Goal: Task Accomplishment & Management: Manage account settings

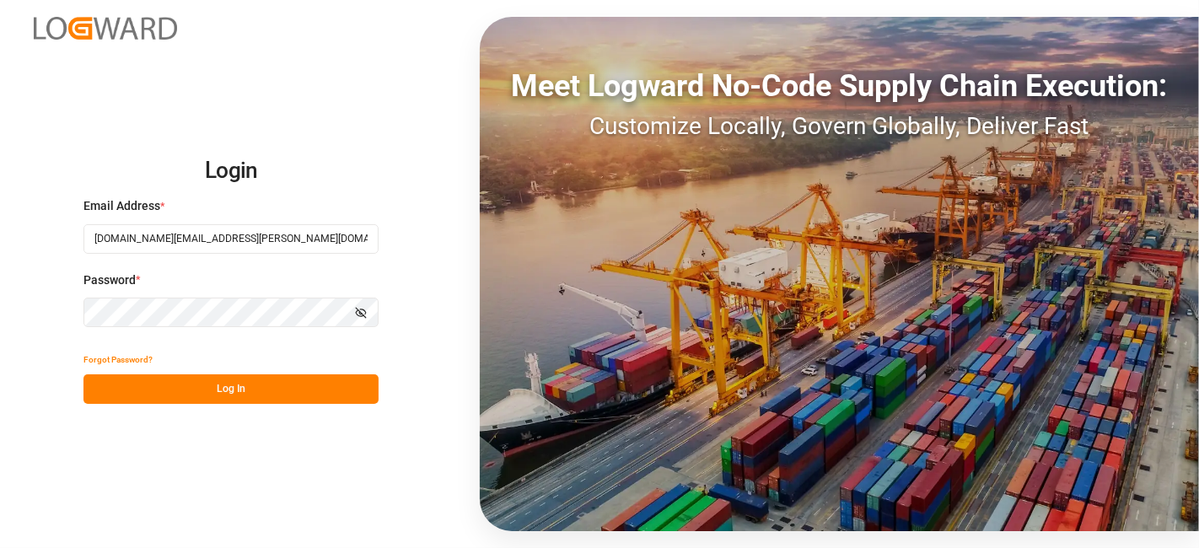
click at [148, 378] on button "Log In" at bounding box center [230, 389] width 295 height 30
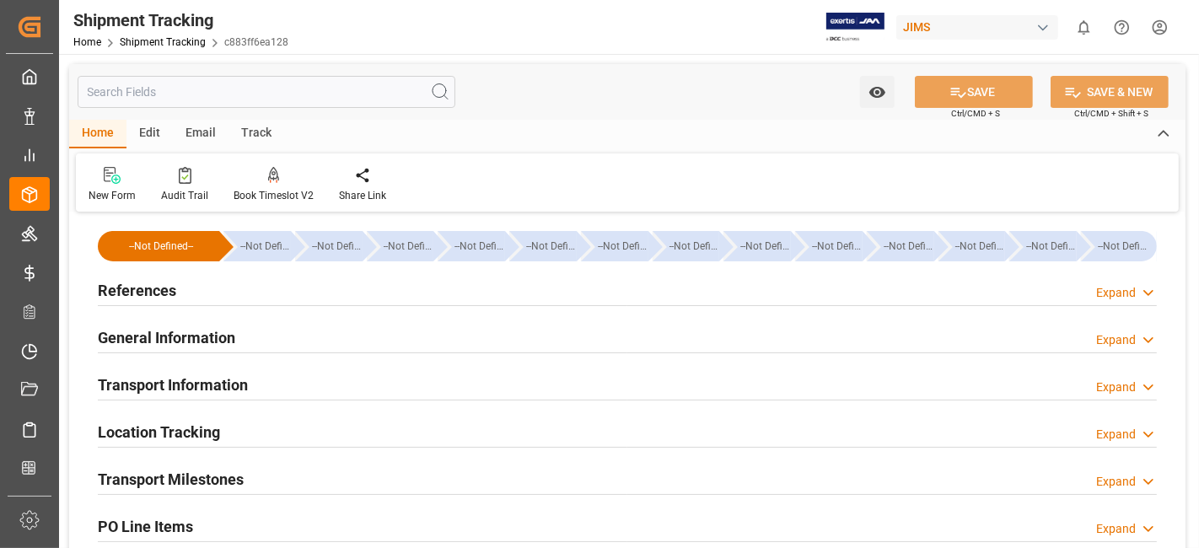
click at [447, 164] on div "New Form Audit Trail Book Timeslot V2 Book a Timeslot for the shipment Share Li…" at bounding box center [627, 182] width 1103 height 58
click at [201, 295] on div "References Expand" at bounding box center [627, 289] width 1059 height 32
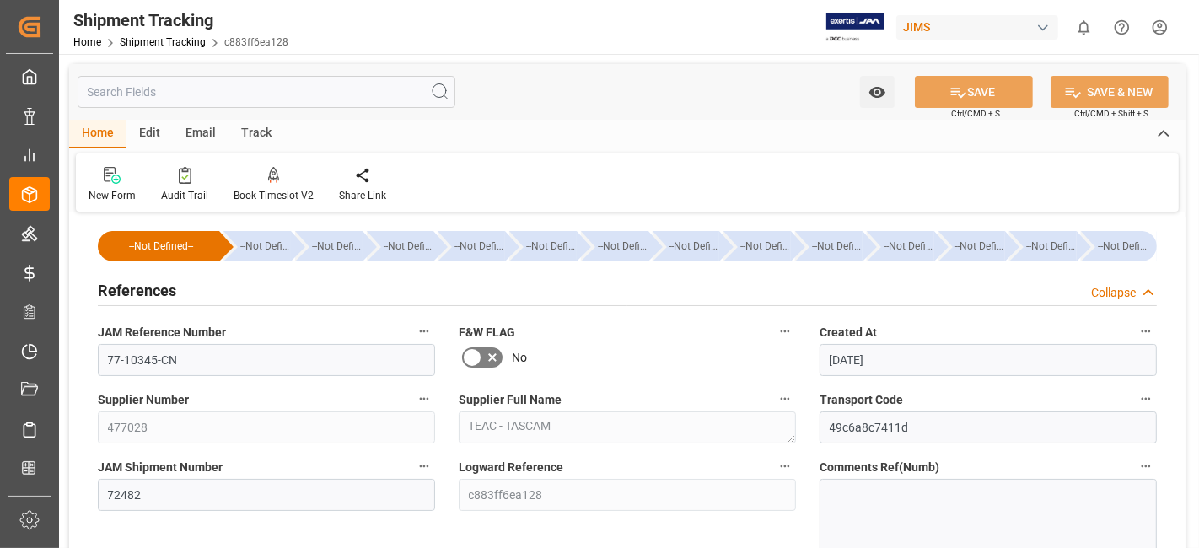
click at [191, 292] on div "References Collapse" at bounding box center [627, 289] width 1059 height 32
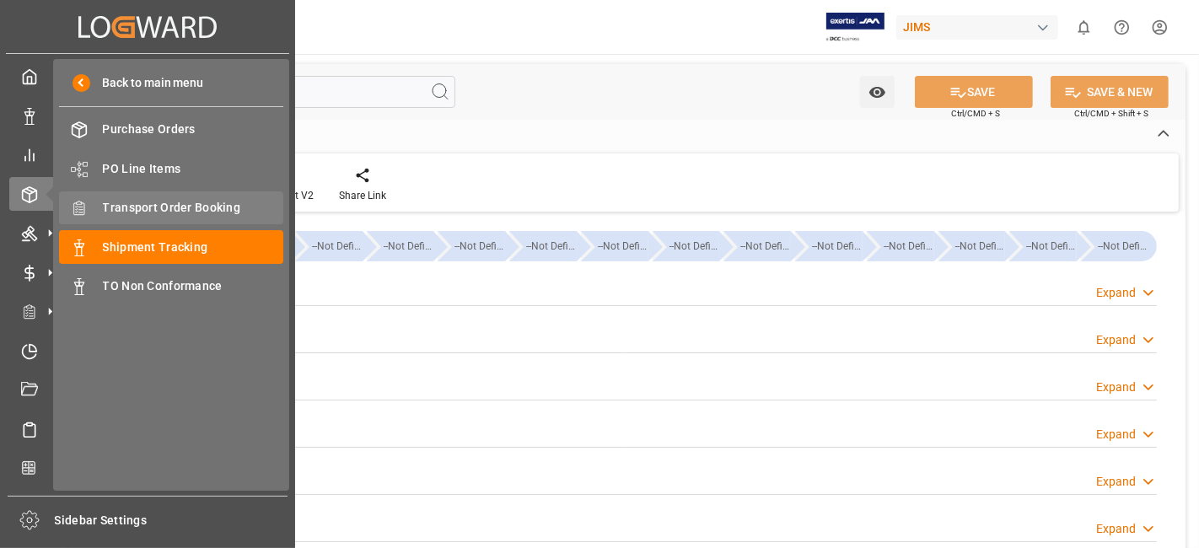
click at [214, 206] on span "Transport Order Booking" at bounding box center [193, 208] width 181 height 18
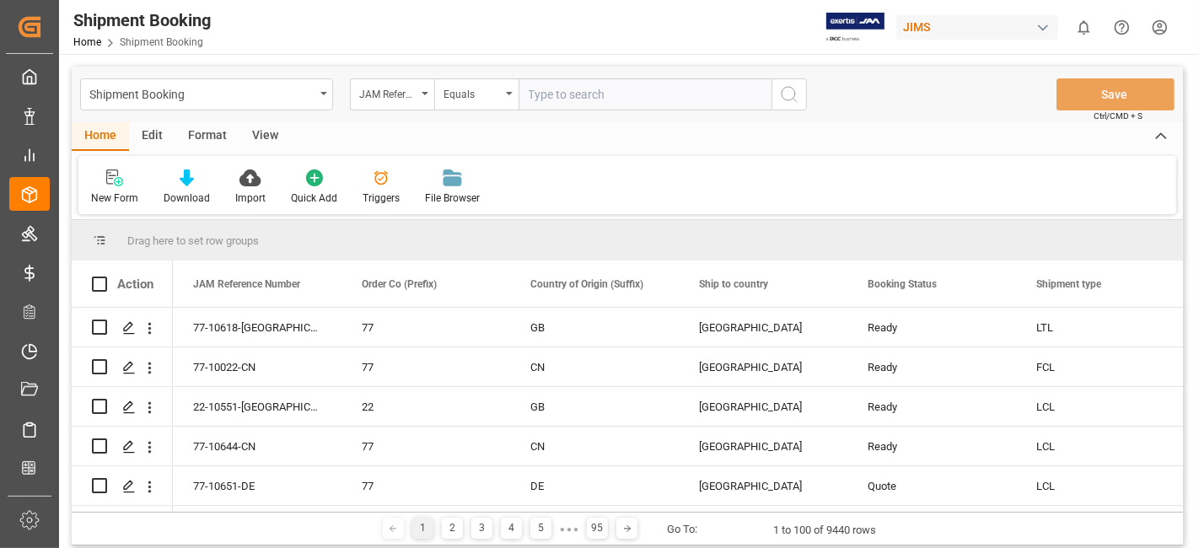
click at [566, 98] on input "text" at bounding box center [644, 94] width 253 height 32
paste input "77-10025-US"
type input "77-10025-US"
click at [792, 90] on icon "search button" at bounding box center [789, 94] width 20 height 20
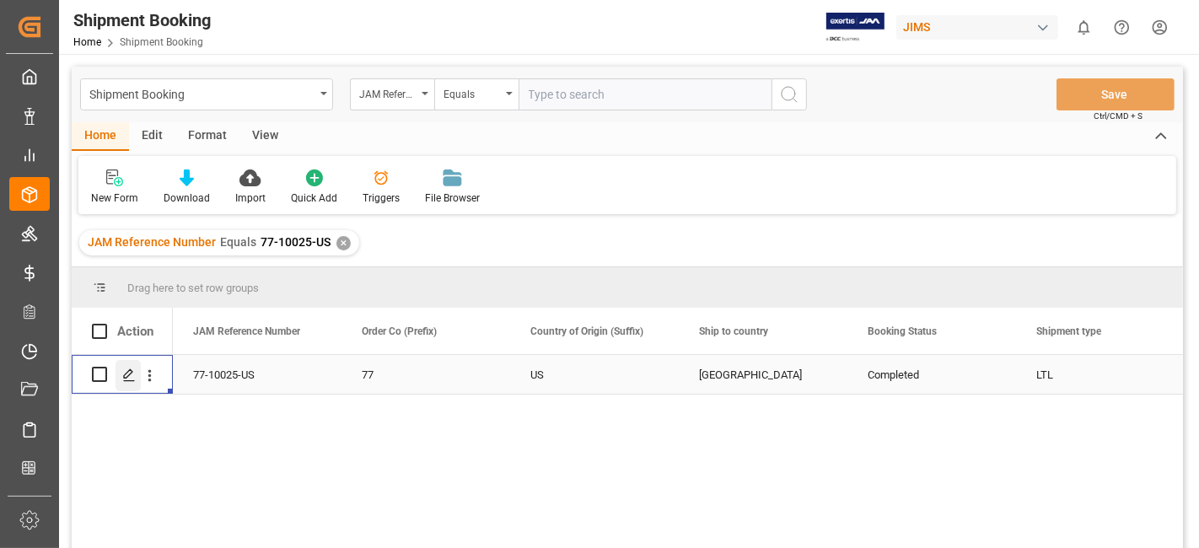
click at [129, 380] on line "Press SPACE to select this row." at bounding box center [129, 380] width 10 height 0
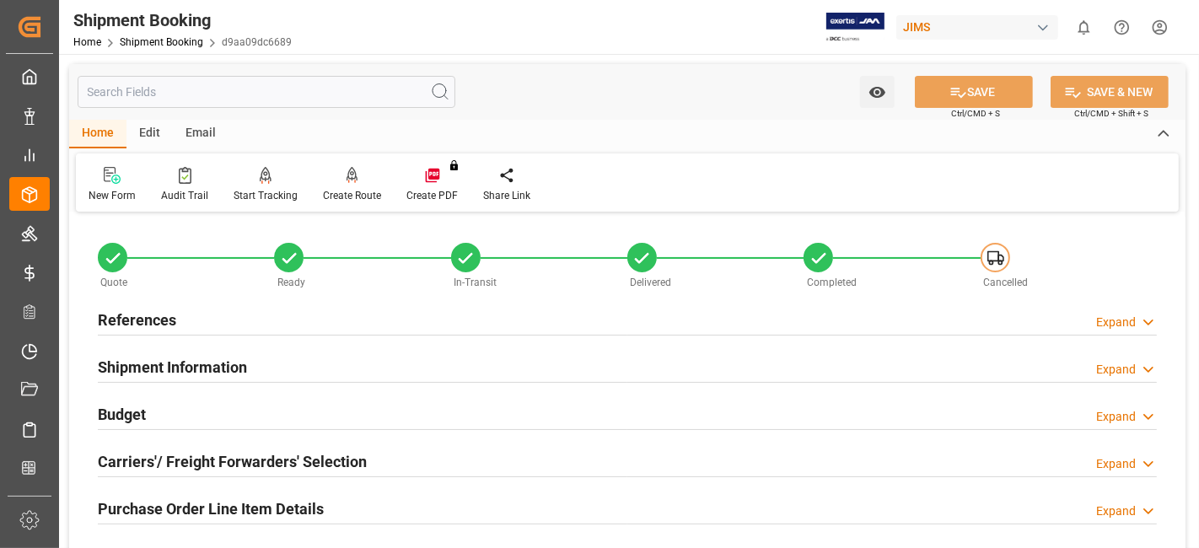
click at [175, 319] on div "References Expand" at bounding box center [627, 319] width 1059 height 32
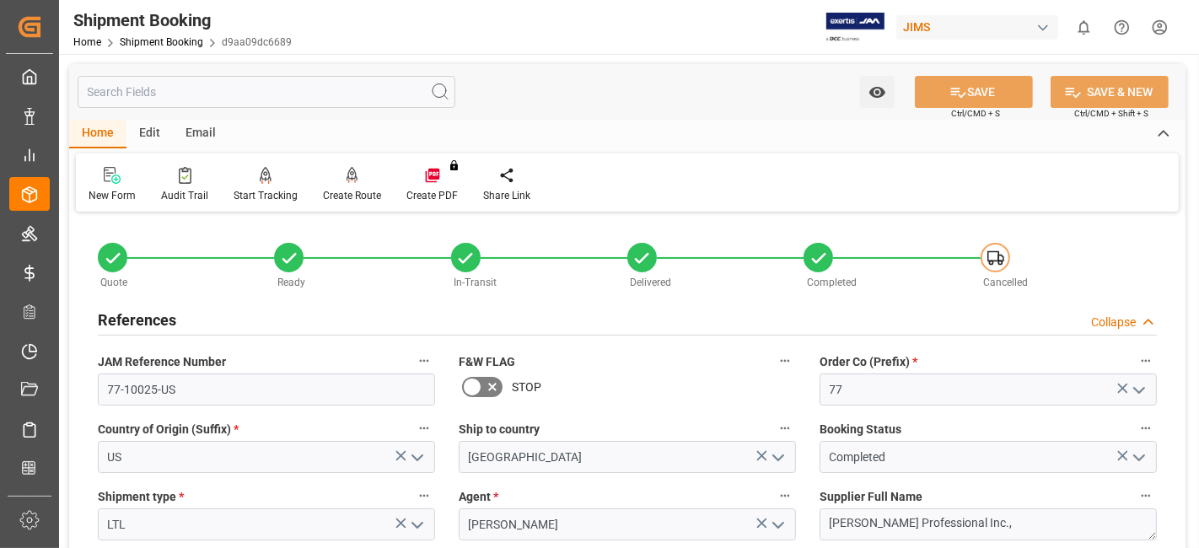
click at [174, 316] on h2 "References" at bounding box center [137, 320] width 78 height 23
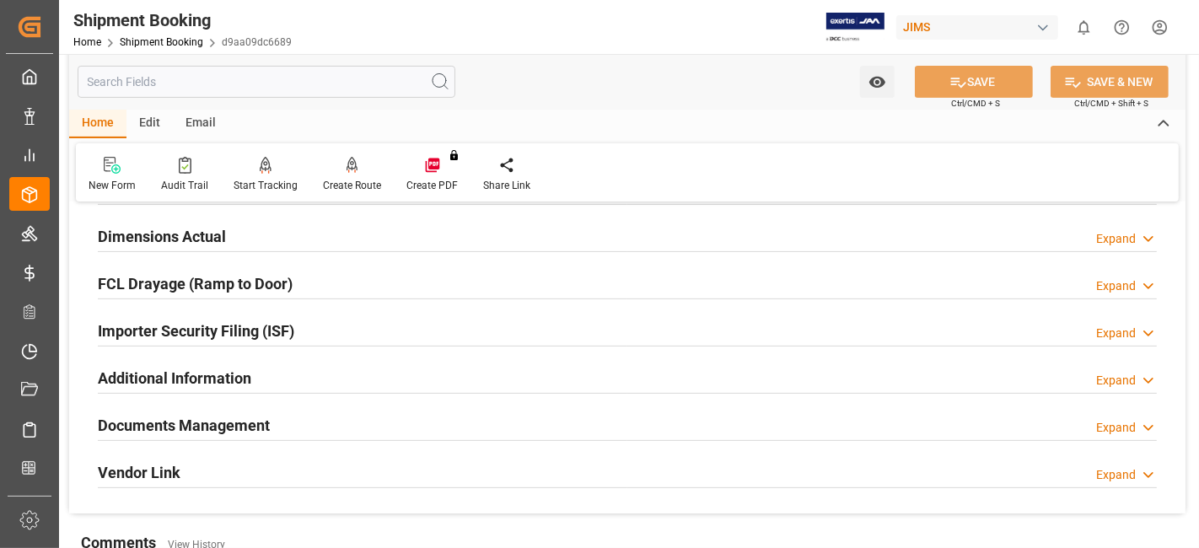
scroll to position [449, 0]
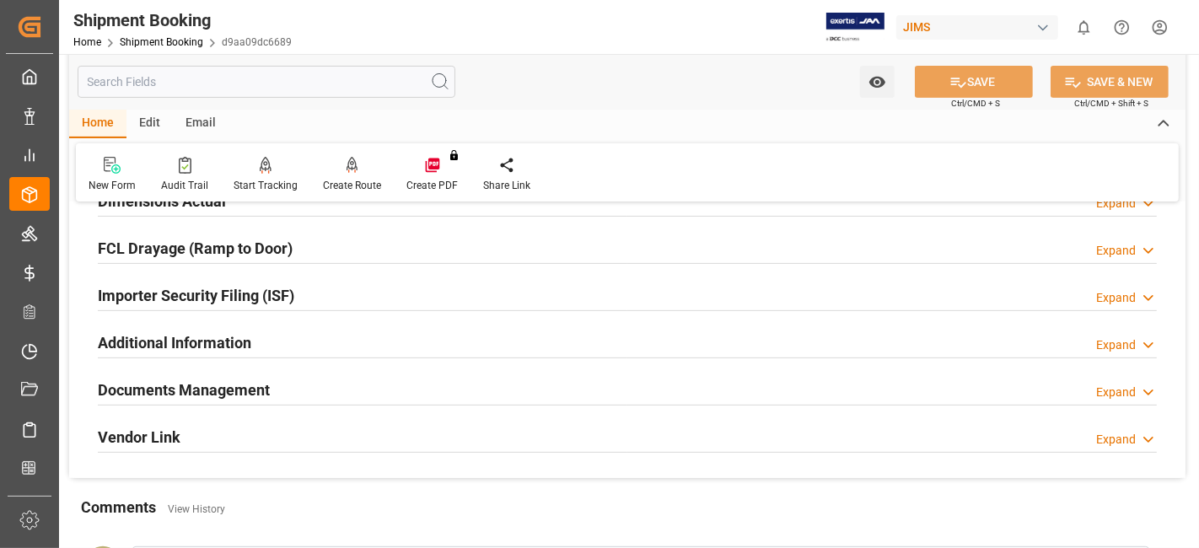
click at [187, 378] on h2 "Documents Management" at bounding box center [184, 389] width 172 height 23
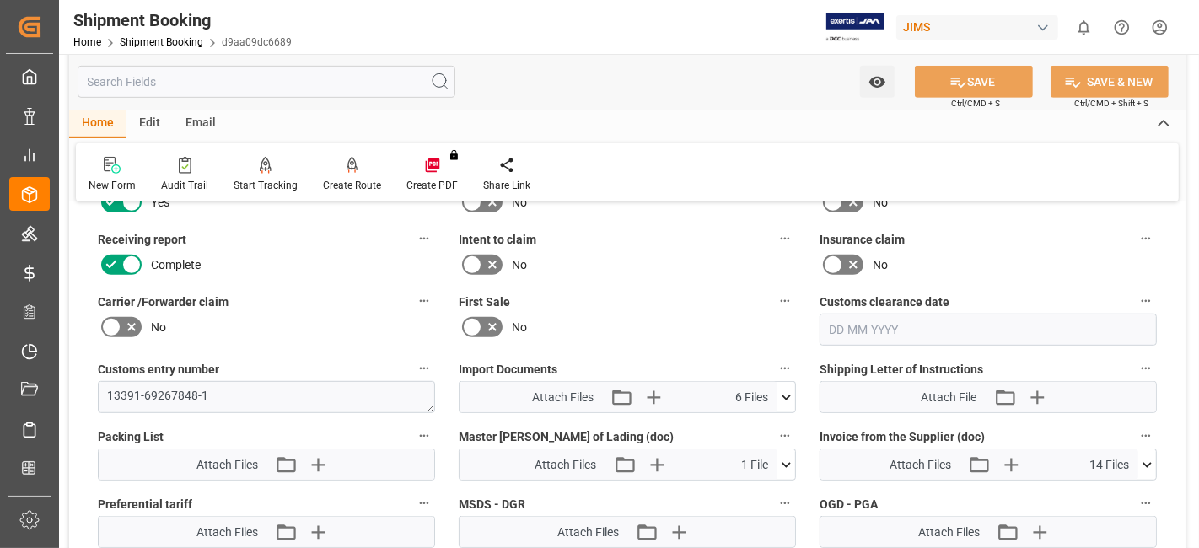
scroll to position [768, 0]
click at [784, 393] on icon at bounding box center [785, 395] width 9 height 5
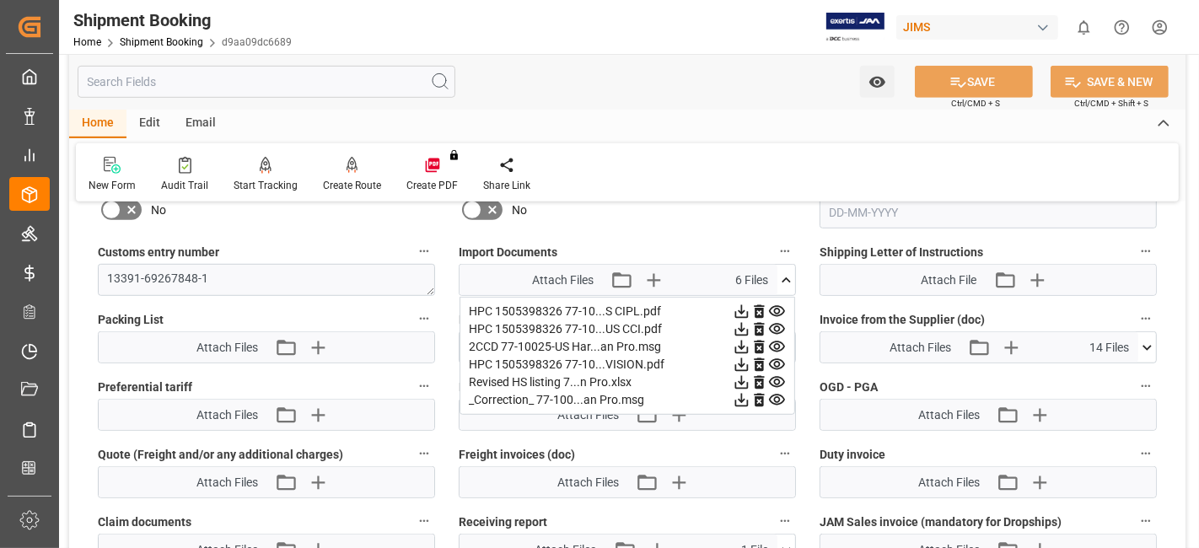
scroll to position [880, 0]
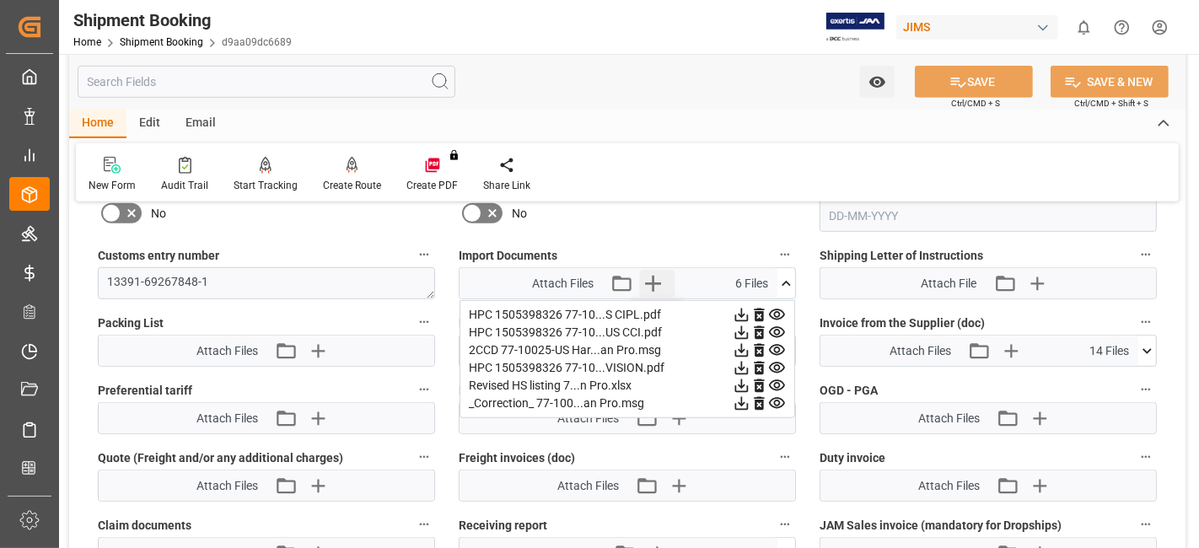
click at [648, 273] on icon "button" at bounding box center [653, 283] width 27 height 27
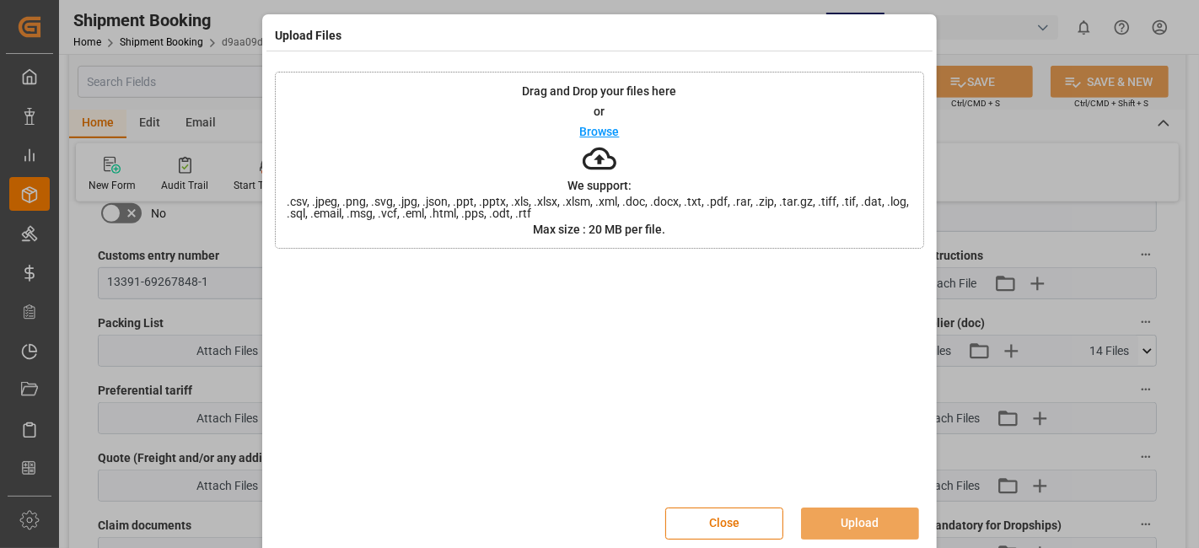
click at [703, 199] on span ".csv, .jpeg, .png, .svg, .jpg, .json, .ppt, .pptx, .xls, .xlsx, .xlsm, .xml, .d…" at bounding box center [599, 208] width 647 height 24
click at [638, 362] on div at bounding box center [599, 378] width 649 height 236
click at [664, 443] on div at bounding box center [599, 378] width 649 height 236
click at [730, 526] on button "Close" at bounding box center [724, 523] width 118 height 32
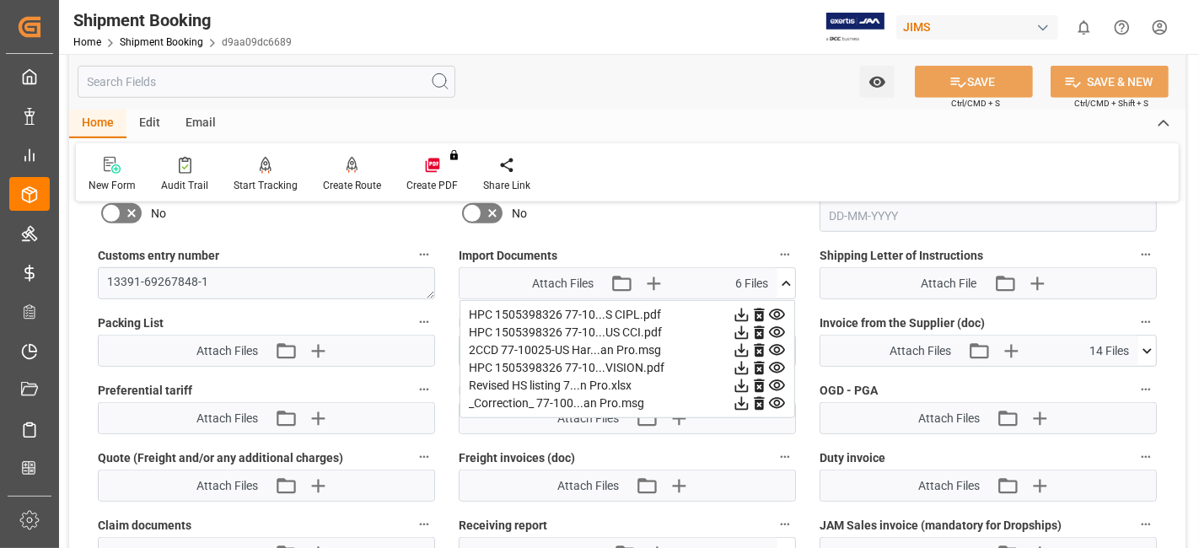
click at [788, 275] on icon at bounding box center [786, 284] width 18 height 18
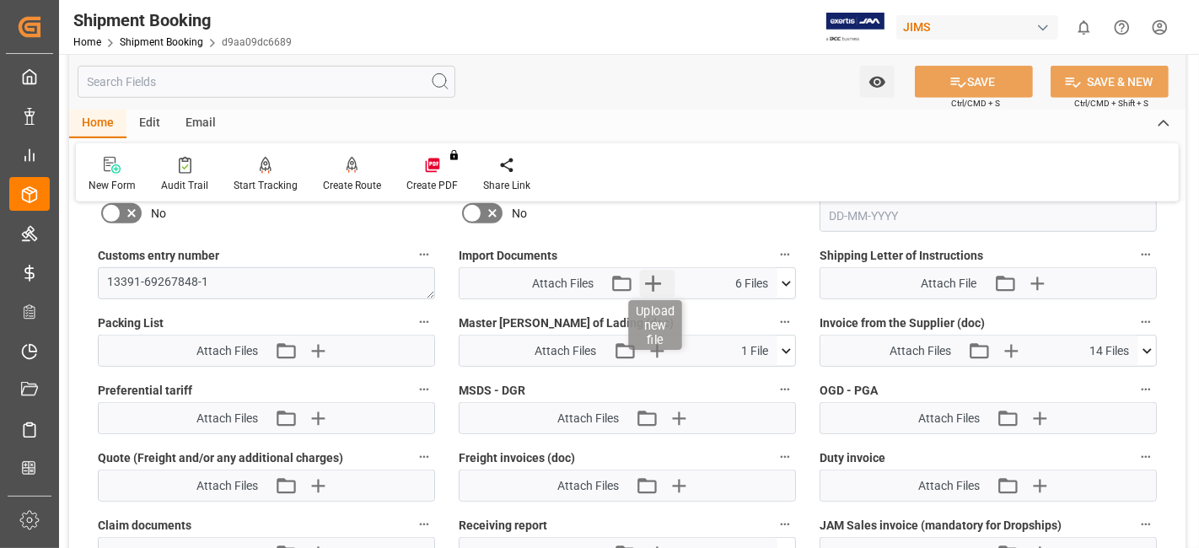
click at [647, 281] on icon "button" at bounding box center [653, 283] width 27 height 27
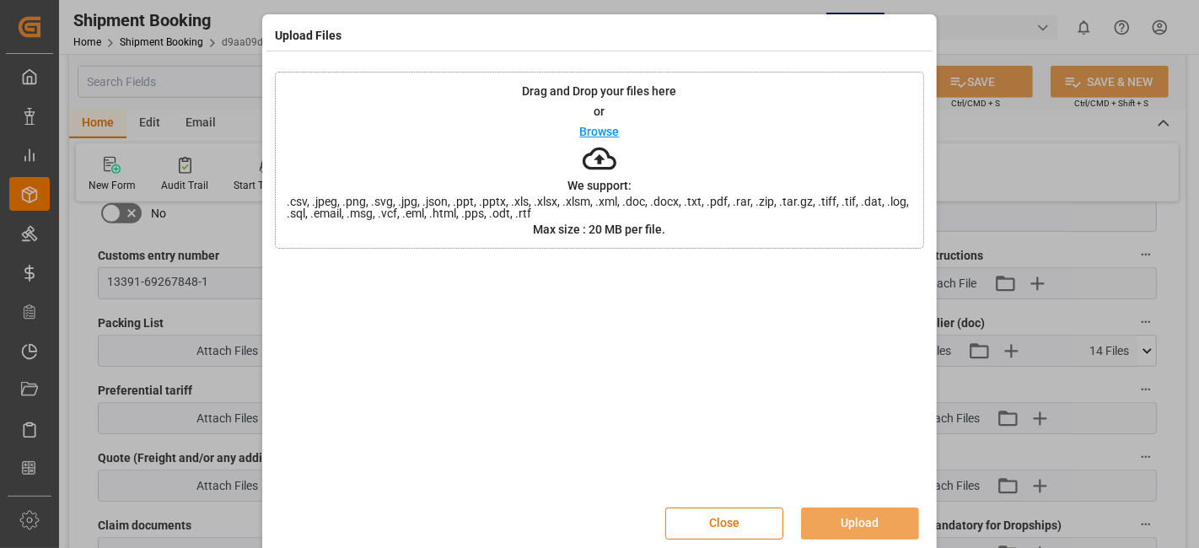
click at [541, 430] on div at bounding box center [599, 378] width 649 height 236
click at [734, 520] on button "Close" at bounding box center [724, 523] width 118 height 32
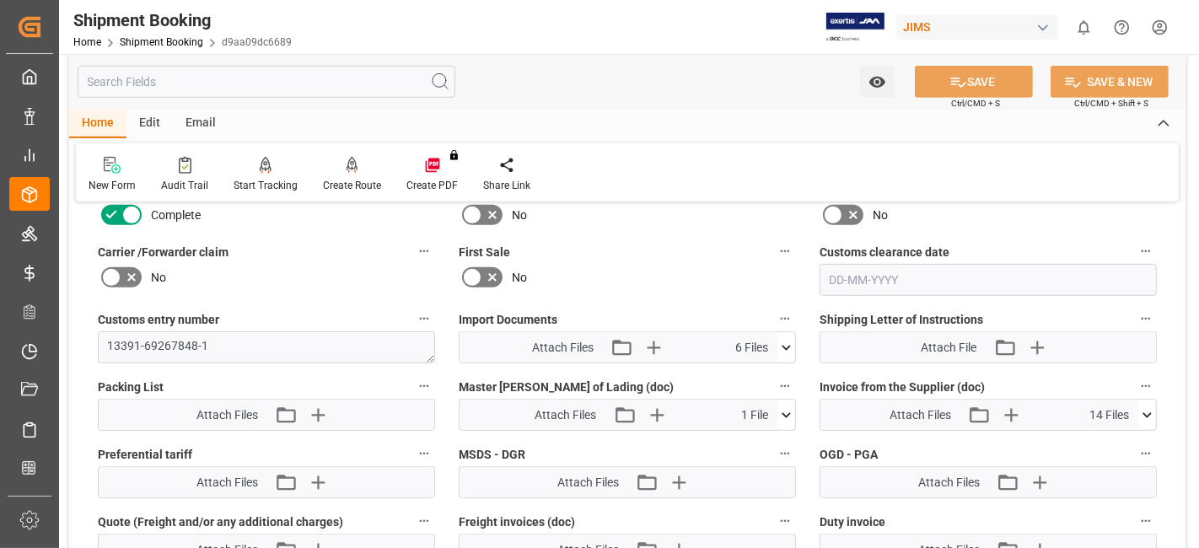
scroll to position [786, 0]
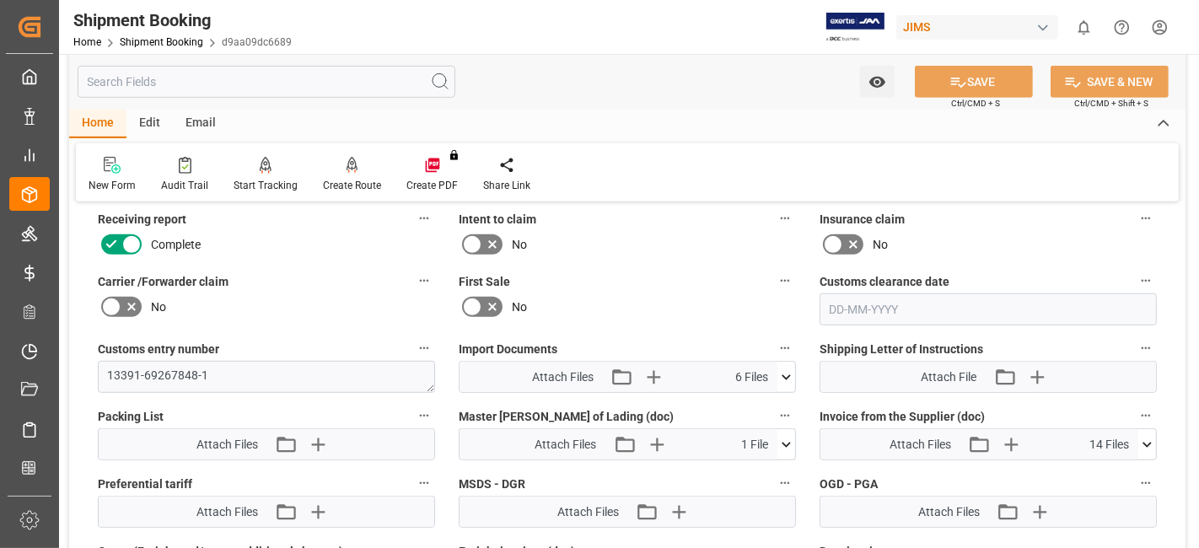
click at [607, 264] on div "First Sale No" at bounding box center [627, 297] width 361 height 67
drag, startPoint x: 644, startPoint y: 307, endPoint x: 373, endPoint y: 137, distance: 320.0
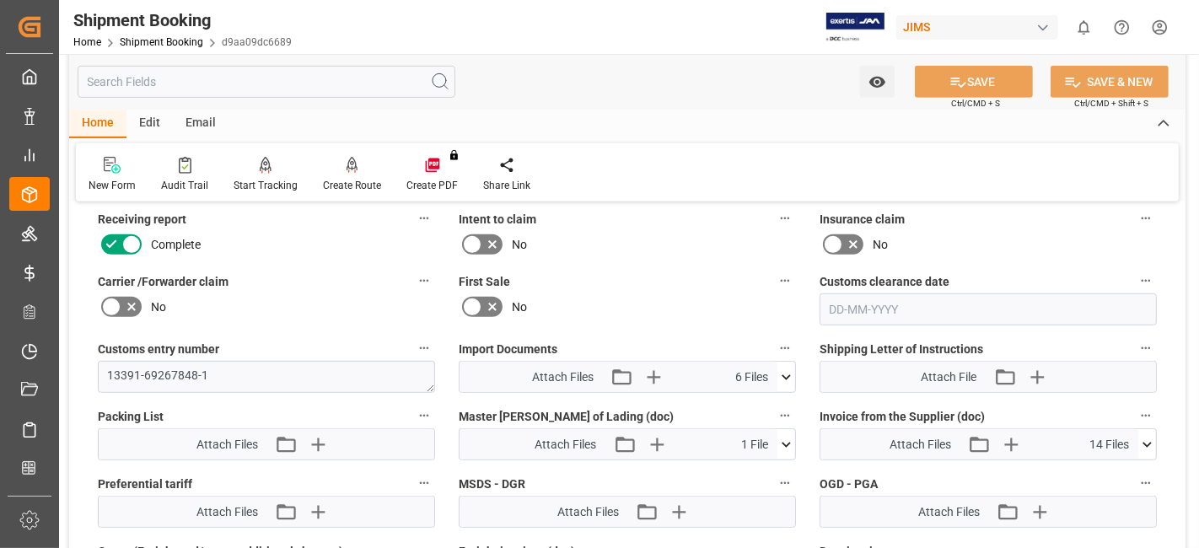
click at [641, 303] on div "No" at bounding box center [627, 306] width 337 height 27
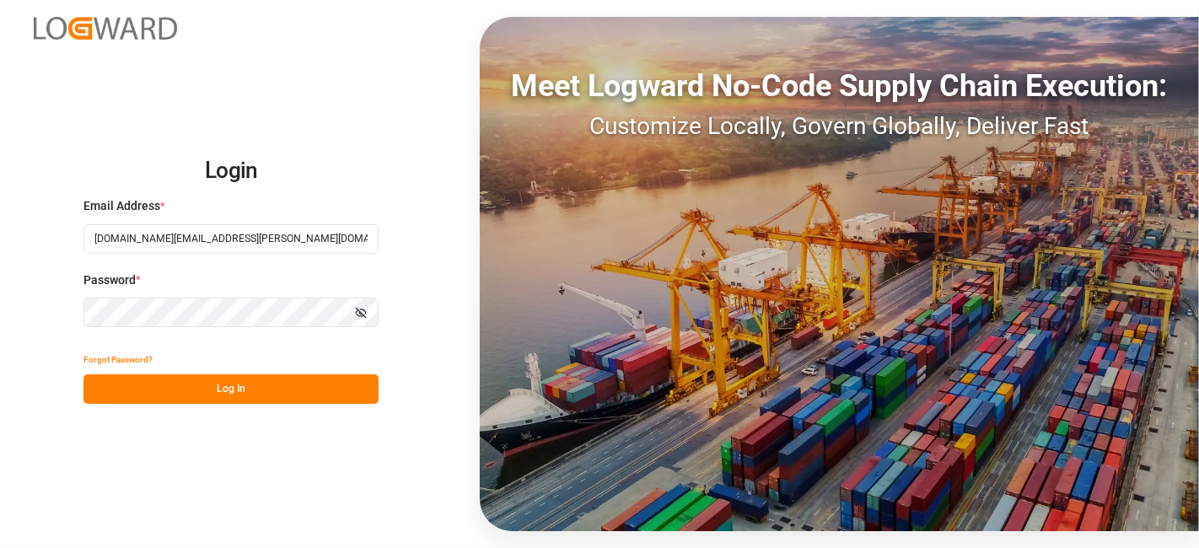
click at [223, 400] on button "Log In" at bounding box center [230, 389] width 295 height 30
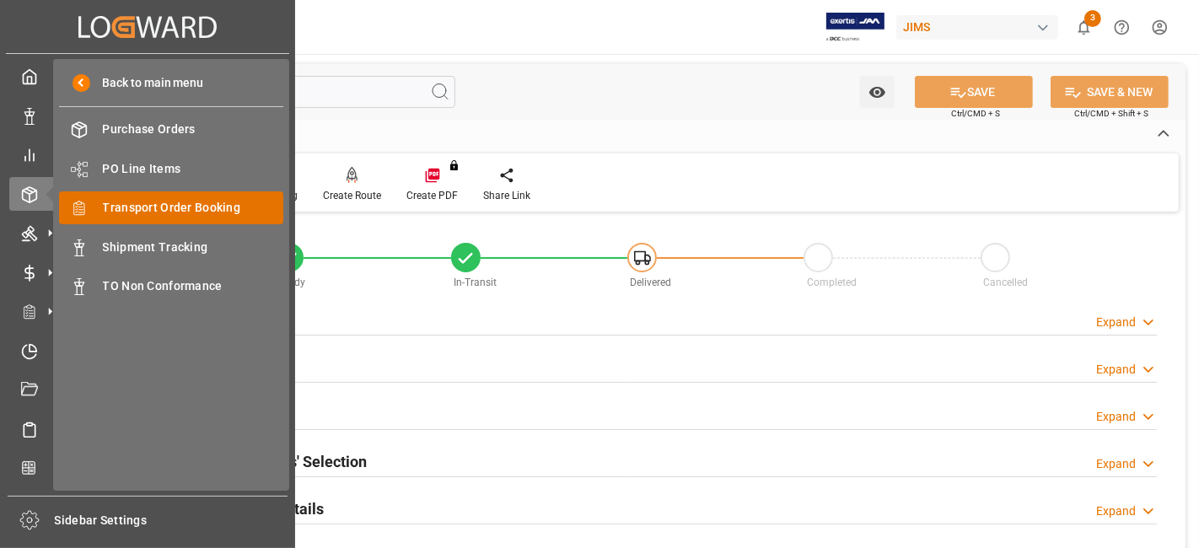
click at [191, 212] on span "Transport Order Booking" at bounding box center [193, 208] width 181 height 18
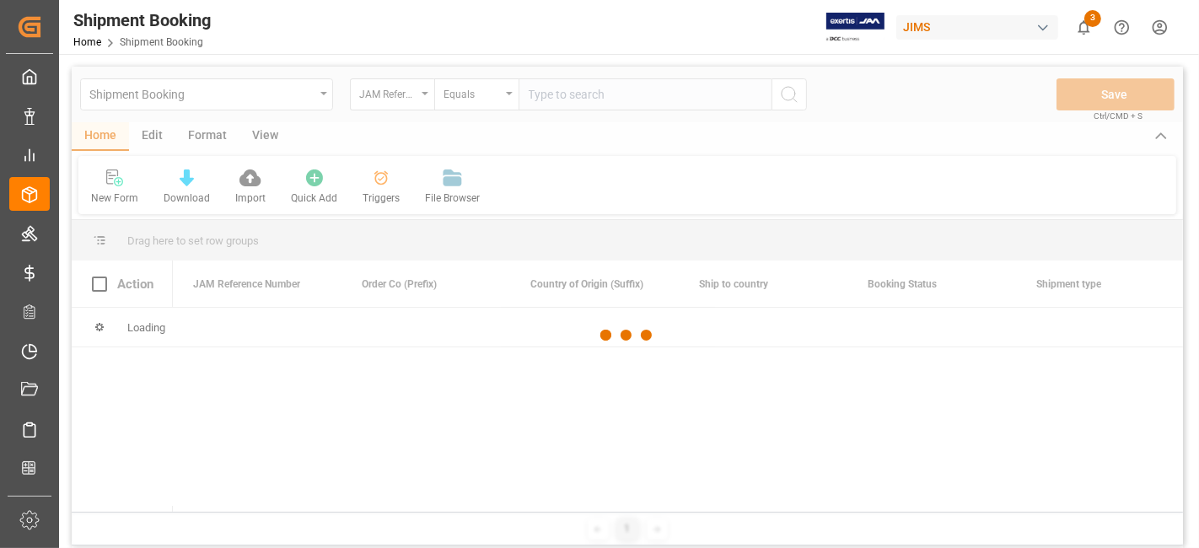
click at [544, 96] on div at bounding box center [627, 336] width 1111 height 538
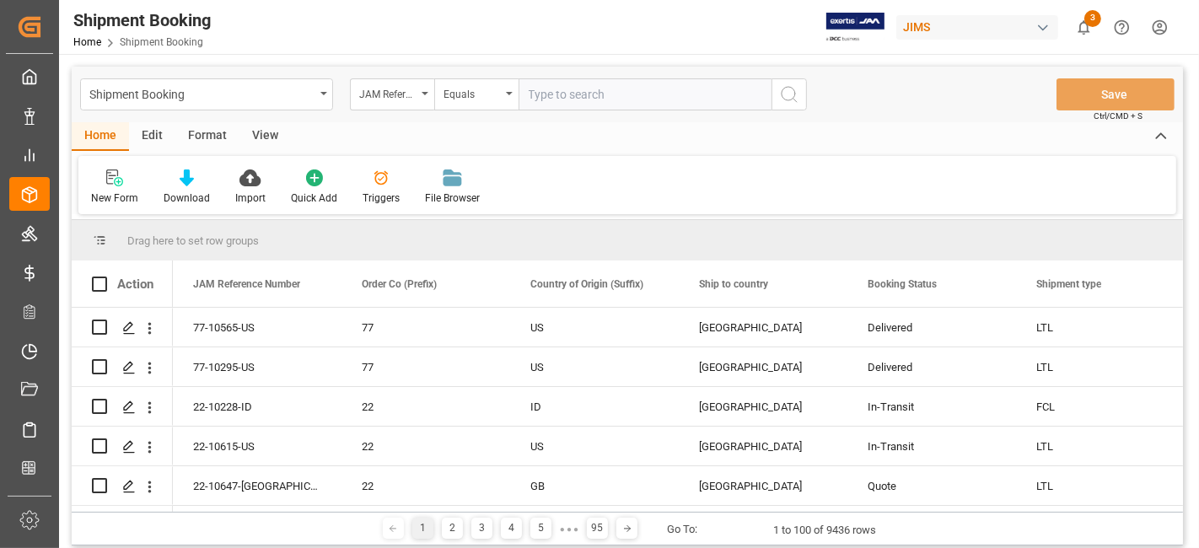
click at [544, 96] on input "text" at bounding box center [644, 94] width 253 height 32
paste input "77-10025-US"
type input "77-10025-US"
click at [796, 97] on icon "search button" at bounding box center [789, 94] width 20 height 20
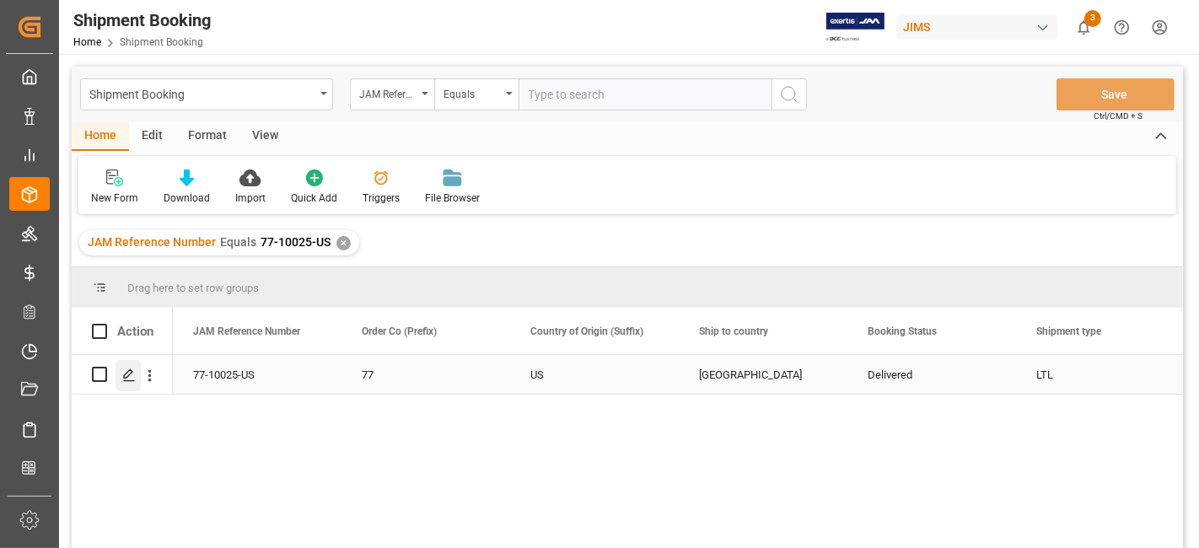
click at [119, 384] on div "Press SPACE to select this row." at bounding box center [127, 375] width 25 height 31
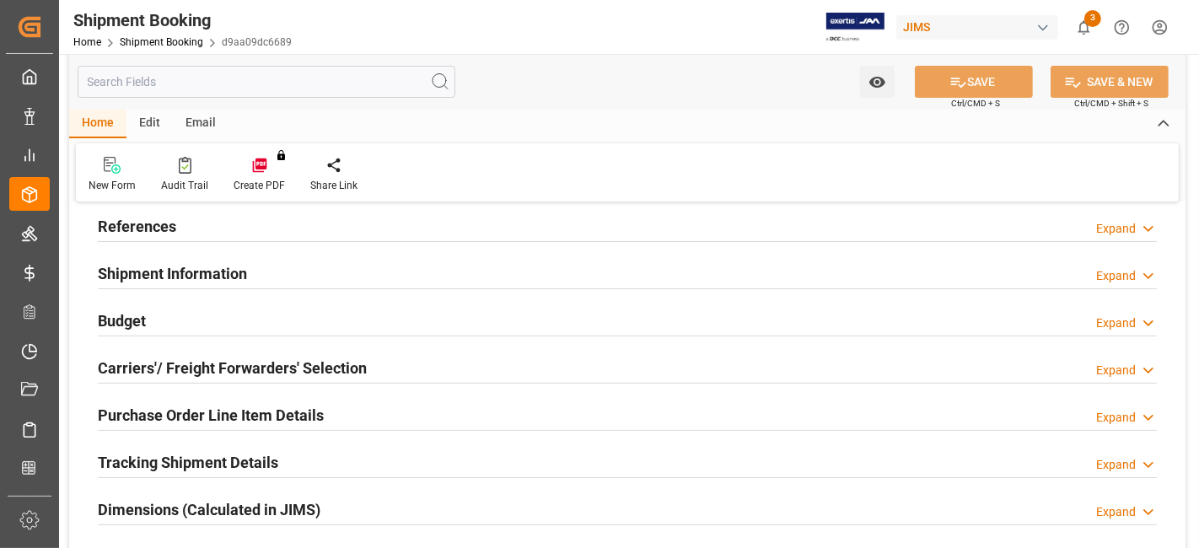
type input "0"
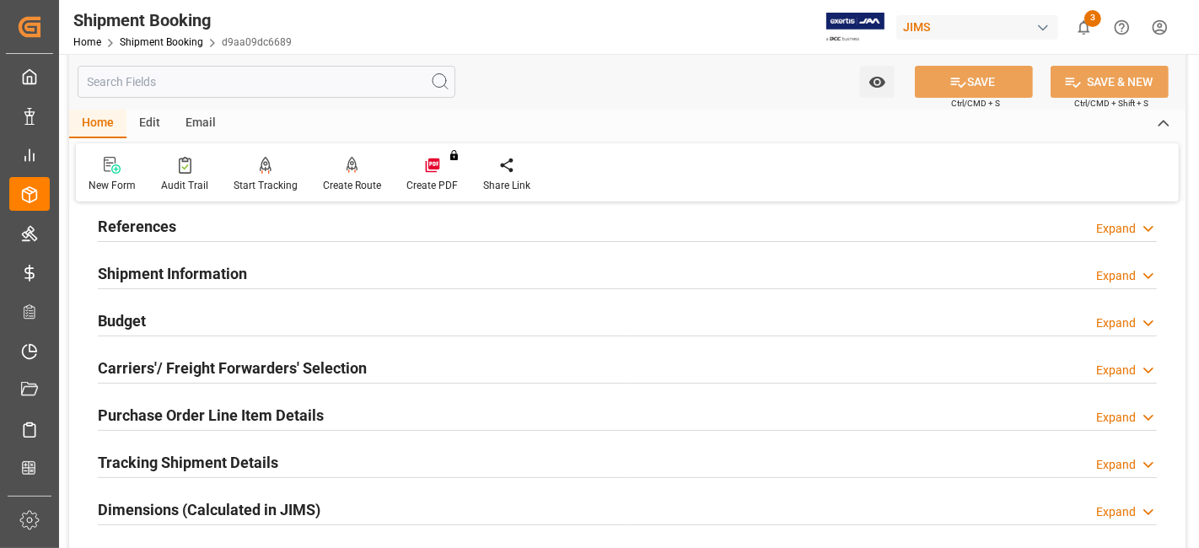
click at [191, 513] on h2 "Dimensions (Calculated in JIMS)" at bounding box center [209, 509] width 223 height 23
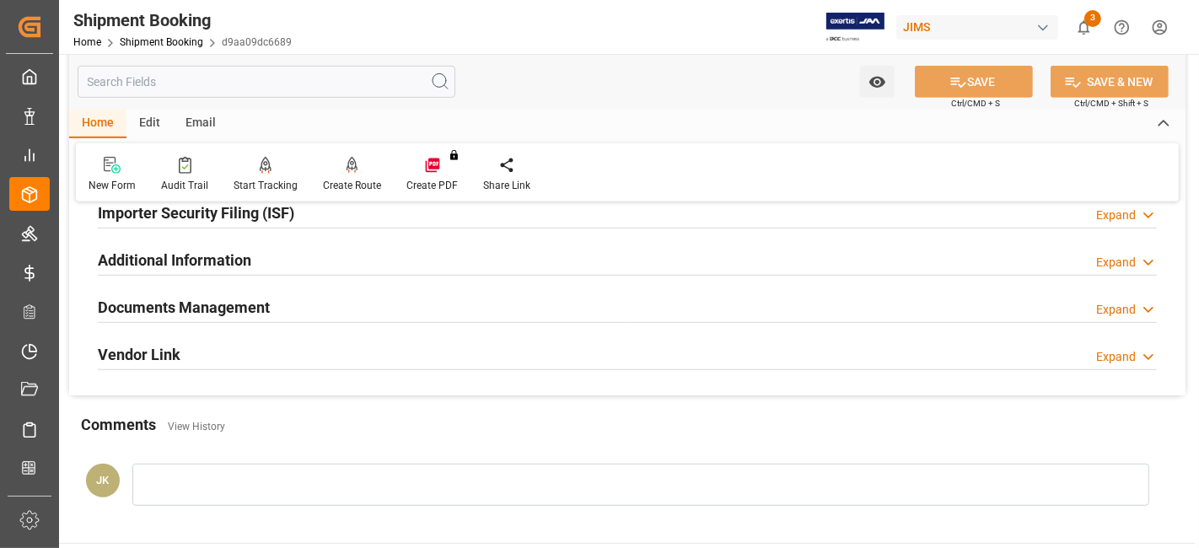
scroll to position [805, 0]
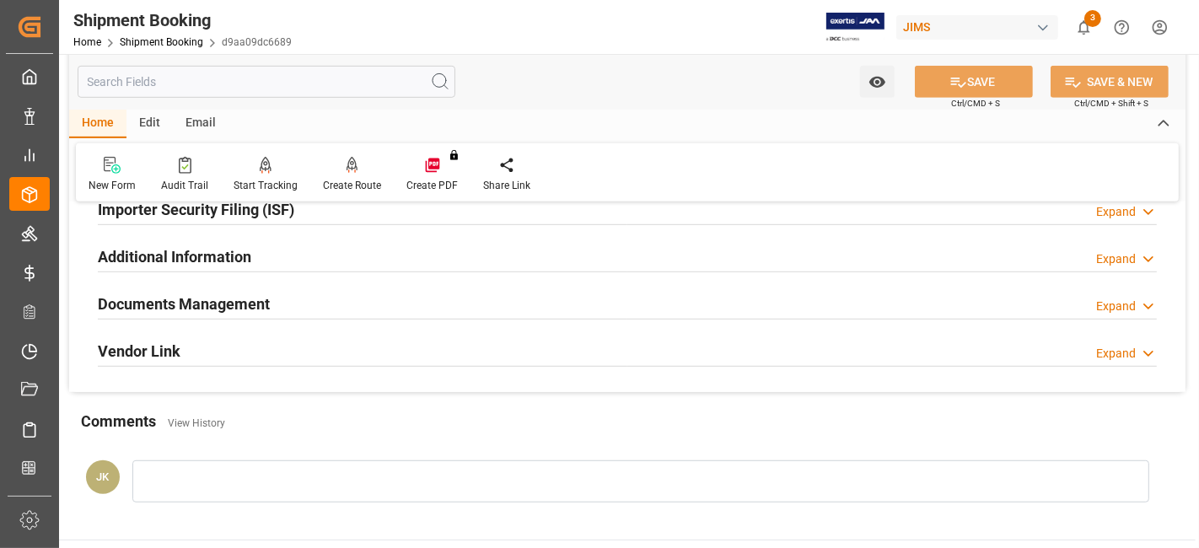
click at [165, 312] on div "Documents Management" at bounding box center [184, 303] width 172 height 32
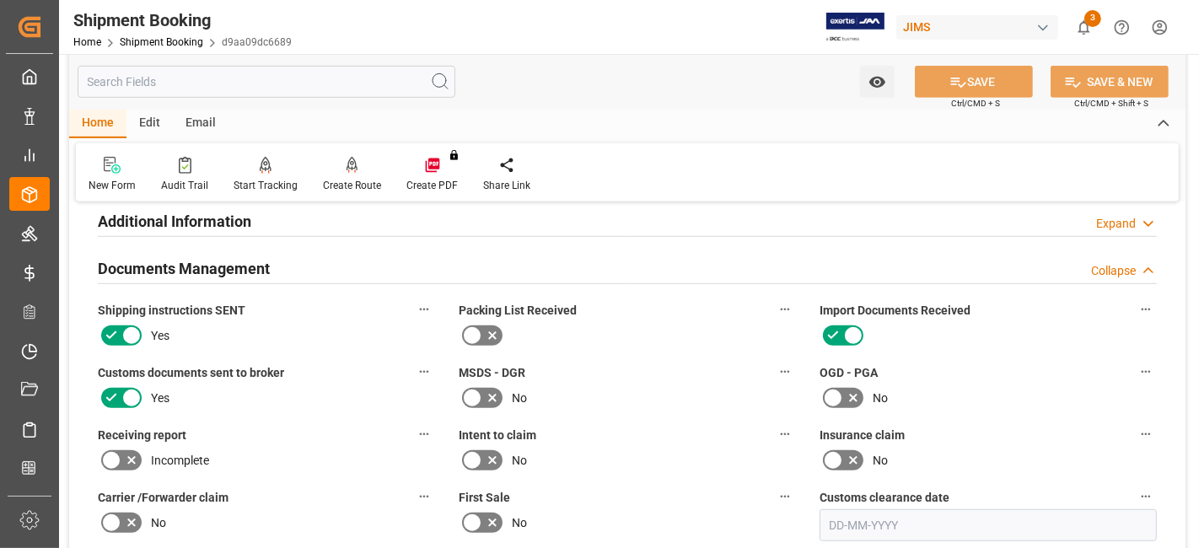
scroll to position [843, 0]
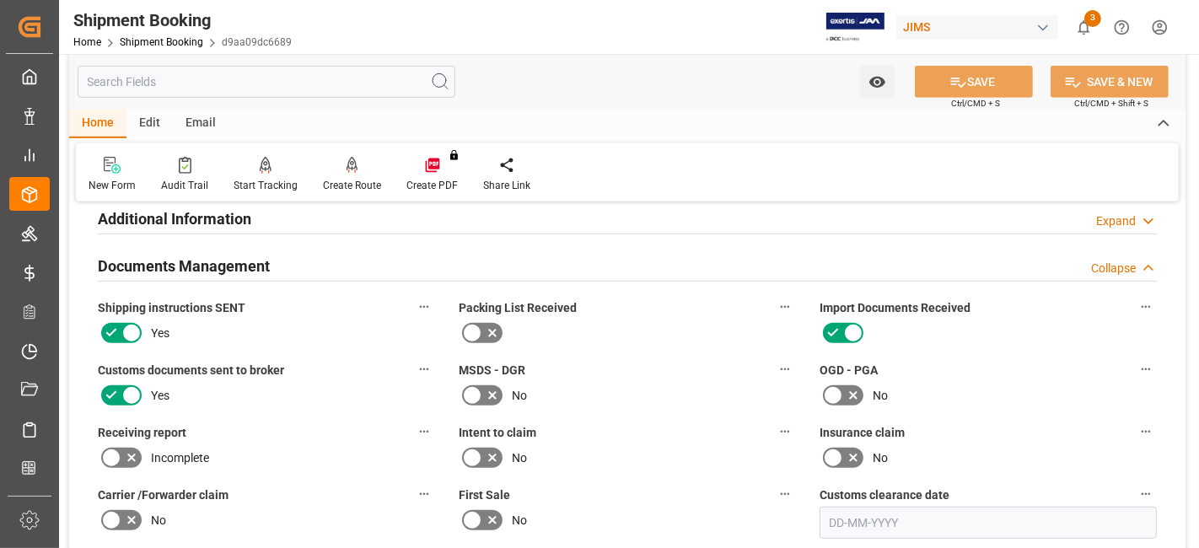
click at [137, 451] on icon at bounding box center [131, 458] width 20 height 20
click at [0, 0] on input "checkbox" at bounding box center [0, 0] width 0 height 0
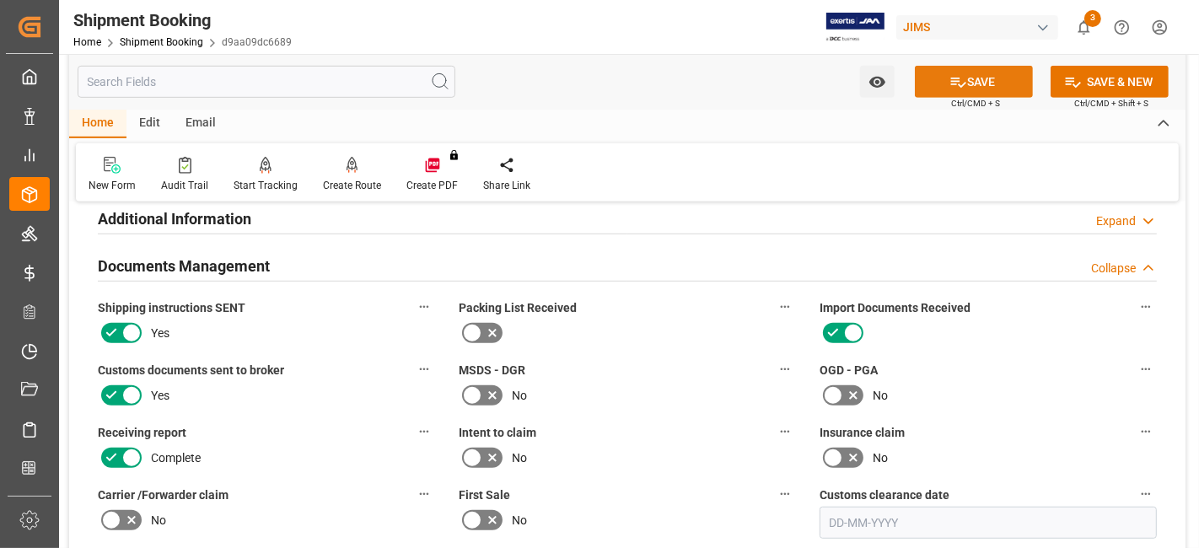
click at [982, 78] on button "SAVE" at bounding box center [974, 82] width 118 height 32
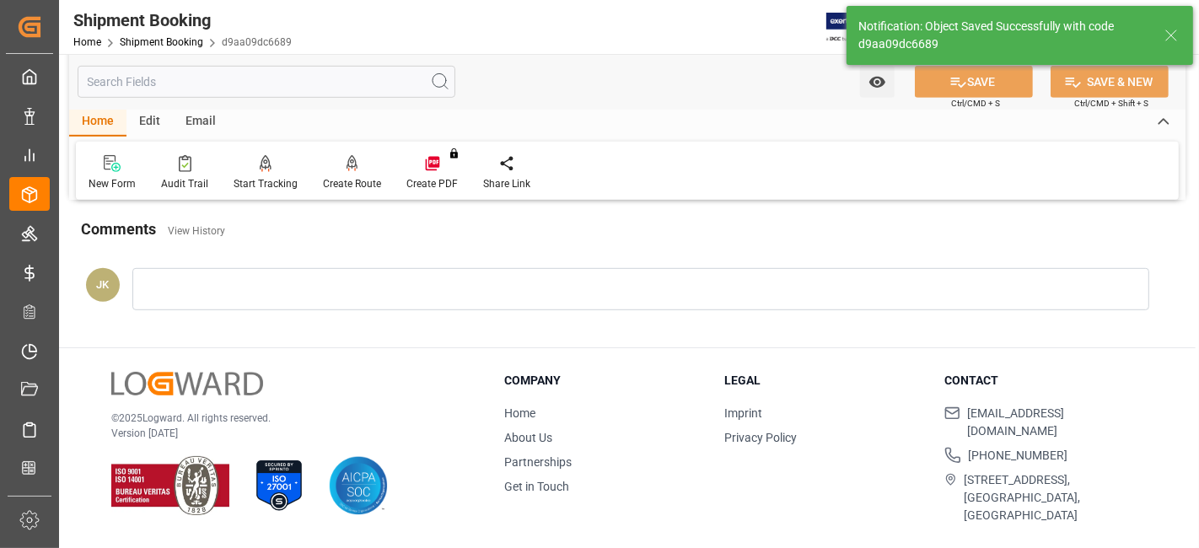
scroll to position [713, 0]
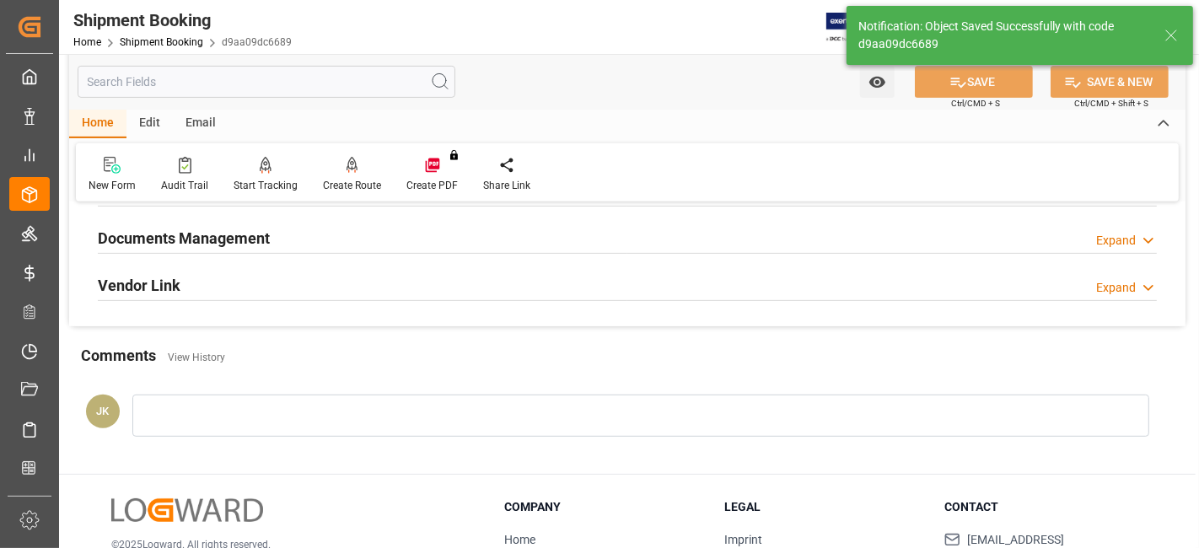
click at [227, 234] on h2 "Documents Management" at bounding box center [184, 238] width 172 height 23
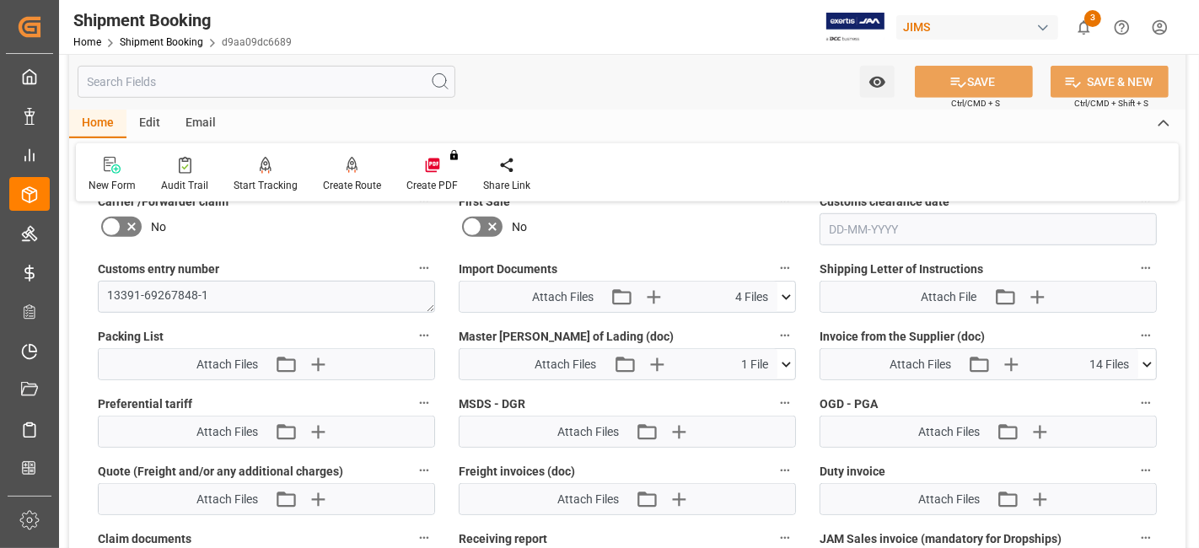
scroll to position [863, 0]
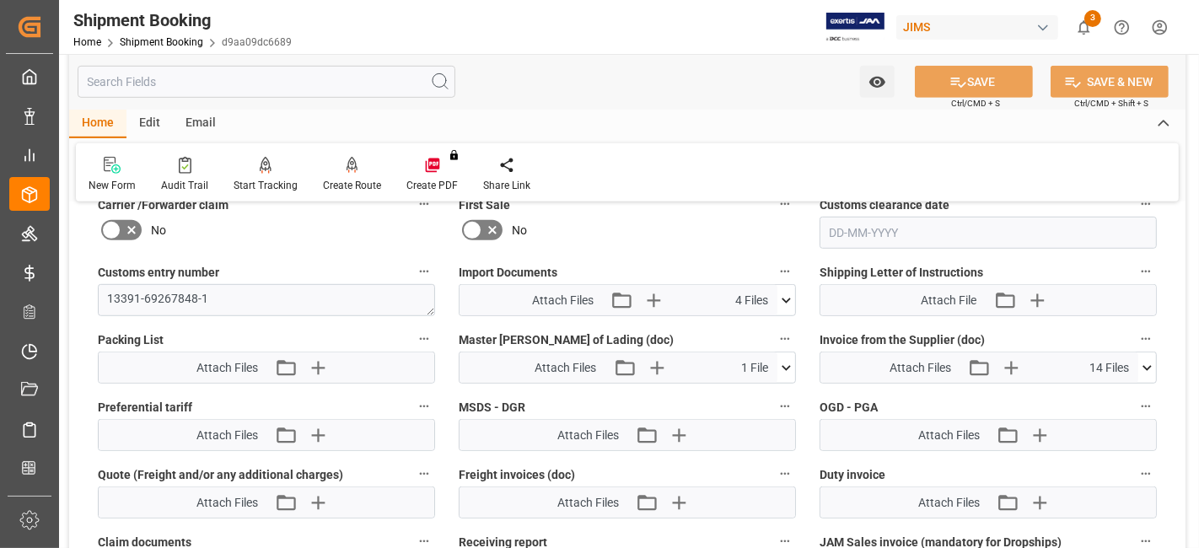
click at [782, 298] on icon at bounding box center [786, 301] width 18 height 18
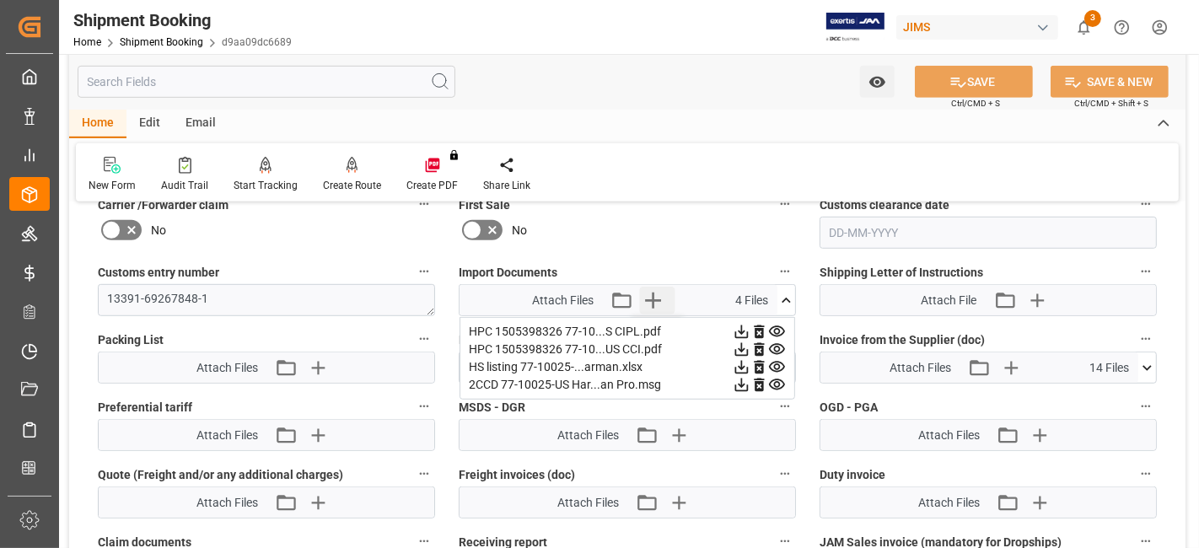
click at [663, 297] on icon "button" at bounding box center [653, 300] width 27 height 27
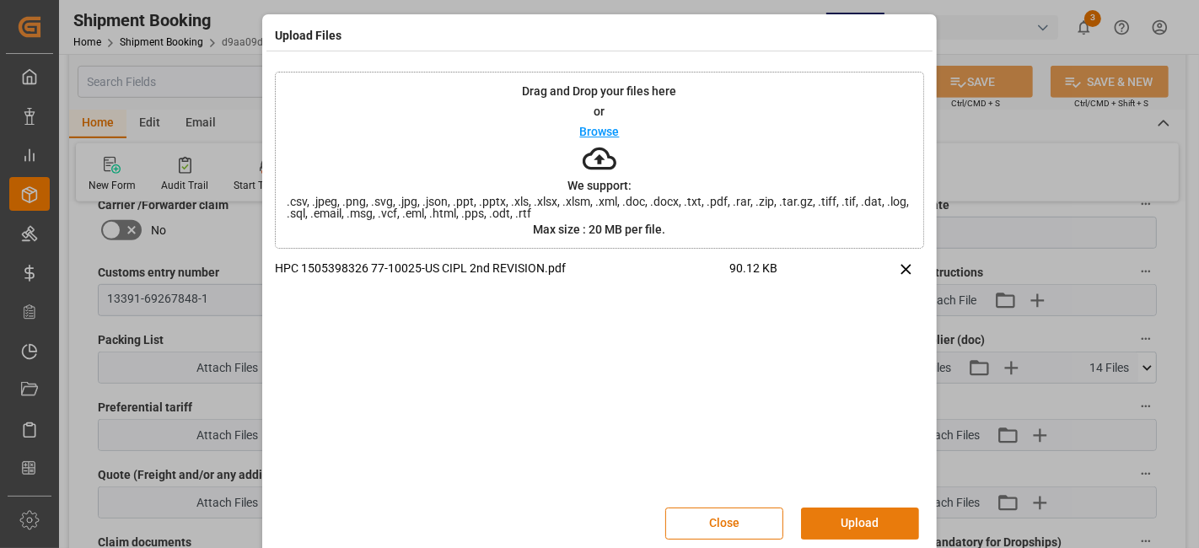
click at [866, 521] on button "Upload" at bounding box center [860, 523] width 118 height 32
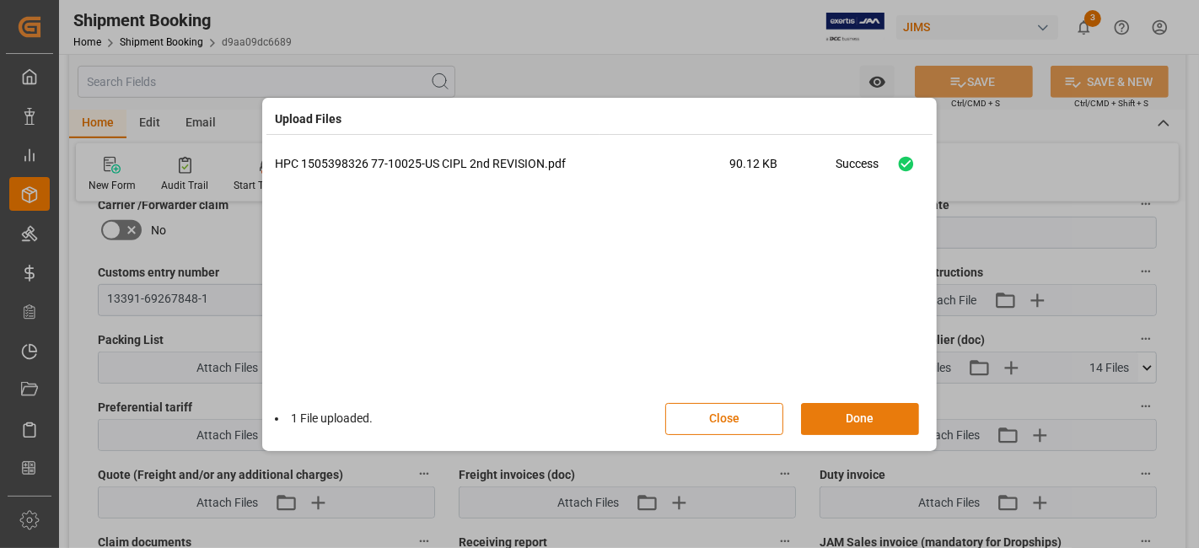
click at [851, 425] on button "Done" at bounding box center [860, 419] width 118 height 32
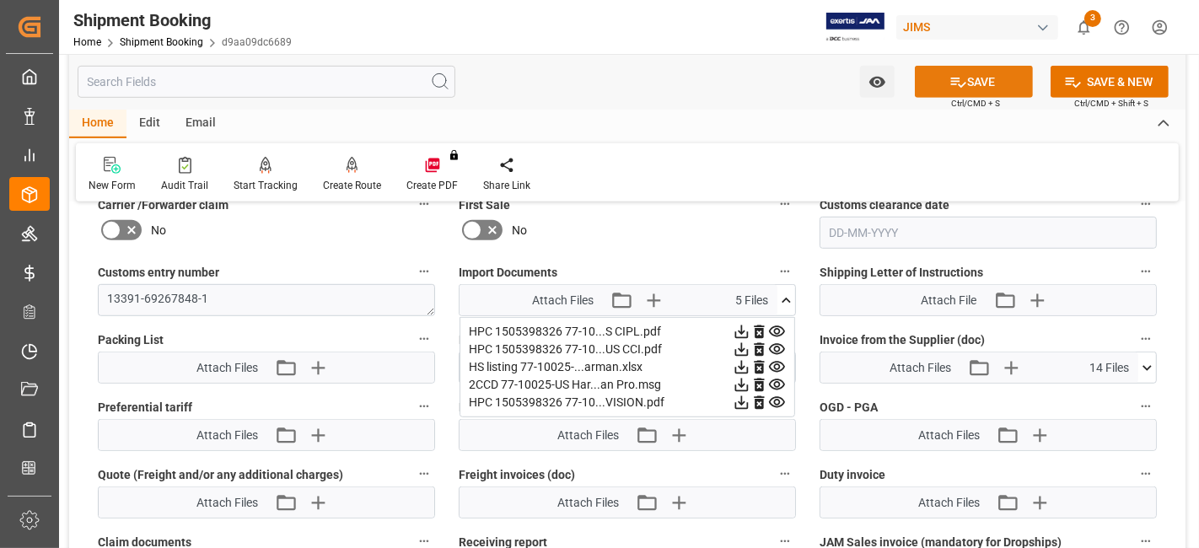
click at [969, 85] on button "SAVE" at bounding box center [974, 82] width 118 height 32
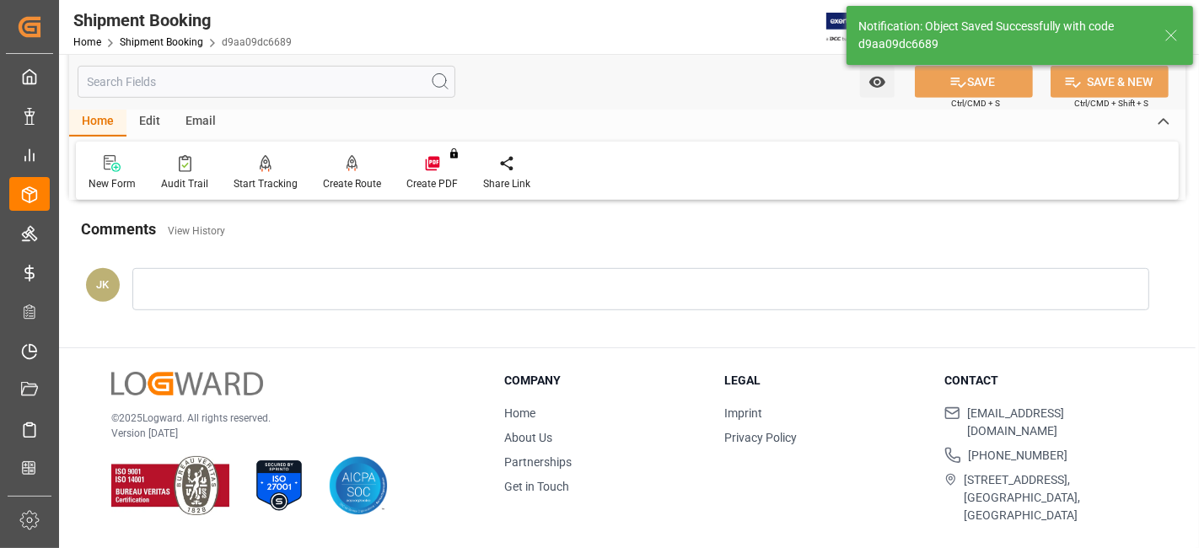
scroll to position [713, 0]
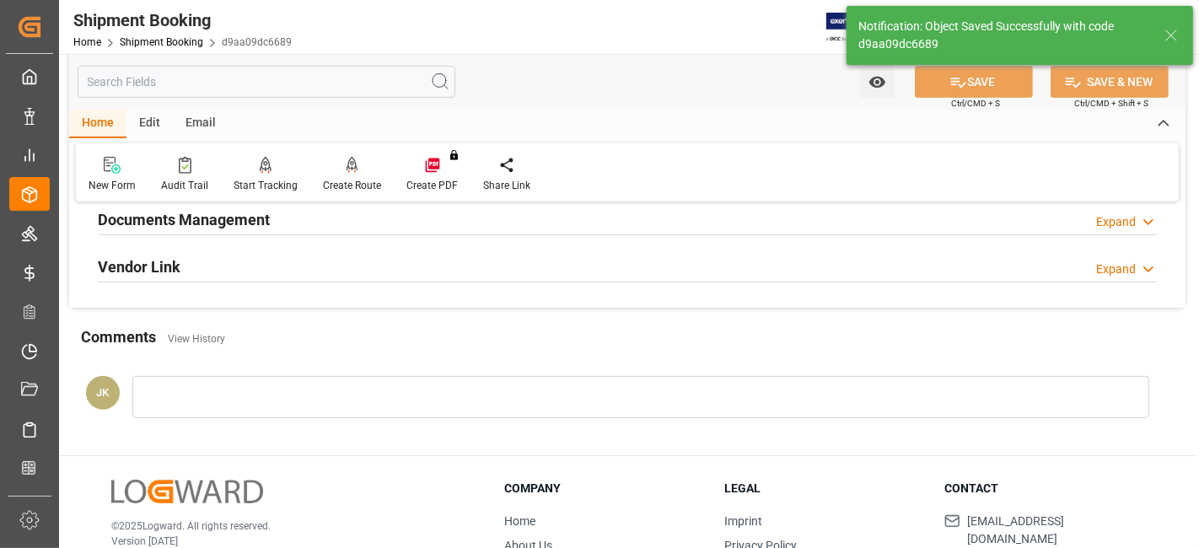
click at [363, 374] on div "JK" at bounding box center [627, 401] width 1116 height 88
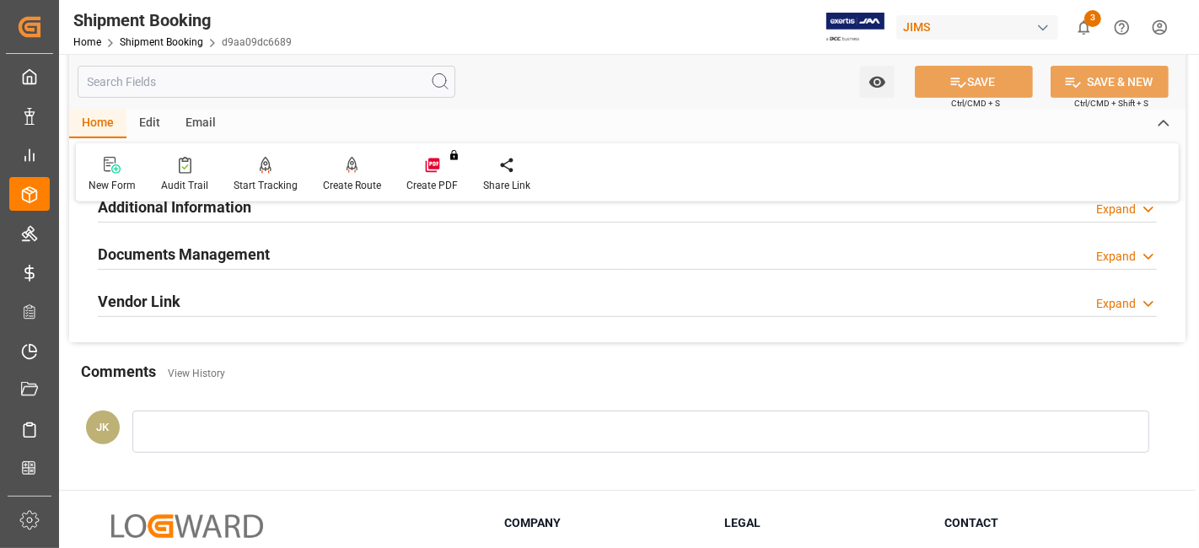
scroll to position [582, 0]
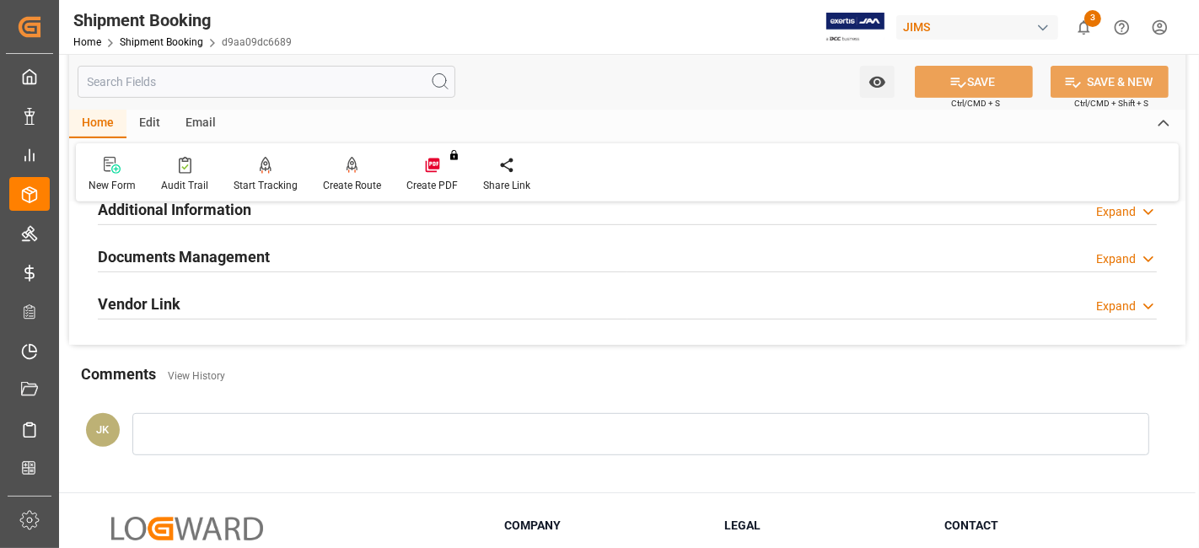
click at [301, 263] on div "Documents Management Expand" at bounding box center [627, 255] width 1059 height 32
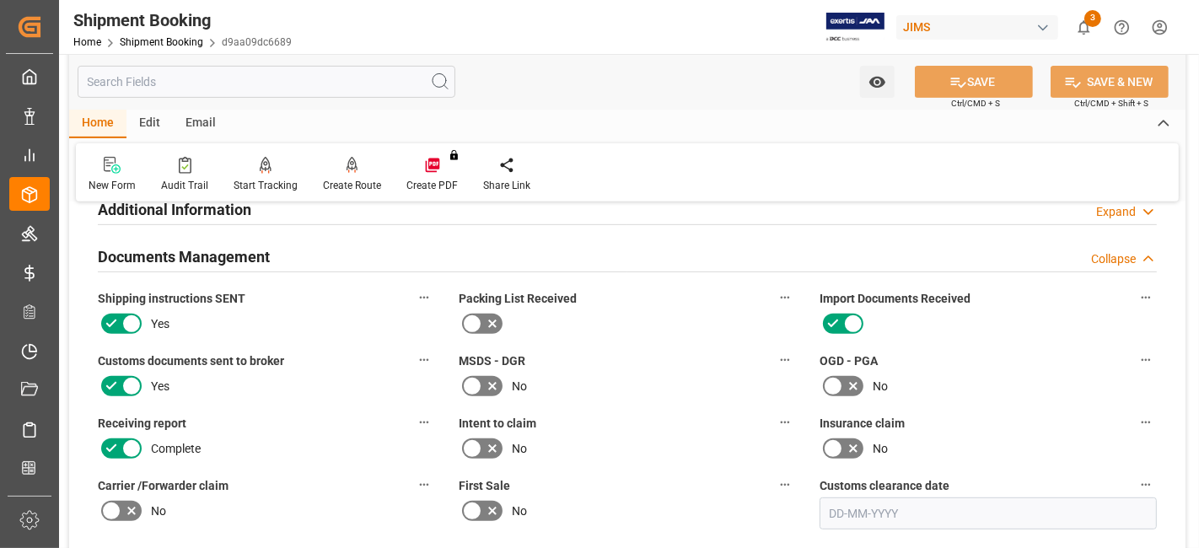
click at [653, 420] on label "Intent to claim" at bounding box center [627, 423] width 337 height 24
click at [774, 420] on button "Intent to claim" at bounding box center [785, 422] width 22 height 22
click at [650, 427] on div at bounding box center [599, 274] width 1199 height 548
click at [649, 427] on div "Audits" at bounding box center [599, 274] width 1199 height 548
click at [641, 434] on div "Quote Ready In-Transit Delivered Completed Cancelled References Expand JAM Refe…" at bounding box center [627, 319] width 1116 height 1370
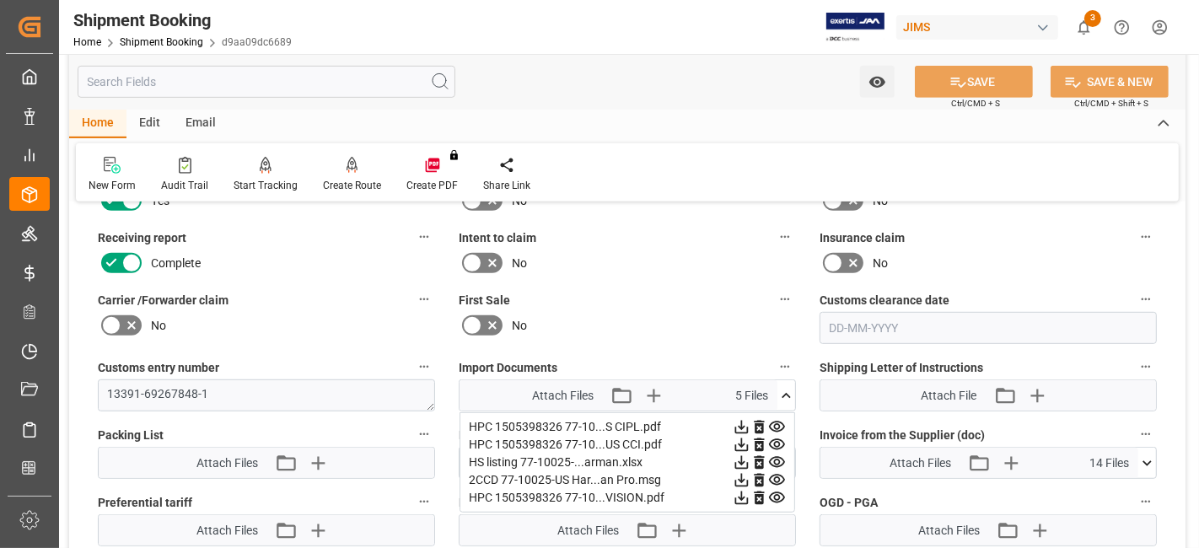
scroll to position [770, 0]
click at [749, 454] on icon at bounding box center [741, 460] width 13 height 13
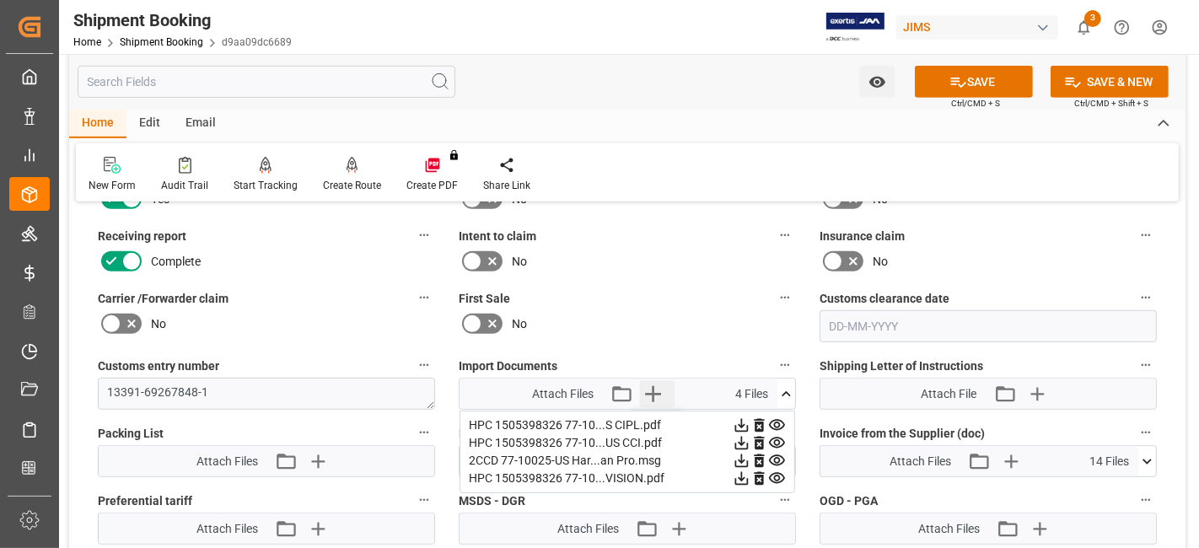
click at [652, 386] on icon "button" at bounding box center [653, 394] width 16 height 16
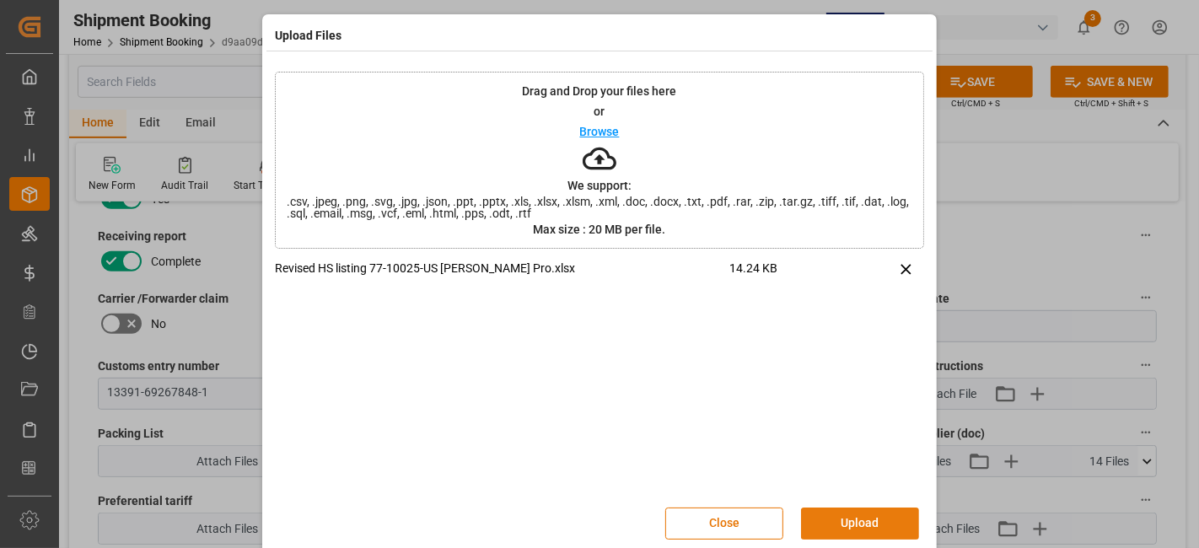
click at [825, 516] on button "Upload" at bounding box center [860, 523] width 118 height 32
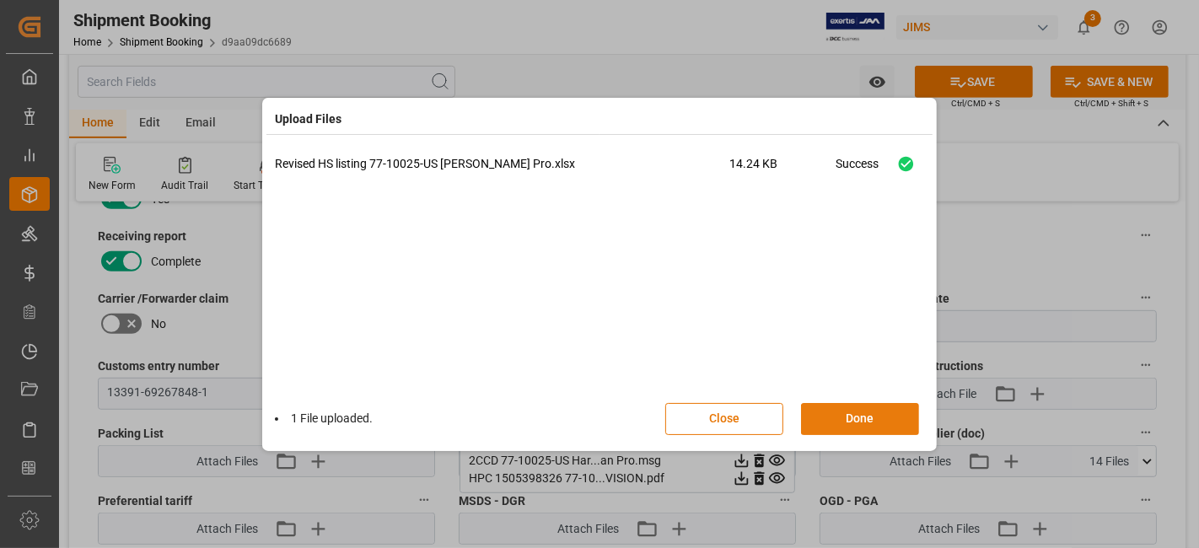
click at [839, 421] on button "Done" at bounding box center [860, 419] width 118 height 32
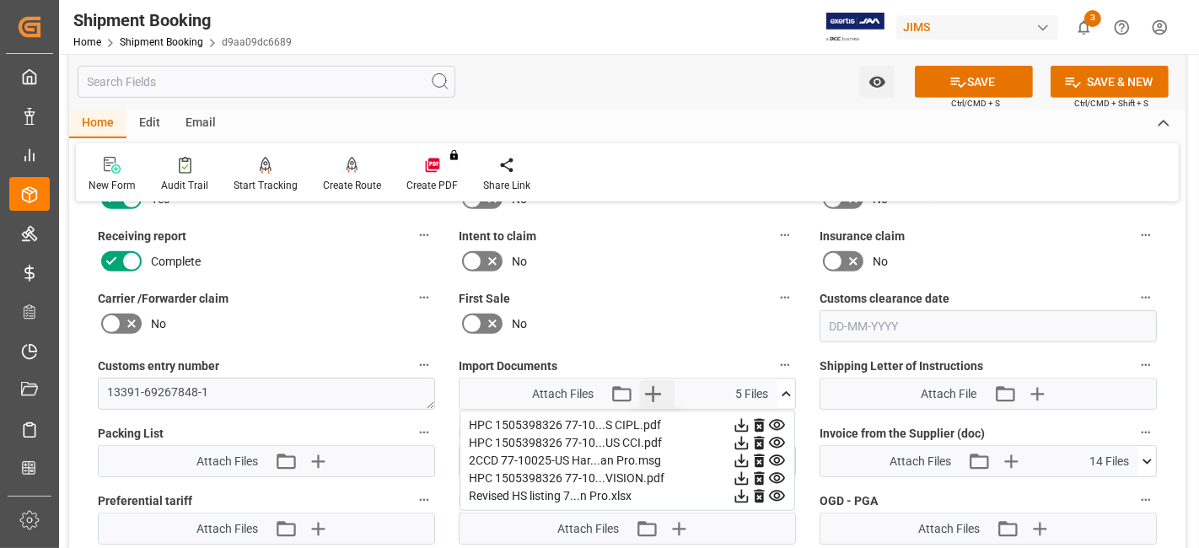
click at [662, 392] on icon "button" at bounding box center [653, 393] width 27 height 27
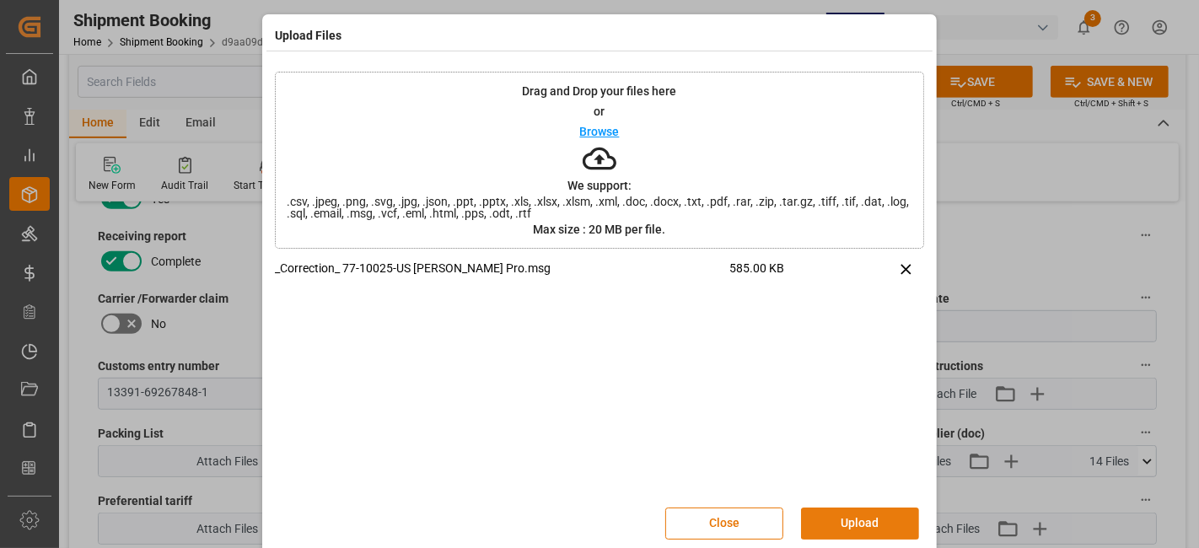
click at [830, 514] on button "Upload" at bounding box center [860, 523] width 118 height 32
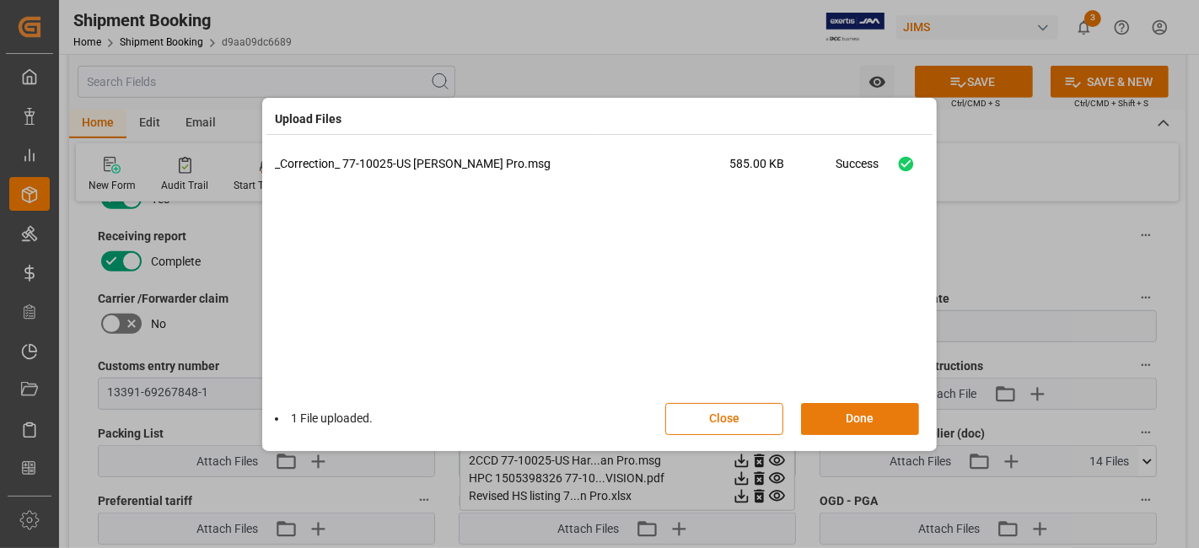
click at [826, 411] on button "Done" at bounding box center [860, 419] width 118 height 32
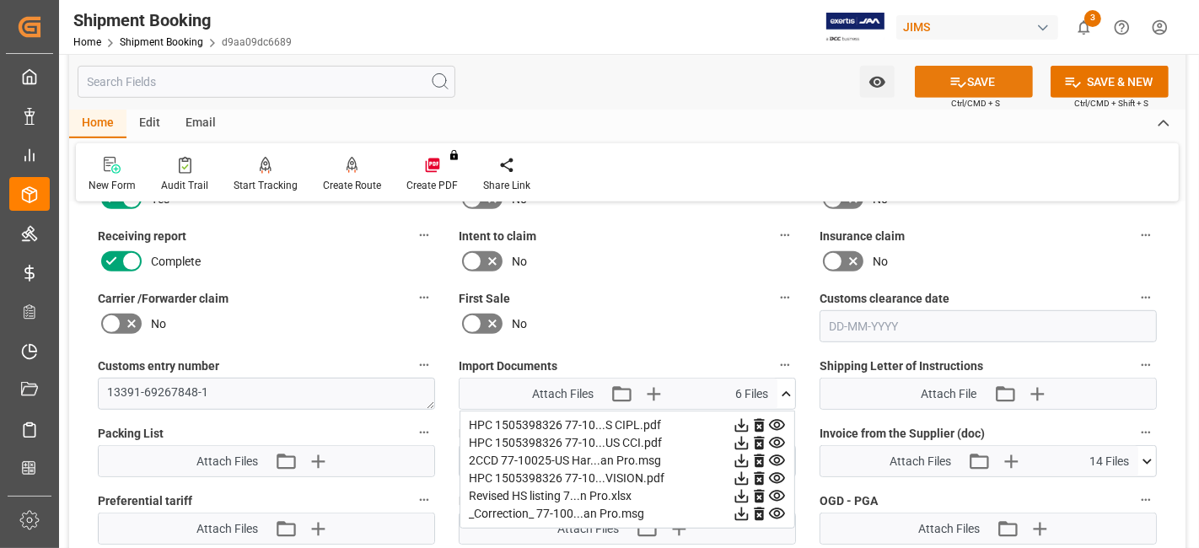
click at [933, 75] on button "SAVE" at bounding box center [974, 82] width 118 height 32
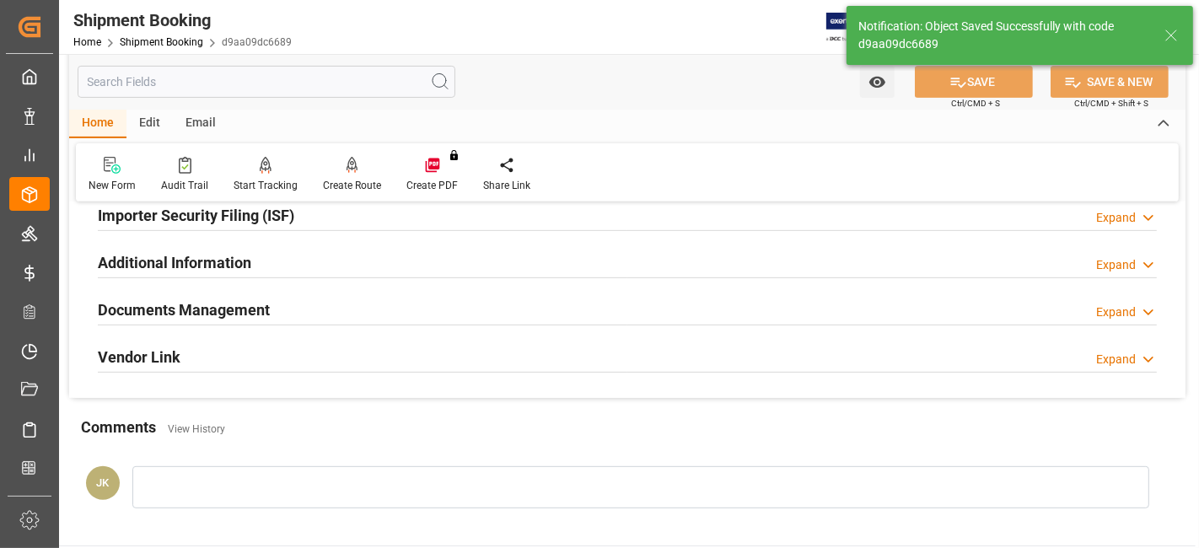
scroll to position [526, 0]
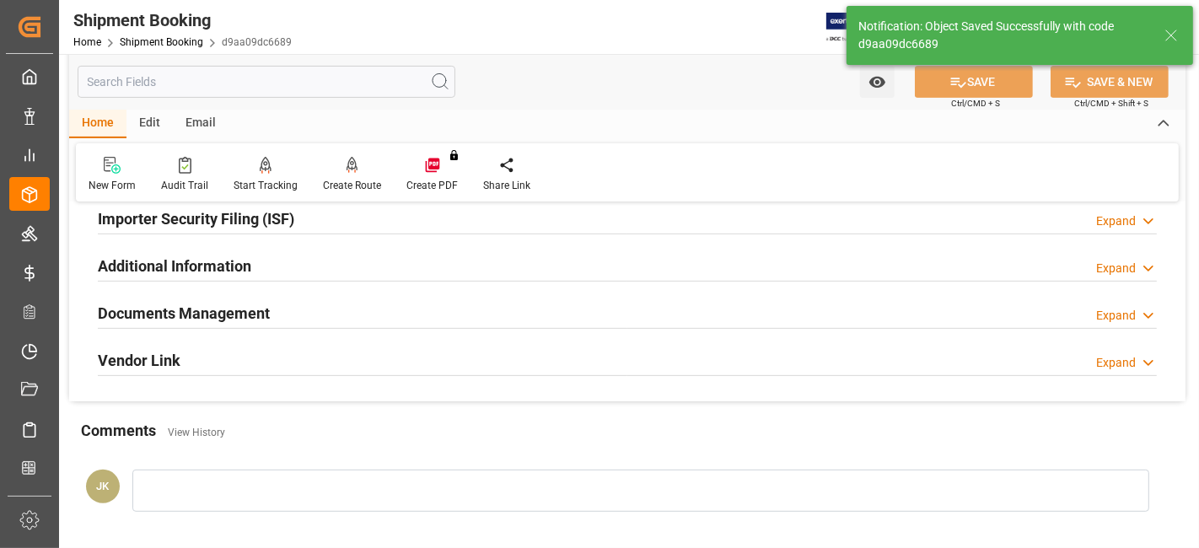
click at [807, 306] on div "Documents Management Expand" at bounding box center [627, 312] width 1059 height 32
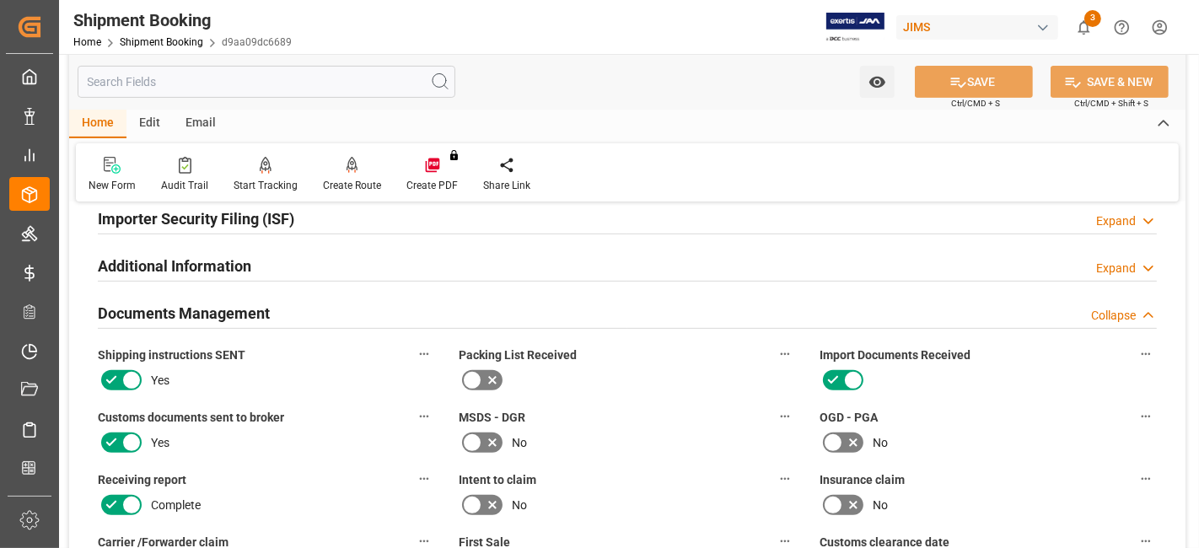
click at [1085, 28] on icon "show 3 new notifications" at bounding box center [1084, 28] width 18 height 18
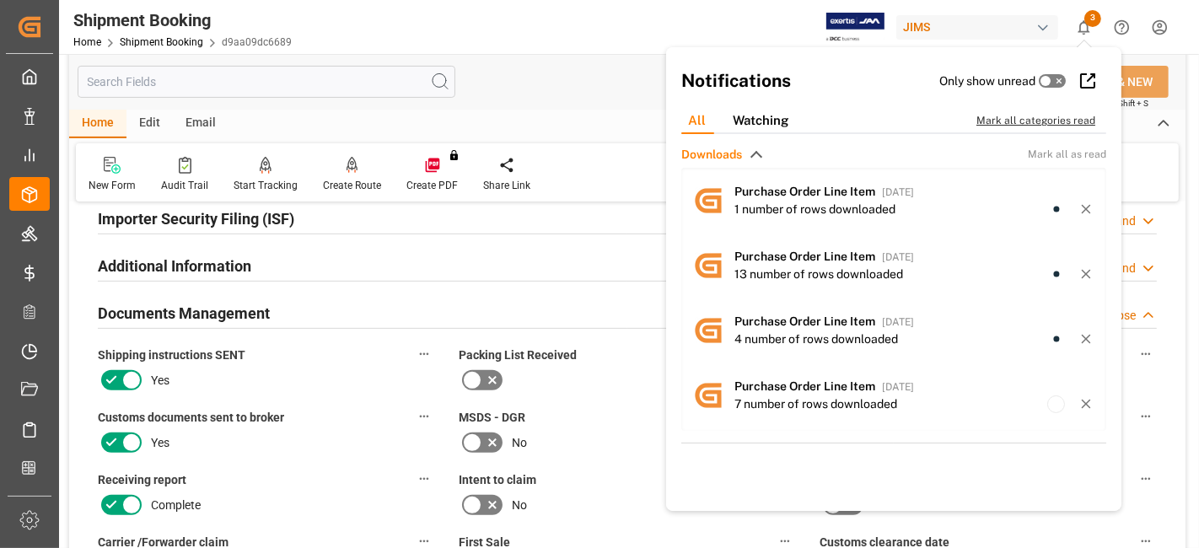
click at [1006, 121] on div "Mark all categories read" at bounding box center [1044, 120] width 137 height 15
click at [526, 94] on div "Watch Option SAVE Ctrl/CMD + S SAVE & NEW Ctrl/CMD + Shift + S" at bounding box center [627, 82] width 1116 height 56
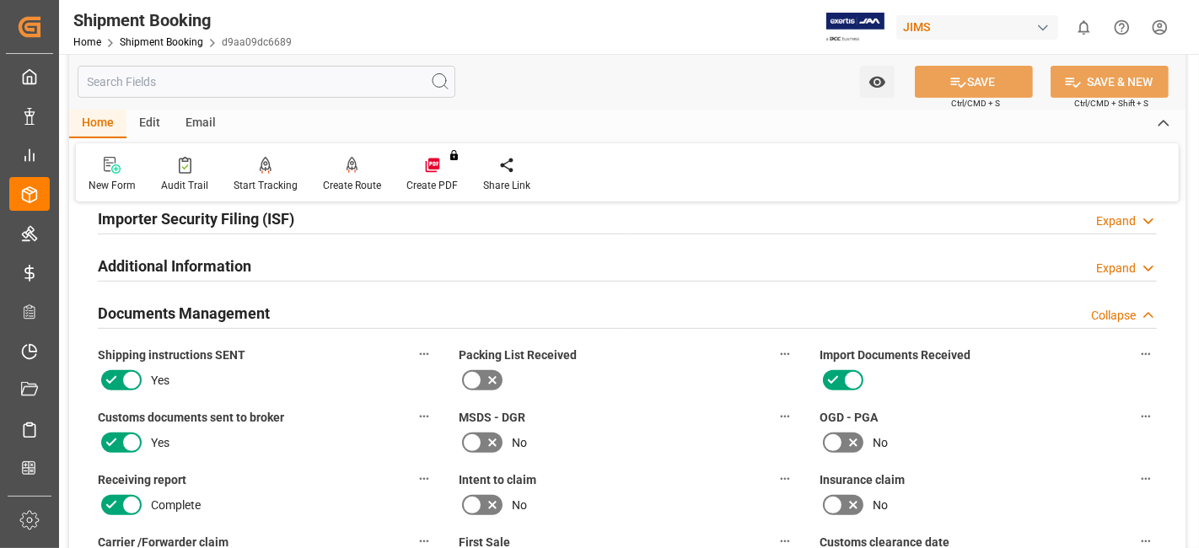
click at [695, 389] on div "Packing List Received" at bounding box center [627, 368] width 361 height 62
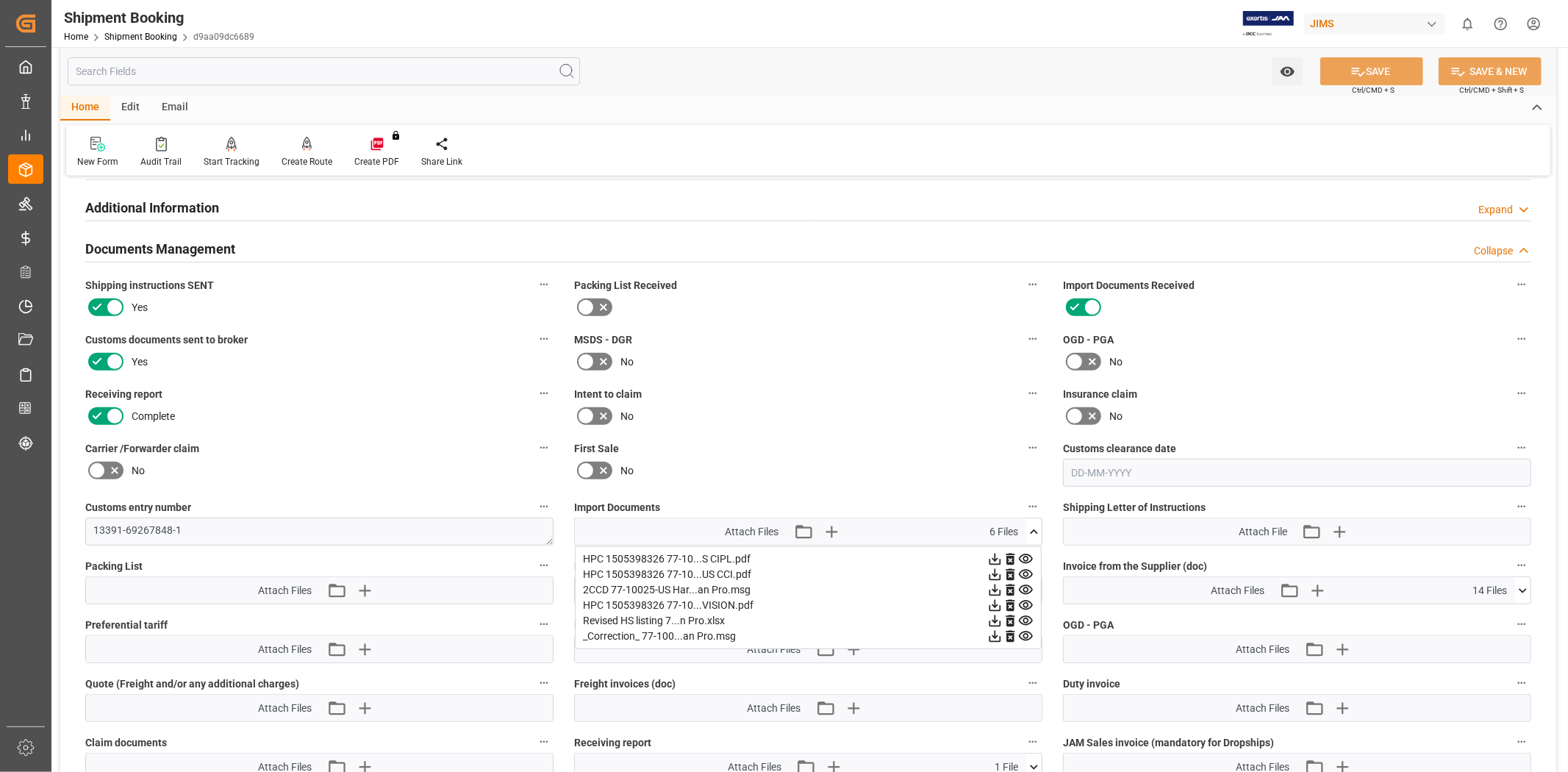
scroll to position [459, 0]
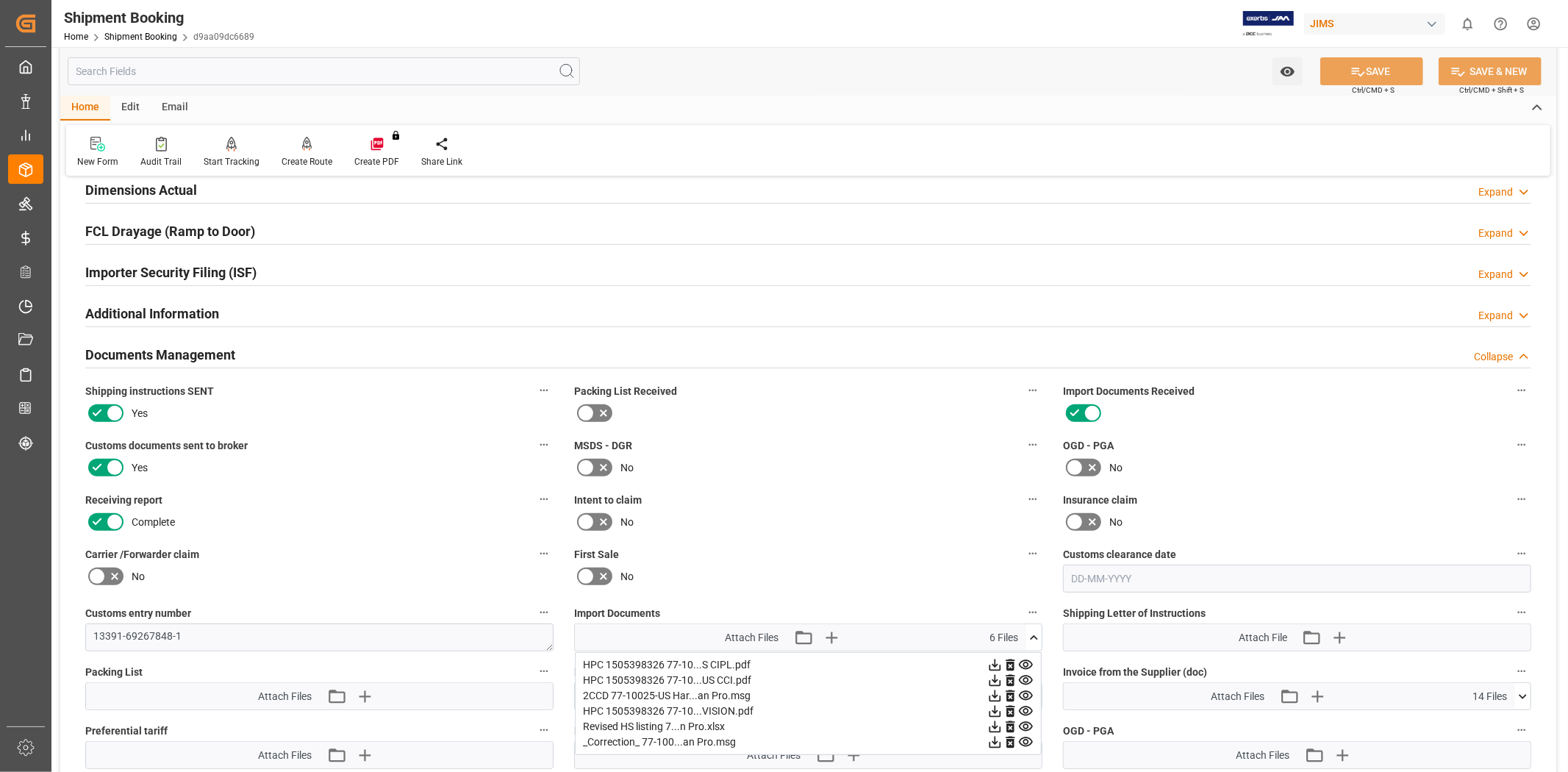
click at [396, 386] on label "Shipping instructions SENT" at bounding box center [319, 392] width 468 height 21
click at [535, 386] on button "Shipping instructions SENT" at bounding box center [544, 391] width 19 height 19
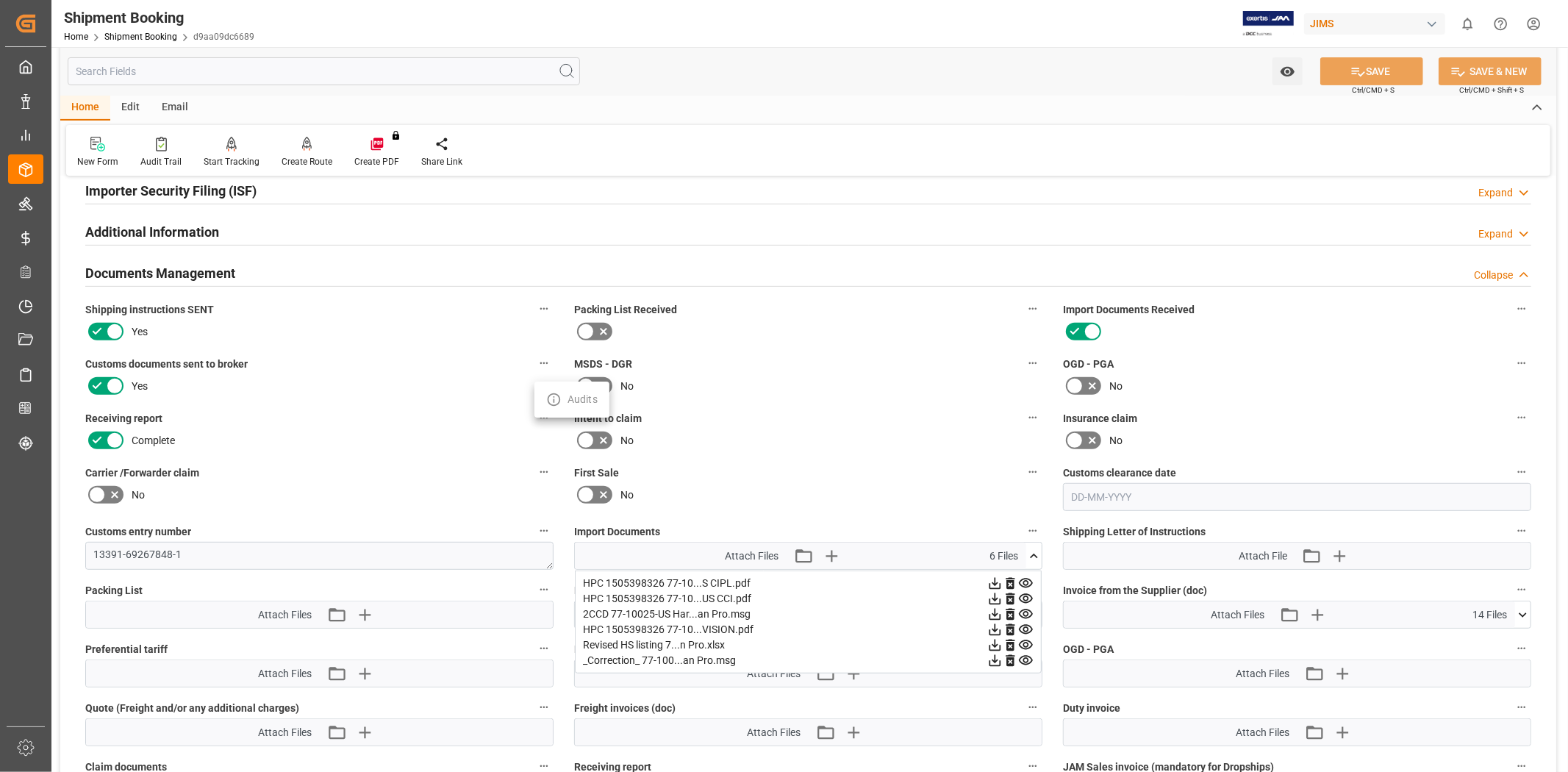
click at [335, 363] on div at bounding box center [784, 386] width 1568 height 772
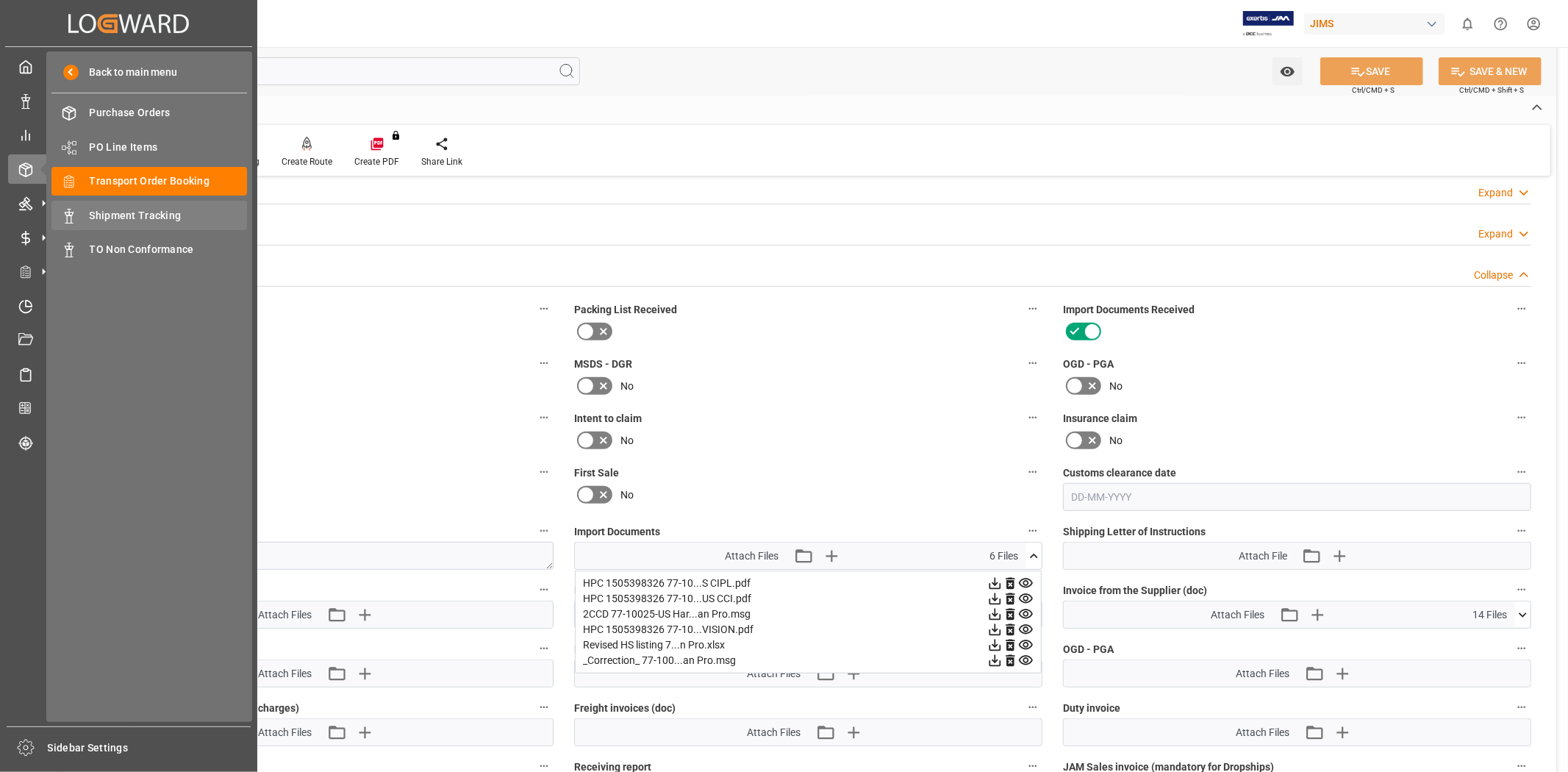
click at [159, 208] on span "Shipment Tracking" at bounding box center [168, 216] width 158 height 16
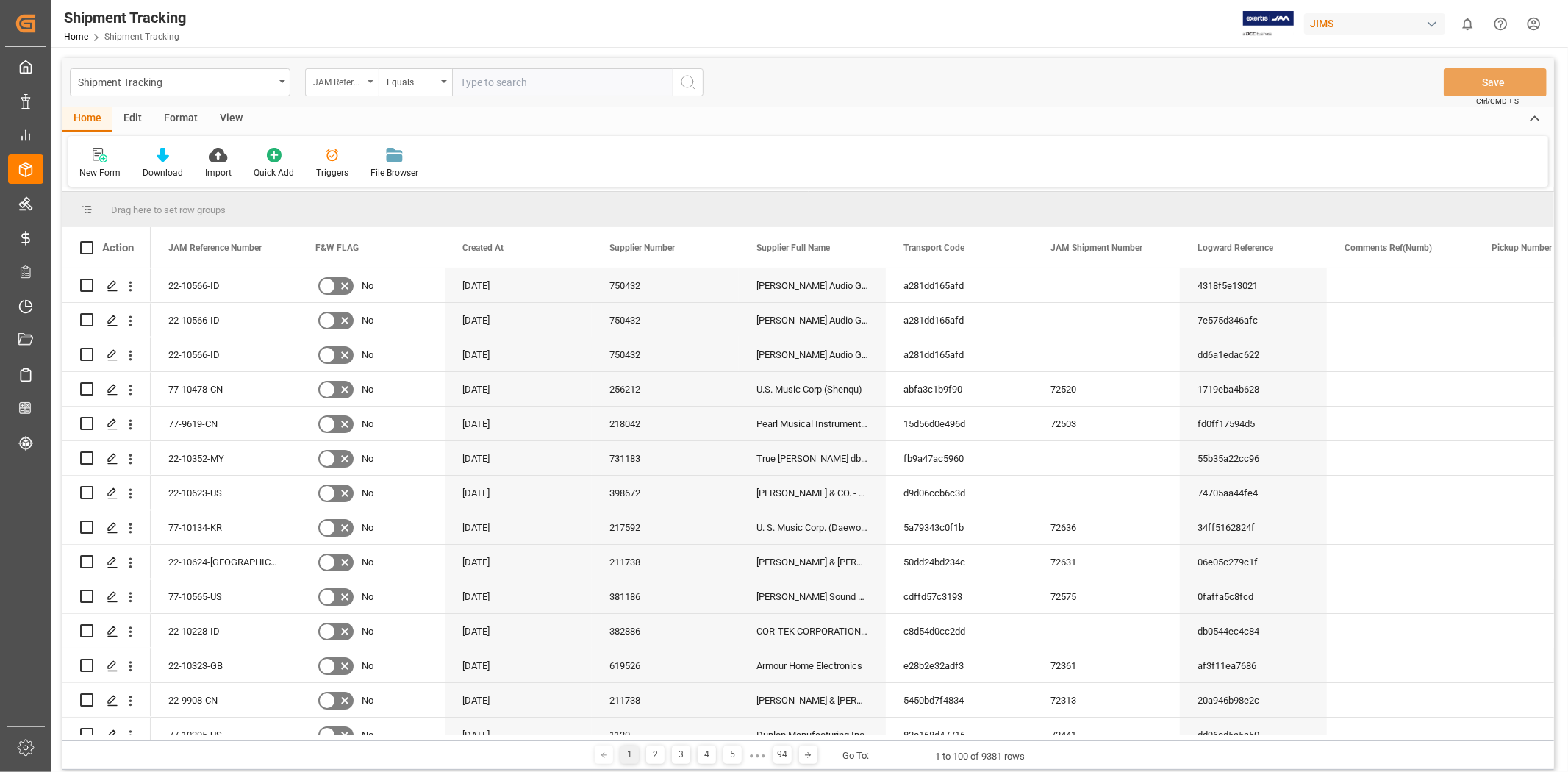
click at [369, 81] on icon "open menu" at bounding box center [370, 81] width 6 height 3
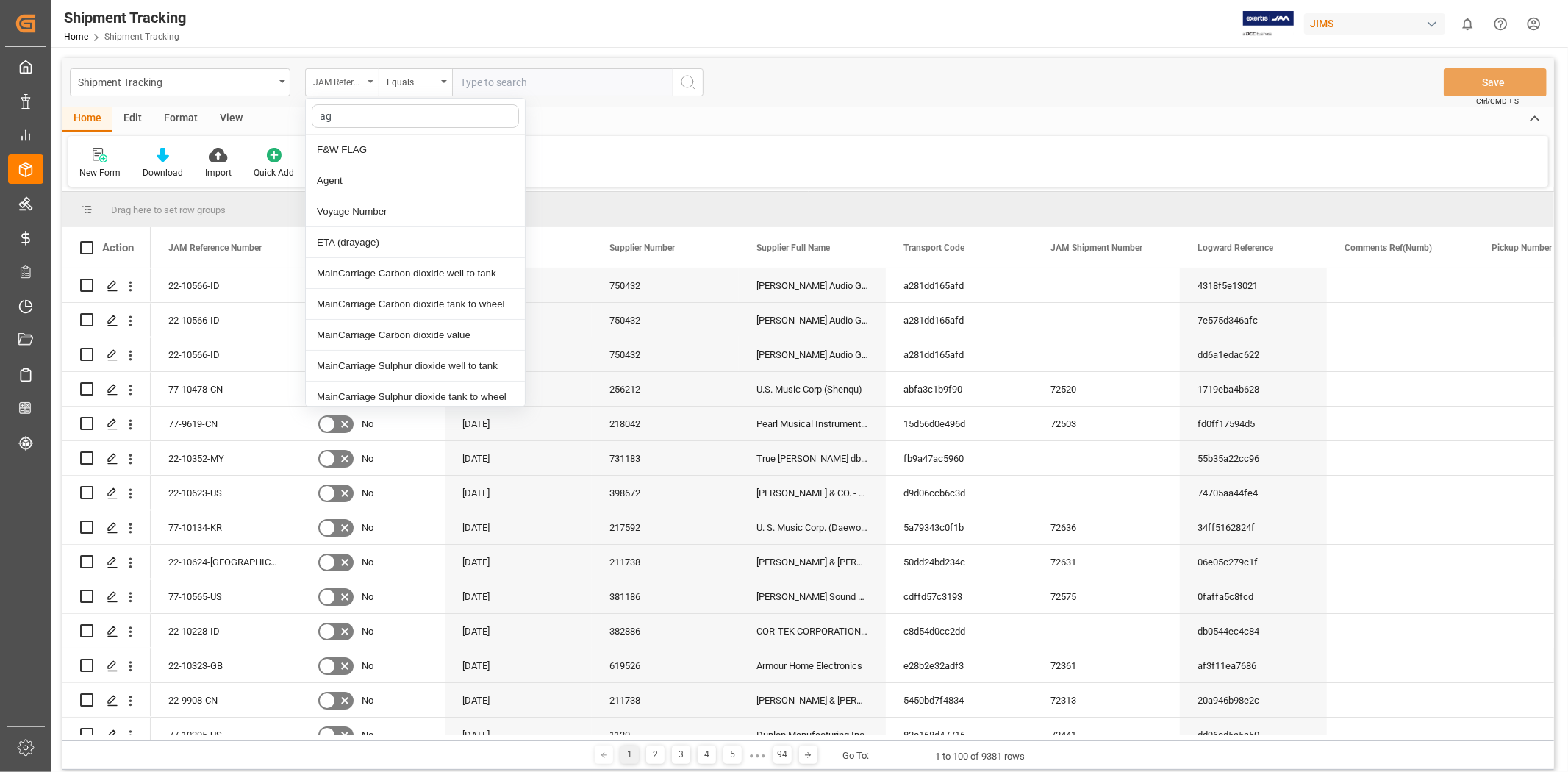
type input "age"
click at [353, 150] on div "Agent" at bounding box center [415, 149] width 219 height 31
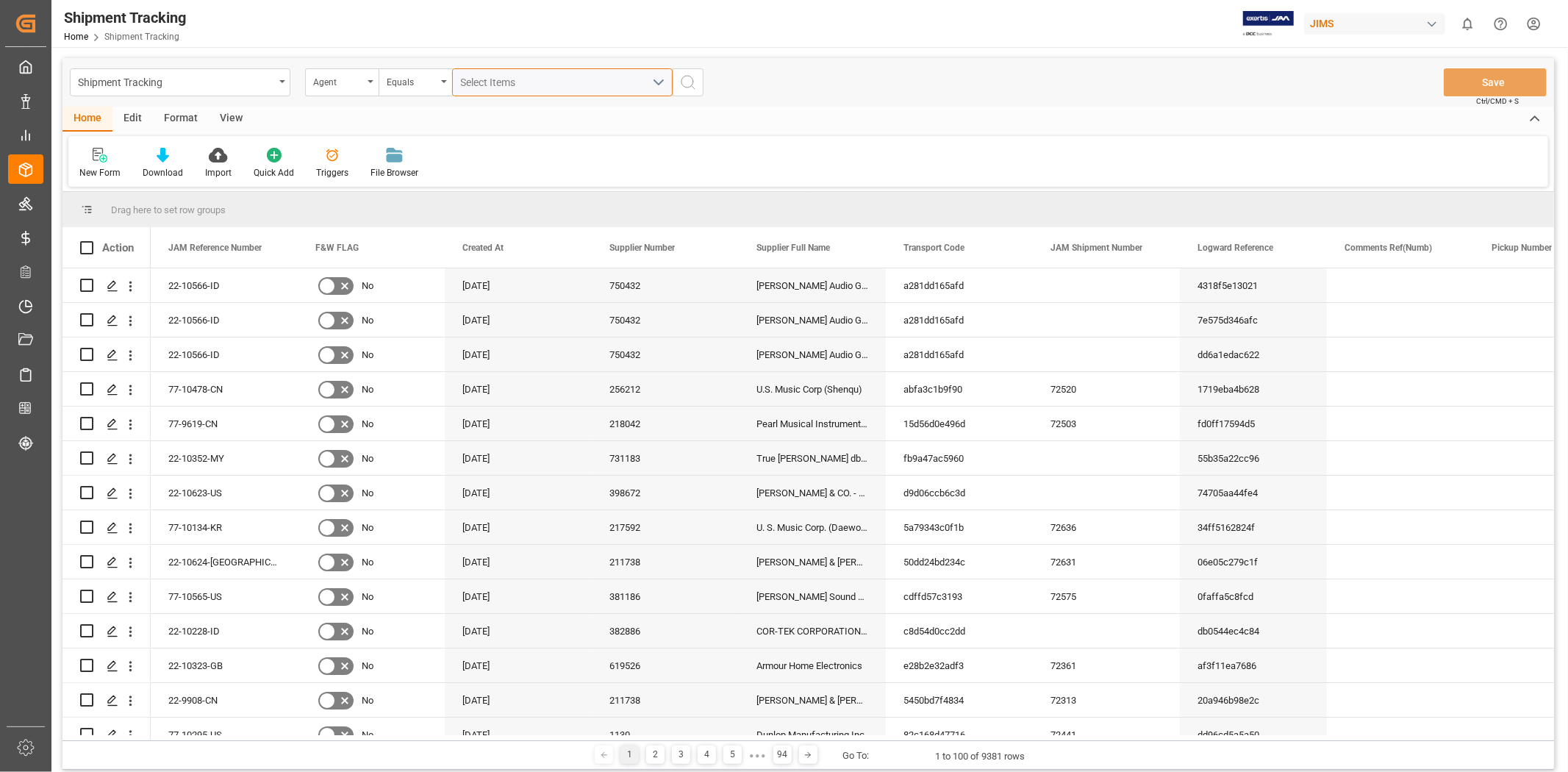
click at [535, 85] on div "Select Items" at bounding box center [556, 83] width 191 height 16
type input "jang"
click at [519, 154] on span "[PERSON_NAME]" at bounding box center [522, 148] width 80 height 11
click at [481, 154] on input "[PERSON_NAME]" at bounding box center [467, 149] width 29 height 29
checkbox input "true"
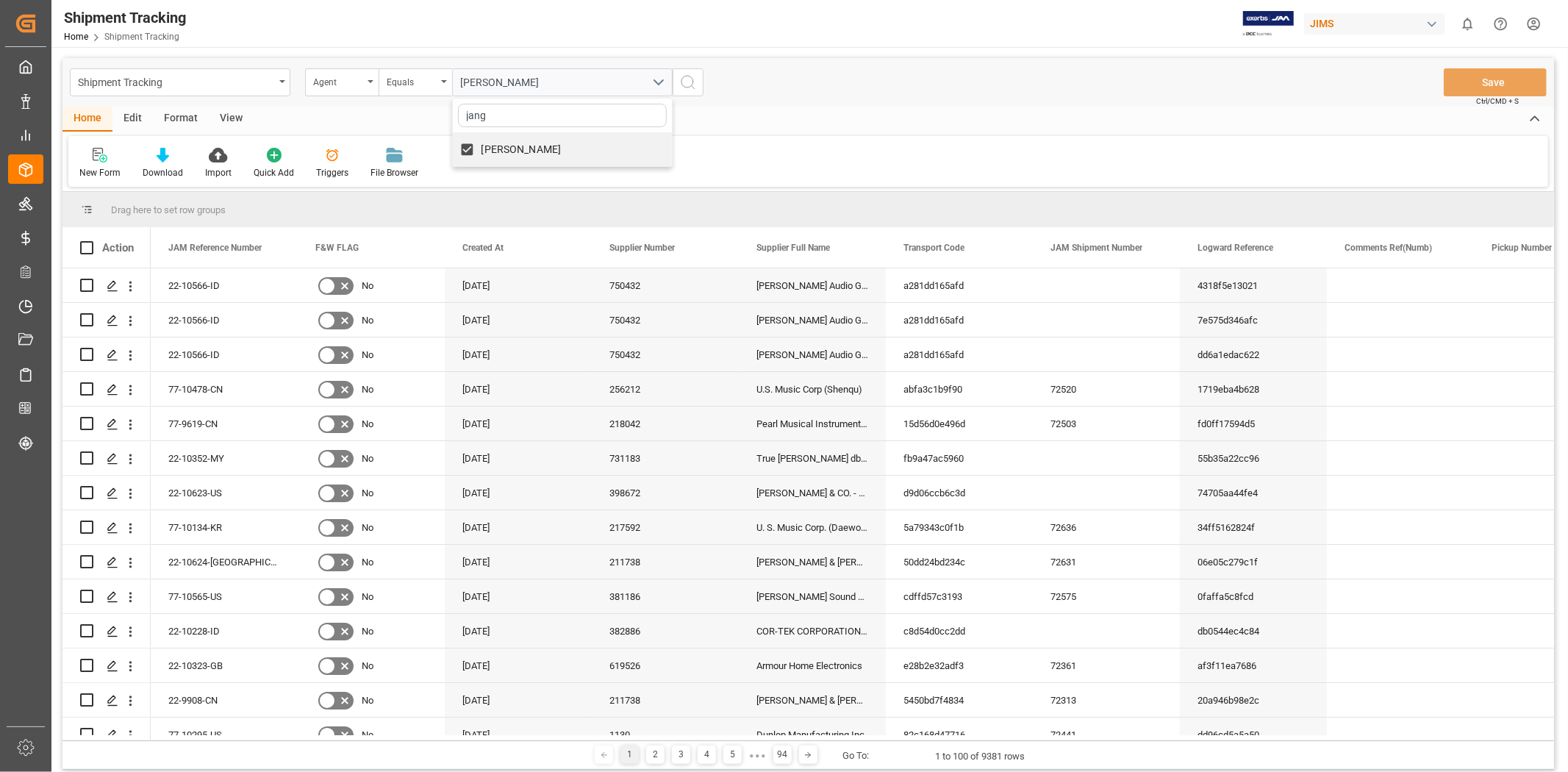
click at [689, 86] on icon "search button" at bounding box center [688, 82] width 17 height 17
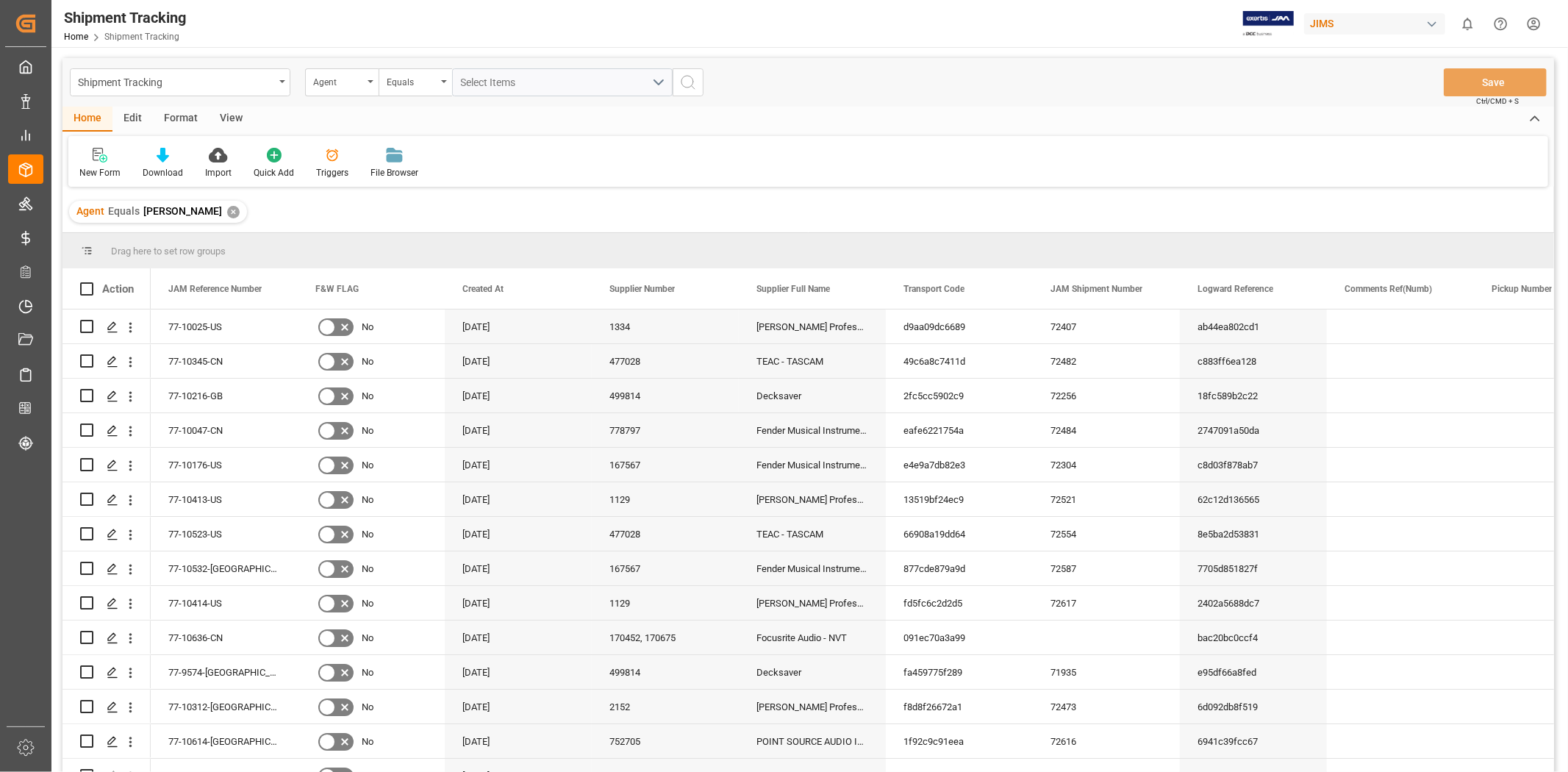
click at [225, 114] on div "View" at bounding box center [230, 119] width 44 height 25
click at [91, 158] on icon at bounding box center [93, 154] width 15 height 15
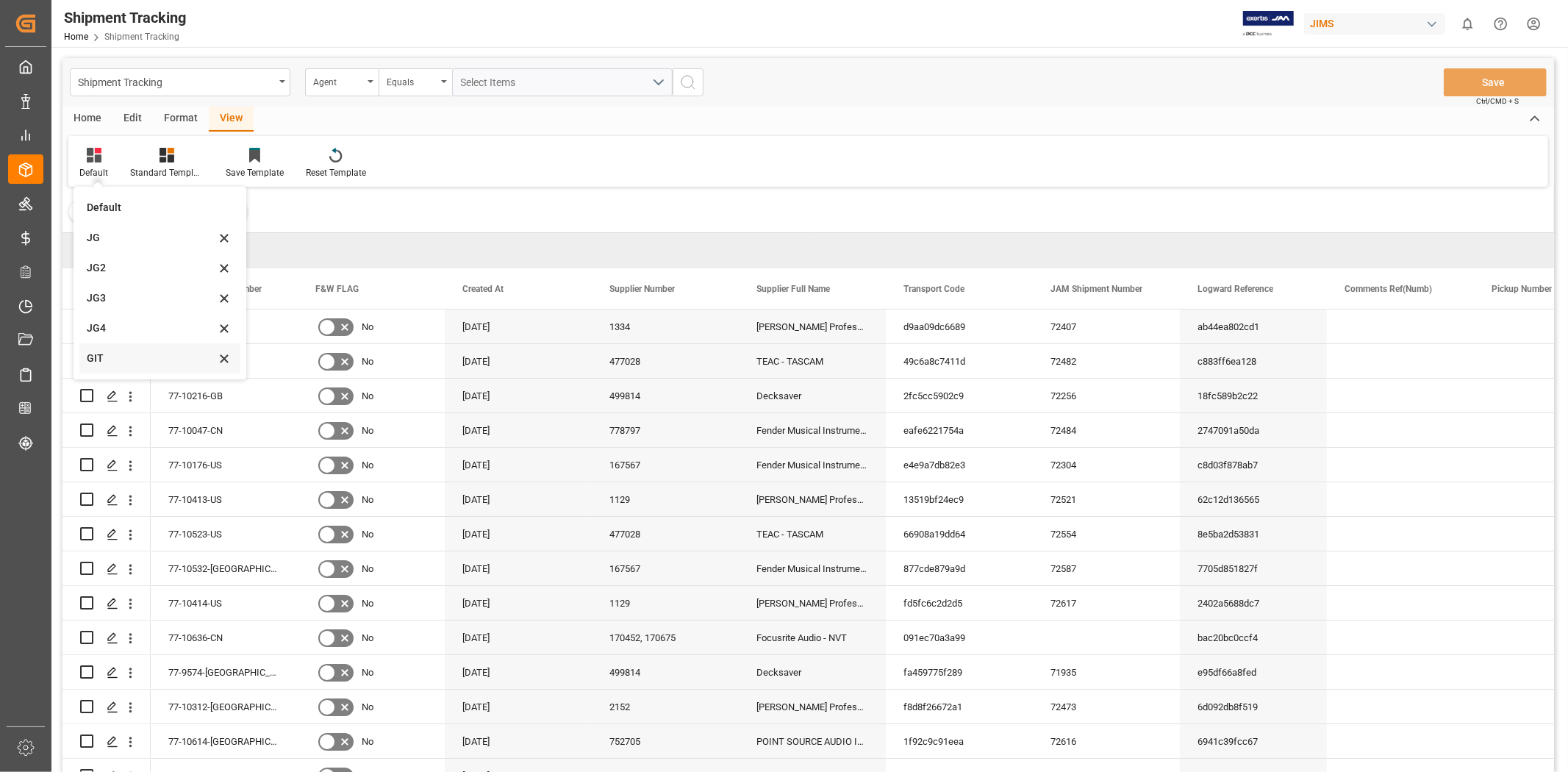
click at [122, 357] on div "GIT" at bounding box center [151, 359] width 129 height 16
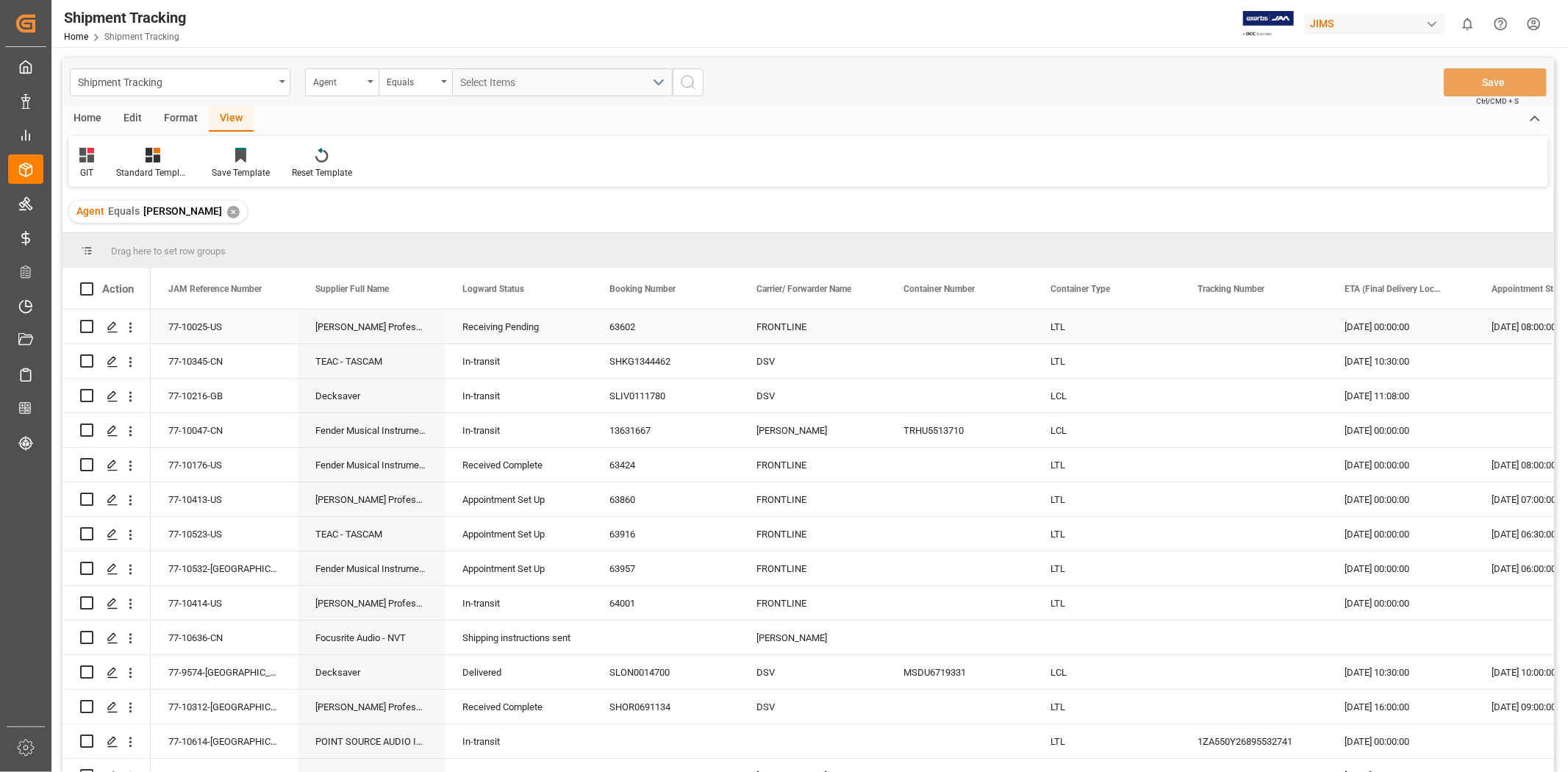
click at [211, 325] on div "77-10025-US" at bounding box center [224, 326] width 147 height 34
click at [517, 340] on div "Receiving Pending" at bounding box center [518, 327] width 112 height 34
click at [512, 370] on div "In-transit" at bounding box center [518, 361] width 112 height 34
click at [508, 401] on div "In-transit" at bounding box center [518, 396] width 112 height 34
click at [236, 327] on div "77-10025-US" at bounding box center [224, 326] width 147 height 34
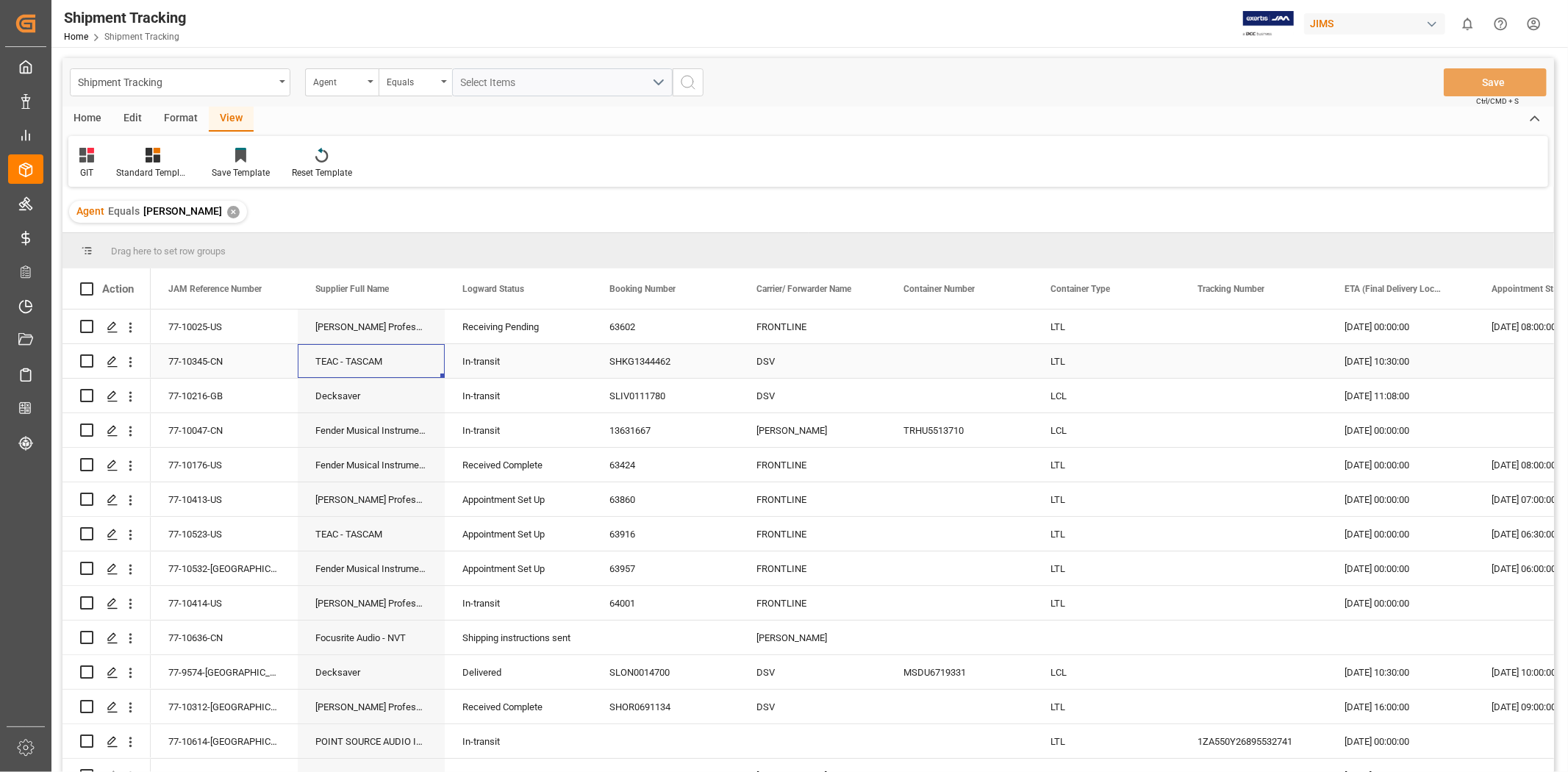
click at [368, 366] on div "TEAC - TASCAM" at bounding box center [371, 361] width 147 height 34
click at [131, 330] on icon "open menu" at bounding box center [131, 328] width 16 height 16
click at [172, 354] on span "Open in new tab" at bounding box center [227, 359] width 133 height 16
click at [1369, 495] on div "20-08-2025 00:00:00" at bounding box center [1401, 499] width 147 height 34
click at [1368, 495] on div "20-08-2025 00:00:00" at bounding box center [1401, 499] width 147 height 34
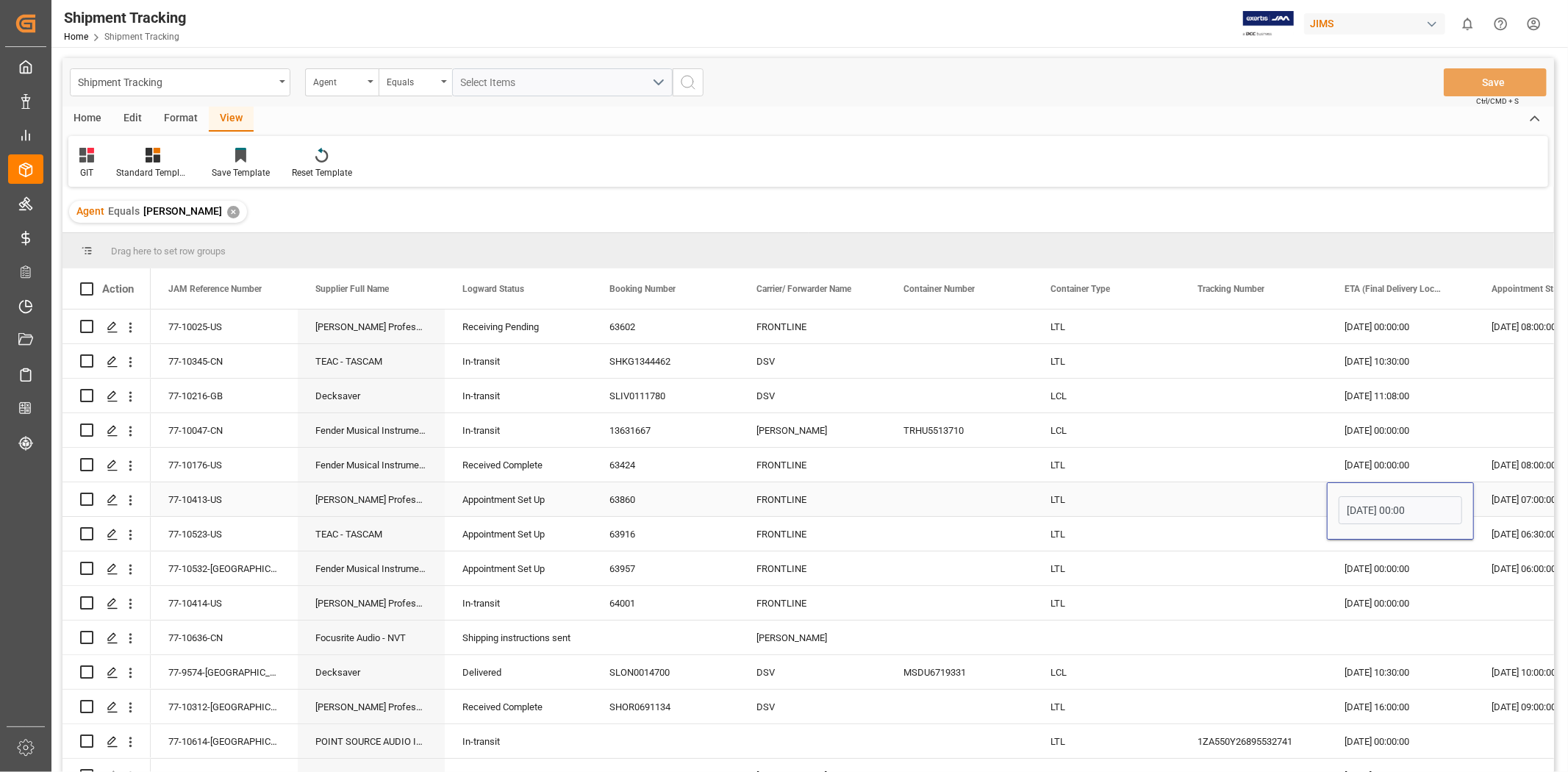
click at [1381, 510] on input "20-08-2025 00:00" at bounding box center [1401, 510] width 124 height 28
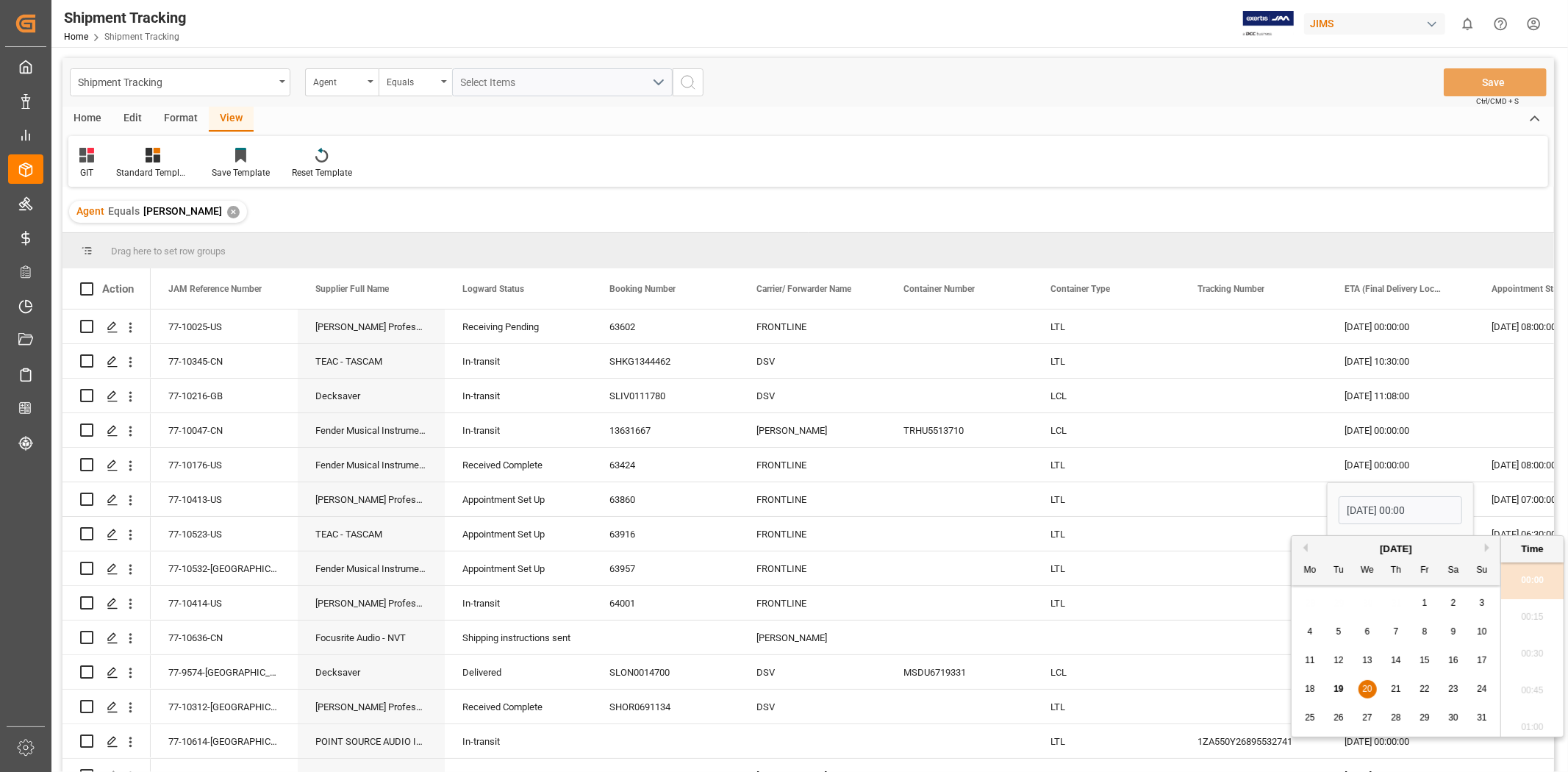
click at [1397, 695] on div "21" at bounding box center [1396, 690] width 18 height 17
type input "21-08-2025 00:00"
click at [1271, 500] on div "Press SPACE to select this row." at bounding box center [1253, 499] width 147 height 34
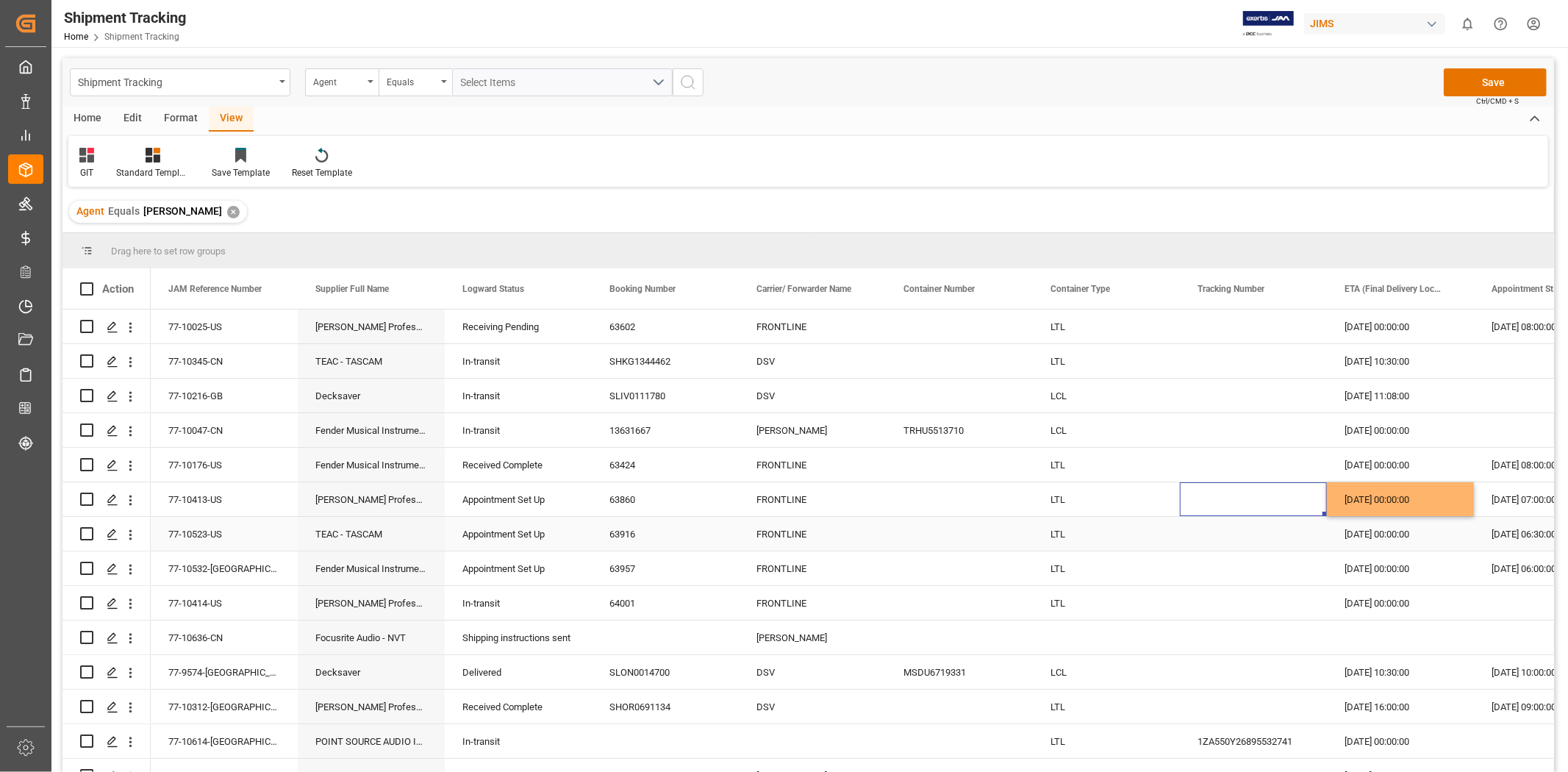
click at [1401, 539] on div "20-08-2025 00:00:00" at bounding box center [1401, 534] width 147 height 34
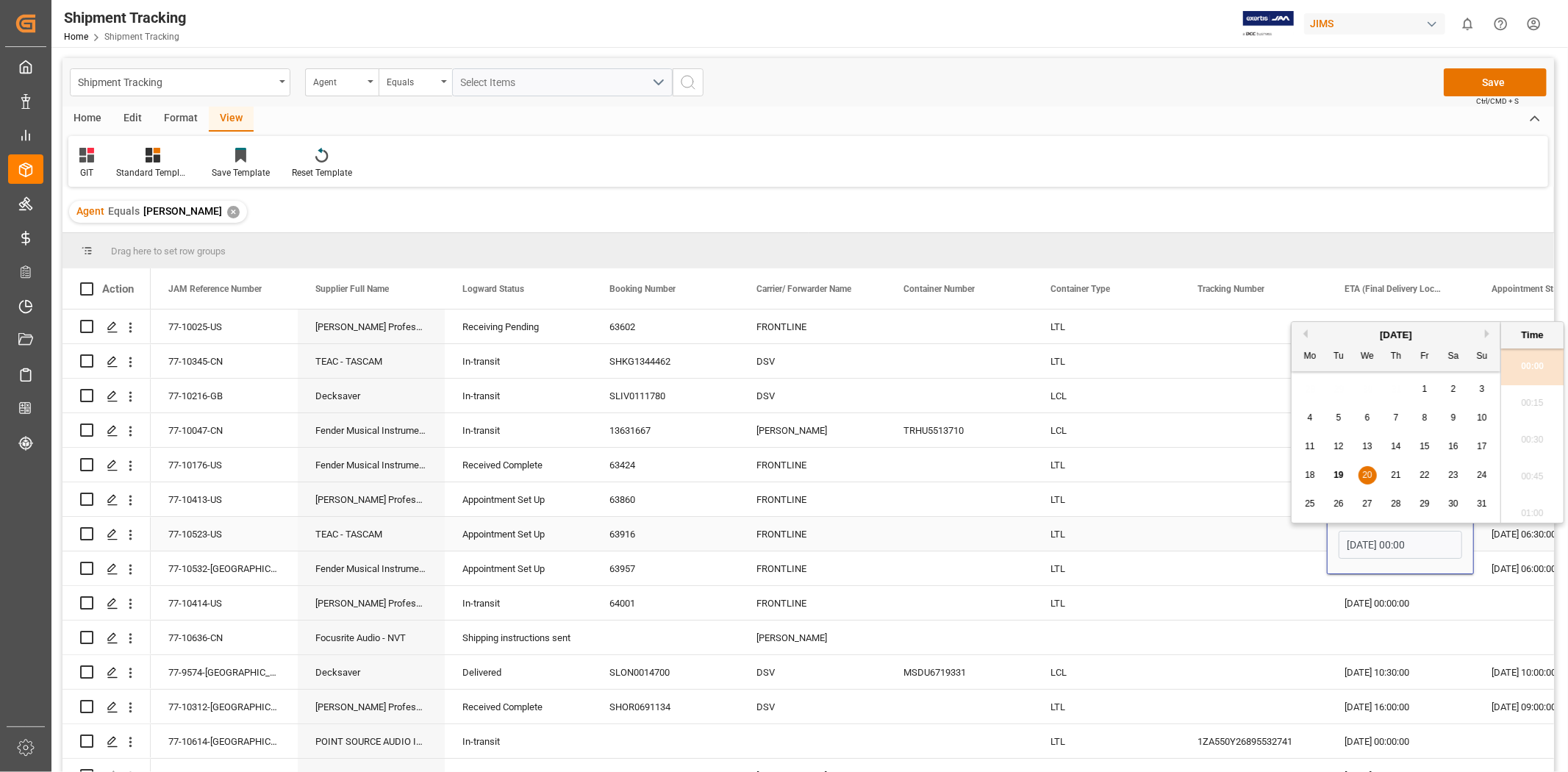
click at [1401, 539] on input "20-08-2025 00:00" at bounding box center [1401, 545] width 124 height 28
click at [1393, 470] on span "21" at bounding box center [1395, 468] width 10 height 10
type input "21-08-2025 00:00"
click at [1375, 596] on div "27-08-2025 00:00:00" at bounding box center [1401, 603] width 147 height 34
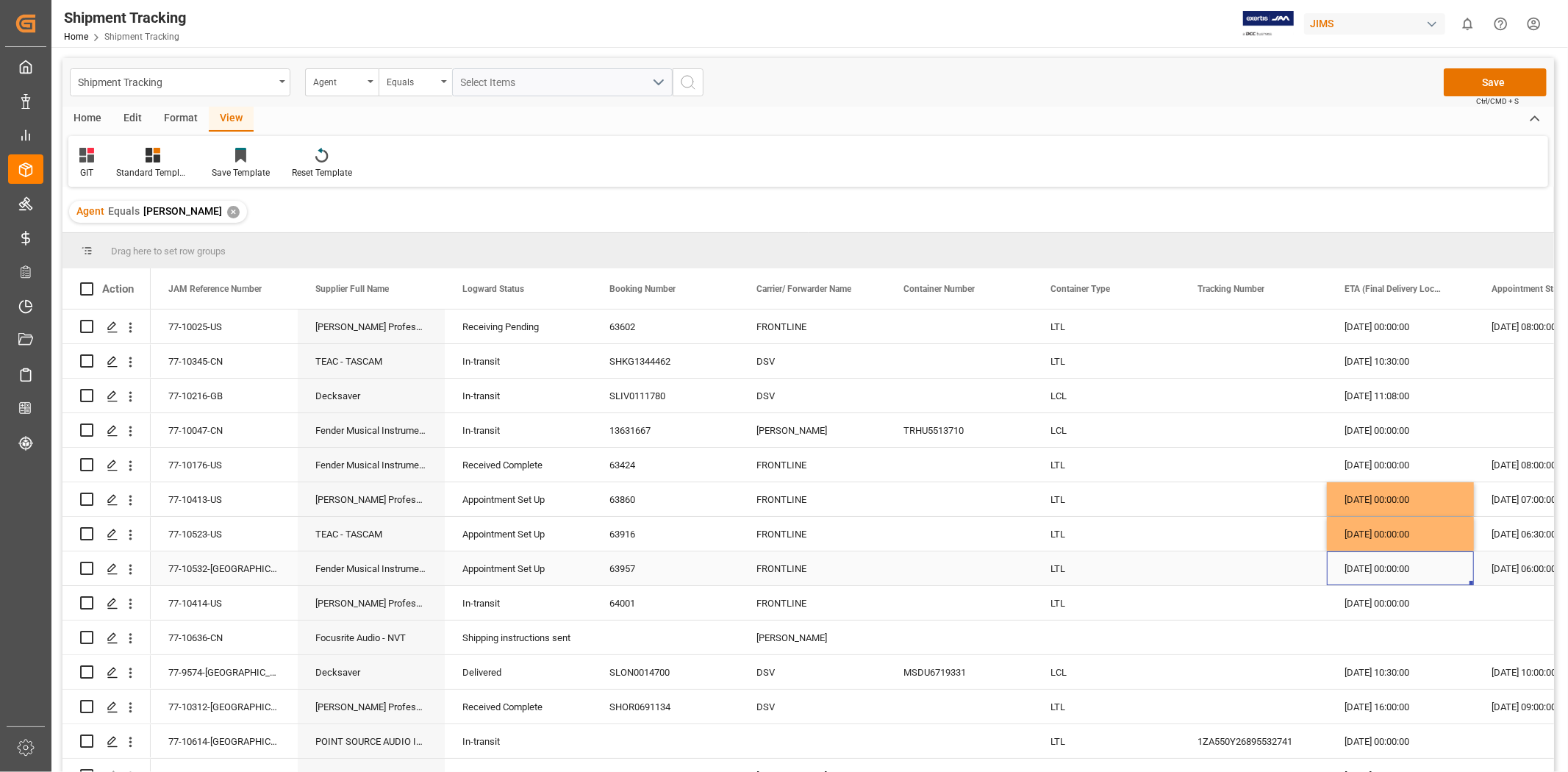
click at [1375, 569] on div "20-08-2025 00:00:00" at bounding box center [1401, 568] width 147 height 34
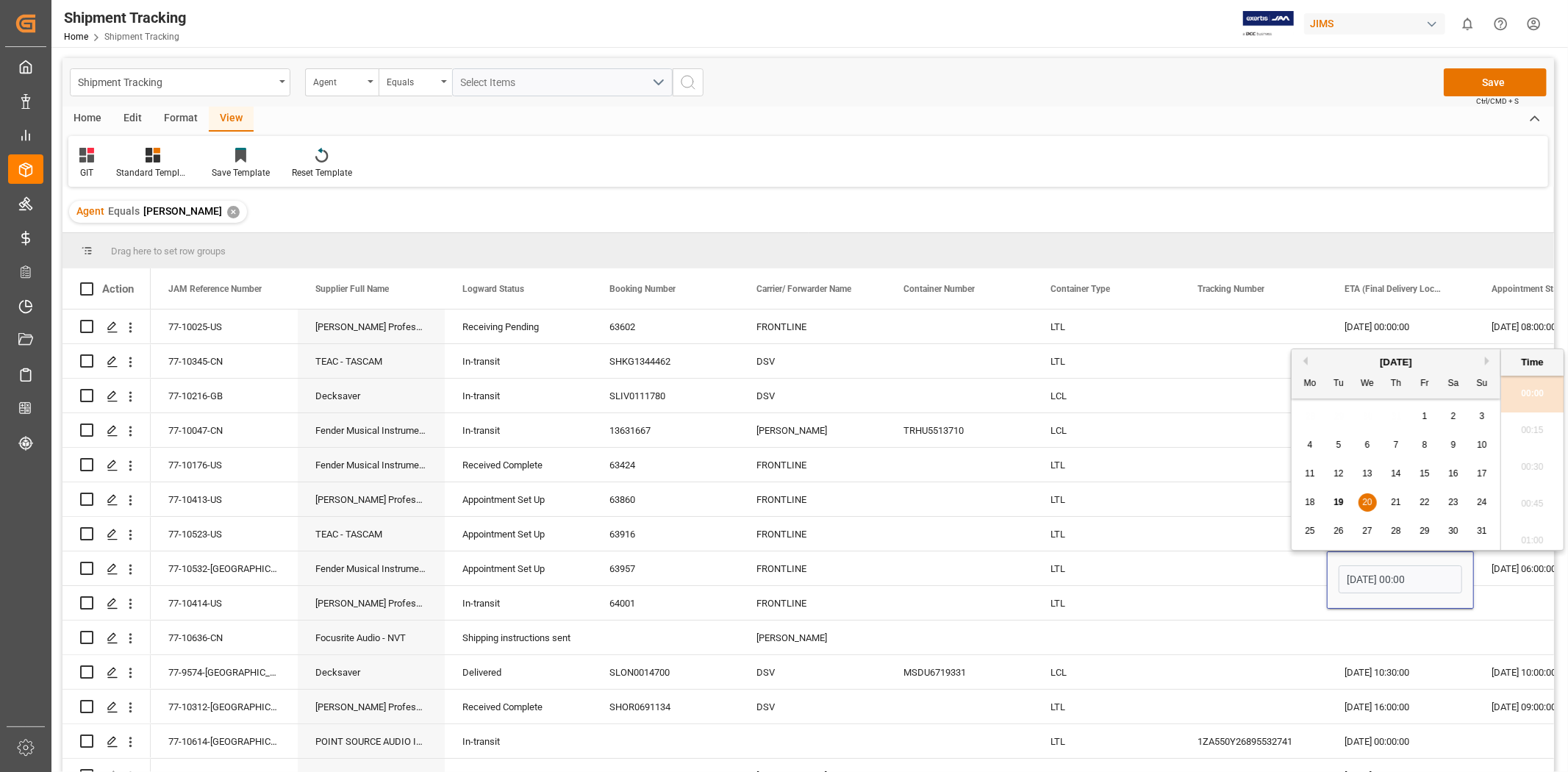
click at [1394, 502] on span "21" at bounding box center [1395, 502] width 10 height 10
type input "21-08-2025 00:00"
click at [1251, 578] on div "Press SPACE to select this row." at bounding box center [1253, 568] width 147 height 34
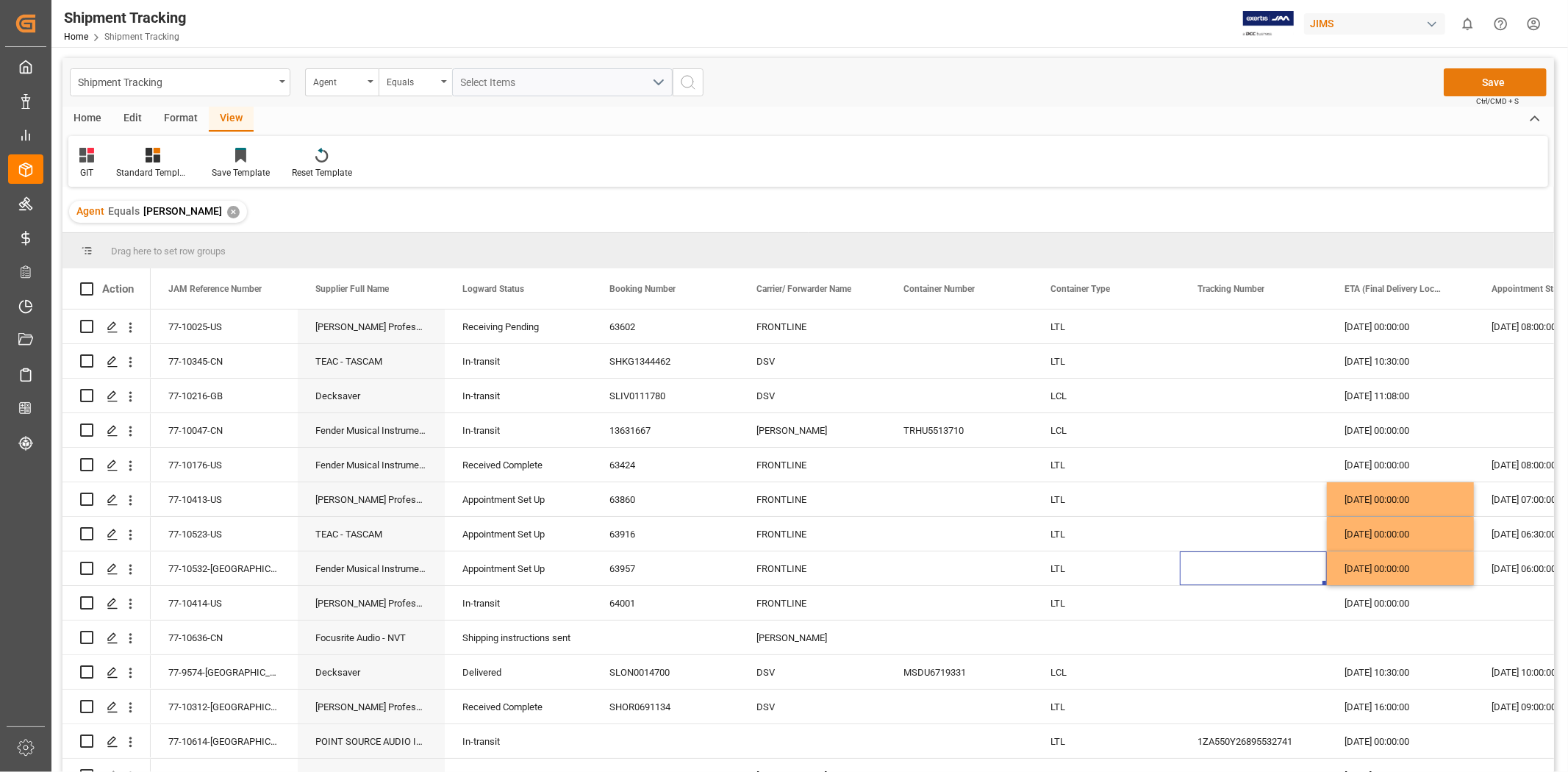
click at [1481, 86] on button "Save" at bounding box center [1496, 82] width 103 height 28
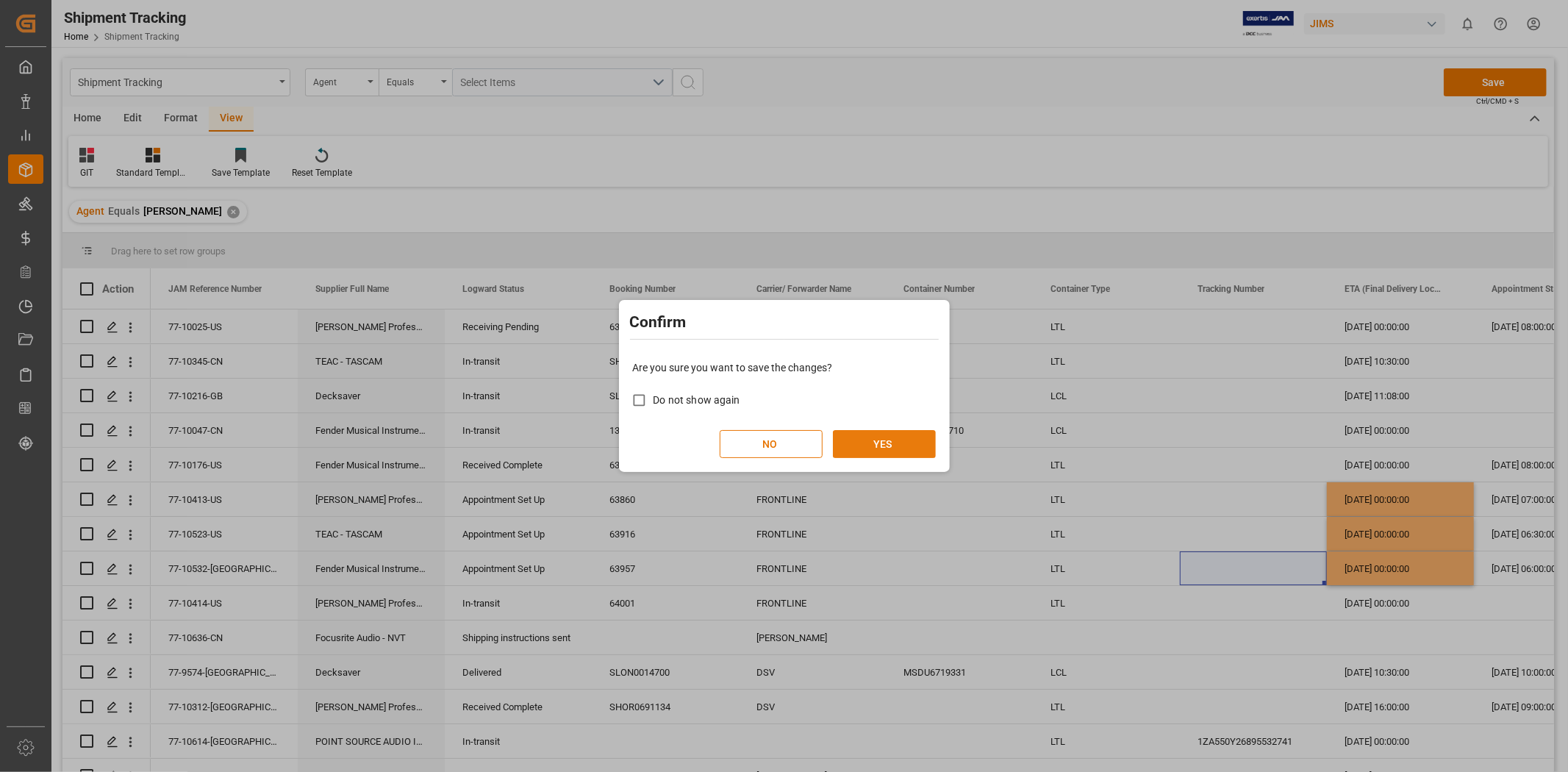
click at [898, 436] on button "YES" at bounding box center [884, 444] width 103 height 28
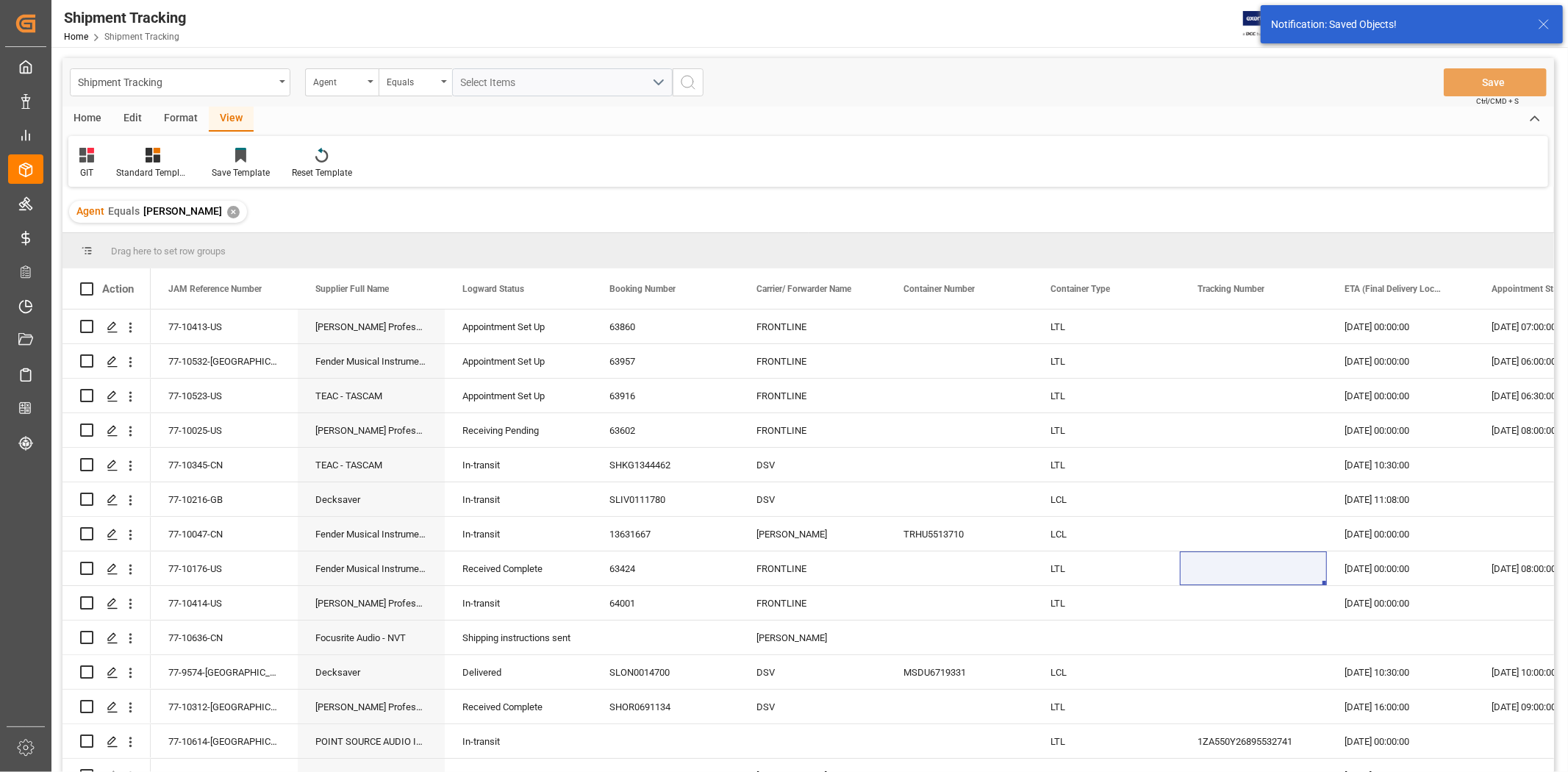
drag, startPoint x: 1552, startPoint y: 281, endPoint x: 1550, endPoint y: 255, distance: 26.1
click at [1550, 255] on main "Shipment Tracking Agent Equals Select Items Save Ctrl/CMD + S Home Edit Format …" at bounding box center [808, 434] width 1514 height 753
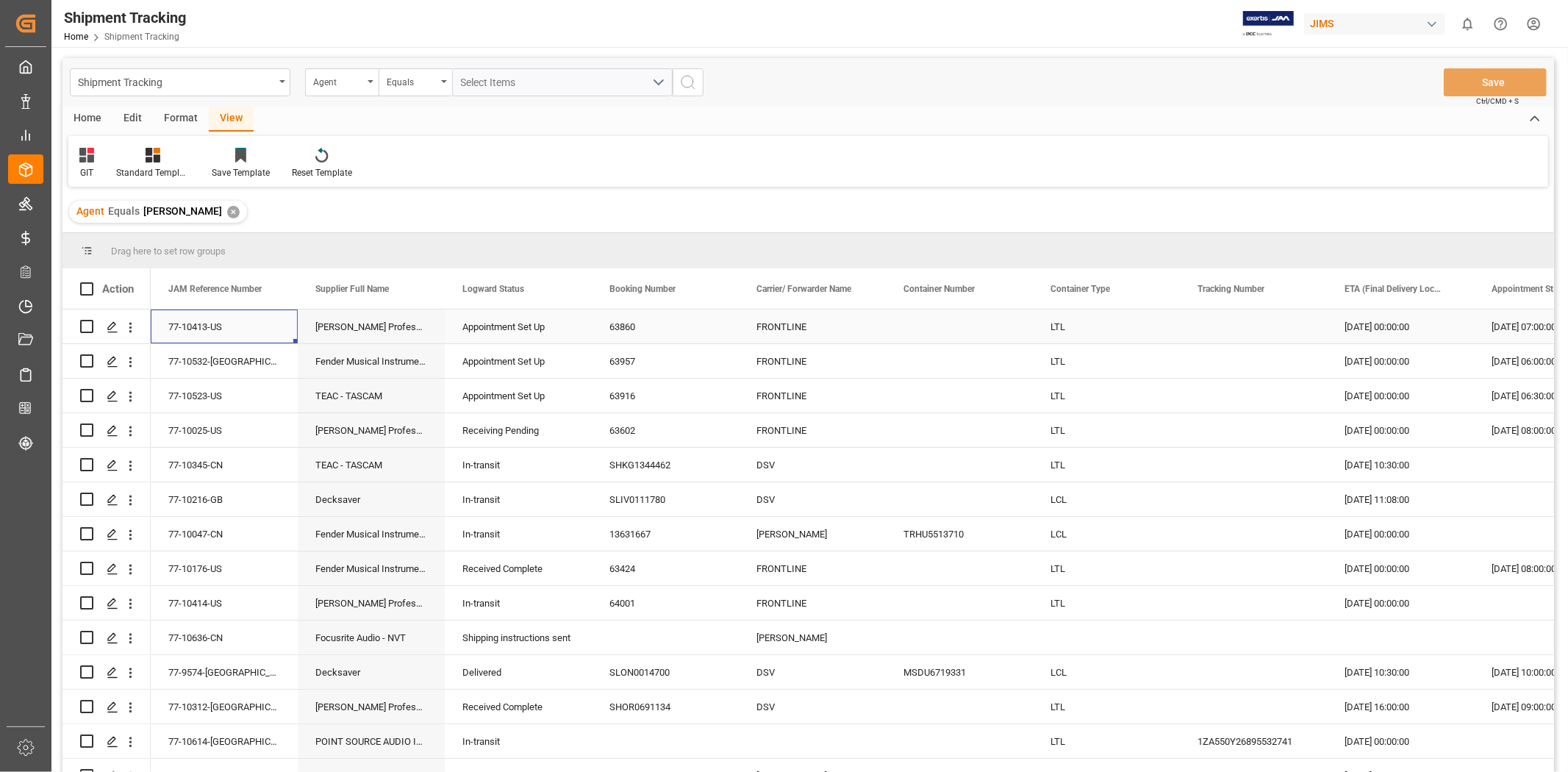
click at [191, 321] on div "77-10413-US" at bounding box center [224, 326] width 147 height 34
click at [203, 362] on div "77-10532-US" at bounding box center [224, 361] width 147 height 34
click at [250, 390] on div "77-10523-US" at bounding box center [224, 395] width 147 height 34
click at [363, 428] on div "[PERSON_NAME] Professional Inc.," at bounding box center [371, 430] width 147 height 34
click at [522, 432] on div "Receiving Pending" at bounding box center [518, 431] width 112 height 34
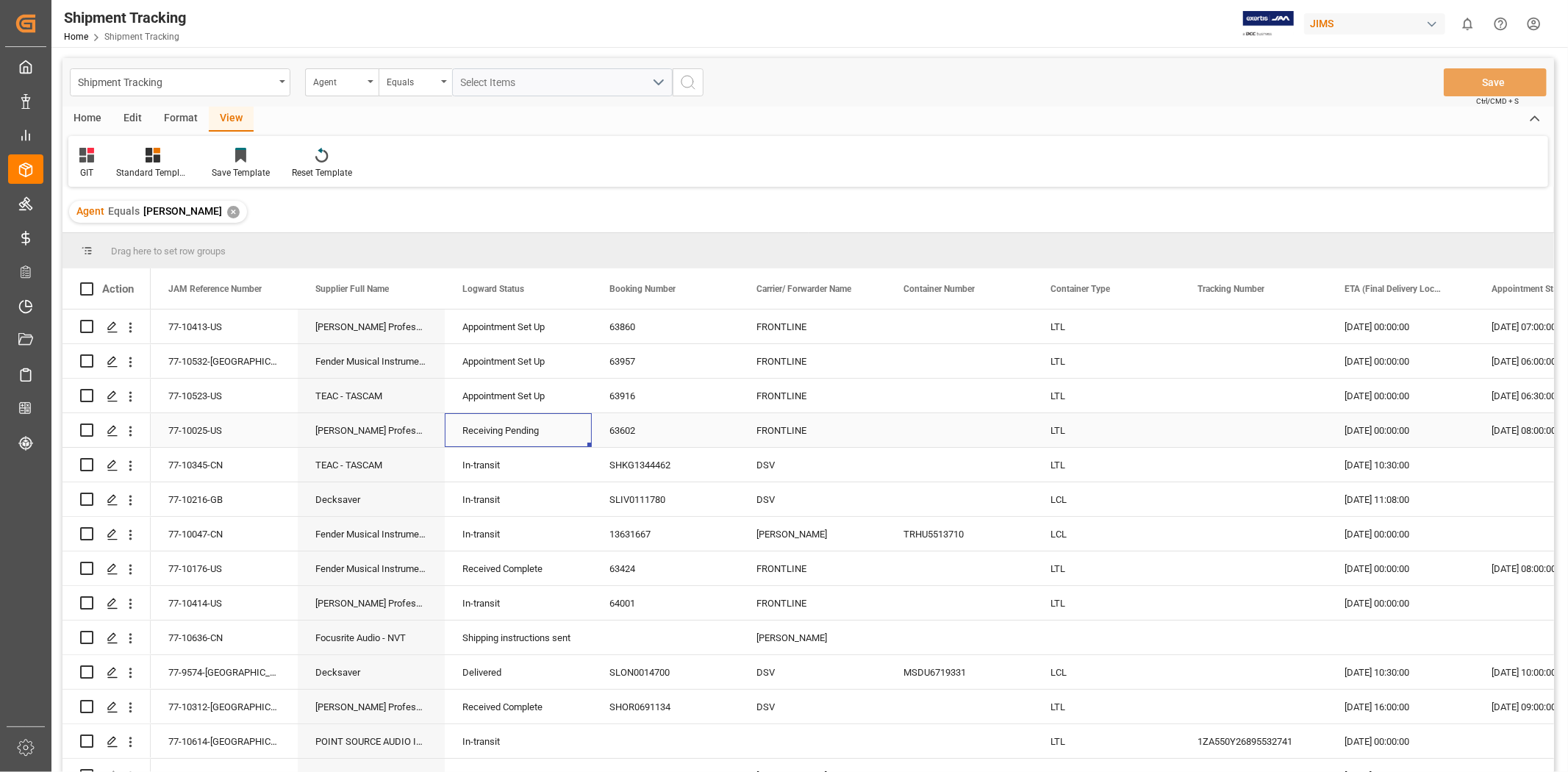
click at [522, 432] on div "Receiving Pending" at bounding box center [518, 431] width 112 height 34
click at [568, 435] on icon "open menu" at bounding box center [564, 440] width 17 height 17
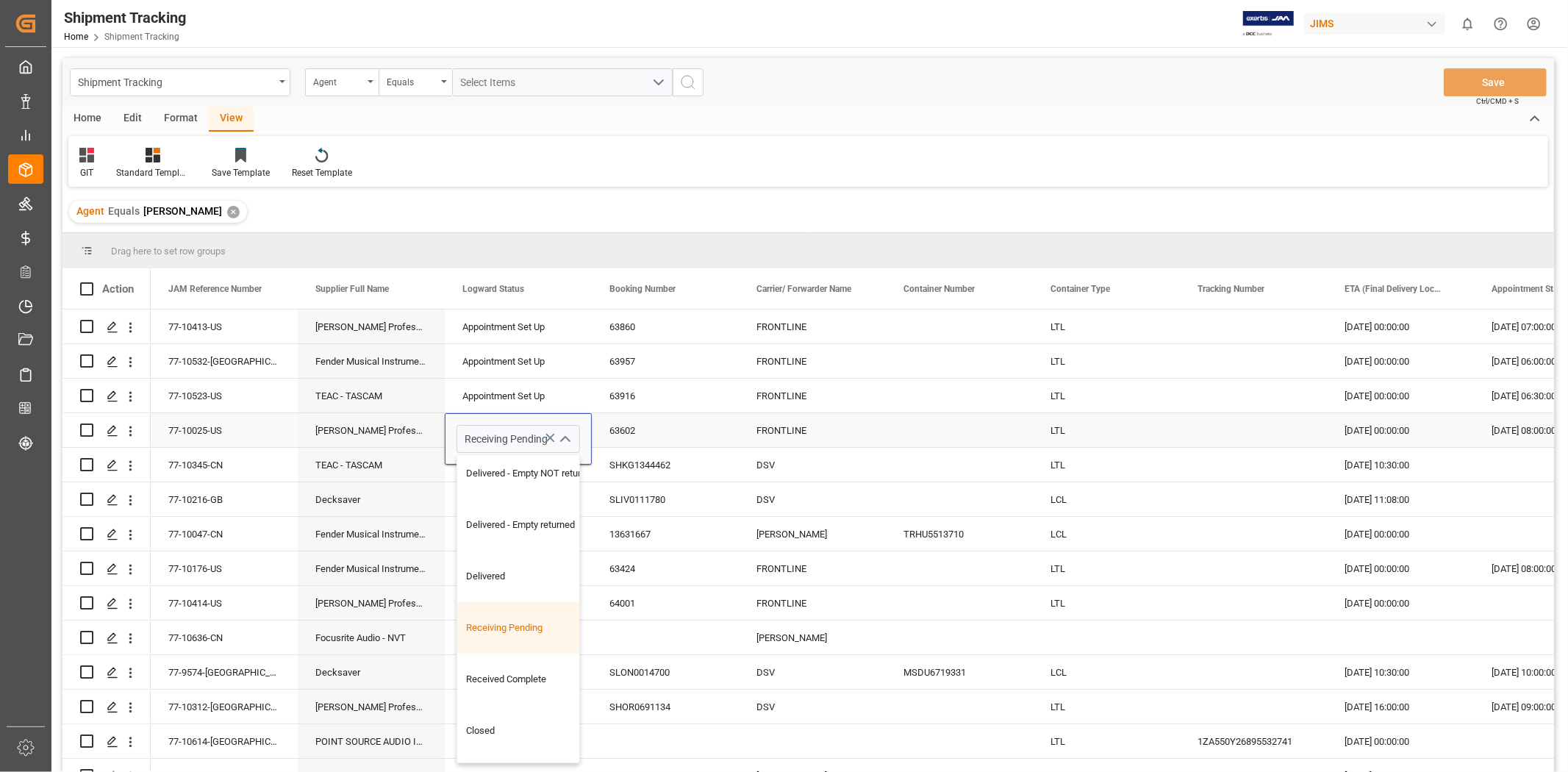
scroll to position [474, 0]
click at [525, 675] on div "Received Complete" at bounding box center [530, 676] width 147 height 51
type input "Received Complete"
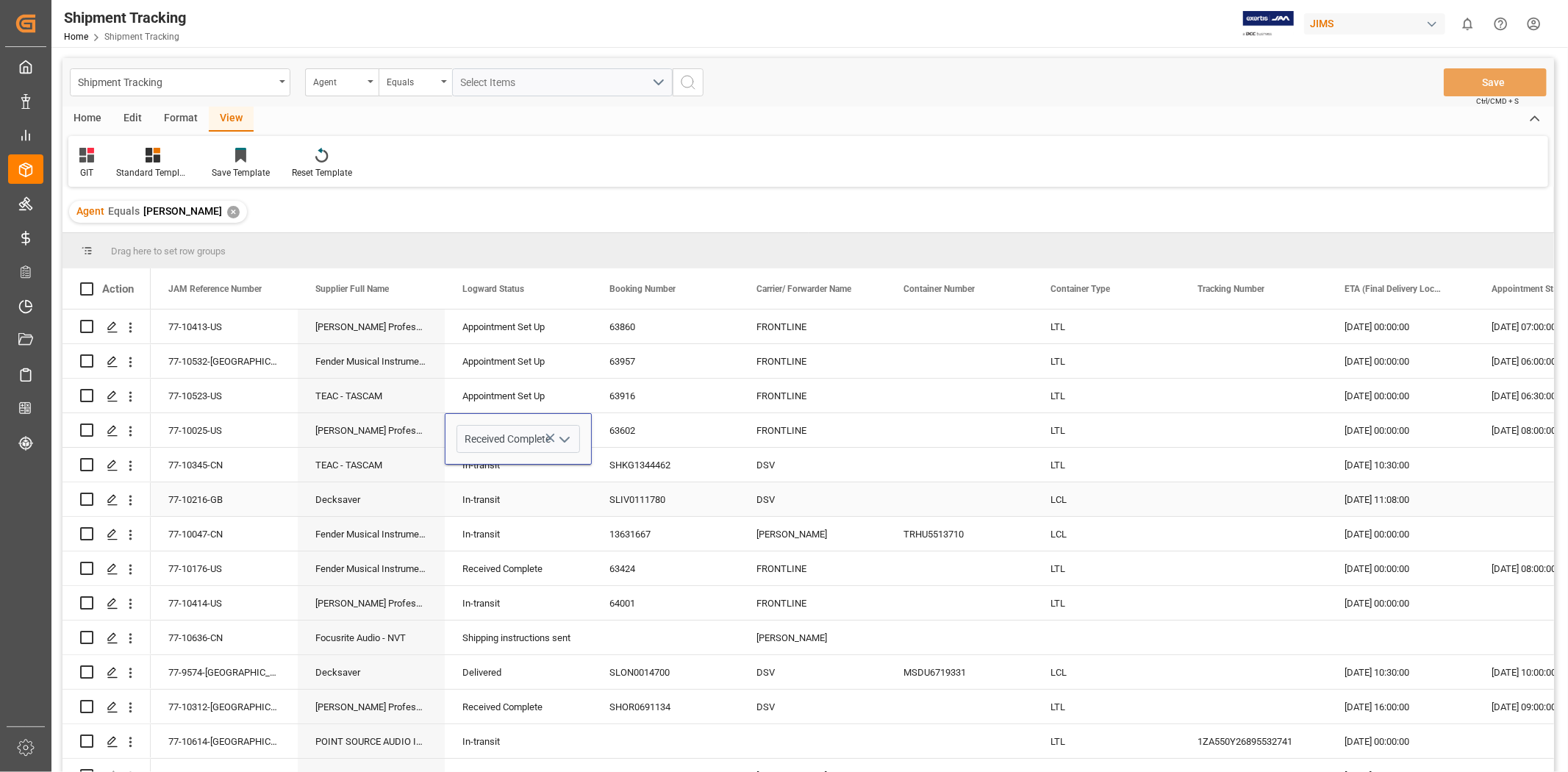
click at [628, 503] on div "SLIV0111780" at bounding box center [665, 499] width 147 height 34
click at [1496, 78] on button "Save" at bounding box center [1496, 82] width 103 height 28
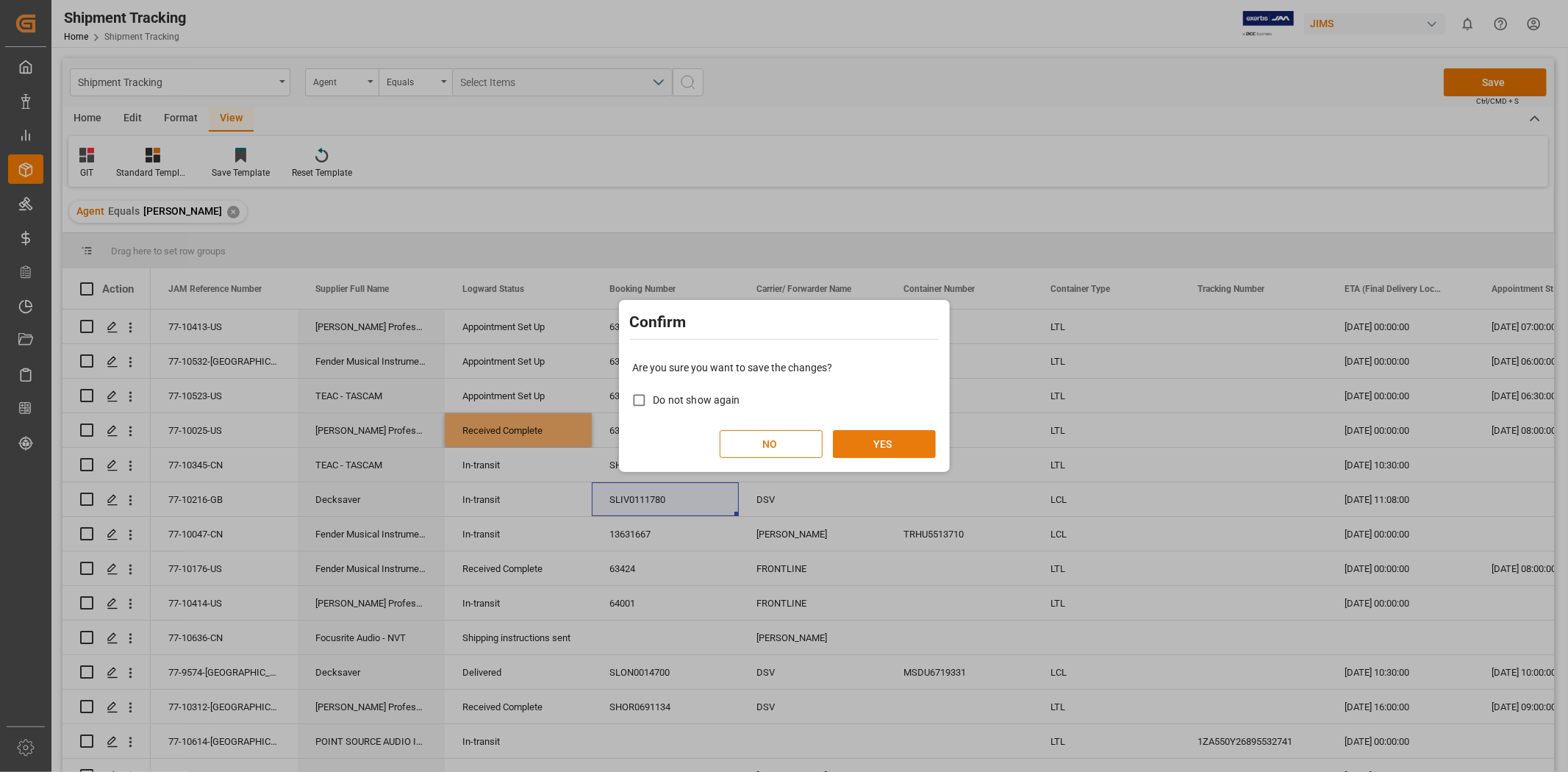
click at [859, 447] on button "YES" at bounding box center [884, 444] width 103 height 28
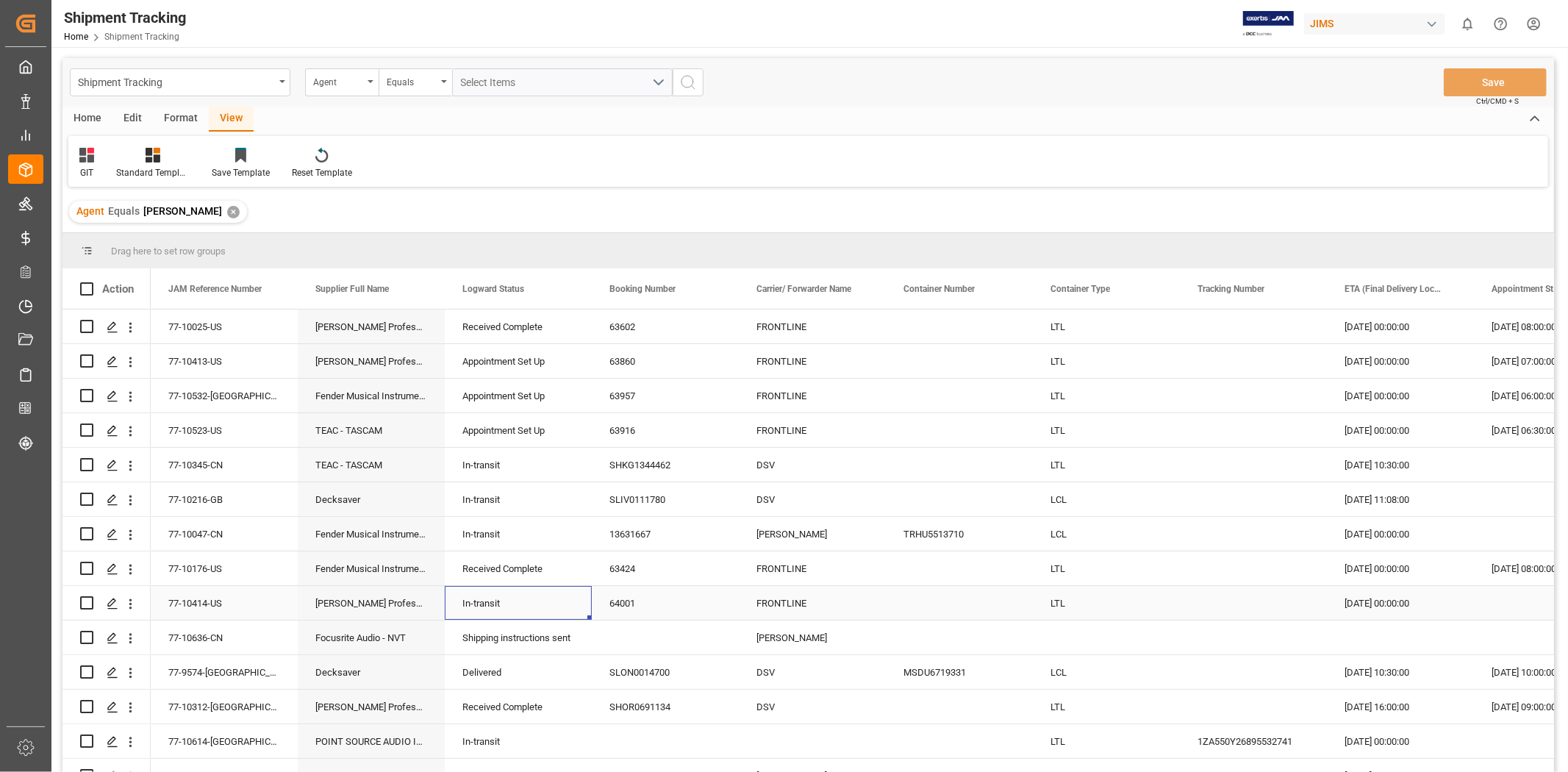
click at [523, 612] on div "In-transit" at bounding box center [518, 604] width 112 height 34
click at [468, 534] on div "In-transit" at bounding box center [518, 534] width 112 height 34
click at [470, 608] on div "In-transit" at bounding box center [518, 604] width 112 height 34
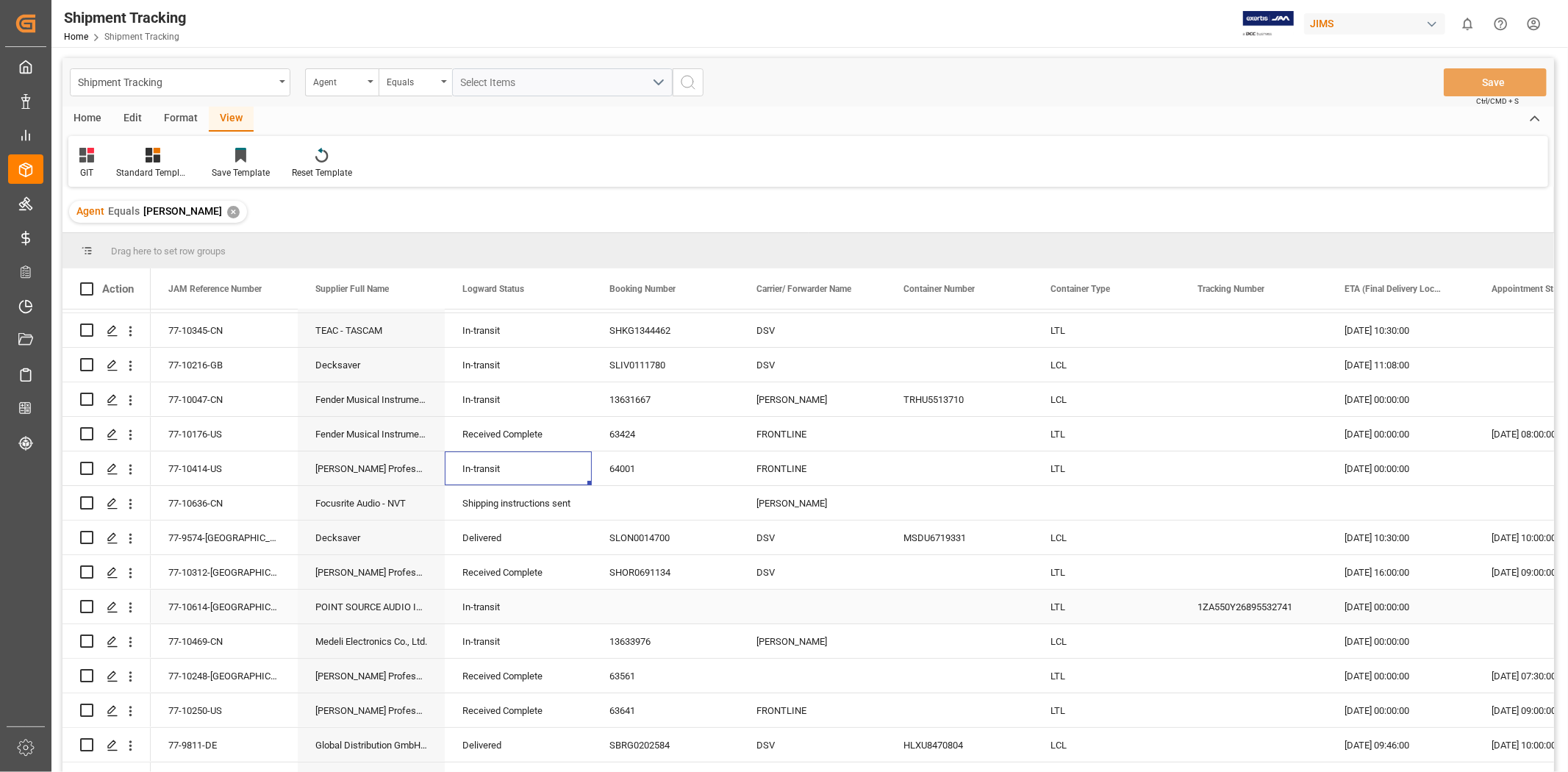
scroll to position [163, 0]
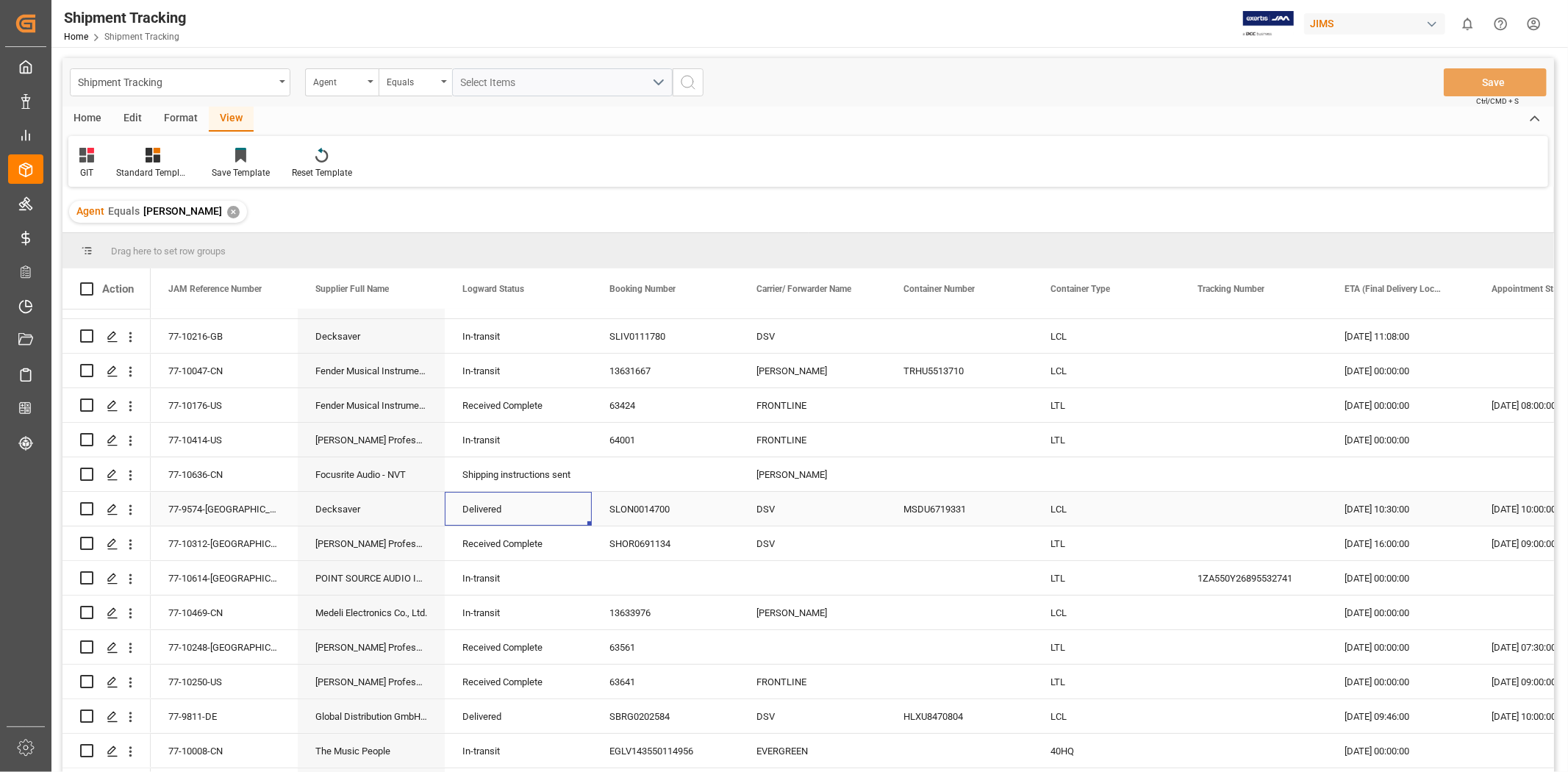
click at [481, 502] on div "Delivered" at bounding box center [518, 509] width 112 height 34
click at [489, 550] on div "Received Complete" at bounding box center [518, 543] width 112 height 34
click at [481, 577] on div "In-transit" at bounding box center [518, 578] width 112 height 34
click at [474, 611] on div "In-transit" at bounding box center [518, 613] width 112 height 34
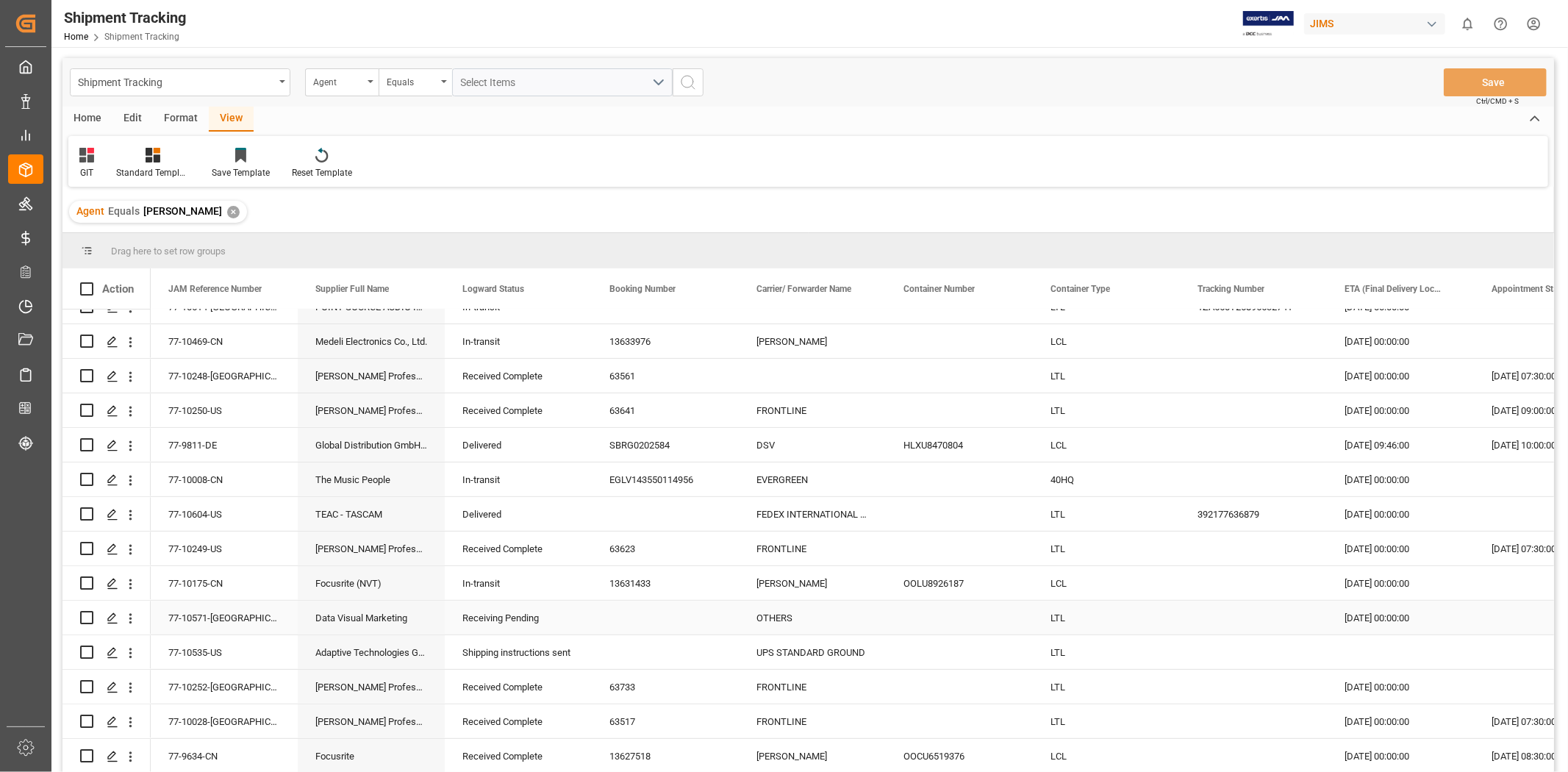
scroll to position [469, 0]
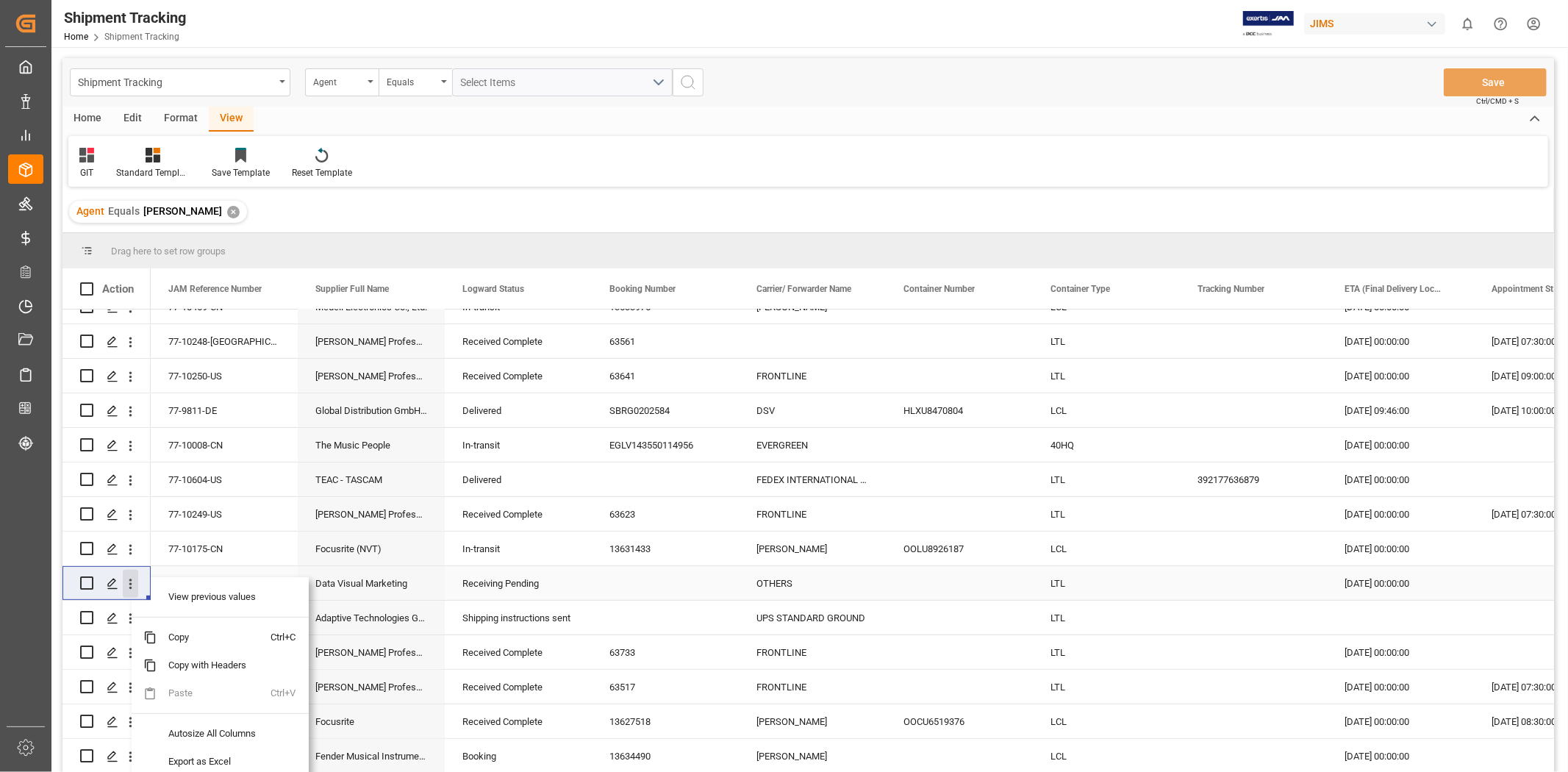
click at [127, 583] on icon "open menu" at bounding box center [131, 584] width 16 height 16
click at [199, 611] on span "Open in new tab" at bounding box center [227, 615] width 133 height 16
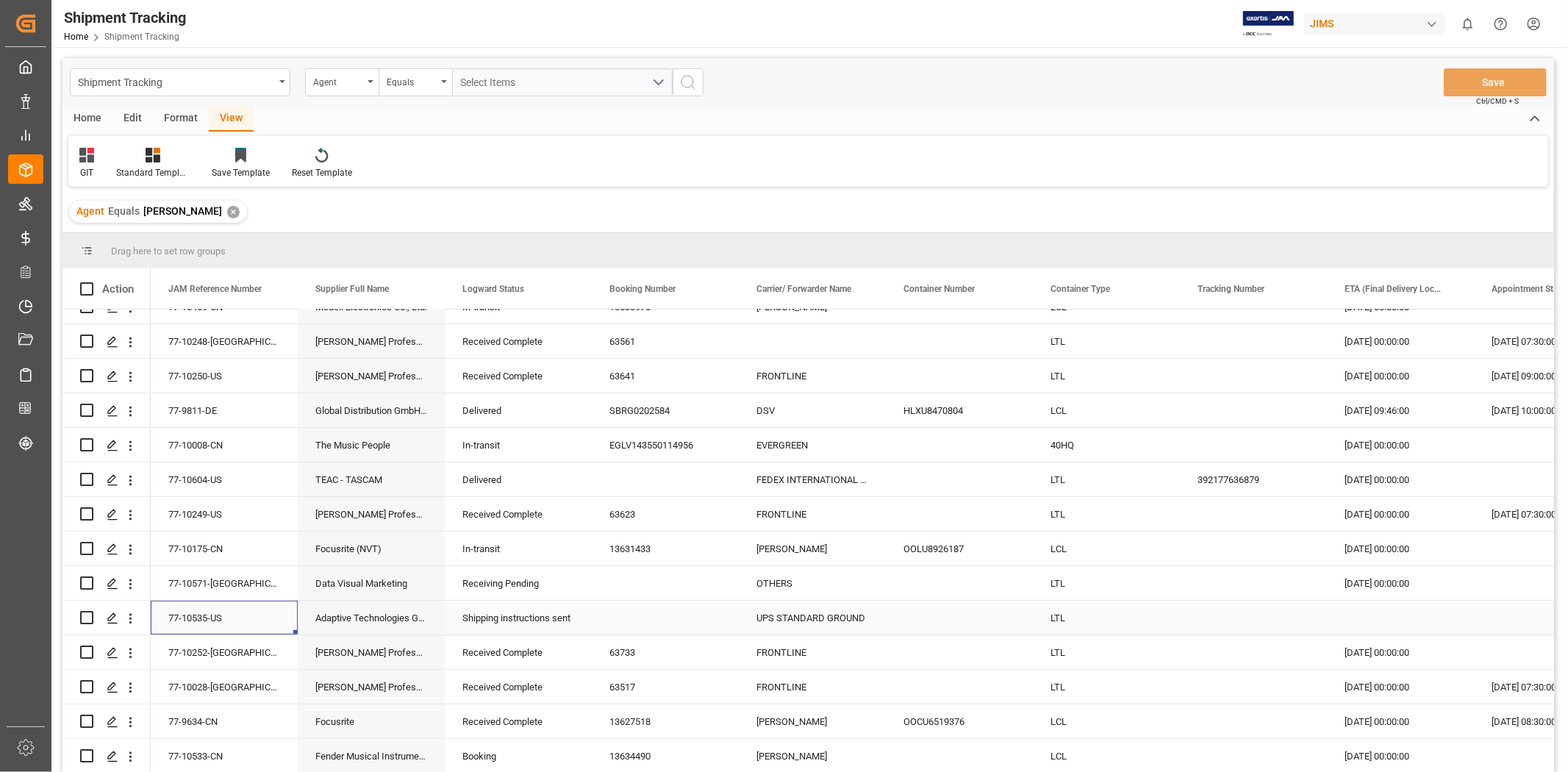
click at [201, 628] on div "77-10535-US" at bounding box center [224, 618] width 147 height 34
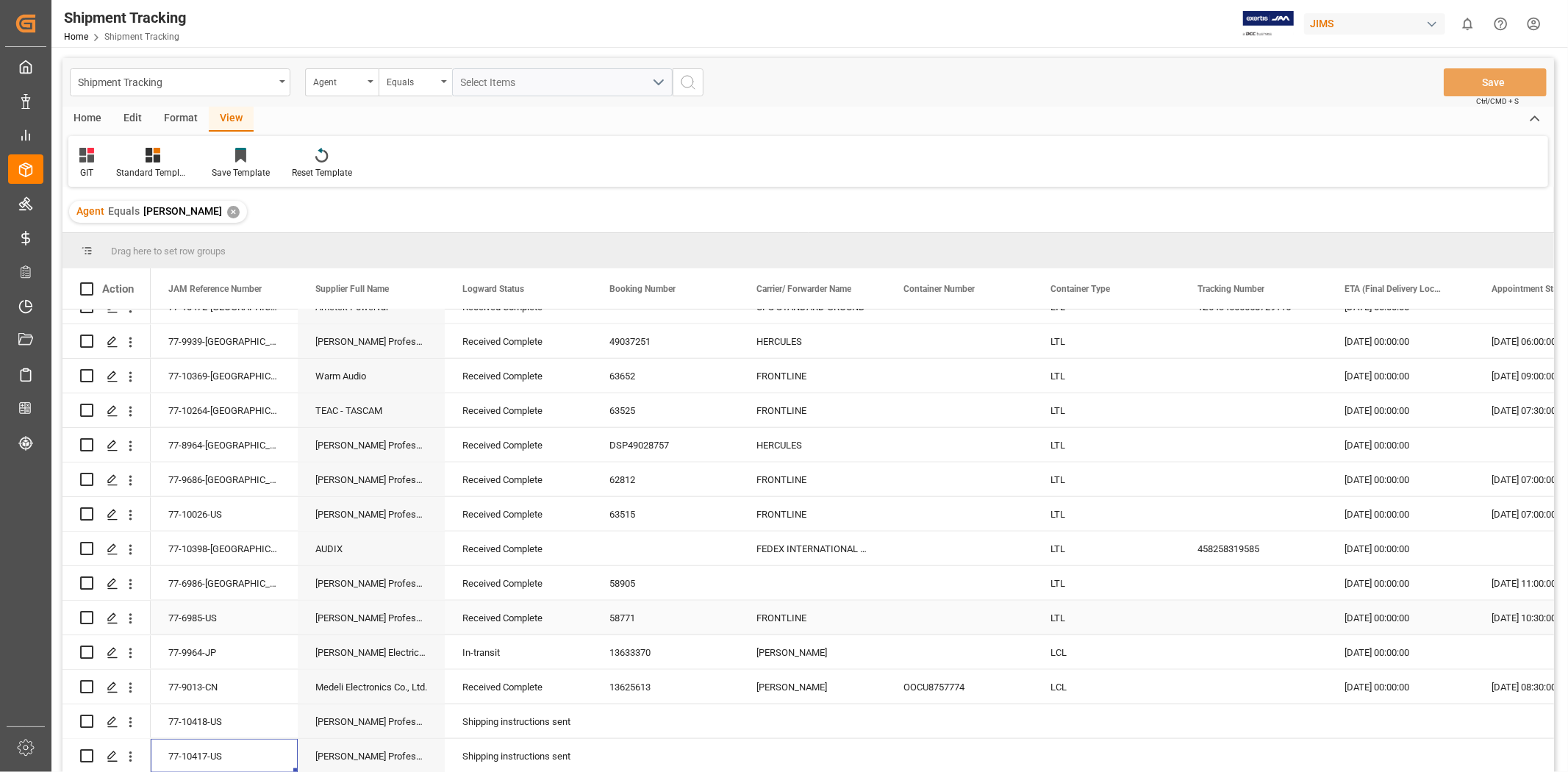
scroll to position [1472, 0]
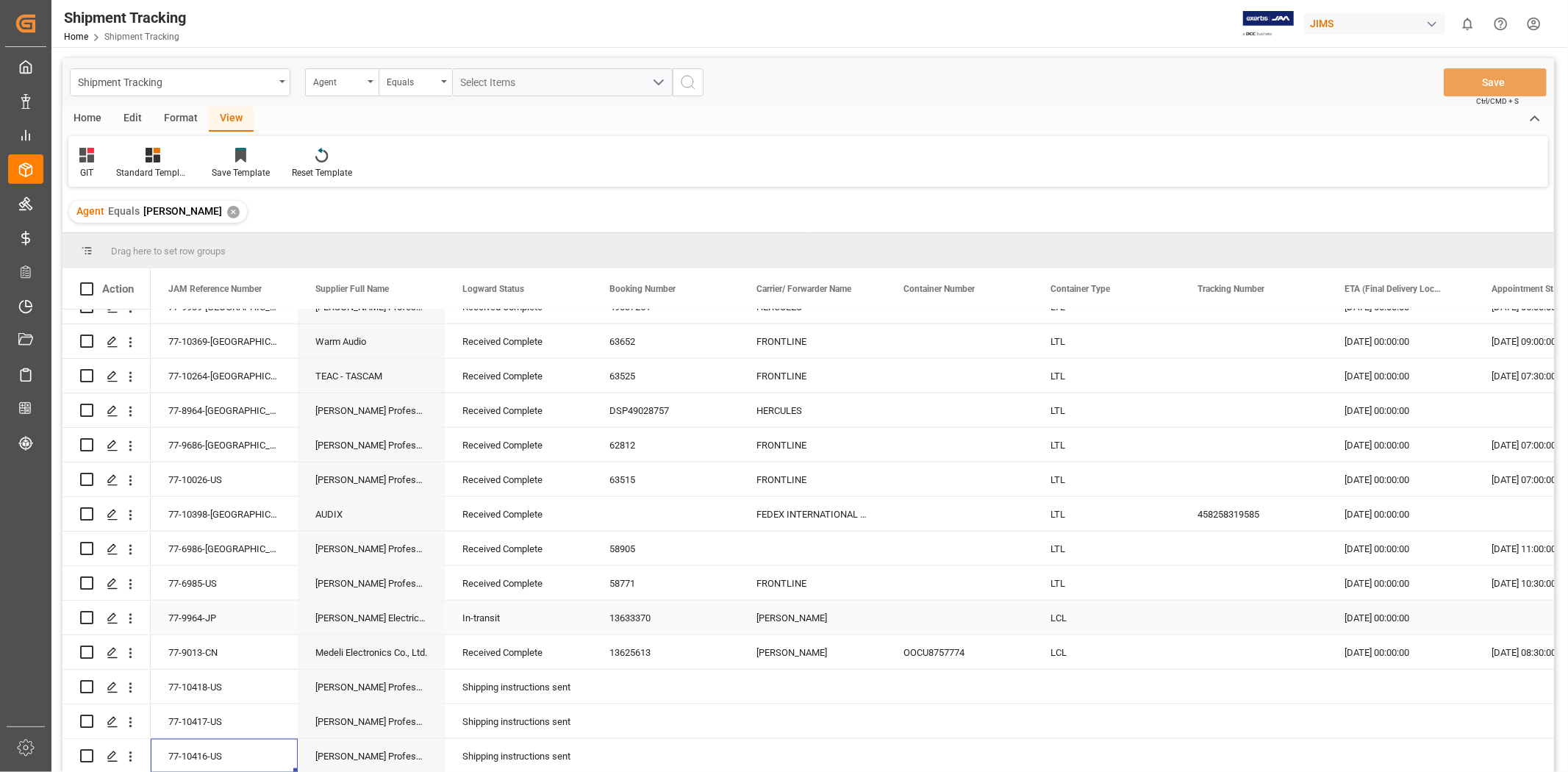
click at [241, 618] on div "77-9964-JP" at bounding box center [224, 618] width 147 height 34
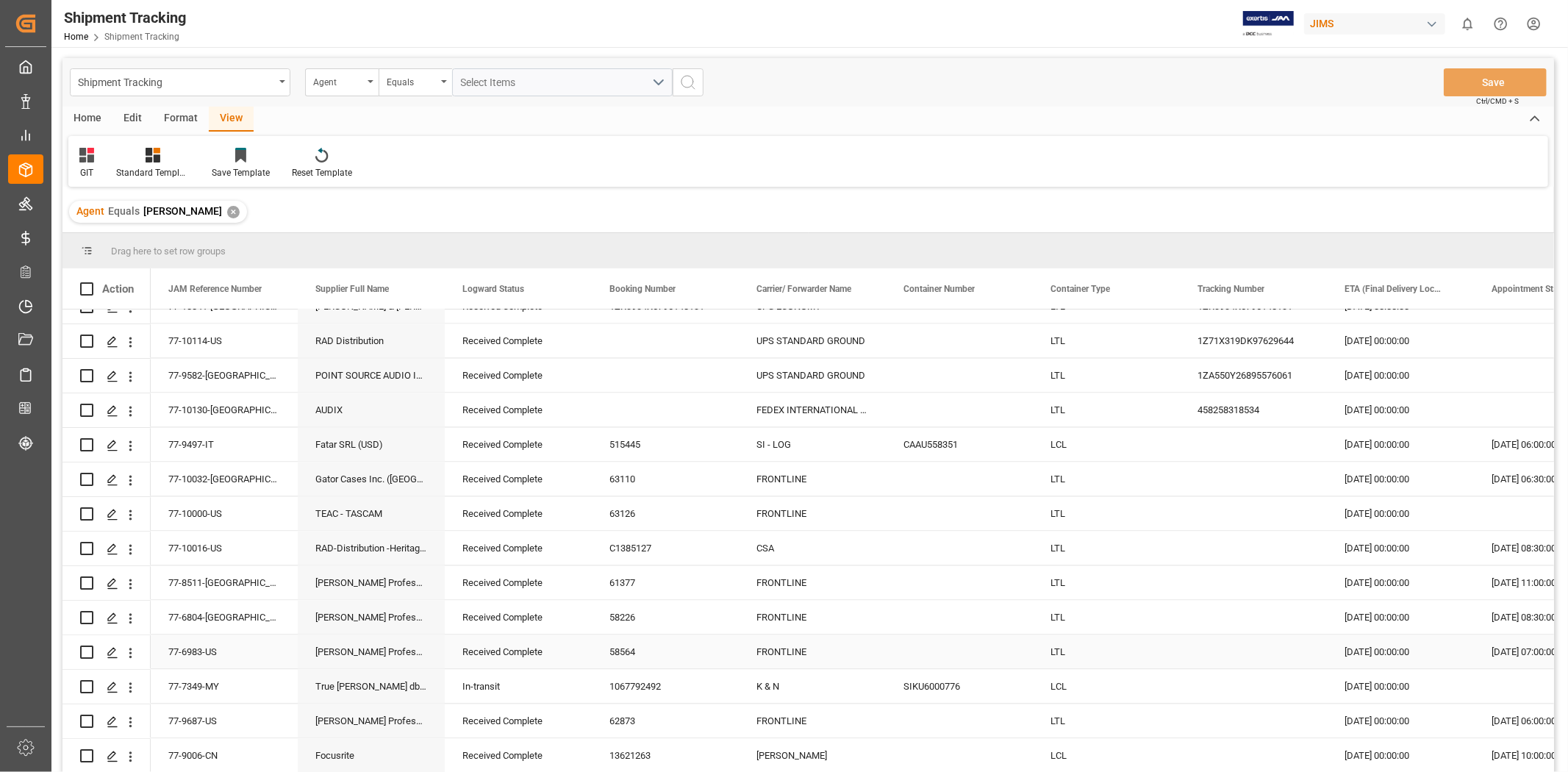
scroll to position [2646, 0]
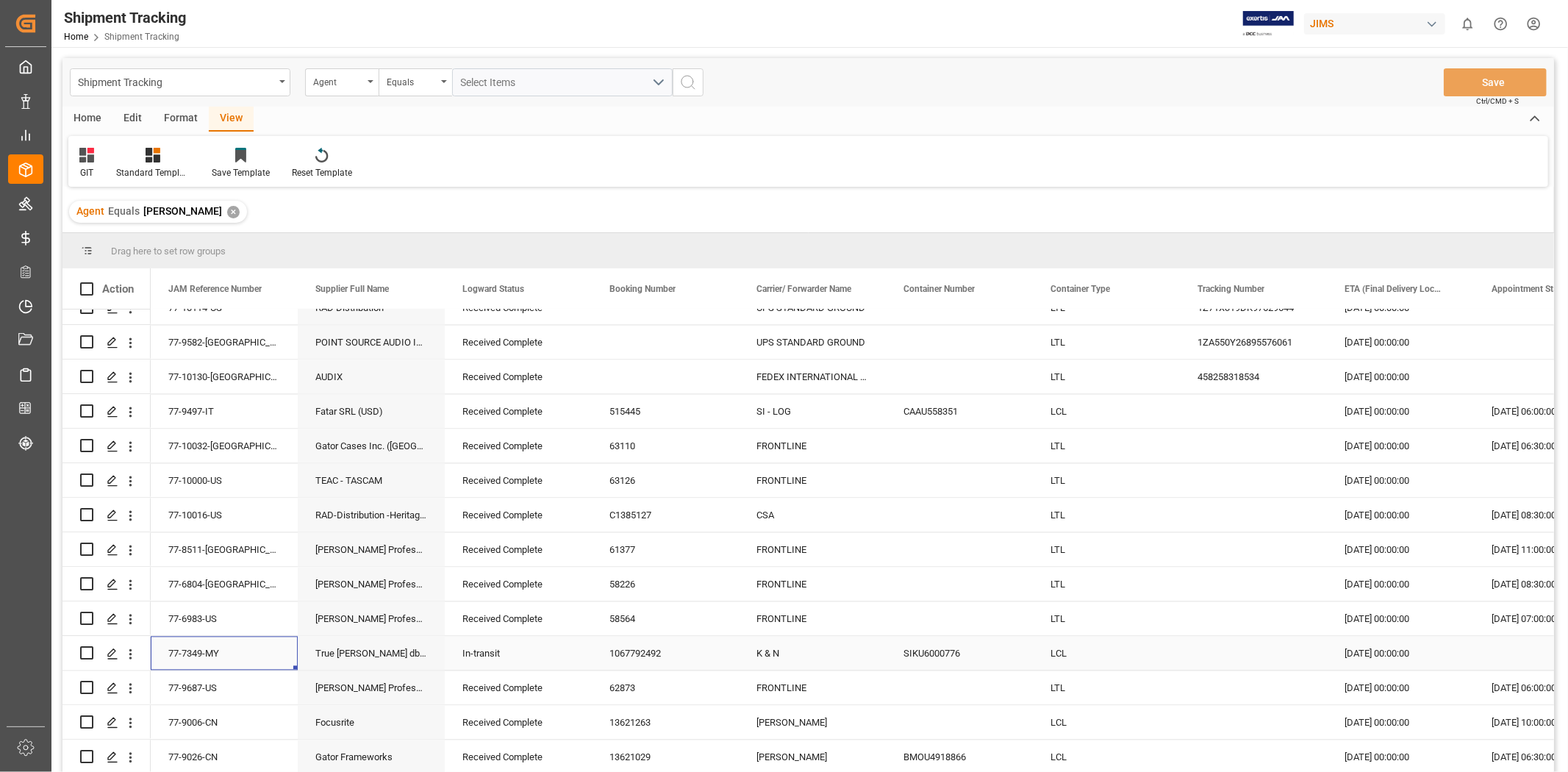
click at [225, 653] on div "77-7349-MY" at bounding box center [224, 652] width 147 height 34
click at [242, 654] on div "77-7349-MY" at bounding box center [224, 652] width 147 height 34
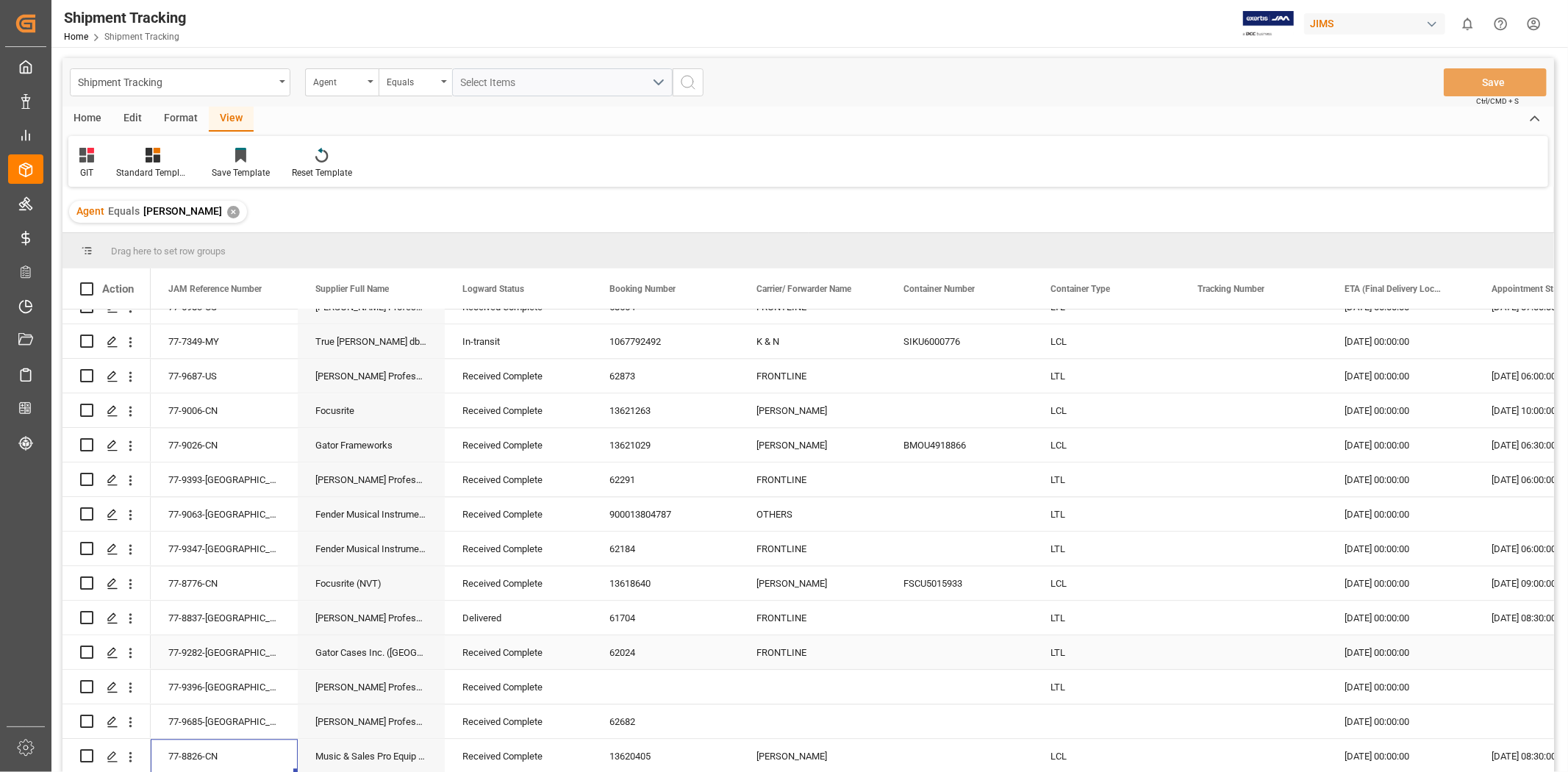
scroll to position [2991, 0]
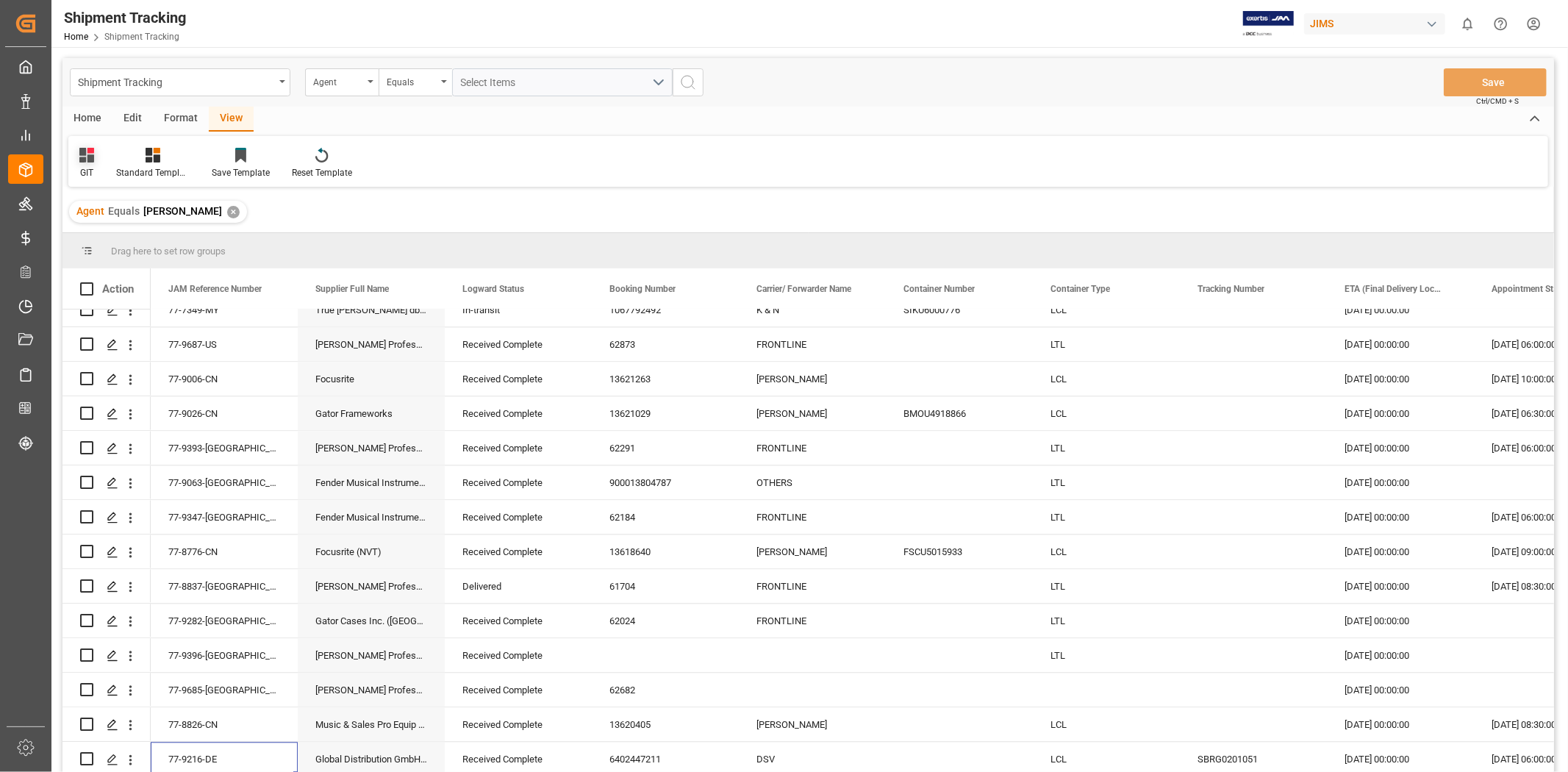
click at [96, 163] on div "GIT" at bounding box center [86, 163] width 37 height 32
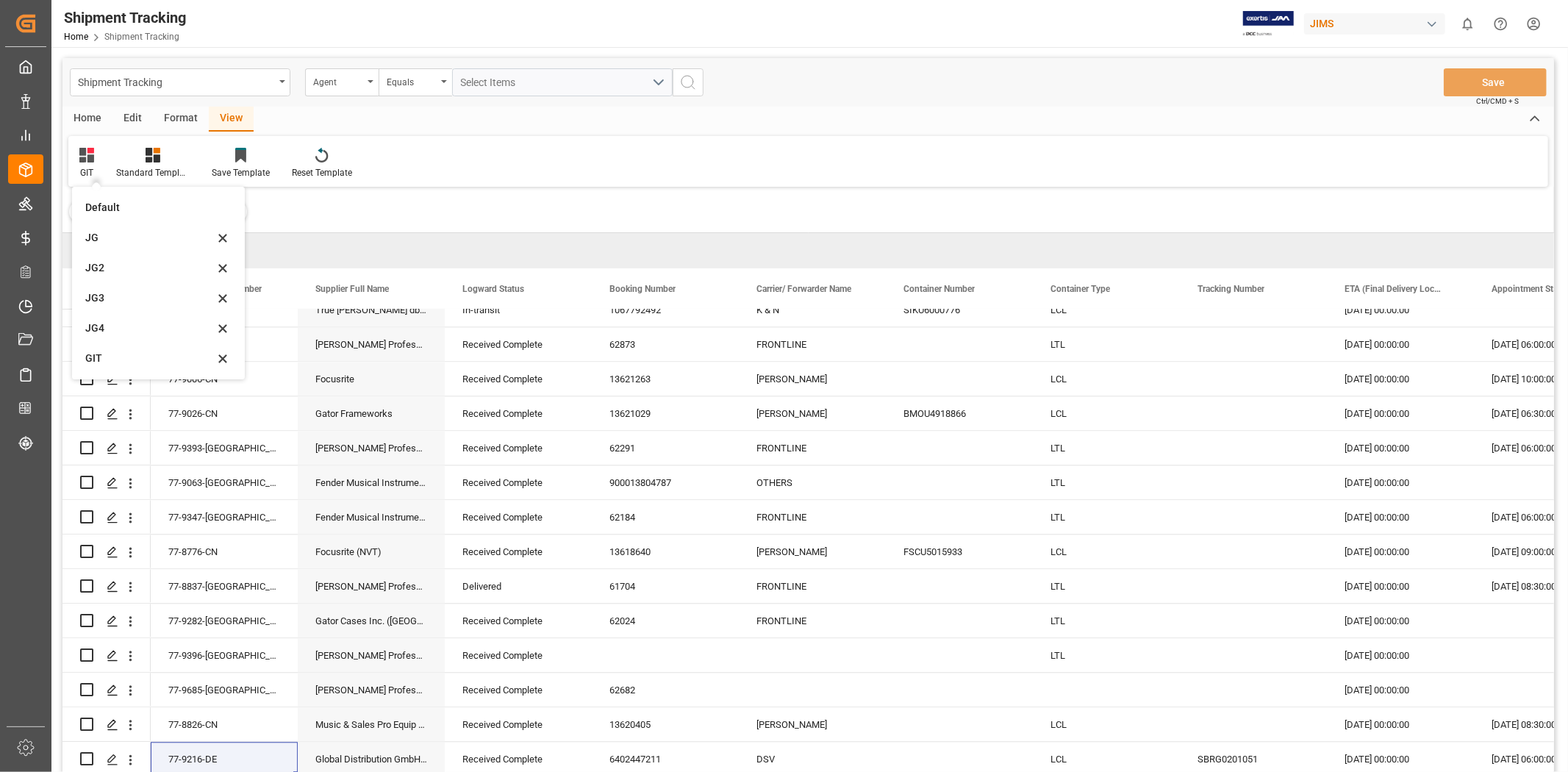
click at [527, 176] on div "GIT Default JG JG2 JG3 JG4 GIT Standard Templates Save Template Reset Template" at bounding box center [808, 161] width 1480 height 51
click at [756, 185] on div "GIT Standard Templates Save Template Reset Template" at bounding box center [808, 161] width 1480 height 51
click at [846, 143] on div "GIT Standard Templates Save Template Reset Template" at bounding box center [808, 161] width 1480 height 51
drag, startPoint x: 1263, startPoint y: 161, endPoint x: 1110, endPoint y: 16, distance: 210.8
click at [1263, 156] on div "GIT Standard Templates Save Template Reset Template" at bounding box center [808, 161] width 1480 height 51
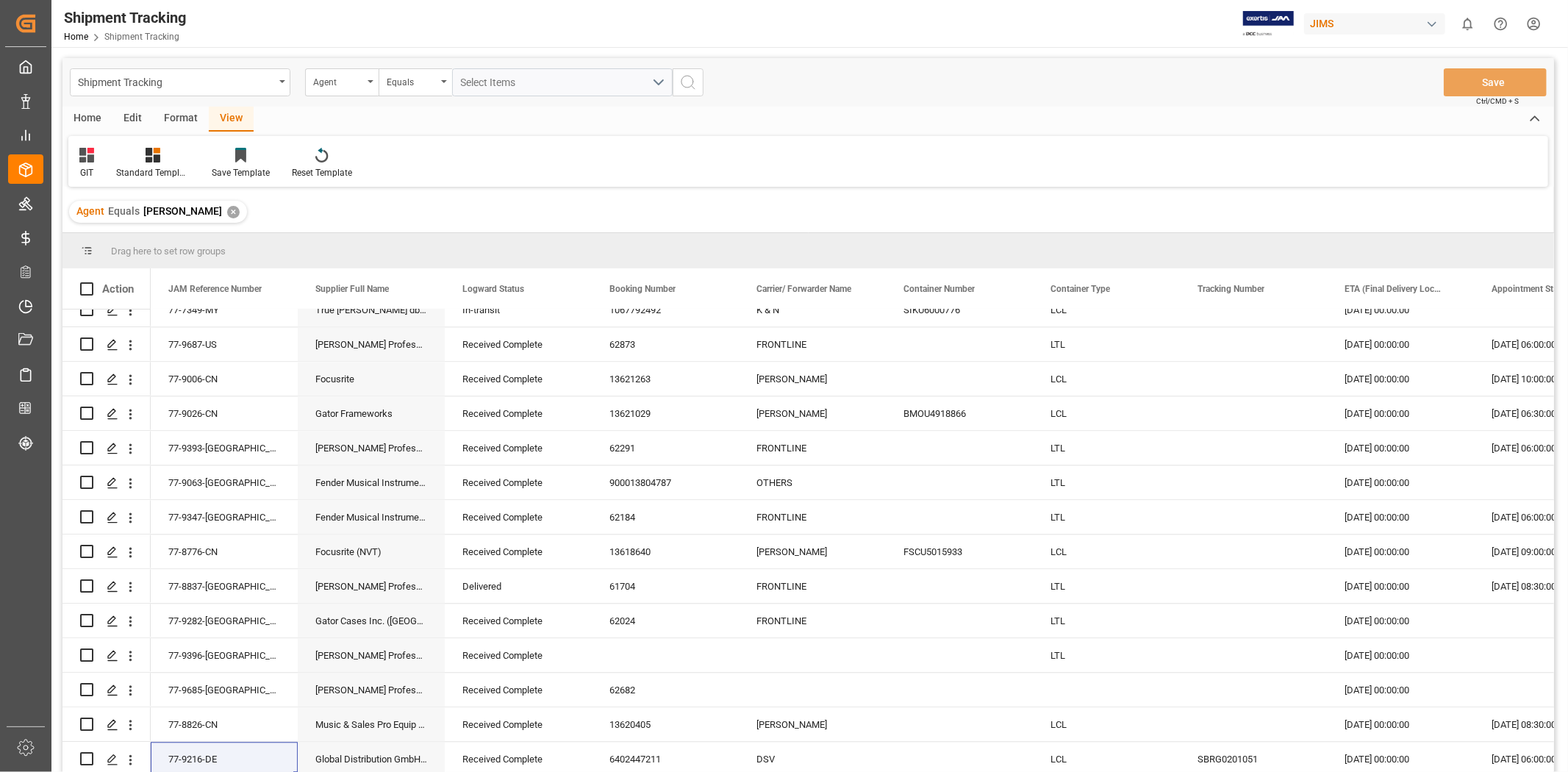
click at [911, 114] on div "Home Edit Format View" at bounding box center [808, 119] width 1491 height 25
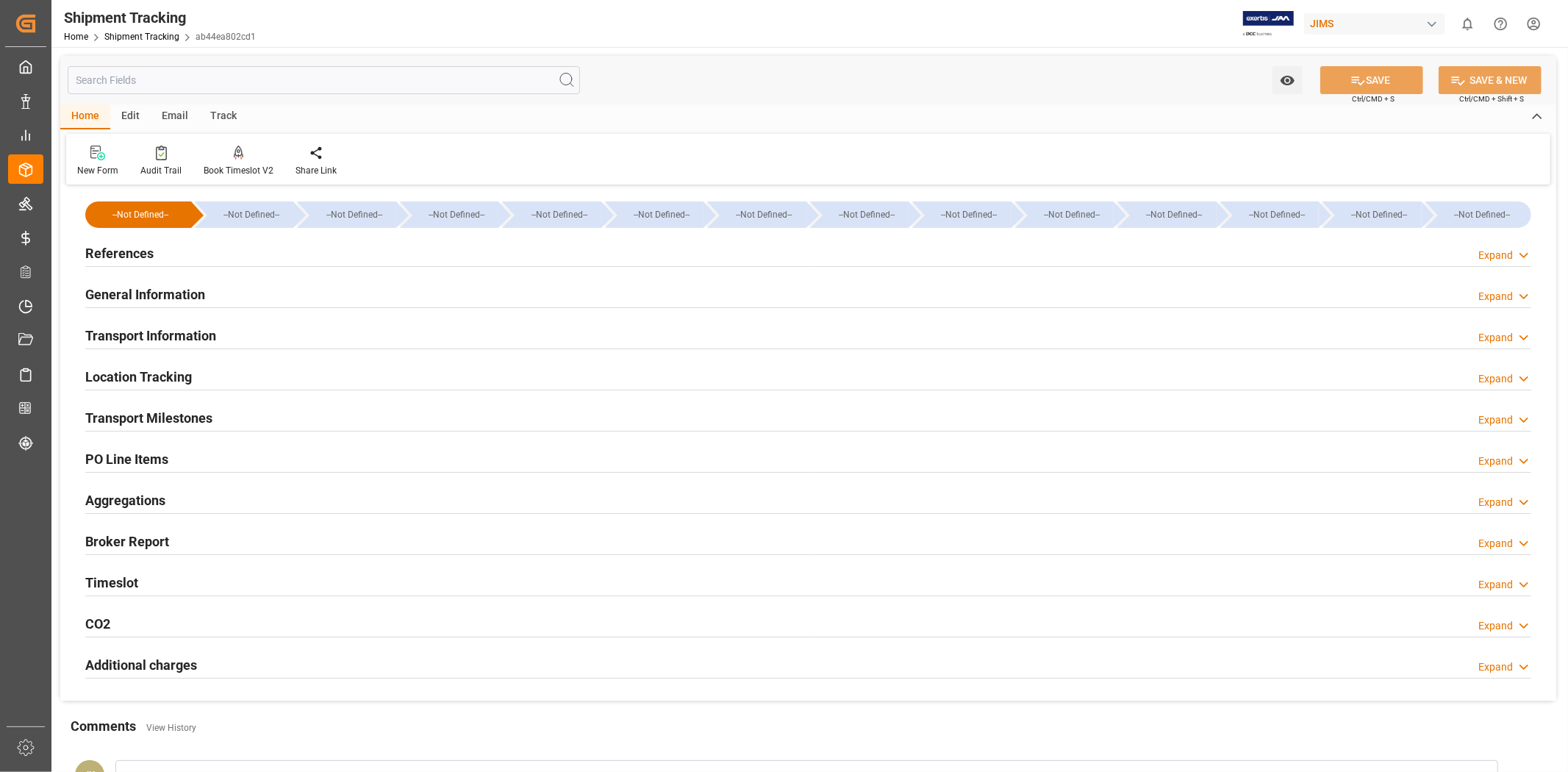
click at [179, 259] on div "References Expand" at bounding box center [808, 252] width 1446 height 28
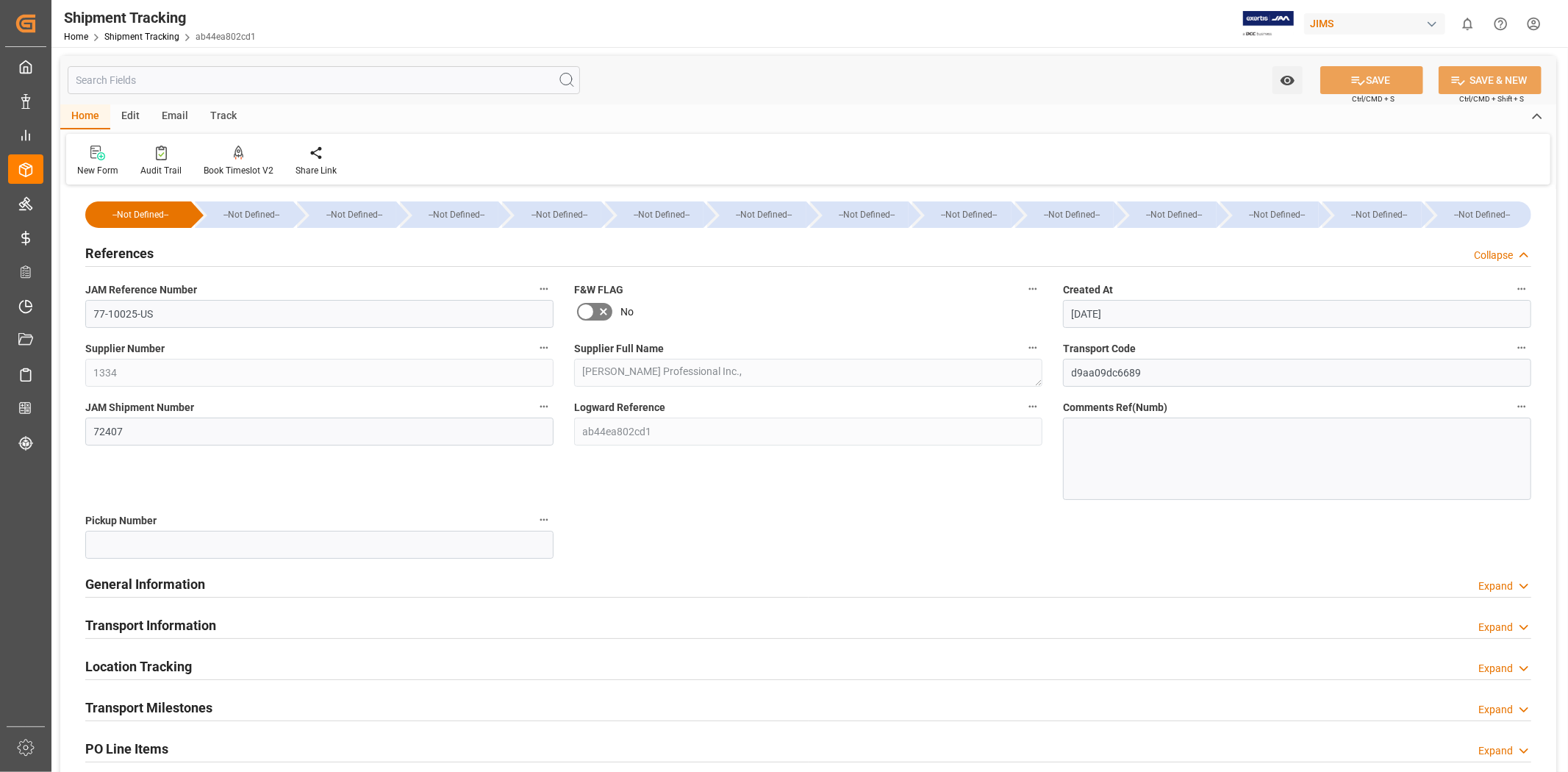
click at [179, 259] on div "References Collapse" at bounding box center [808, 252] width 1446 height 28
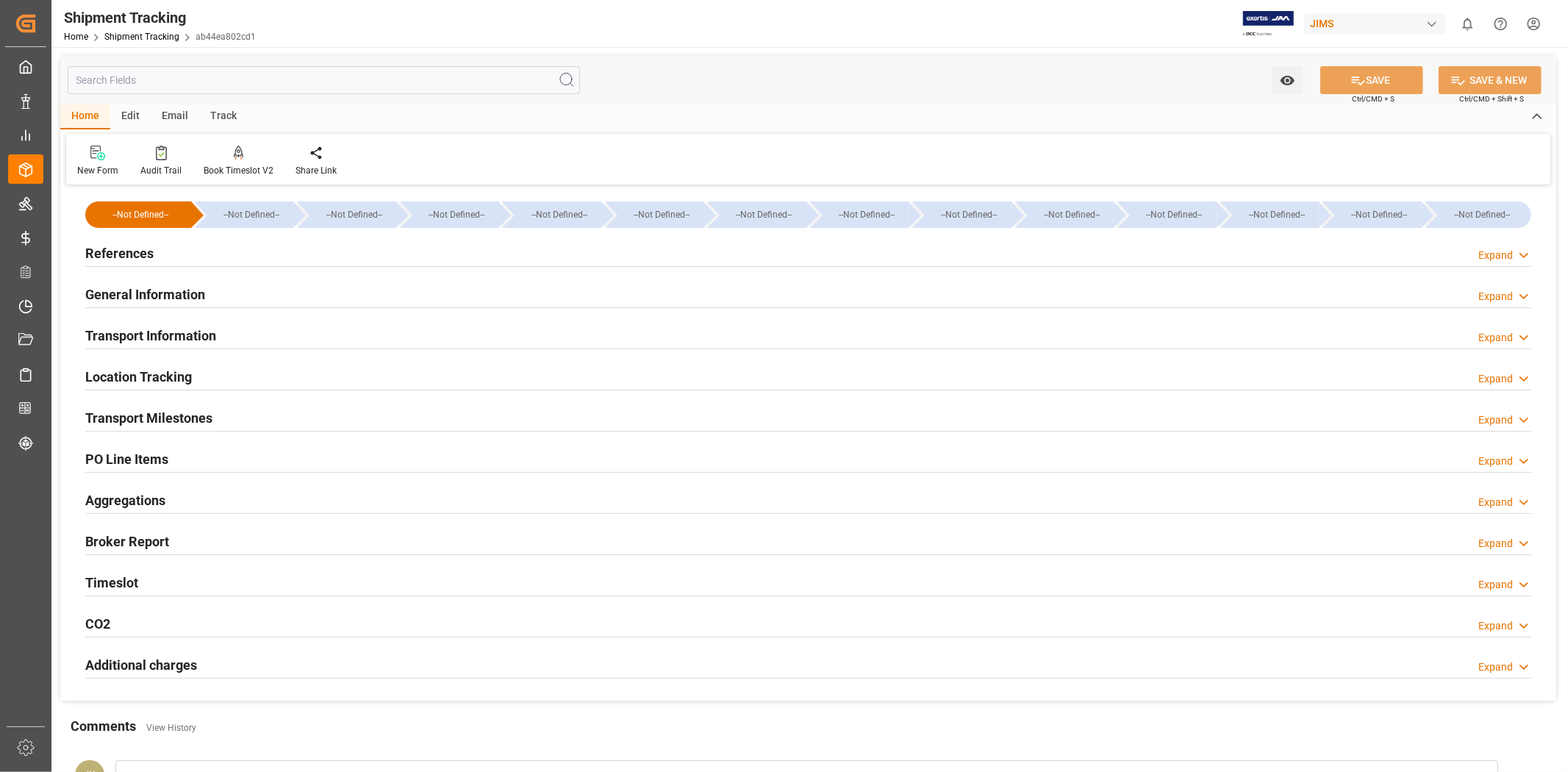
click at [171, 295] on h2 "General Information" at bounding box center [145, 294] width 119 height 20
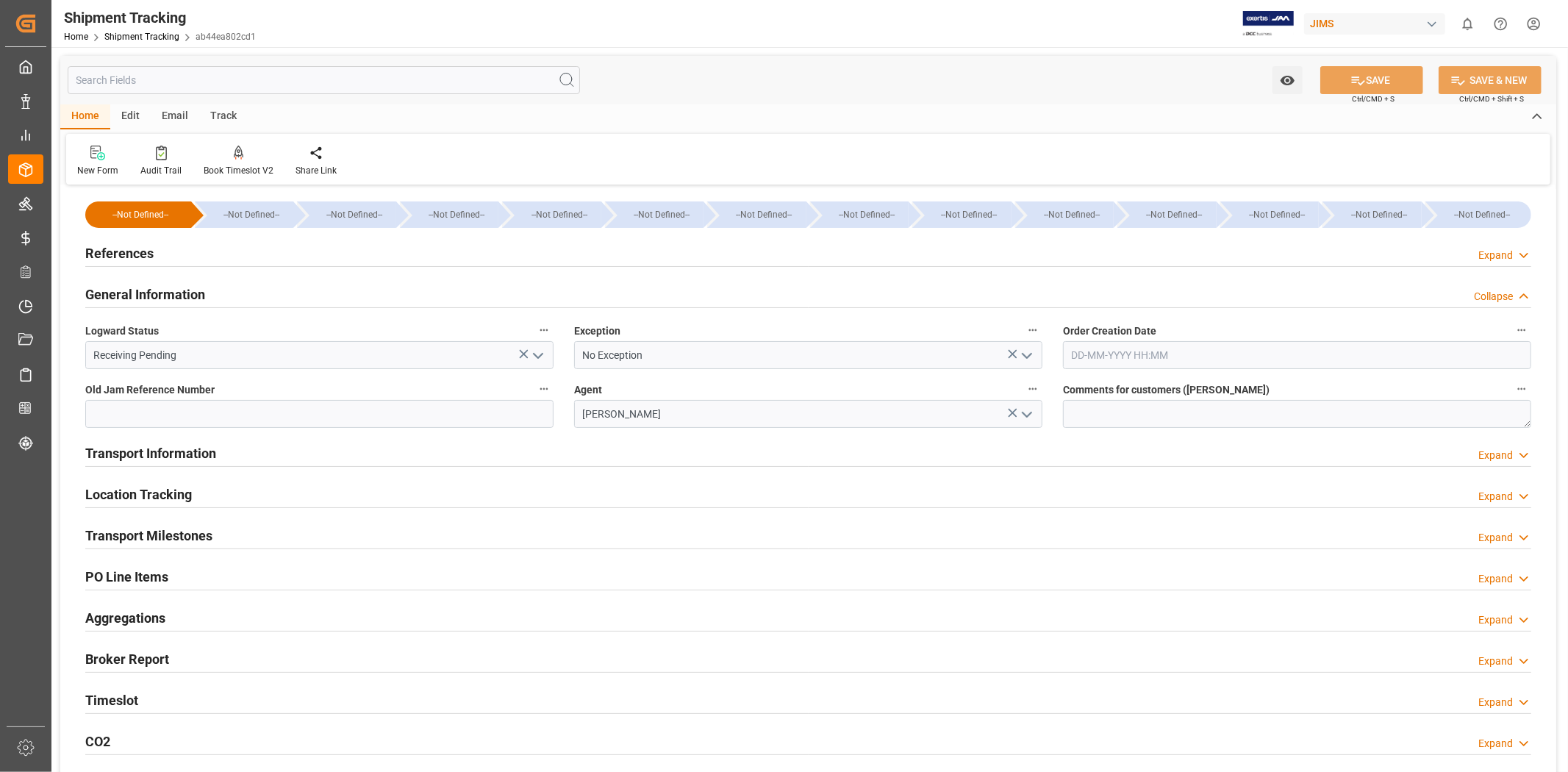
click at [171, 295] on h2 "General Information" at bounding box center [145, 294] width 119 height 20
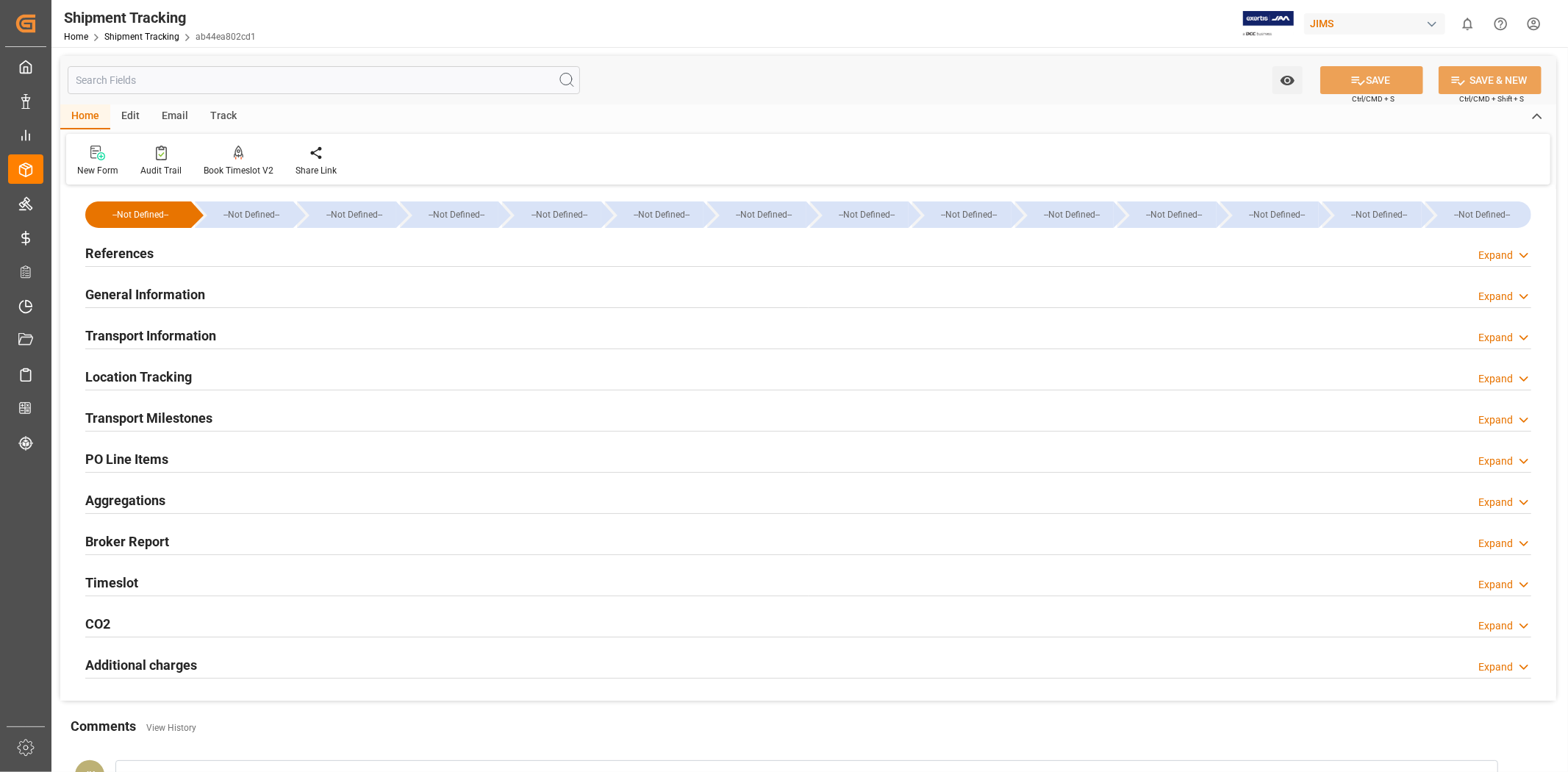
click at [167, 327] on h2 "Transport Information" at bounding box center [151, 335] width 131 height 20
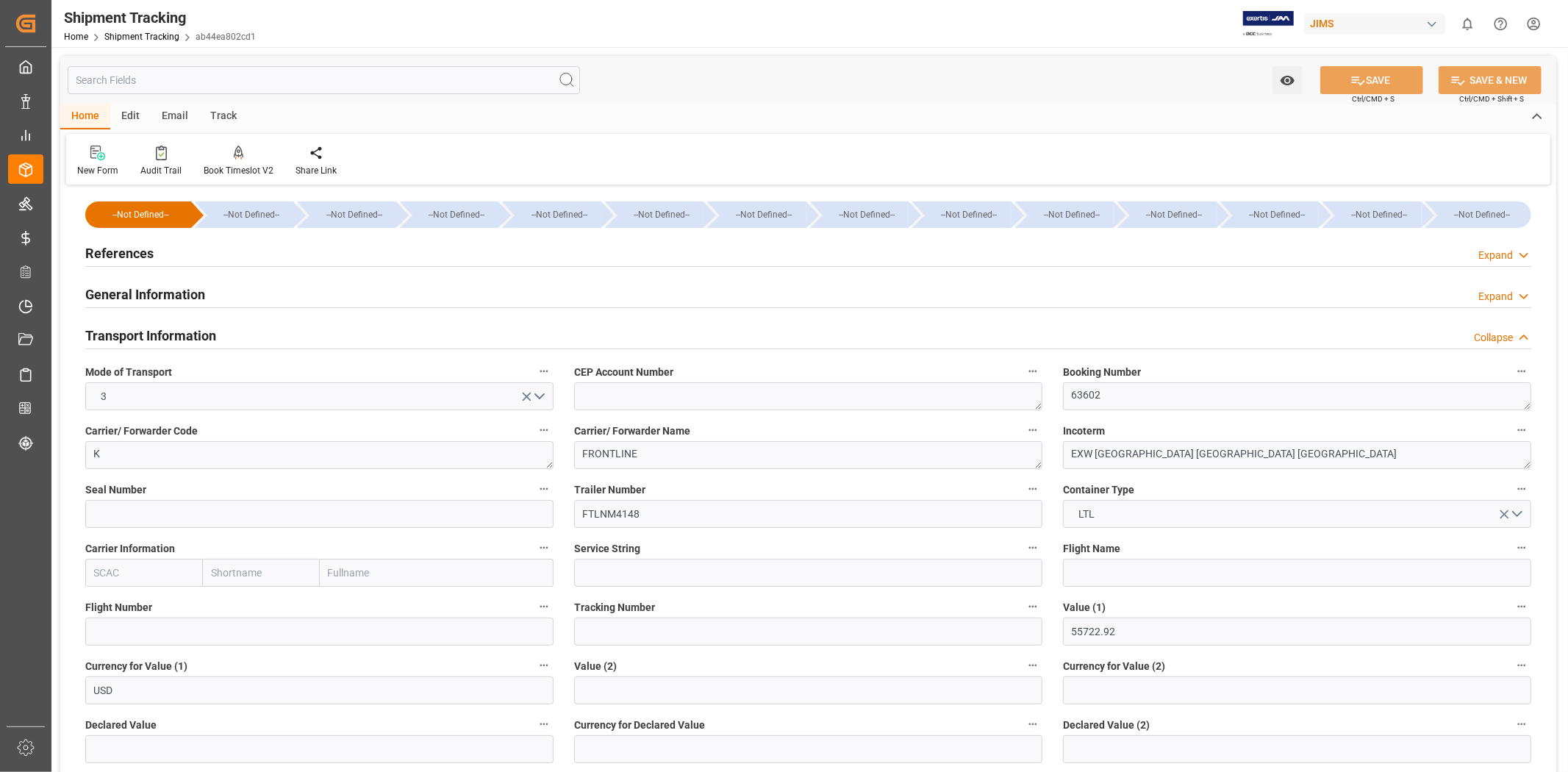
click at [167, 325] on h2 "Transport Information" at bounding box center [151, 335] width 131 height 20
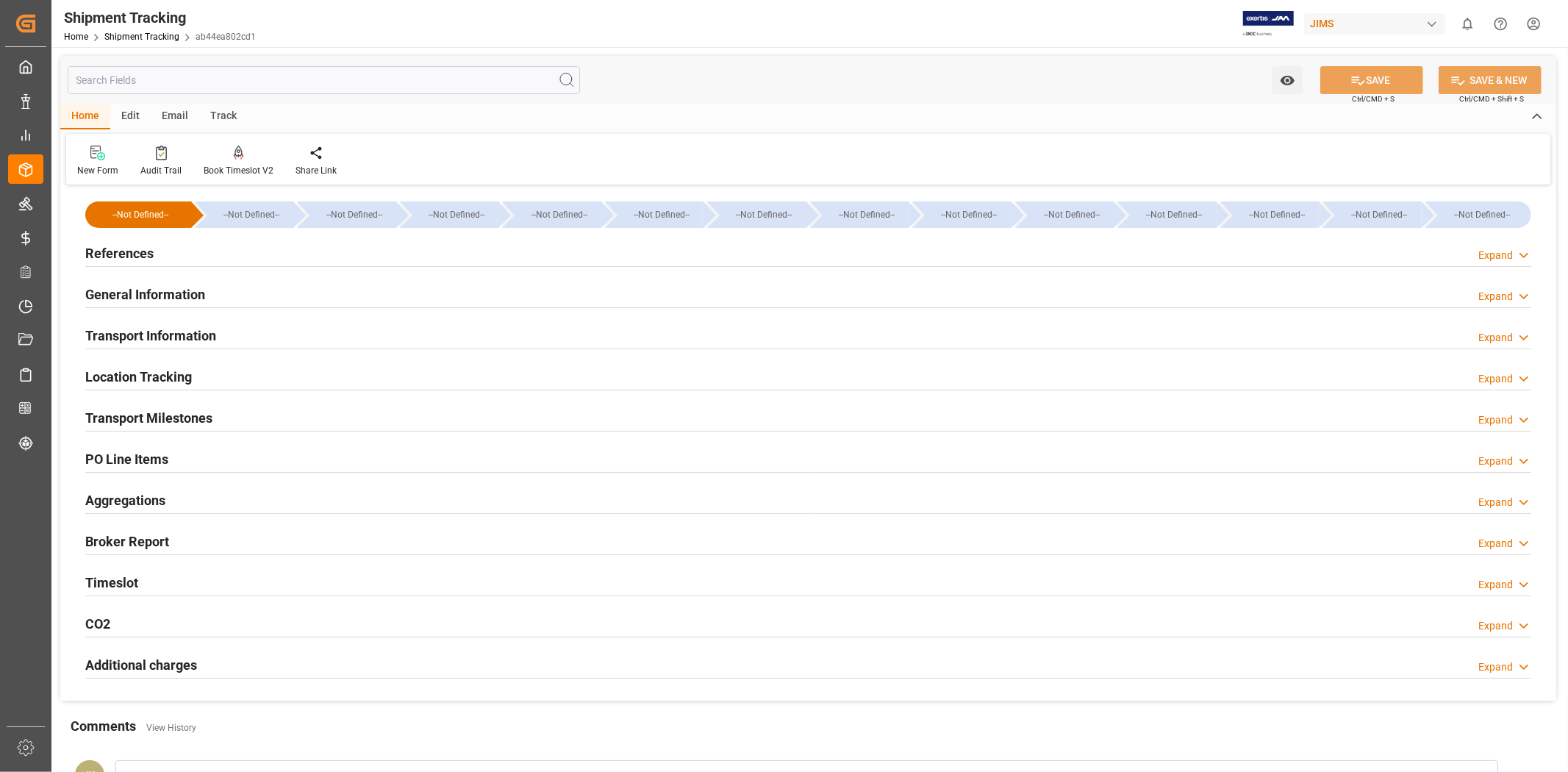
click at [171, 422] on h2 "Transport Milestones" at bounding box center [149, 418] width 127 height 20
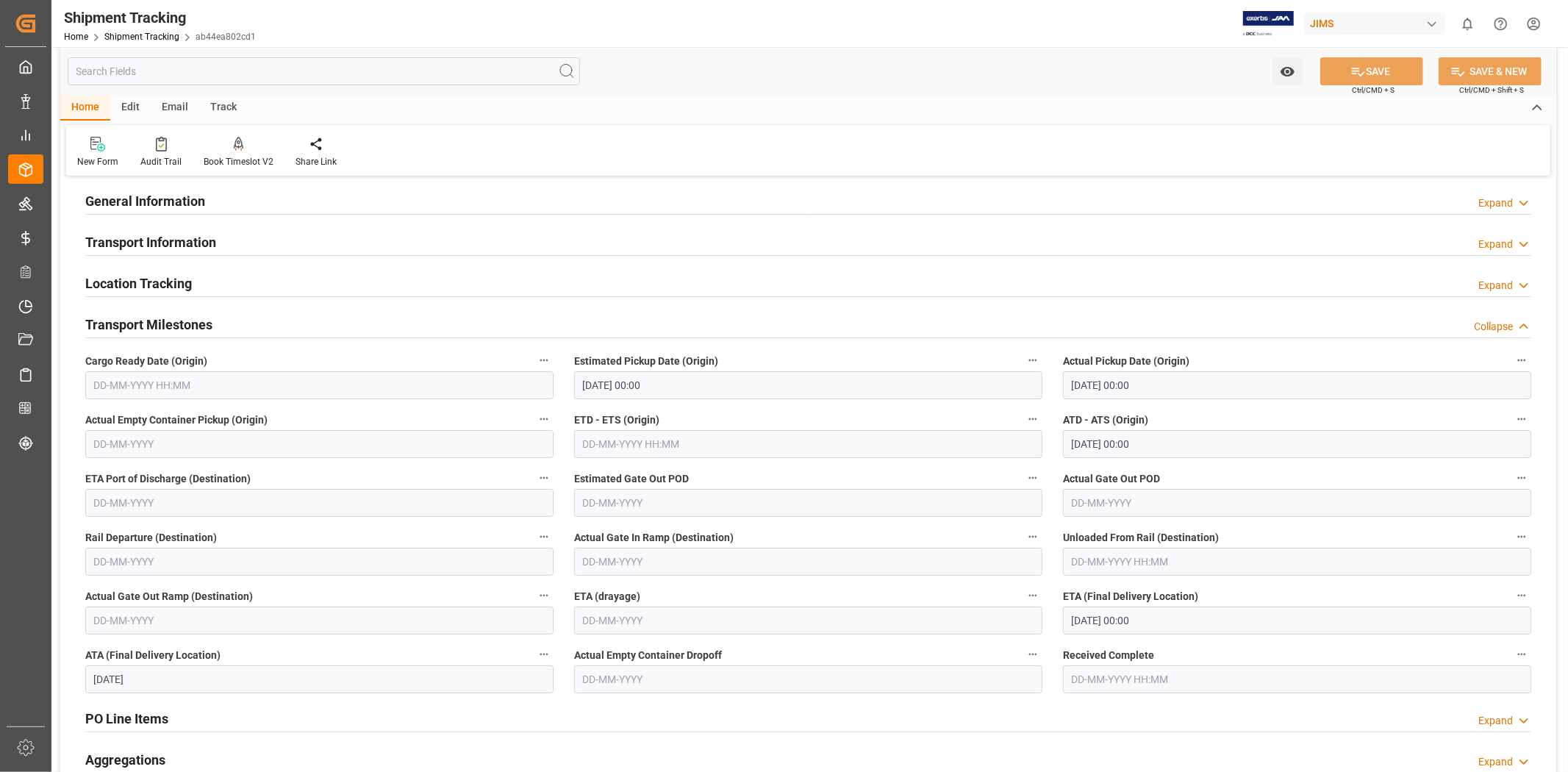
scroll to position [98, 0]
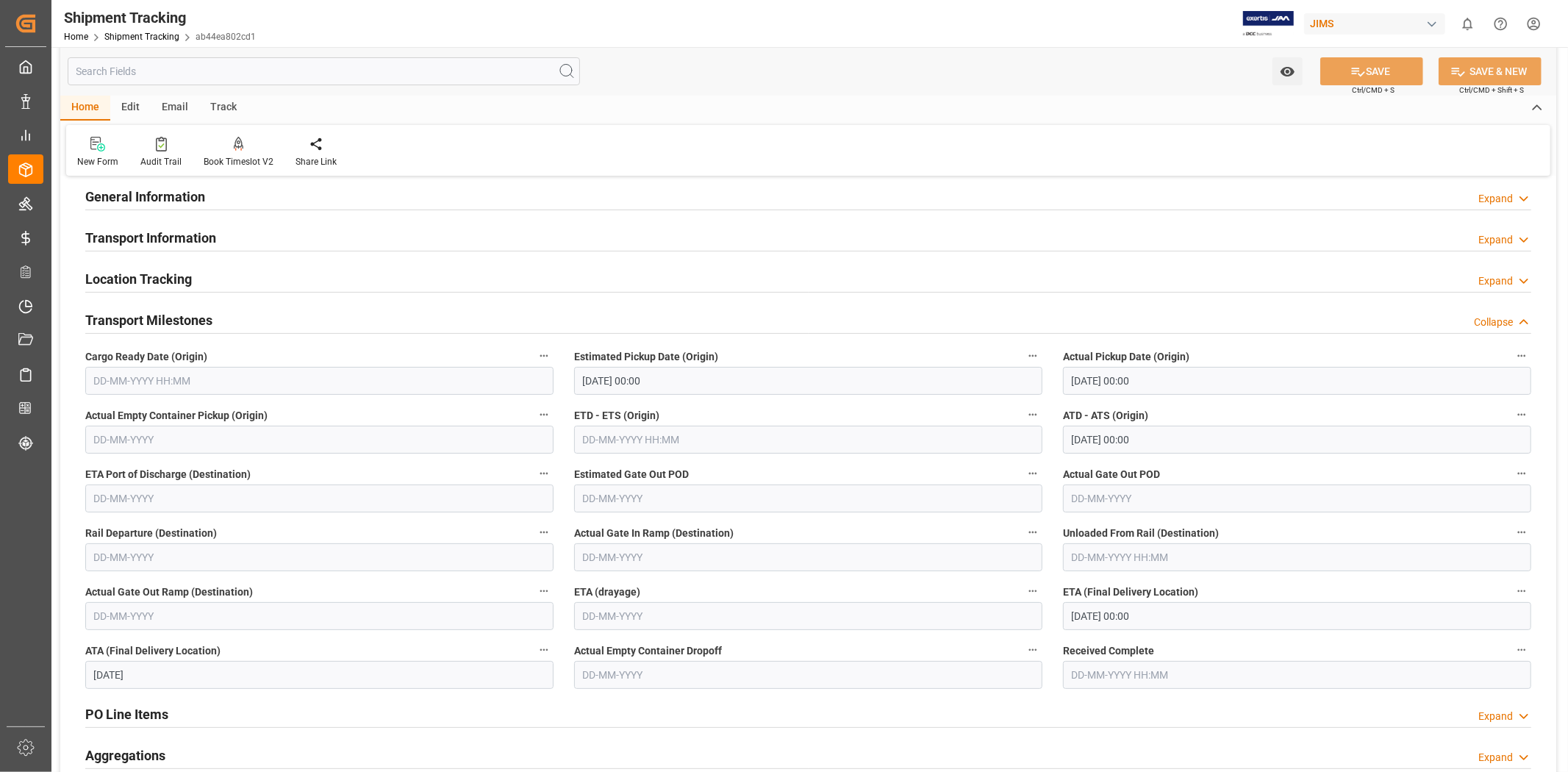
click at [1105, 673] on input "text" at bounding box center [1297, 675] width 468 height 28
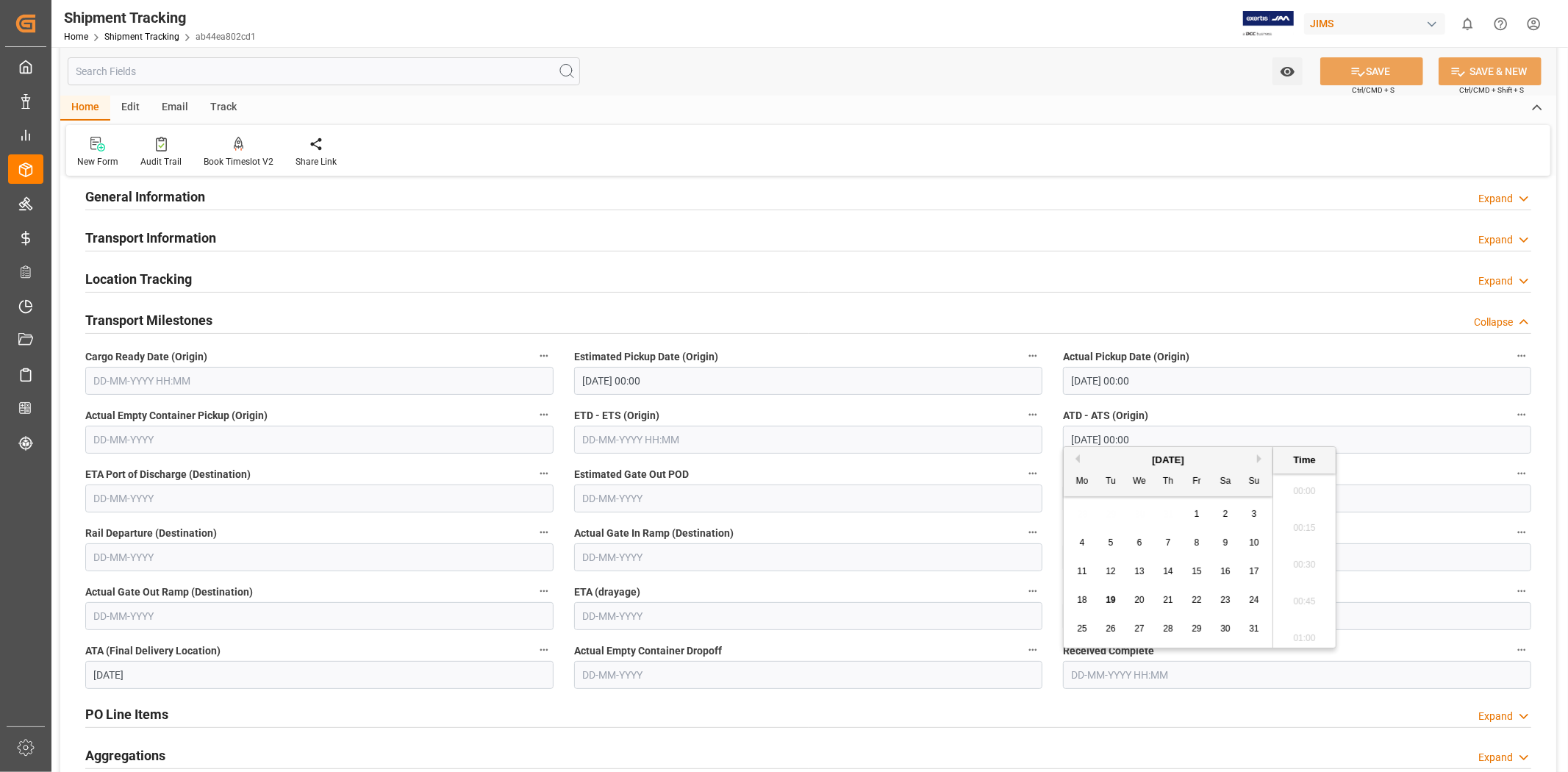
scroll to position [2174, 0]
click at [1088, 599] on div "18" at bounding box center [1082, 601] width 18 height 17
type input "18-08-2025 00:00"
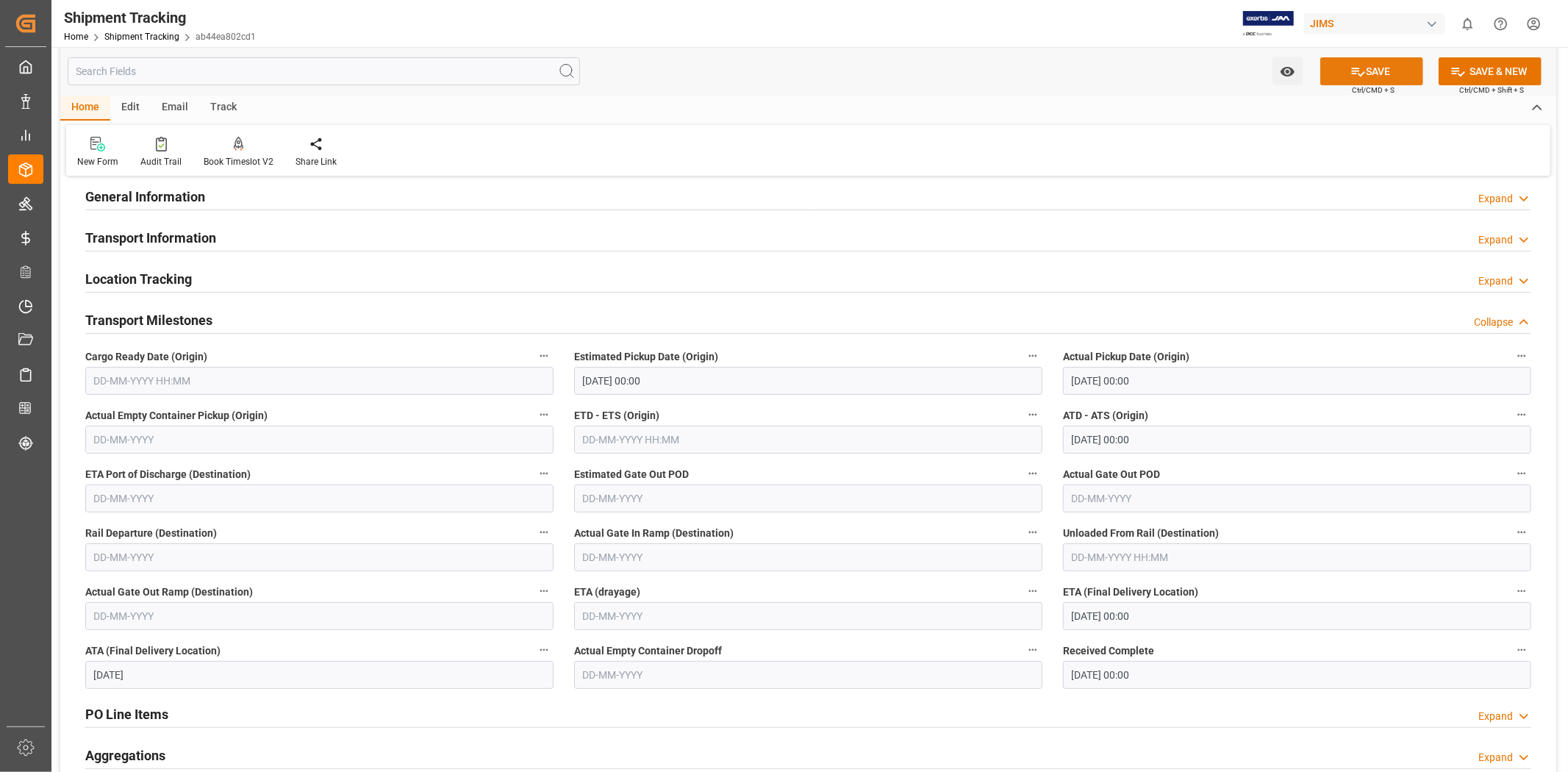
click at [1360, 66] on icon at bounding box center [1359, 72] width 16 height 16
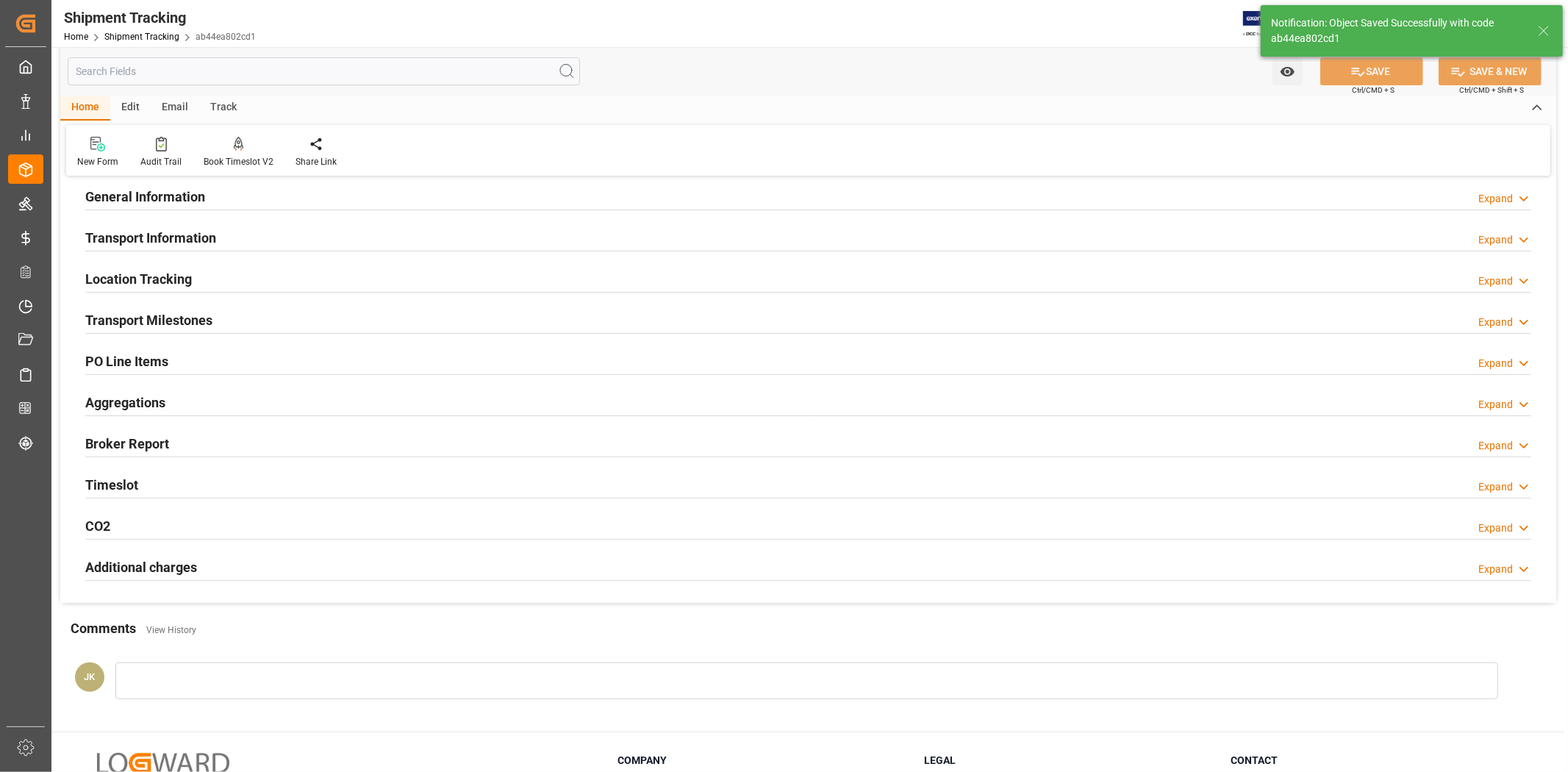
click at [218, 199] on div "General Information Expand" at bounding box center [808, 195] width 1446 height 28
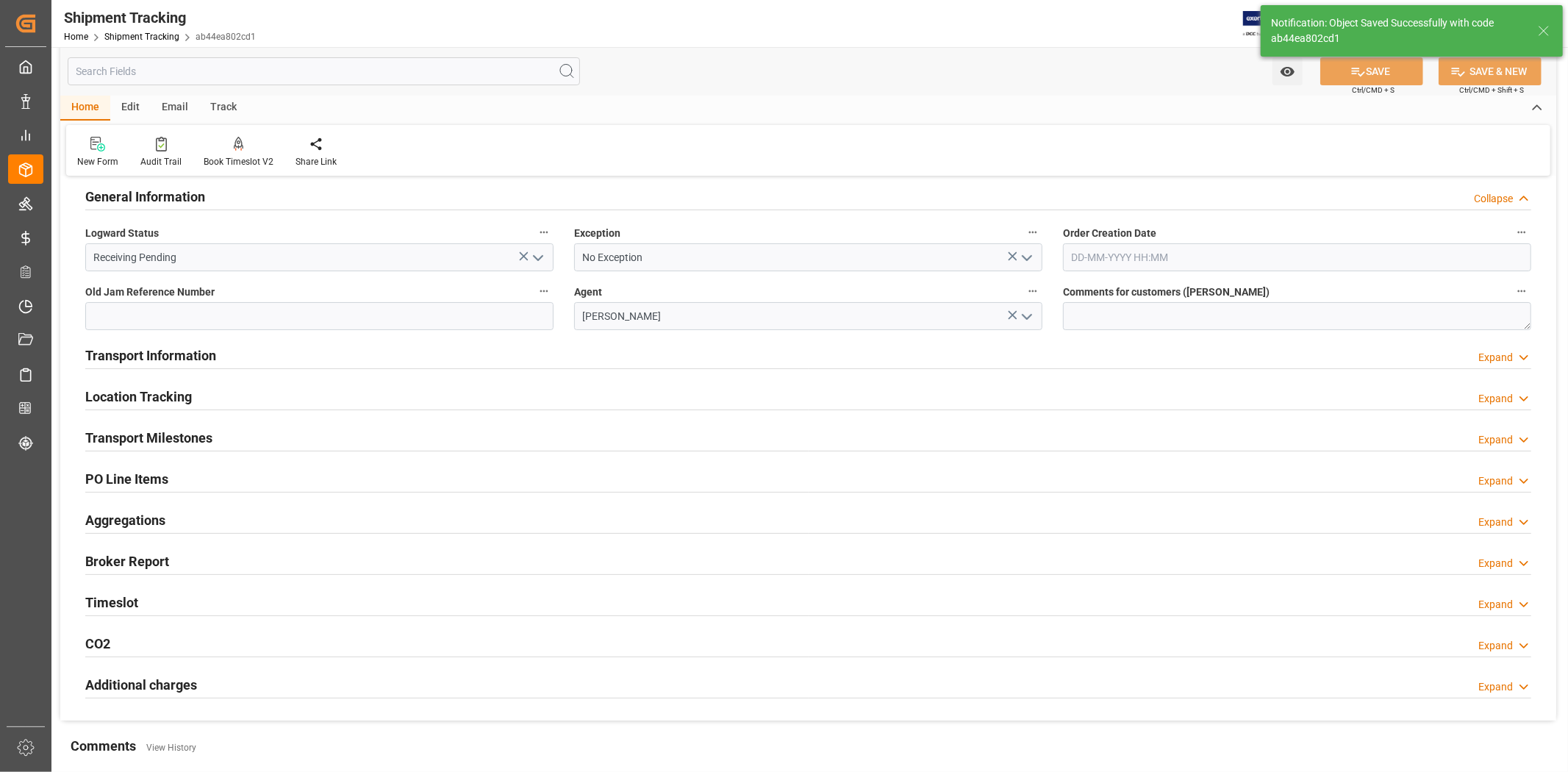
click at [218, 199] on div "General Information Collapse" at bounding box center [808, 195] width 1446 height 28
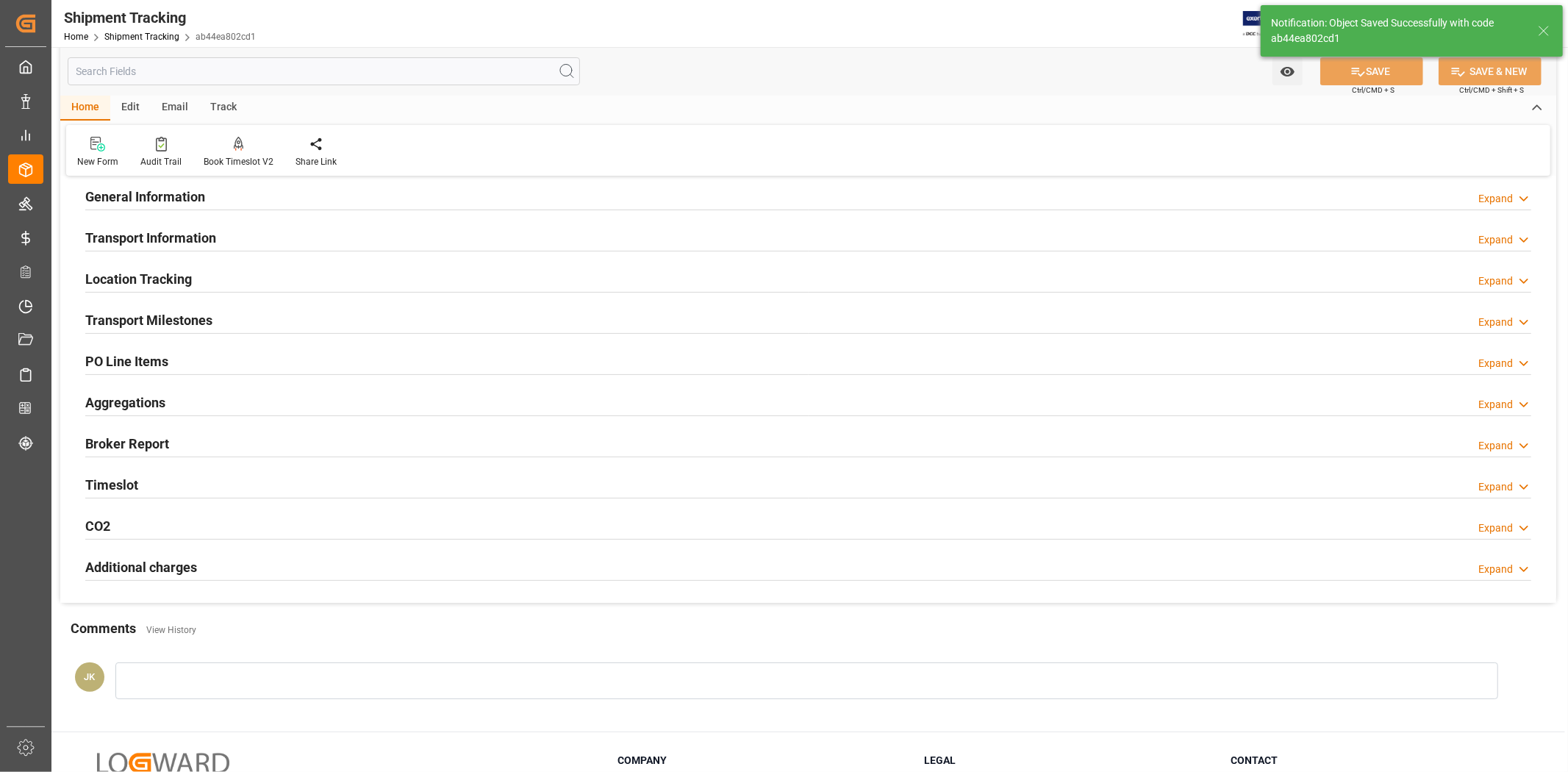
click at [218, 199] on div "General Information Expand" at bounding box center [808, 195] width 1446 height 28
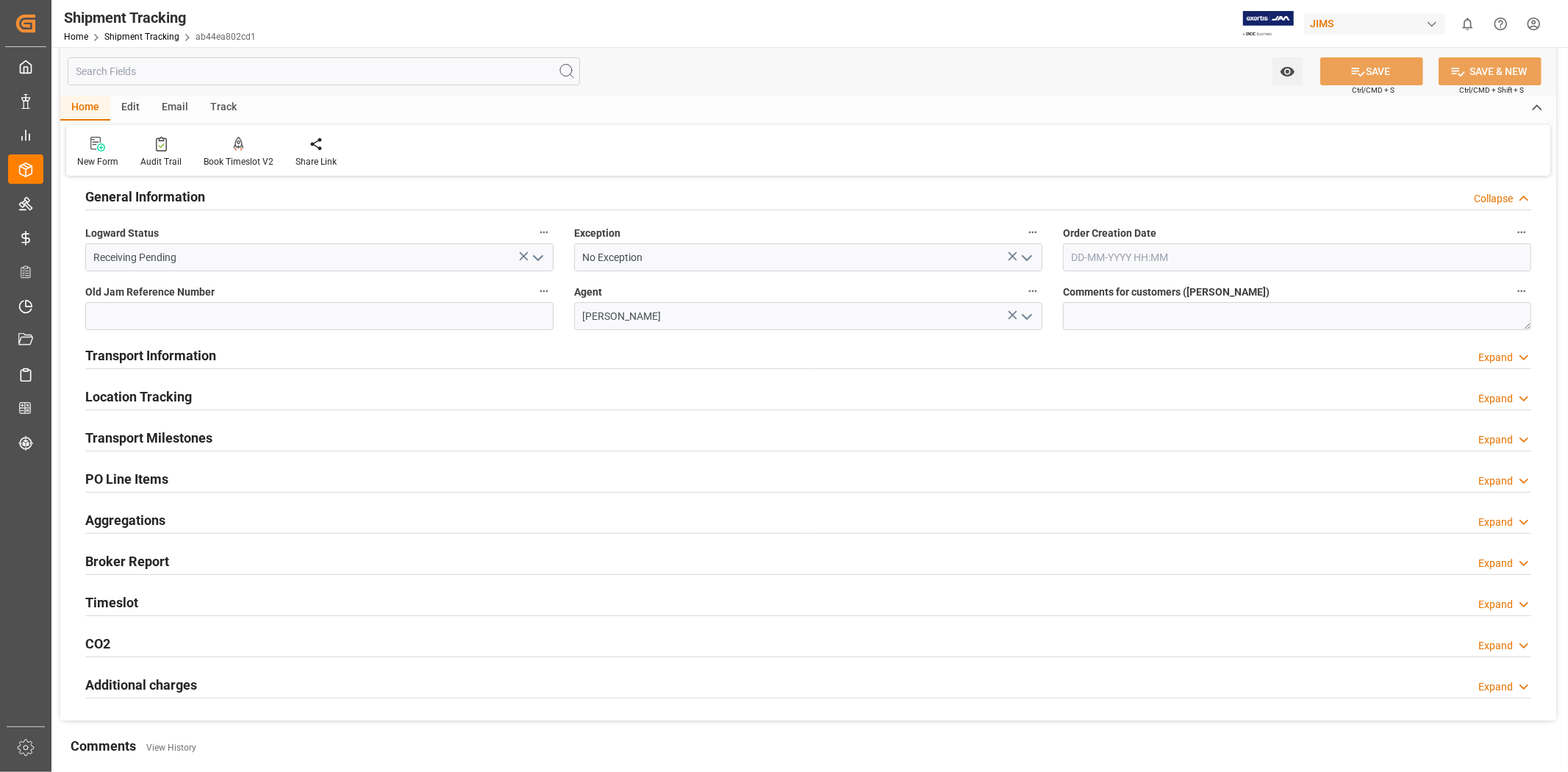
click at [218, 199] on div "General Information Collapse" at bounding box center [808, 195] width 1446 height 28
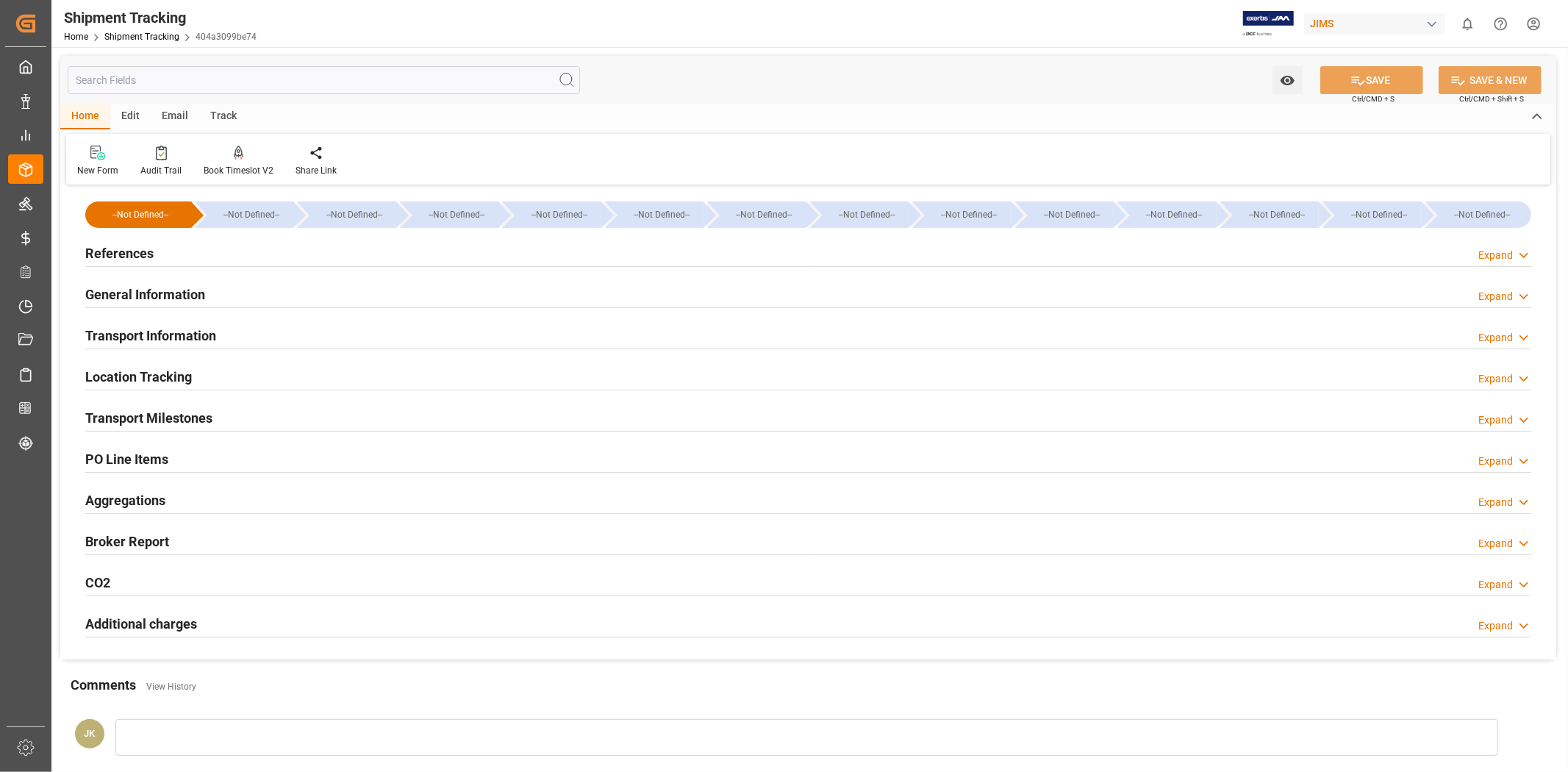
click at [226, 263] on div "References Expand" at bounding box center [808, 252] width 1446 height 28
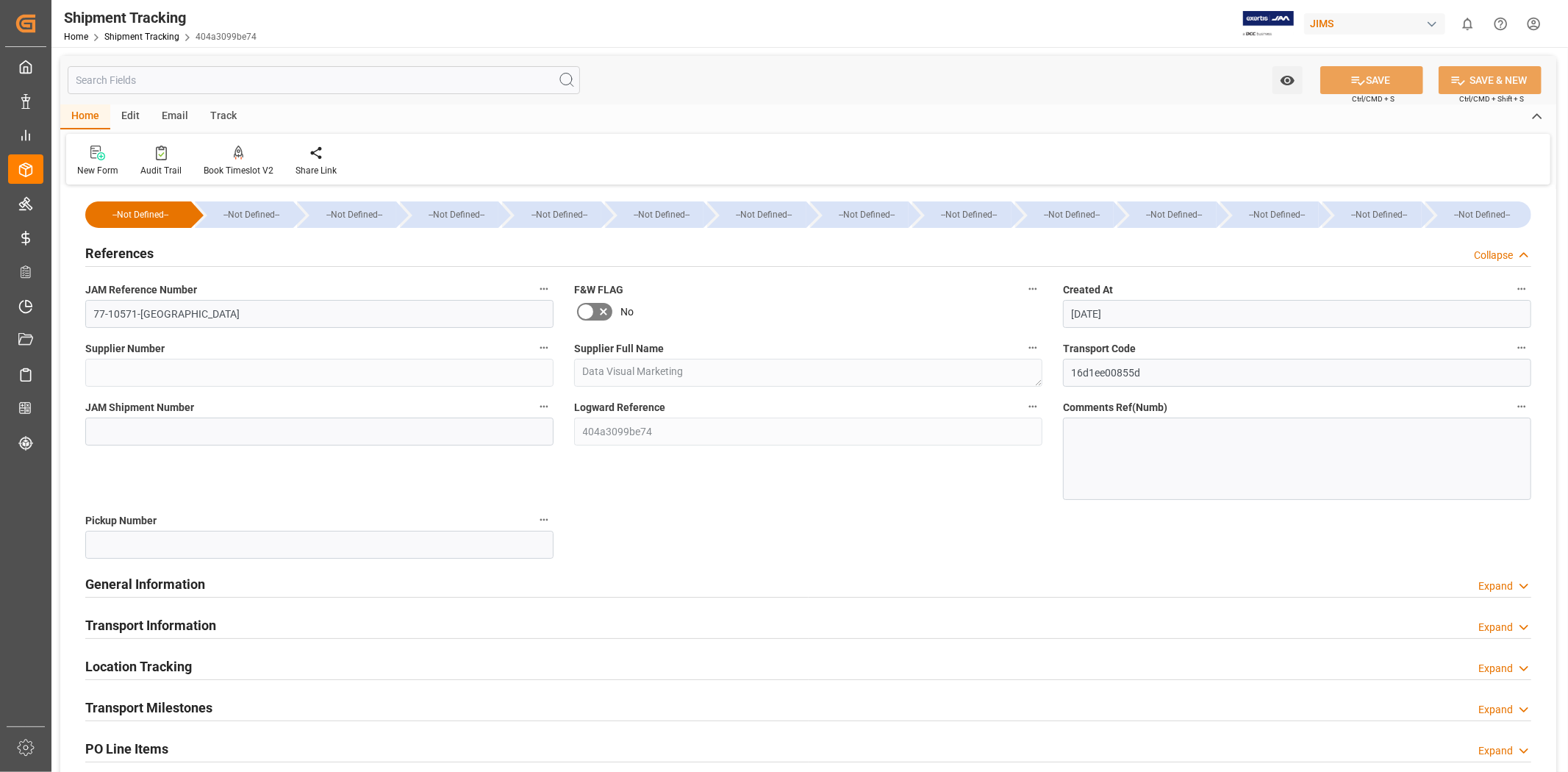
click at [228, 261] on div "References Collapse" at bounding box center [808, 252] width 1446 height 28
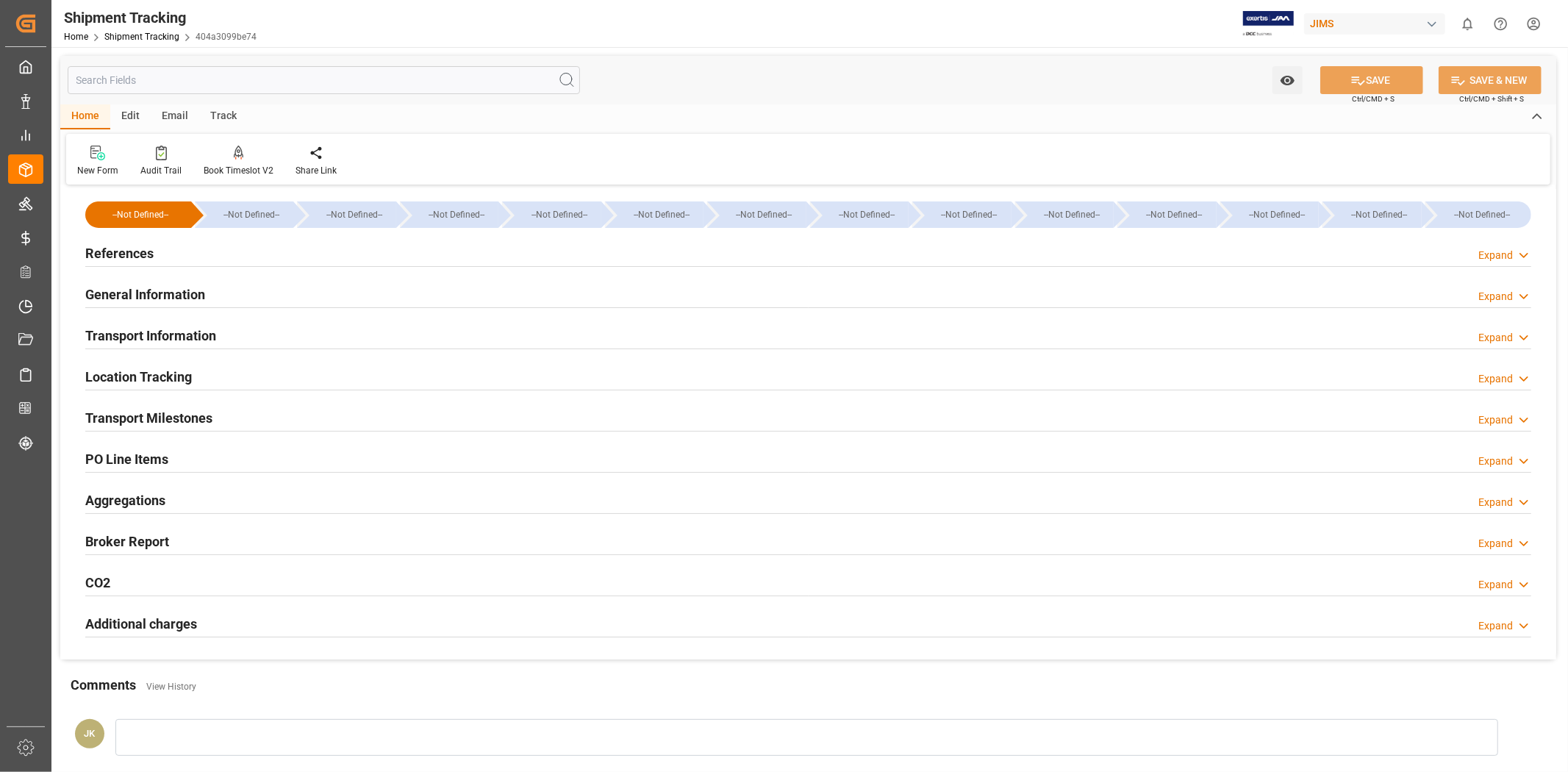
click at [231, 290] on div "General Information Expand" at bounding box center [808, 293] width 1446 height 28
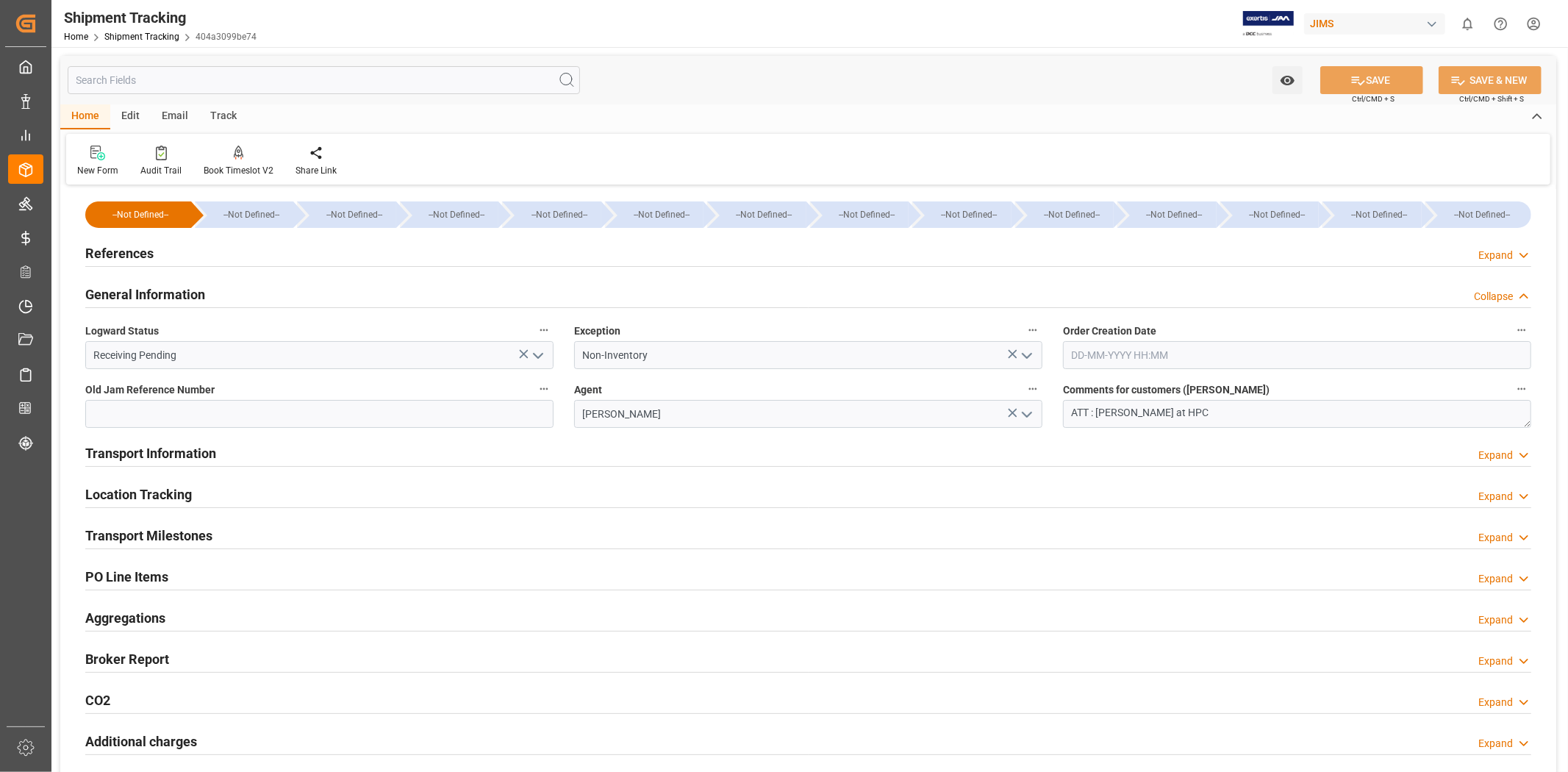
click at [232, 288] on div "General Information Collapse" at bounding box center [808, 293] width 1446 height 28
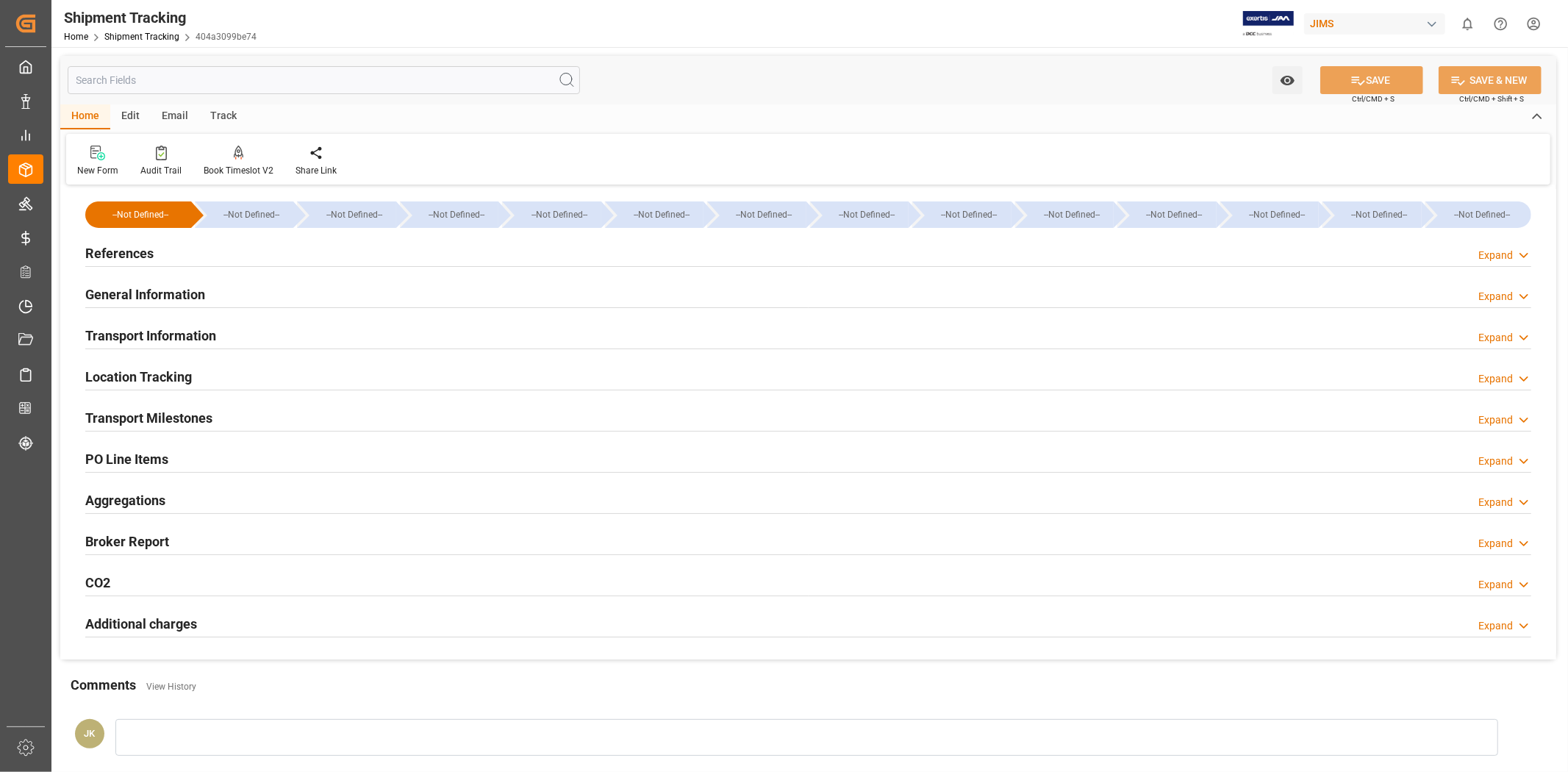
click at [241, 427] on div "Transport Milestones Expand" at bounding box center [808, 417] width 1446 height 28
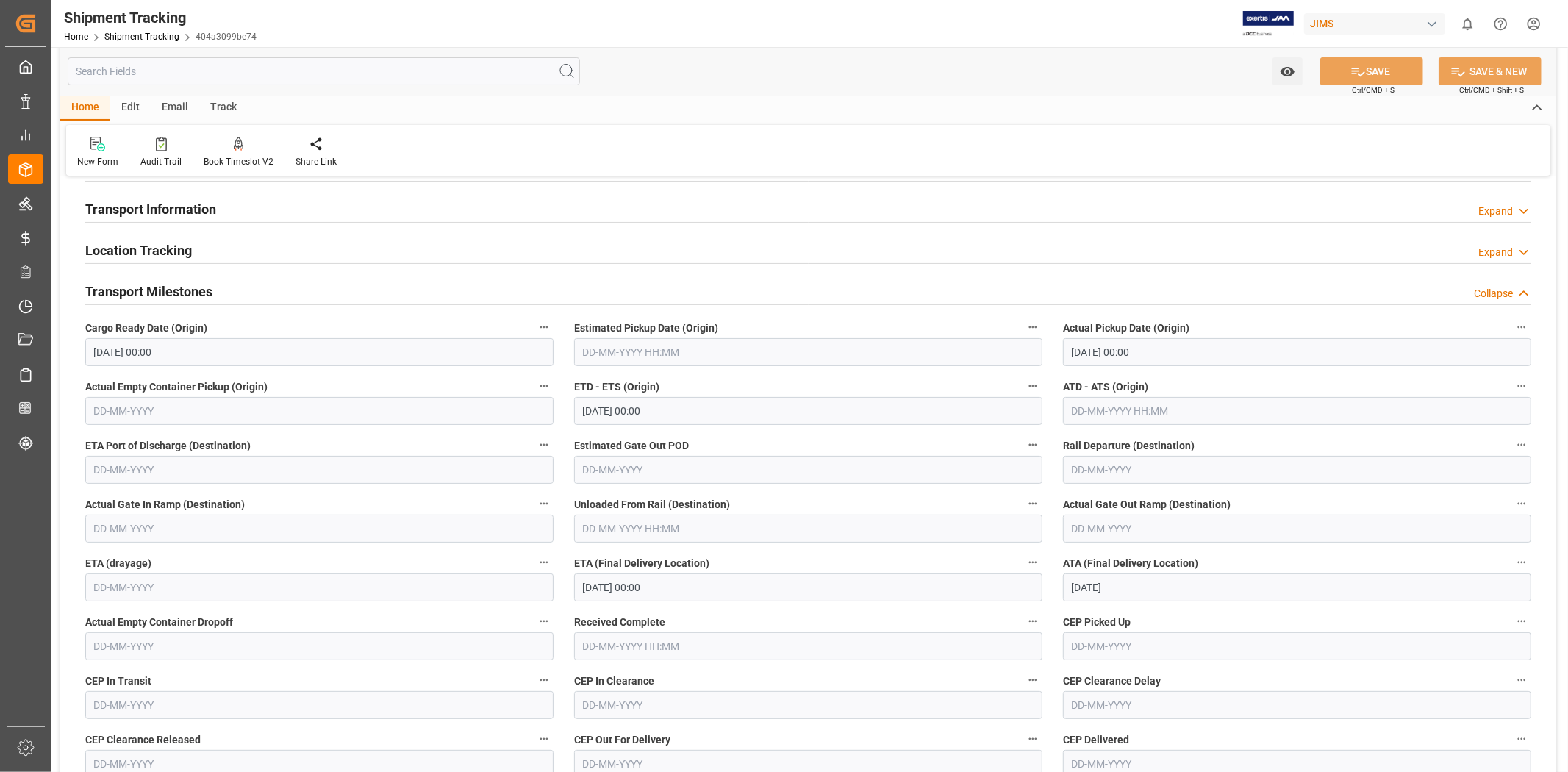
scroll to position [32, 0]
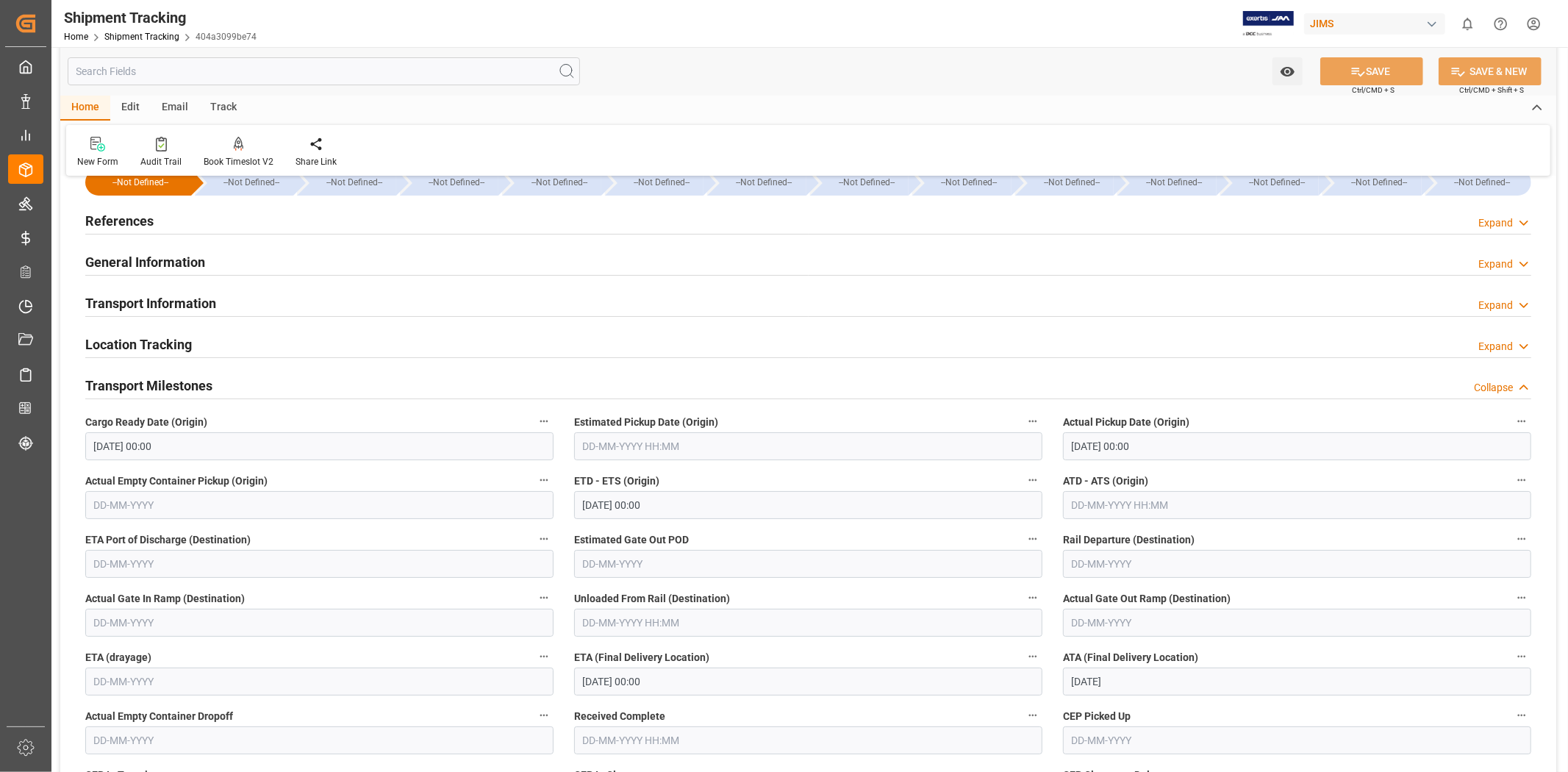
click at [147, 262] on h2 "General Information" at bounding box center [145, 262] width 119 height 20
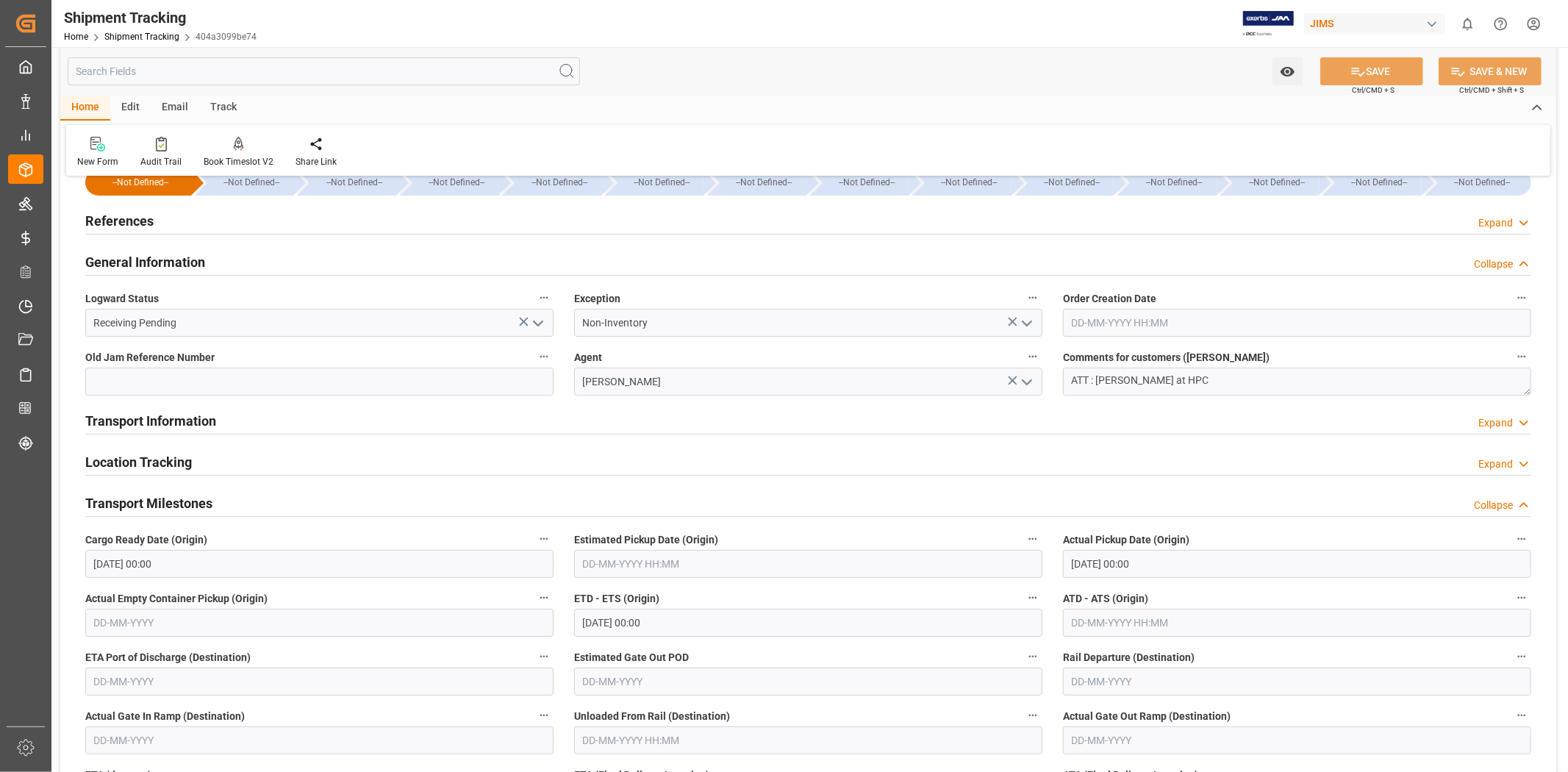
click at [540, 326] on icon "open menu" at bounding box center [538, 324] width 17 height 17
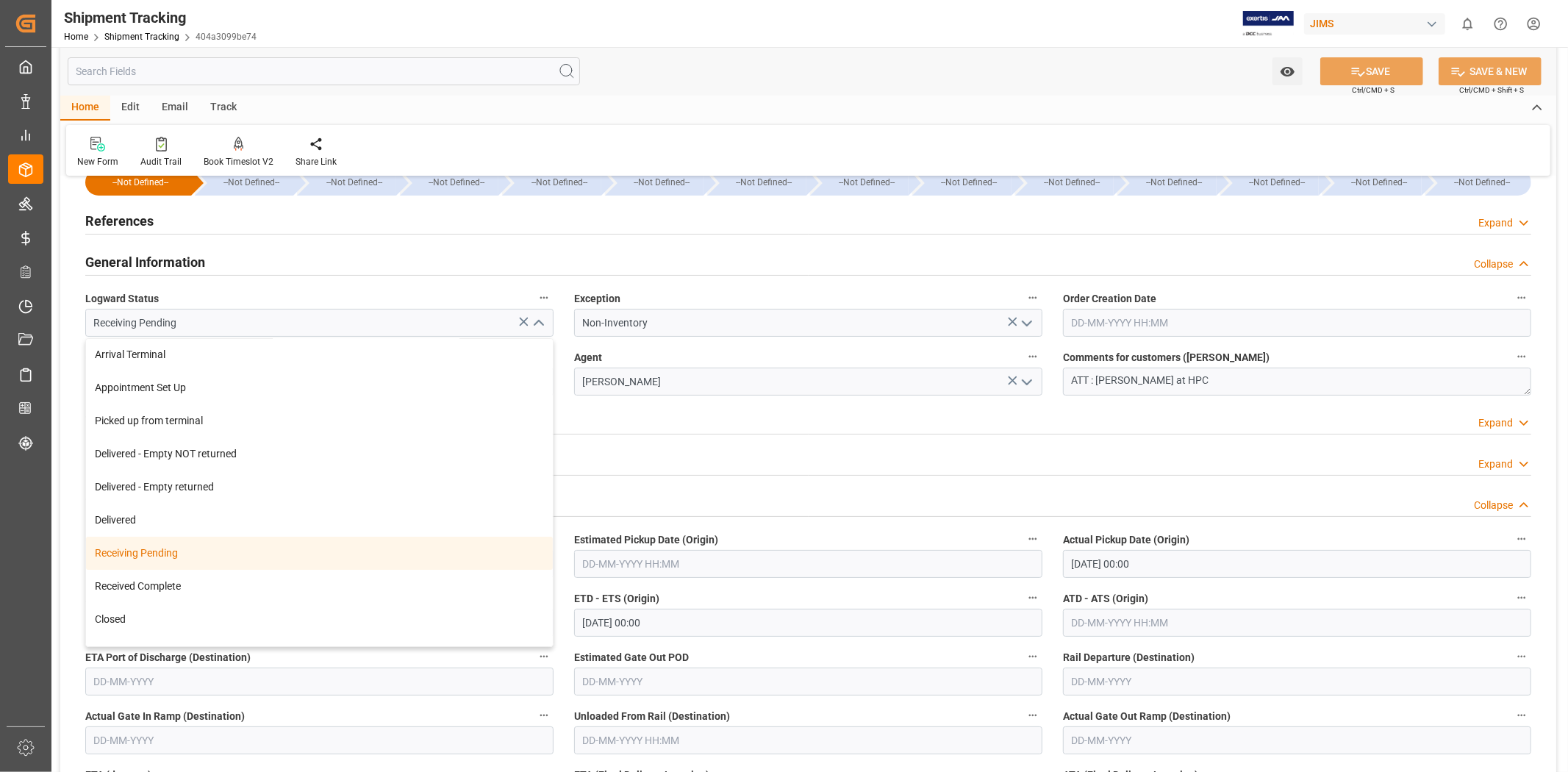
scroll to position [209, 0]
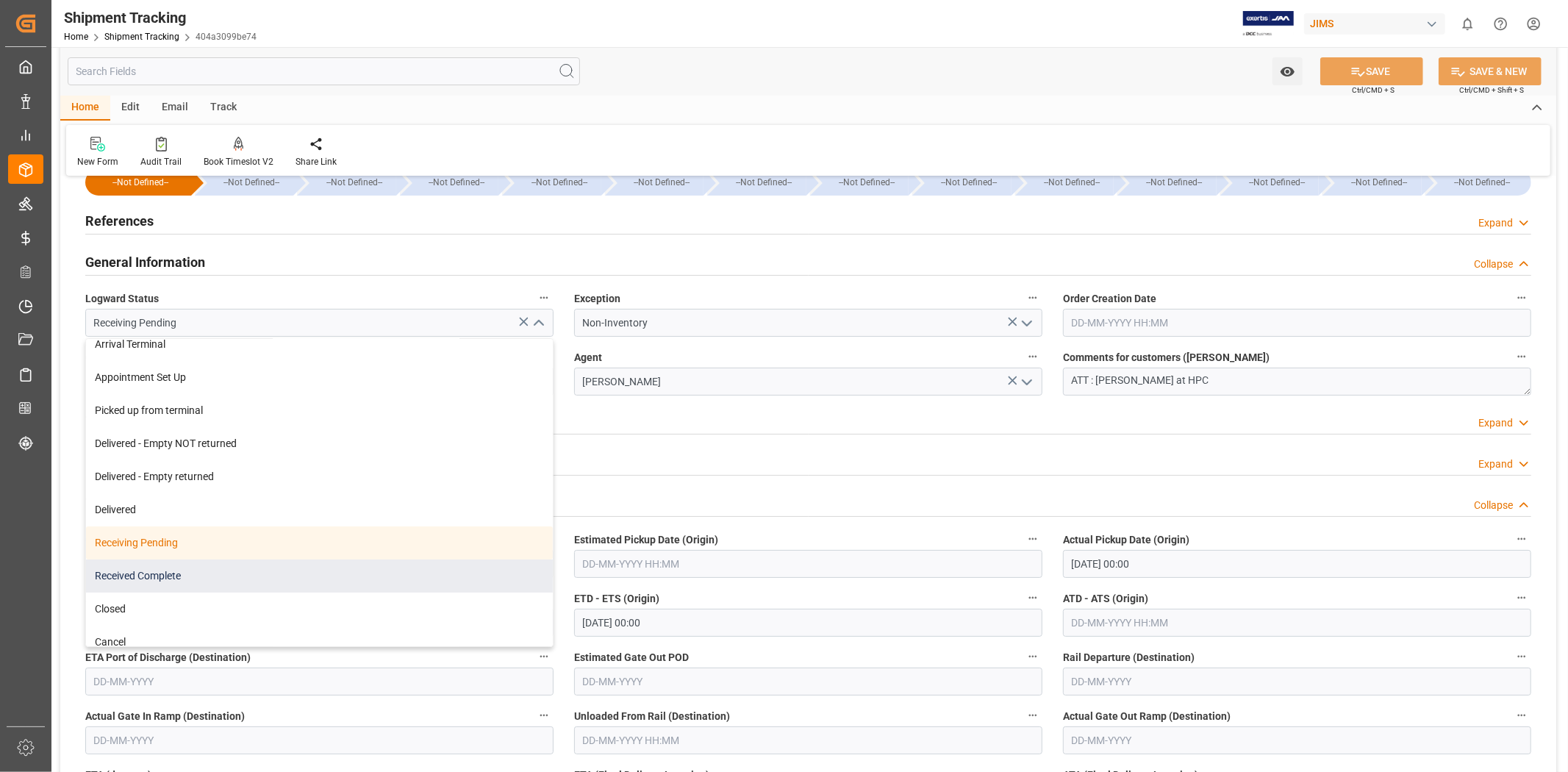
click at [350, 583] on div "Received Complete" at bounding box center [319, 576] width 467 height 33
type input "Received Complete"
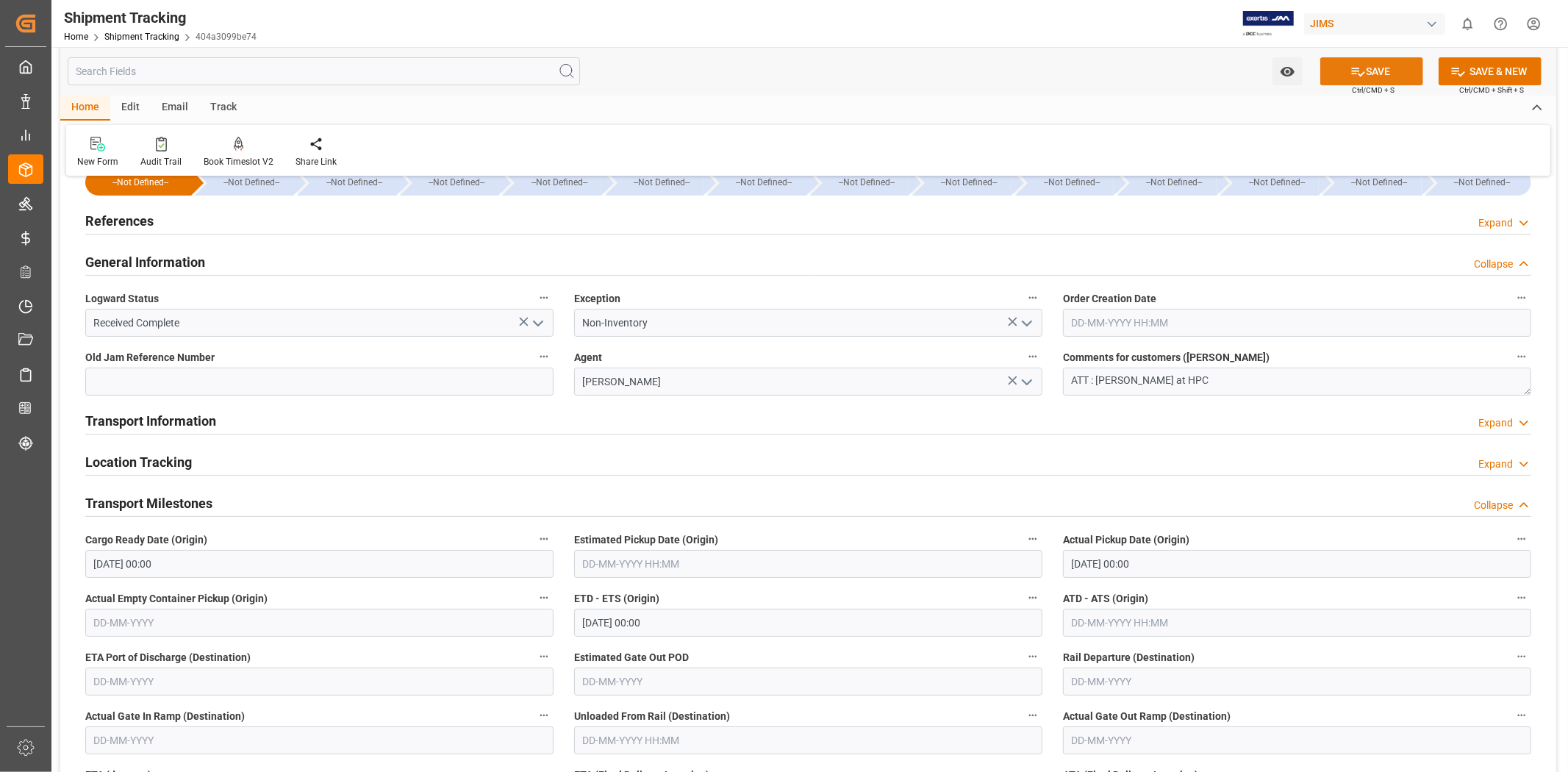
click at [1351, 66] on icon at bounding box center [1359, 72] width 16 height 16
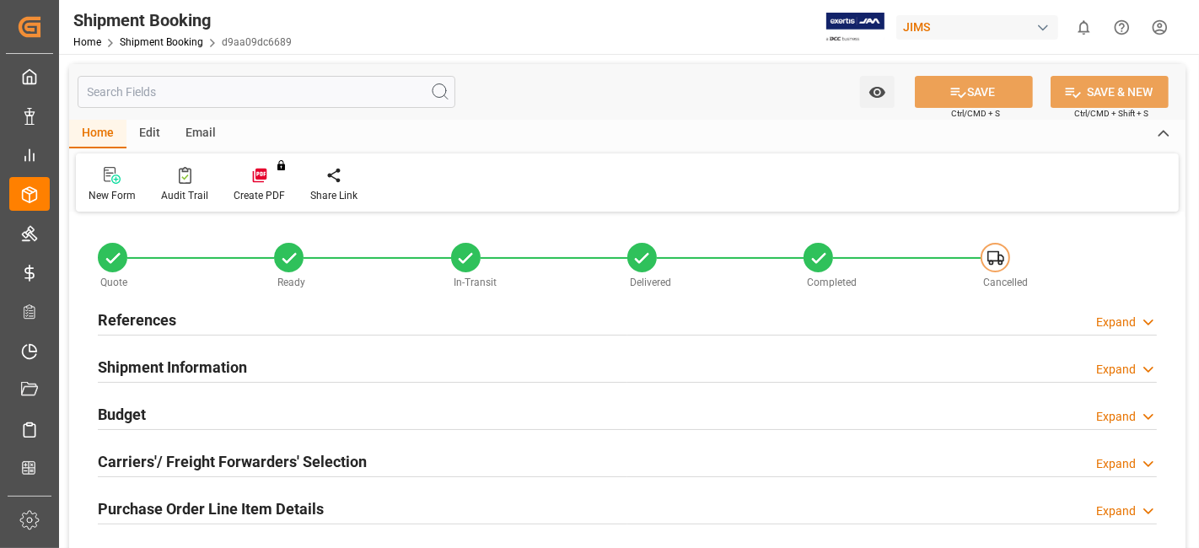
type input "60"
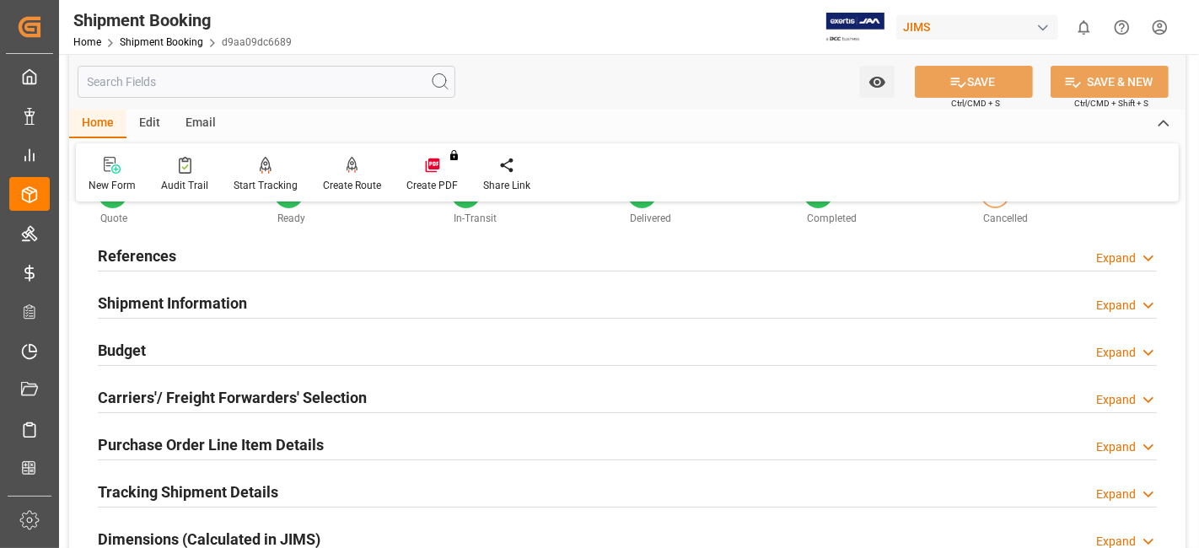
scroll to position [94, 0]
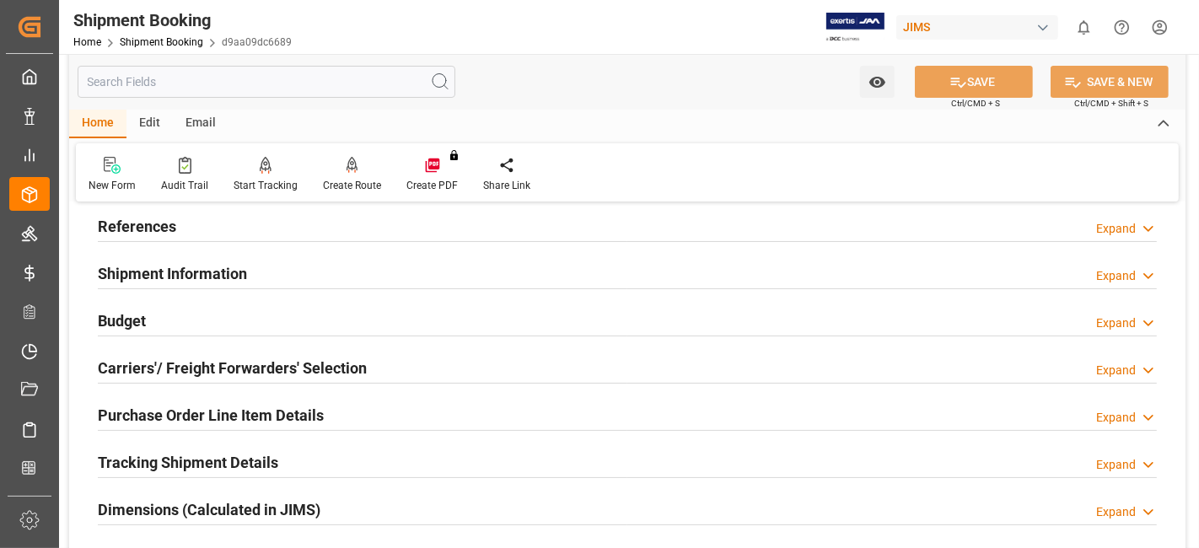
click at [215, 408] on h2 "Purchase Order Line Item Details" at bounding box center [211, 415] width 226 height 23
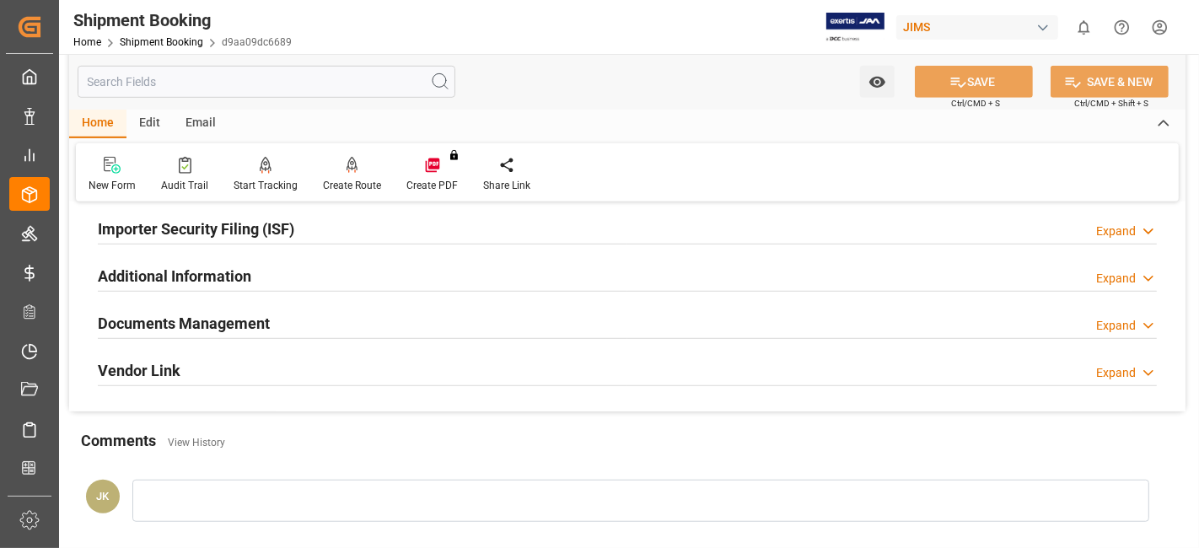
scroll to position [955, 0]
click at [292, 317] on div "Documents Management Expand" at bounding box center [627, 320] width 1059 height 32
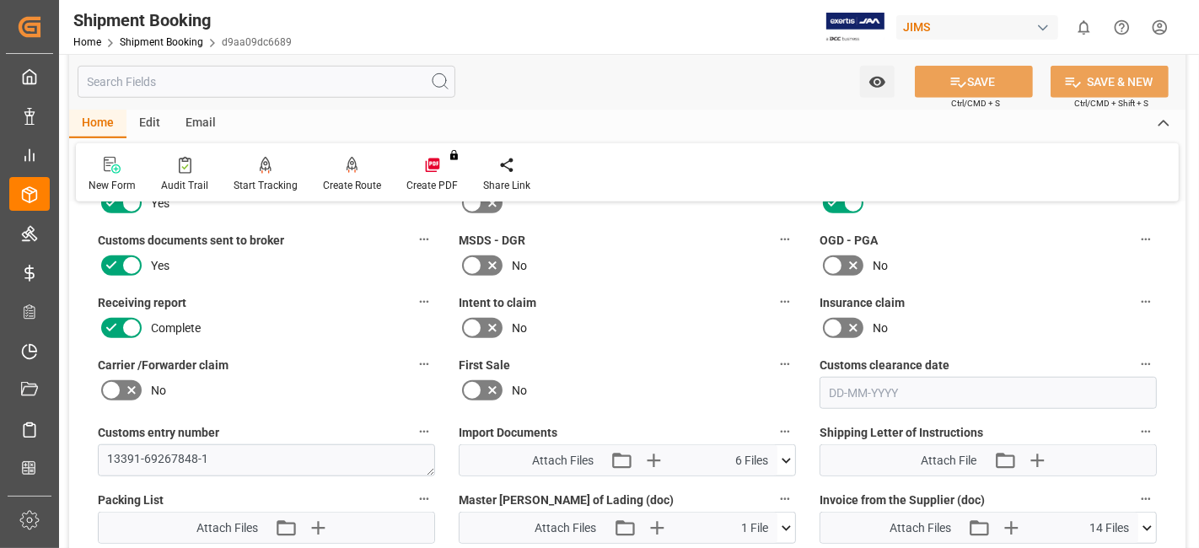
scroll to position [1142, 0]
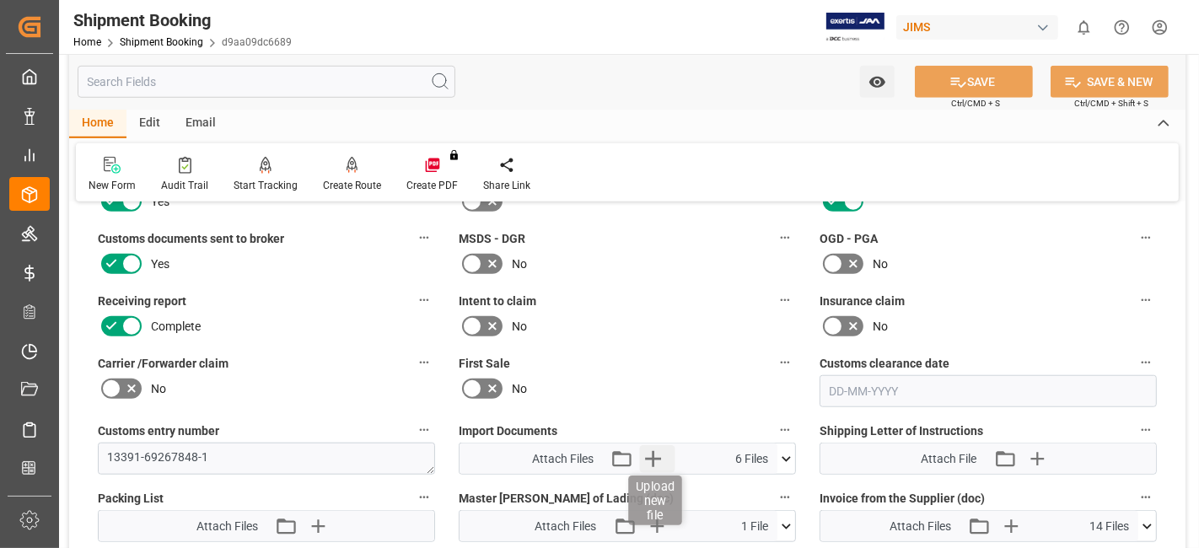
click at [645, 459] on icon "button" at bounding box center [653, 458] width 27 height 27
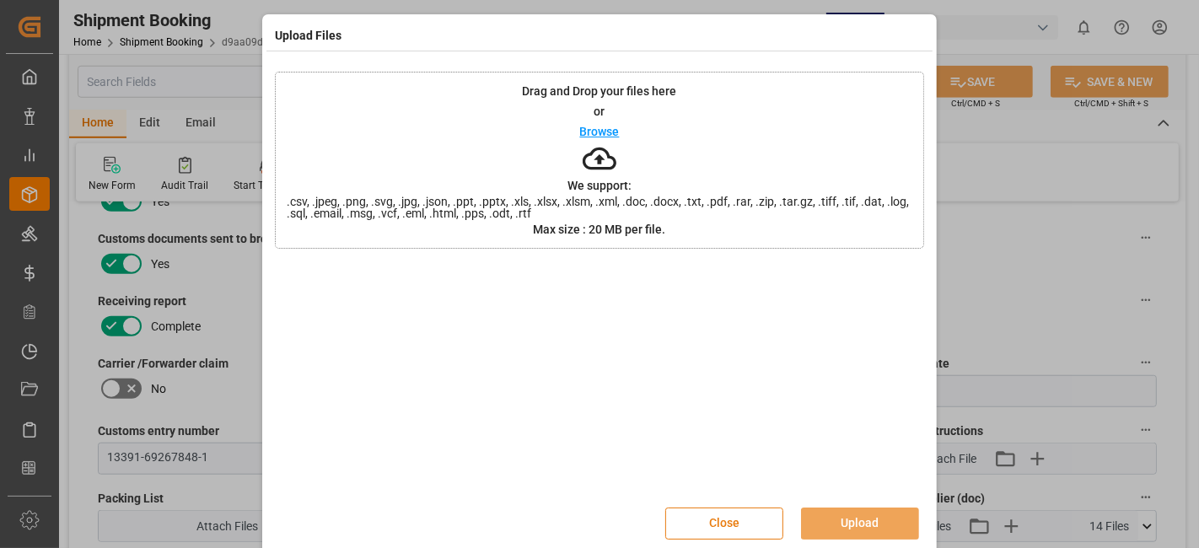
click at [729, 523] on button "Close" at bounding box center [724, 523] width 118 height 32
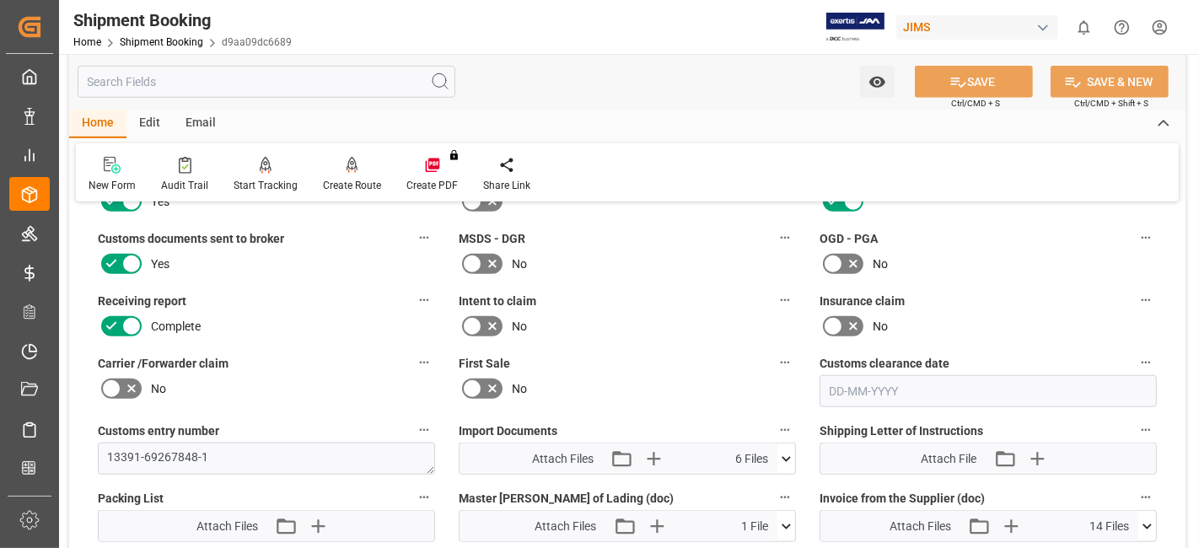
click at [620, 293] on label "Intent to claim" at bounding box center [627, 301] width 337 height 24
click at [774, 293] on button "Intent to claim" at bounding box center [785, 300] width 22 height 22
click at [320, 302] on div at bounding box center [599, 274] width 1199 height 548
click at [658, 294] on label "Intent to claim" at bounding box center [627, 301] width 337 height 24
click at [774, 294] on button "Intent to claim" at bounding box center [785, 300] width 22 height 22
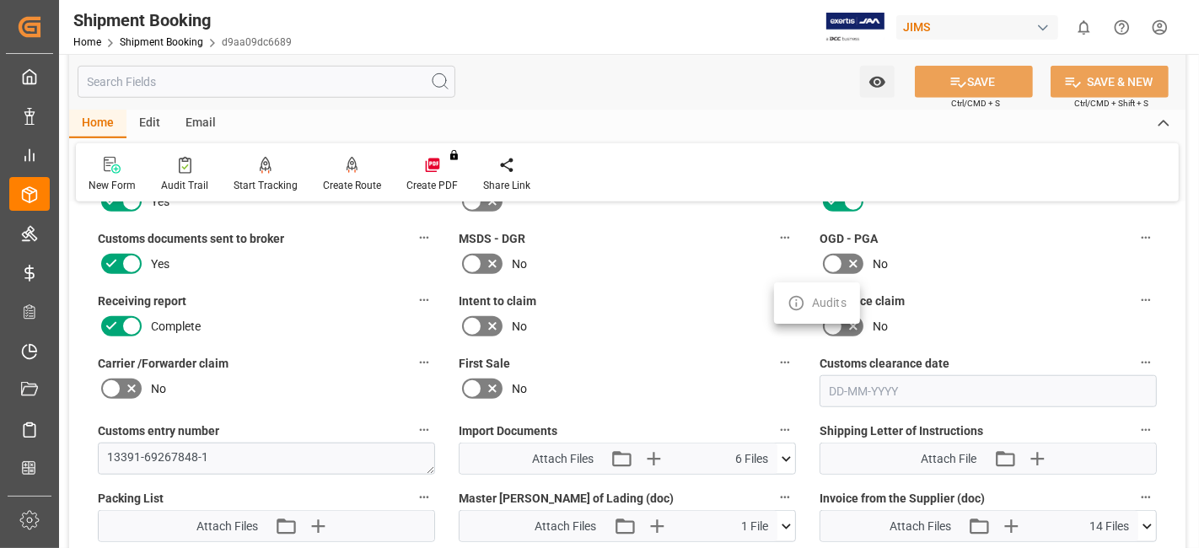
click at [647, 303] on div at bounding box center [599, 274] width 1199 height 548
click at [641, 302] on label "Intent to claim" at bounding box center [627, 301] width 337 height 24
click at [774, 302] on button "Intent to claim" at bounding box center [785, 300] width 22 height 22
click at [30, 194] on div at bounding box center [599, 274] width 1199 height 548
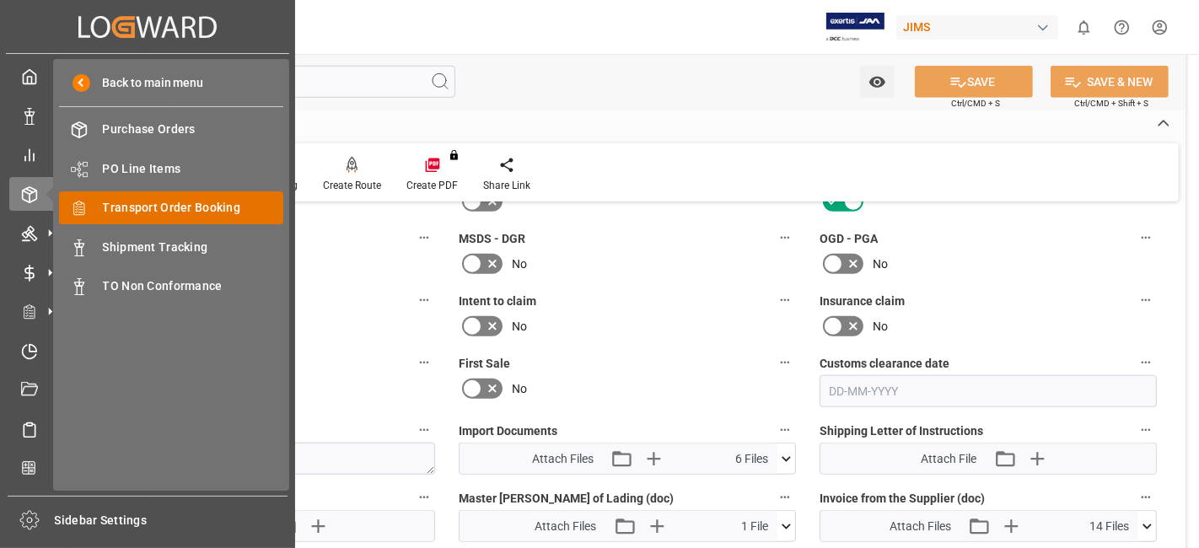
click at [228, 208] on span "Transport Order Booking" at bounding box center [193, 208] width 181 height 18
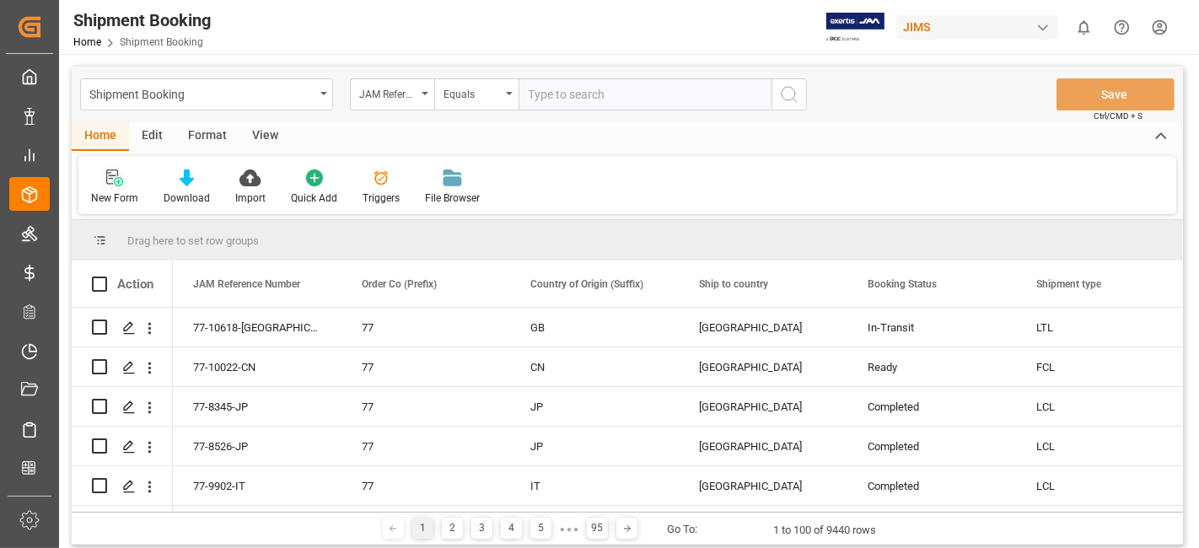
click at [110, 175] on icon at bounding box center [114, 177] width 17 height 17
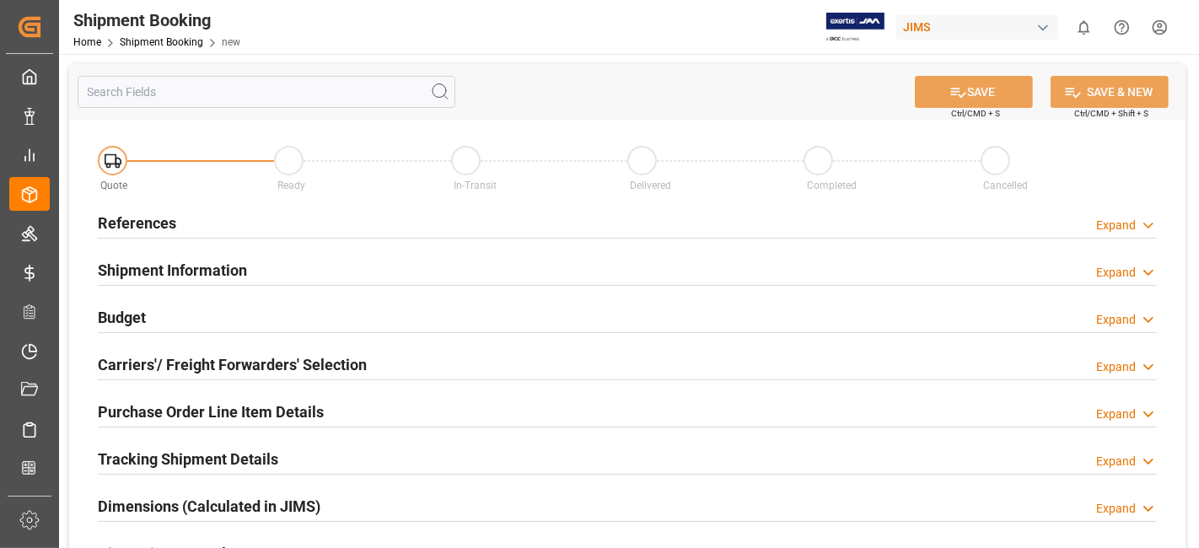
click at [189, 217] on div "References Expand" at bounding box center [627, 222] width 1059 height 32
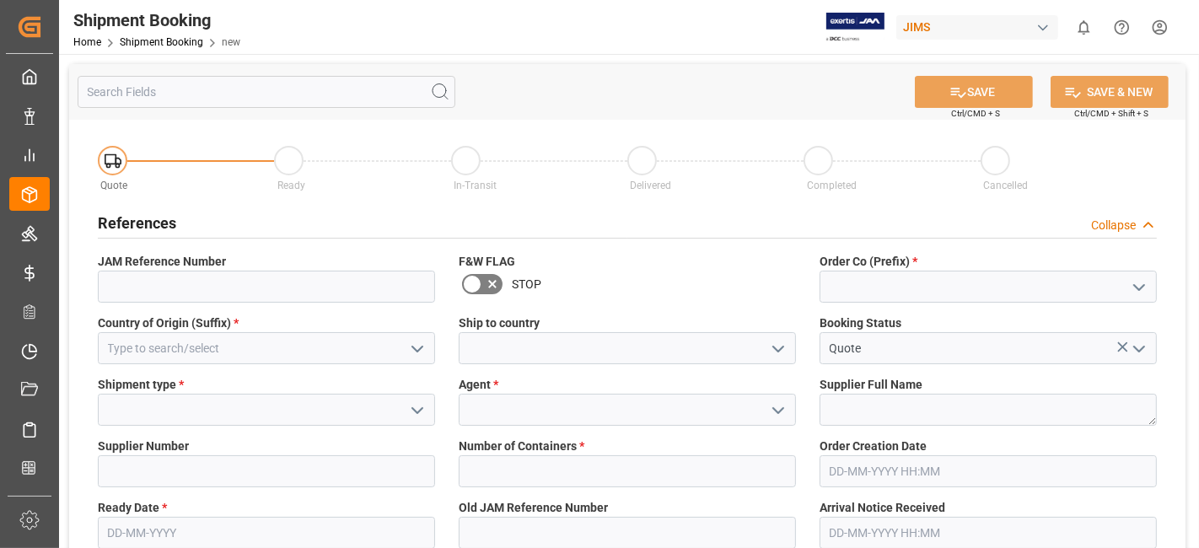
click at [1135, 280] on icon "open menu" at bounding box center [1139, 287] width 20 height 20
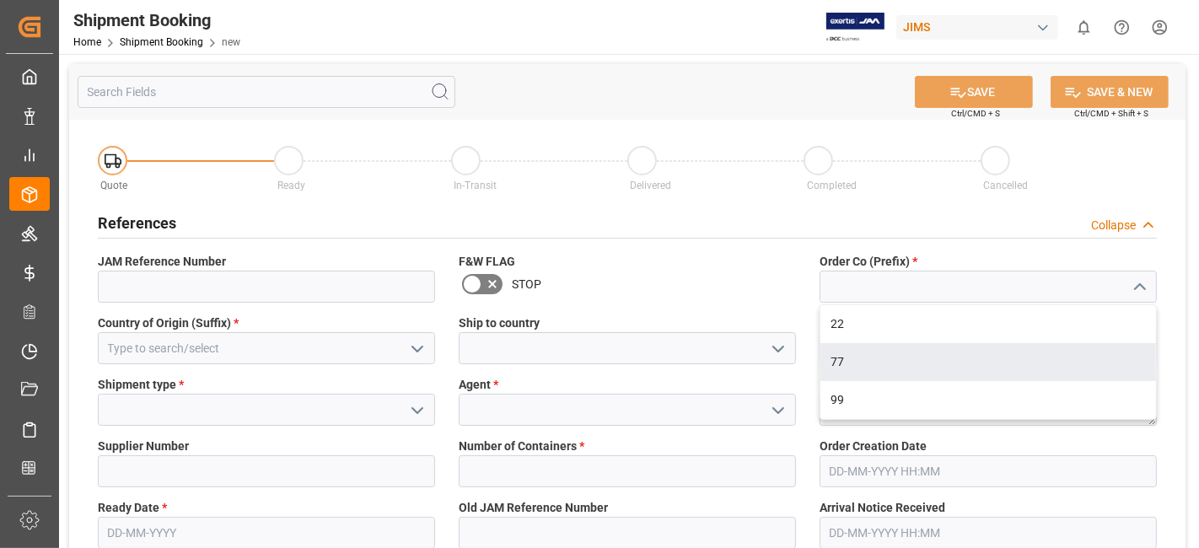
click at [1007, 367] on div "77" at bounding box center [987, 362] width 335 height 38
type input "77"
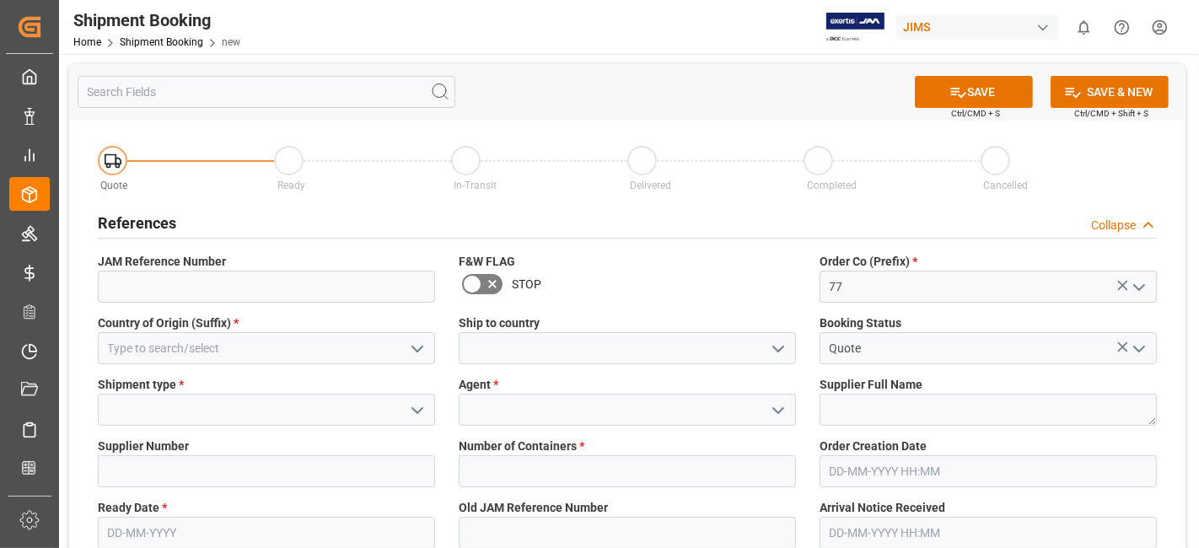
click at [423, 343] on icon "open menu" at bounding box center [417, 349] width 20 height 20
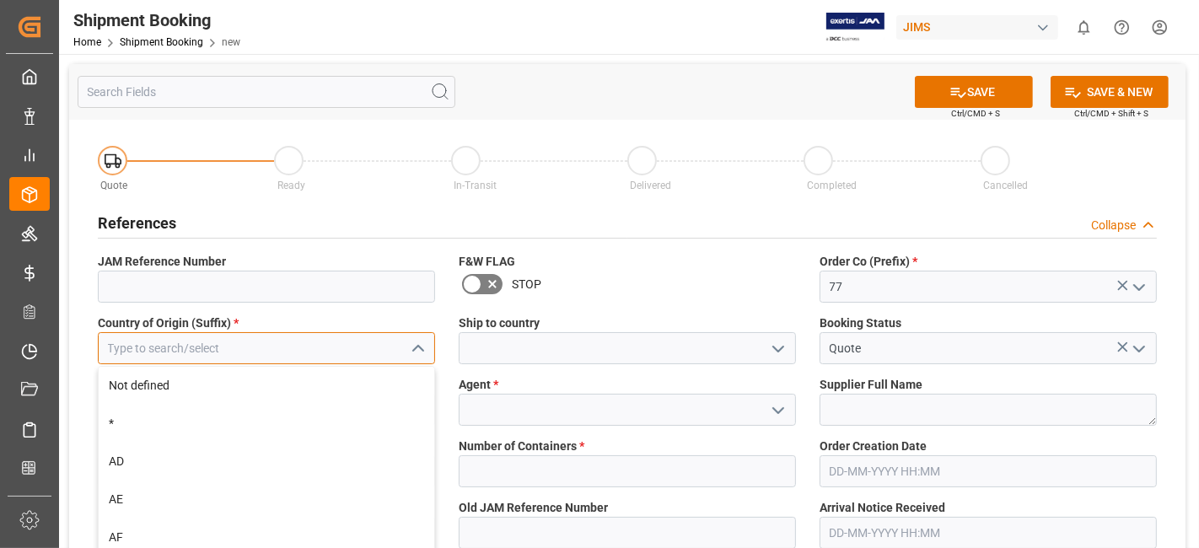
click at [335, 350] on input at bounding box center [266, 348] width 337 height 32
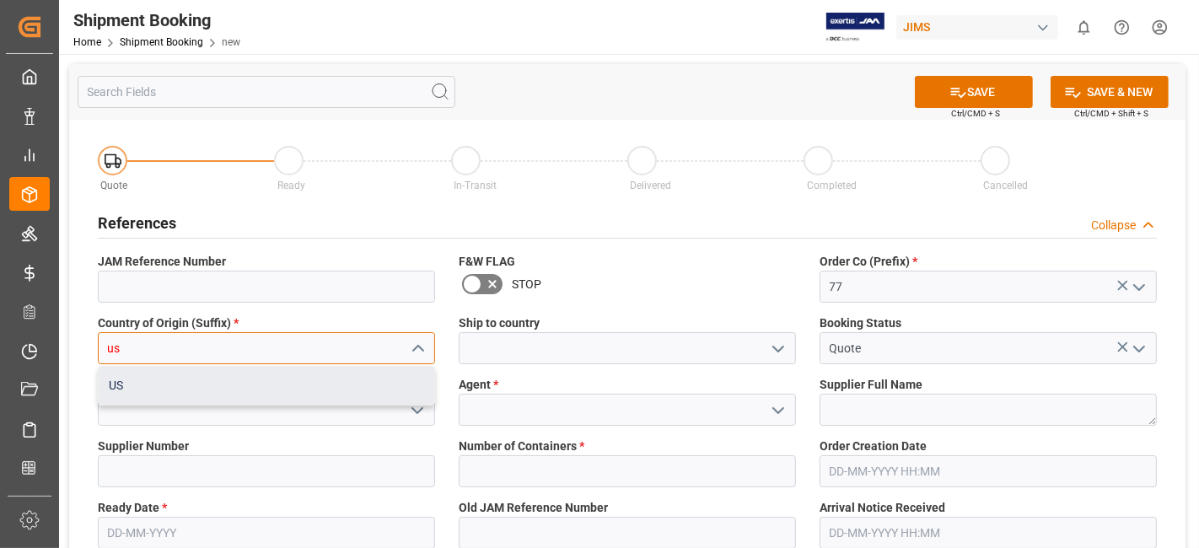
click at [277, 384] on div "US" at bounding box center [266, 386] width 335 height 38
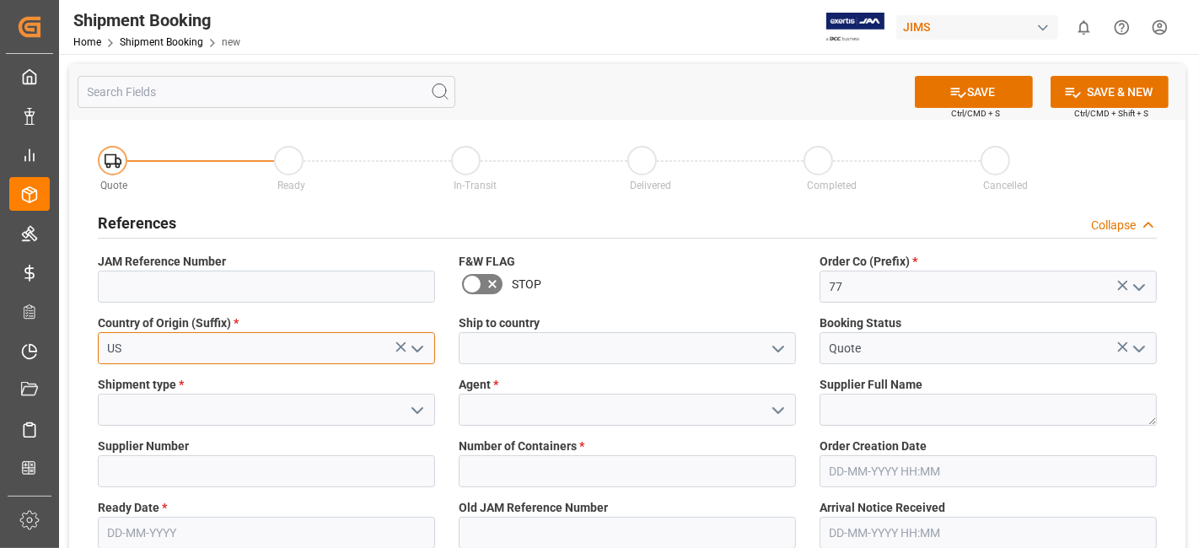
type input "US"
click at [774, 346] on icon "open menu" at bounding box center [778, 349] width 20 height 20
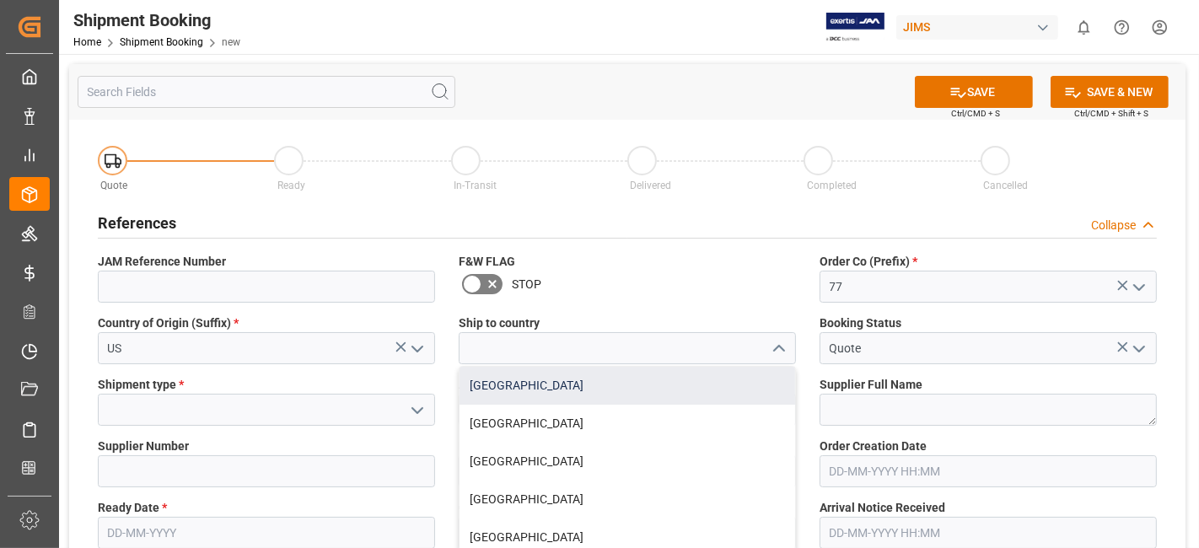
click at [722, 378] on div "[GEOGRAPHIC_DATA]" at bounding box center [626, 386] width 335 height 38
type input "[GEOGRAPHIC_DATA]"
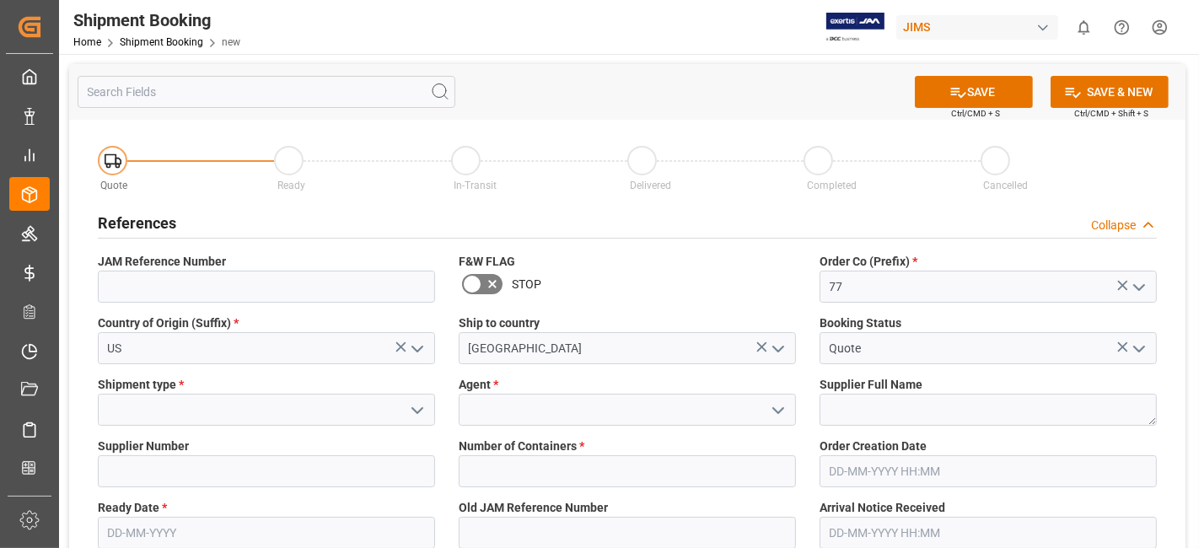
click at [416, 409] on icon "open menu" at bounding box center [417, 410] width 20 height 20
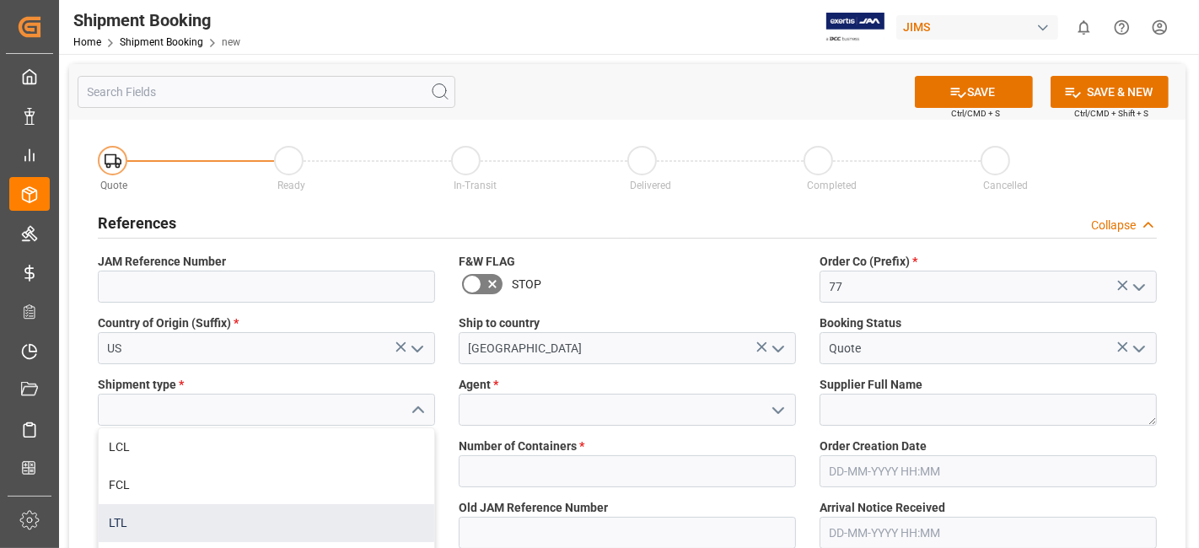
click at [283, 520] on div "LTL" at bounding box center [266, 523] width 335 height 38
type input "LTL"
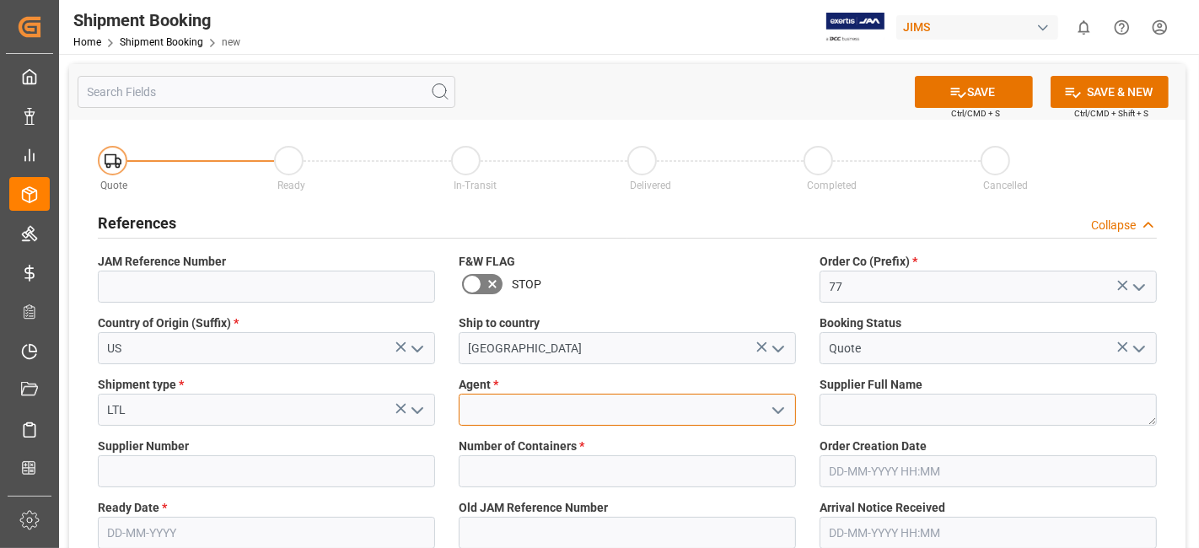
click at [558, 400] on input at bounding box center [627, 410] width 337 height 32
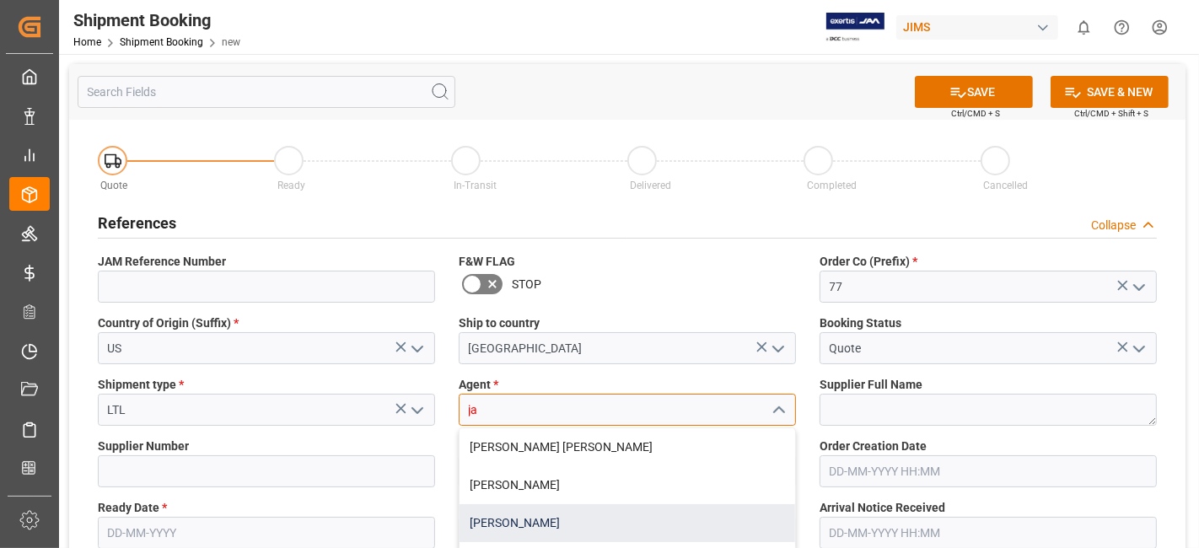
click at [549, 533] on div "[PERSON_NAME]" at bounding box center [626, 523] width 335 height 38
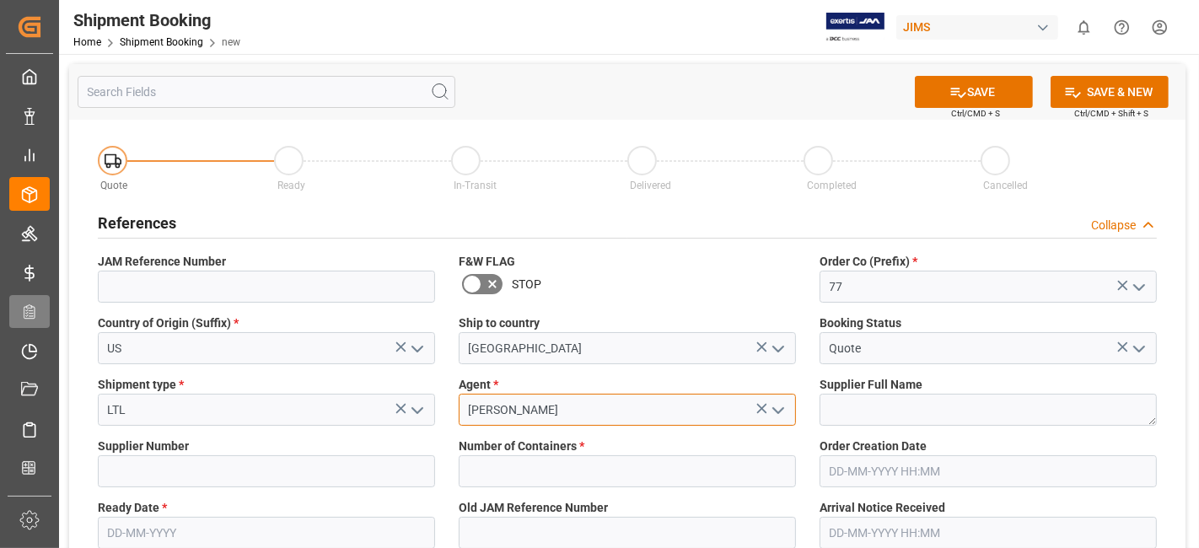
type input "[PERSON_NAME]"
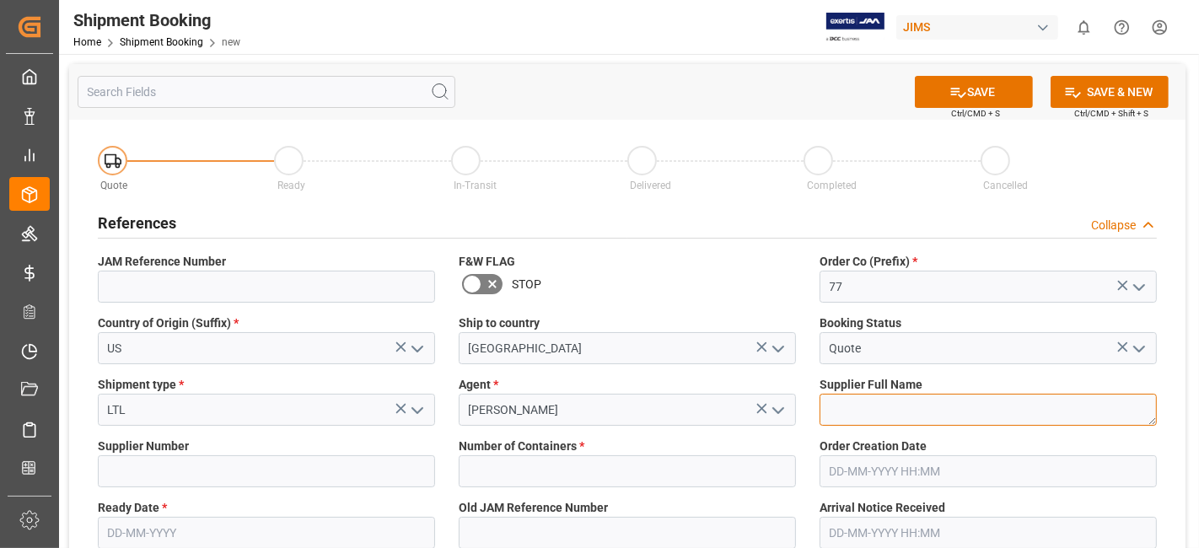
click at [893, 411] on textarea at bounding box center [987, 410] width 337 height 32
paste textarea "Warm Audio"
type textarea "Warm Audio"
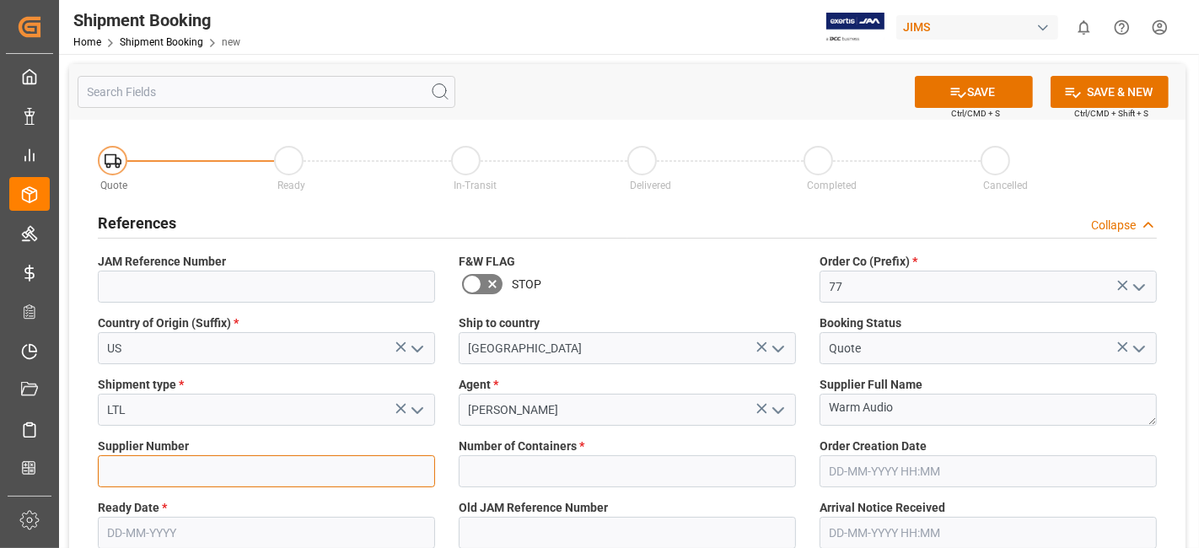
click at [168, 465] on input at bounding box center [266, 471] width 337 height 32
paste input "529486"
type input "529486"
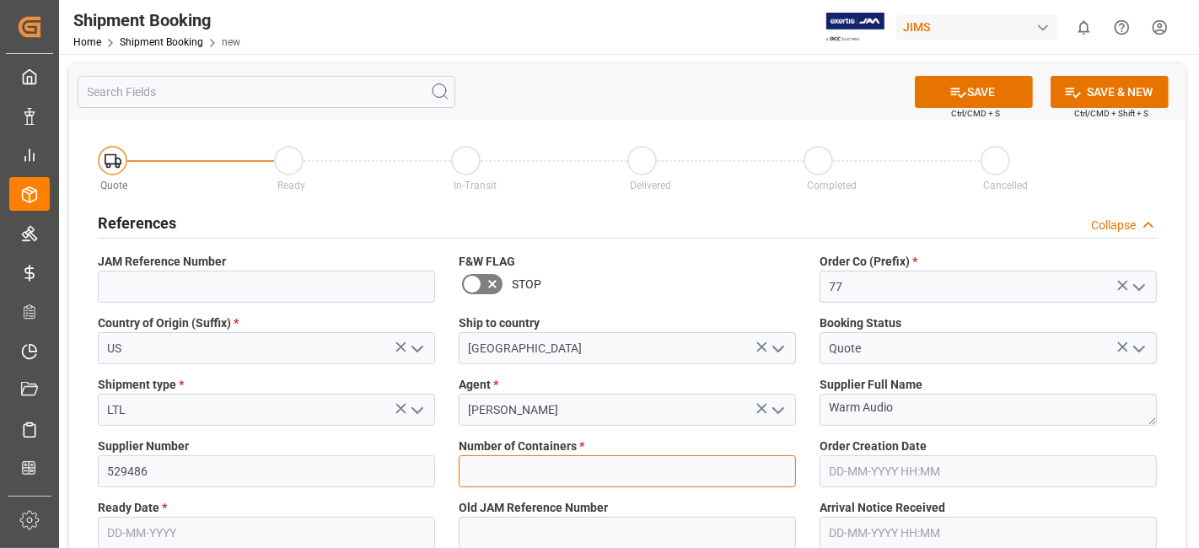
click at [550, 473] on input "text" at bounding box center [627, 471] width 337 height 32
type input "0"
click at [631, 439] on label "Number of Containers *" at bounding box center [627, 446] width 337 height 18
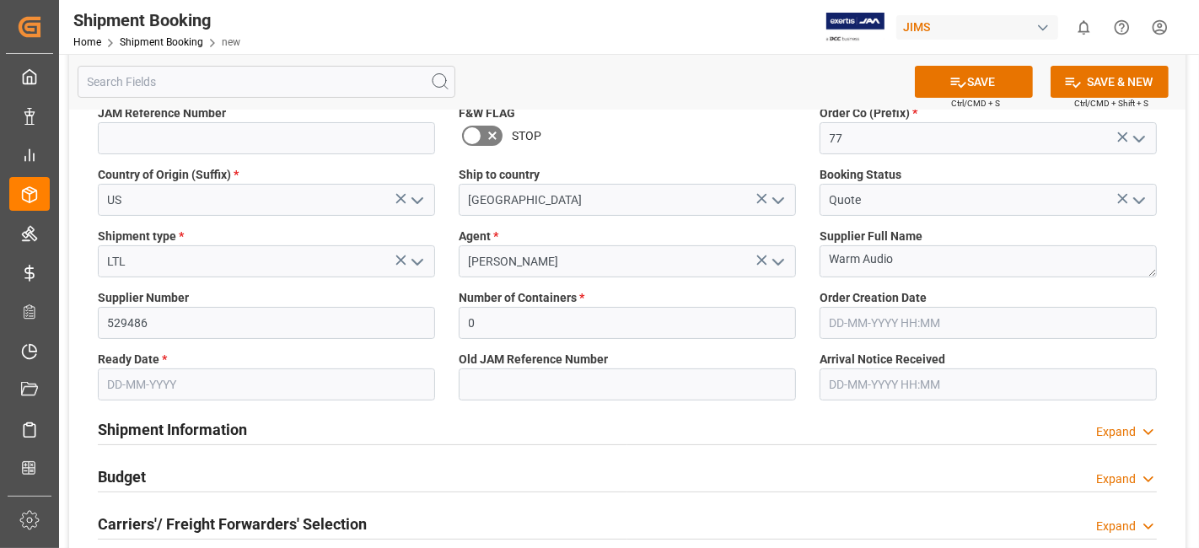
scroll to position [149, 0]
click at [321, 376] on input "text" at bounding box center [266, 384] width 337 height 32
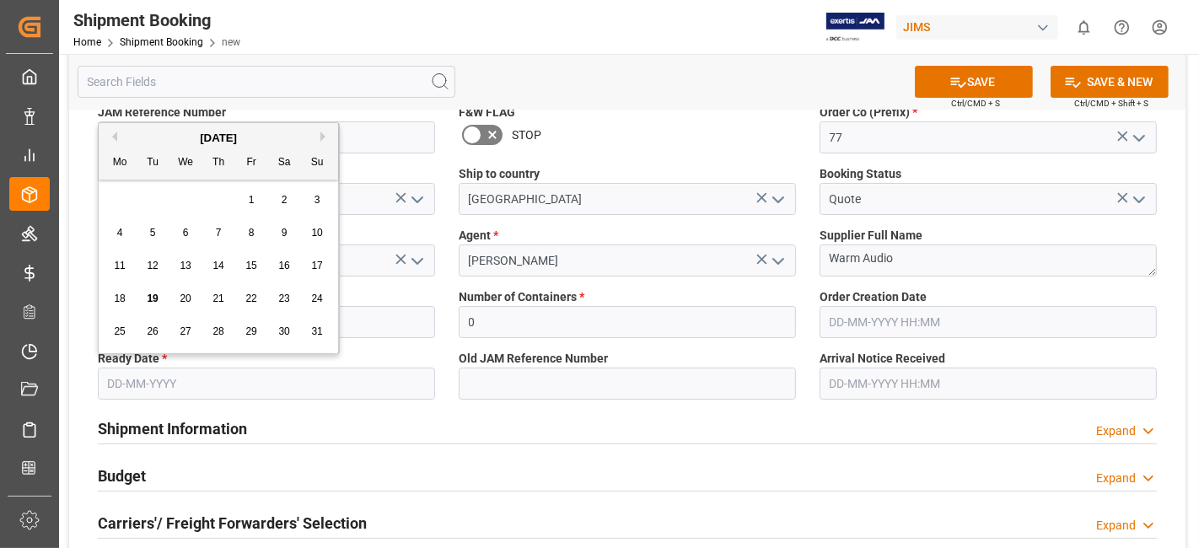
click at [149, 299] on span "19" at bounding box center [152, 299] width 11 height 12
type input "[DATE]"
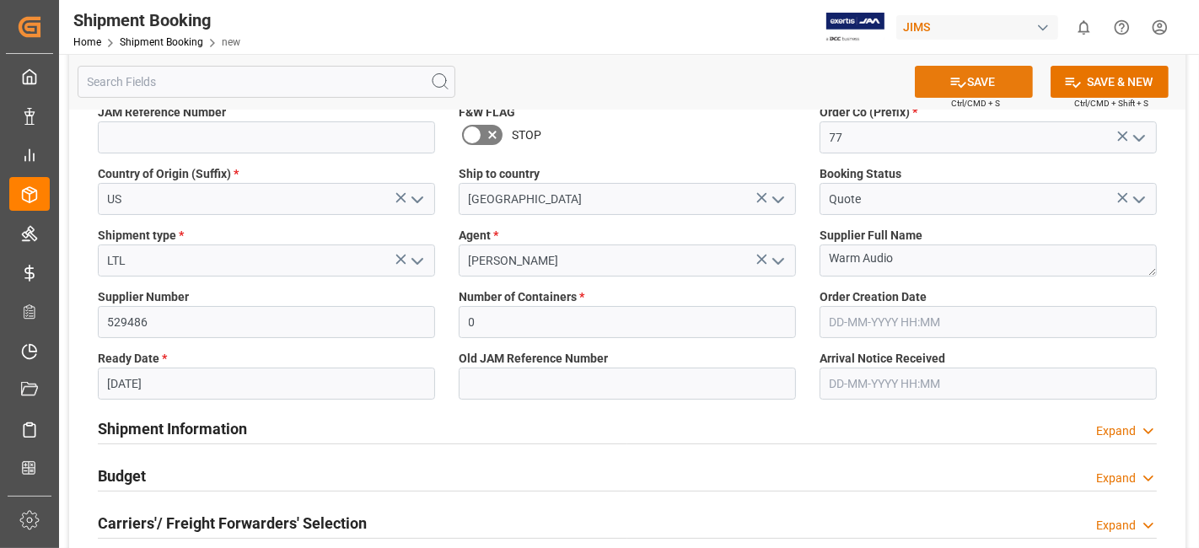
click at [966, 71] on button "SAVE" at bounding box center [974, 82] width 118 height 32
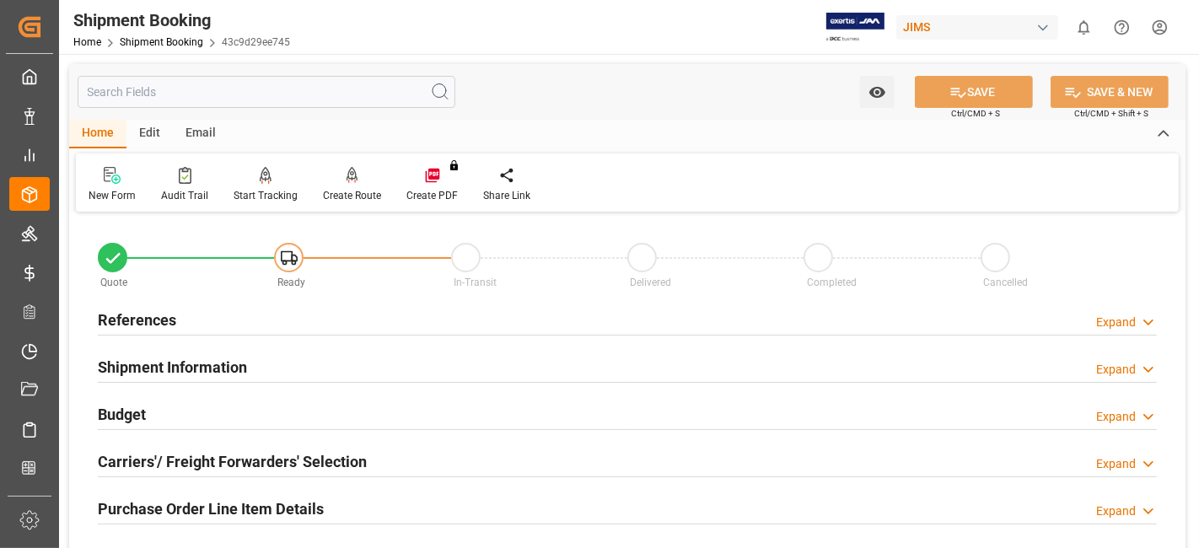
click at [147, 309] on h2 "References" at bounding box center [137, 320] width 78 height 23
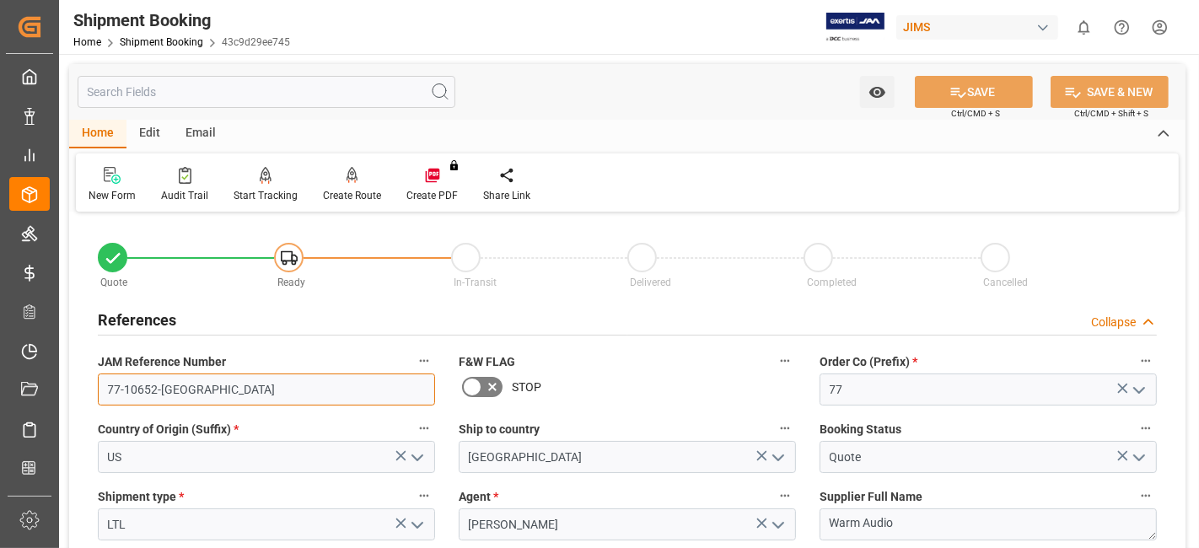
drag, startPoint x: 219, startPoint y: 391, endPoint x: 64, endPoint y: 384, distance: 155.3
click at [155, 323] on h2 "References" at bounding box center [137, 320] width 78 height 23
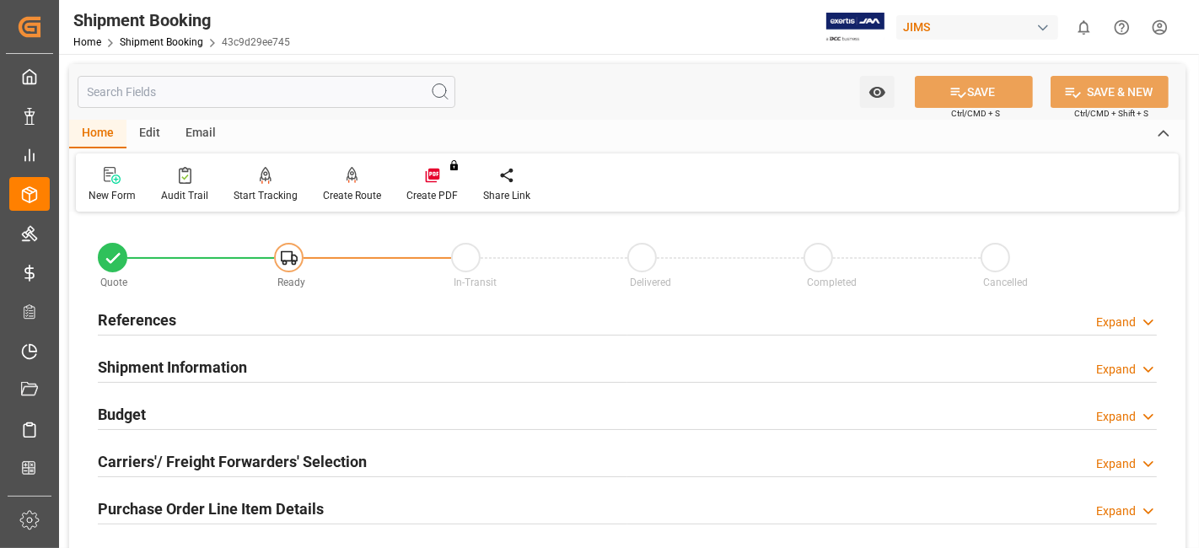
click at [137, 429] on div at bounding box center [627, 429] width 1059 height 1
click at [135, 417] on h2 "Budget" at bounding box center [122, 414] width 48 height 23
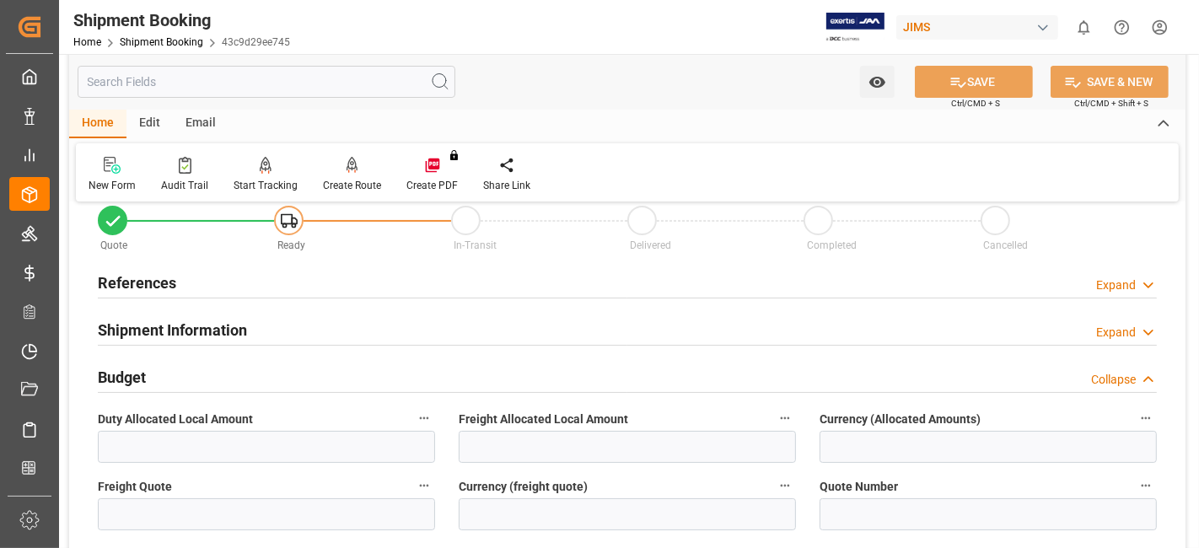
scroll to position [74, 0]
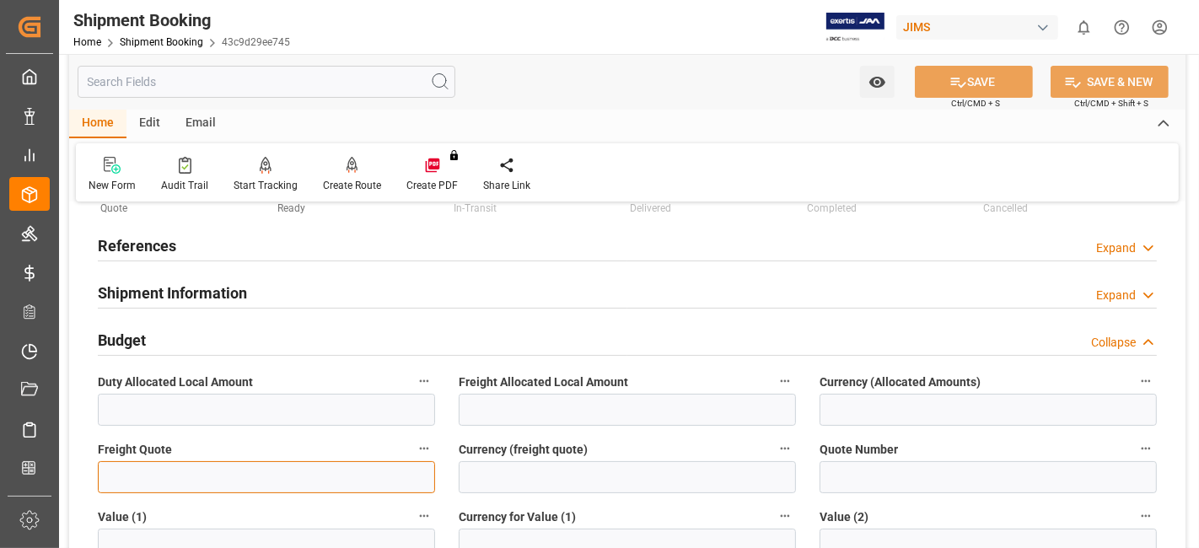
click at [163, 475] on input "text" at bounding box center [266, 477] width 337 height 32
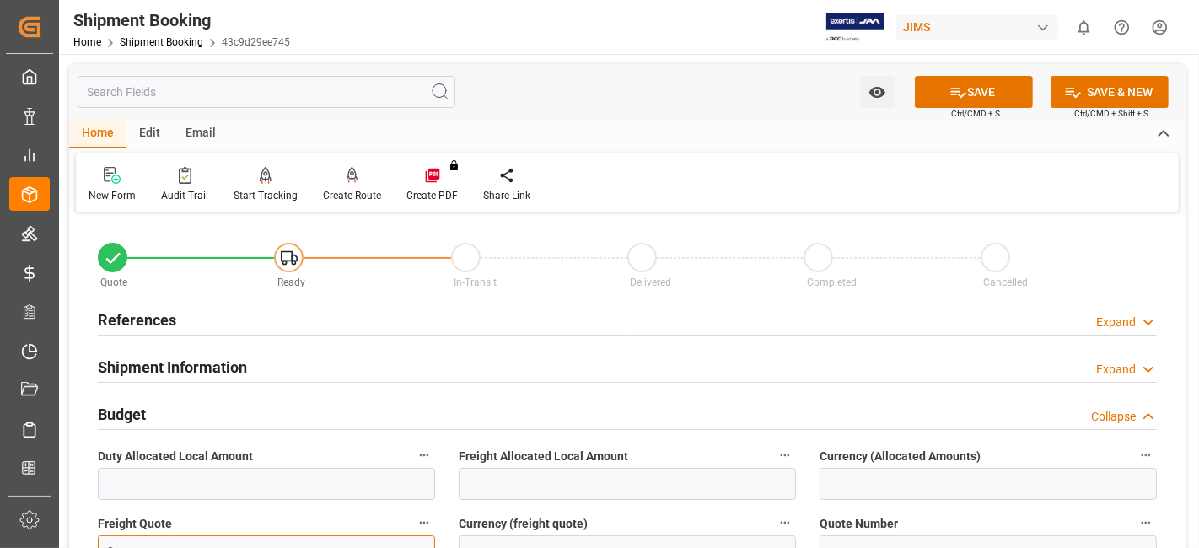
scroll to position [9, 0]
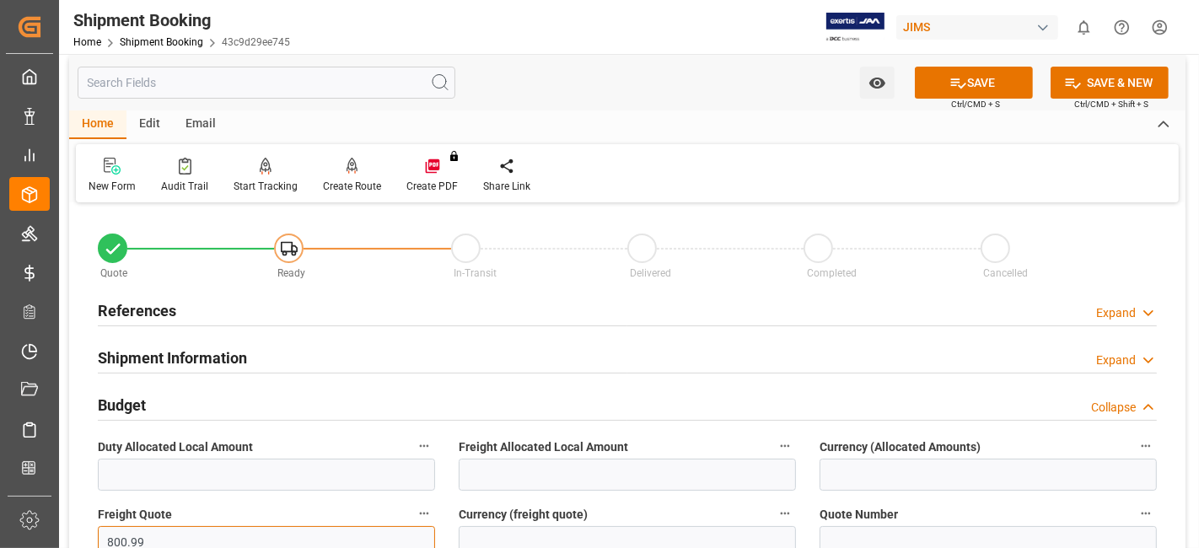
type input "800.99"
click at [649, 539] on input at bounding box center [627, 542] width 337 height 32
type input "USD"
click at [945, 85] on button "SAVE" at bounding box center [974, 83] width 118 height 32
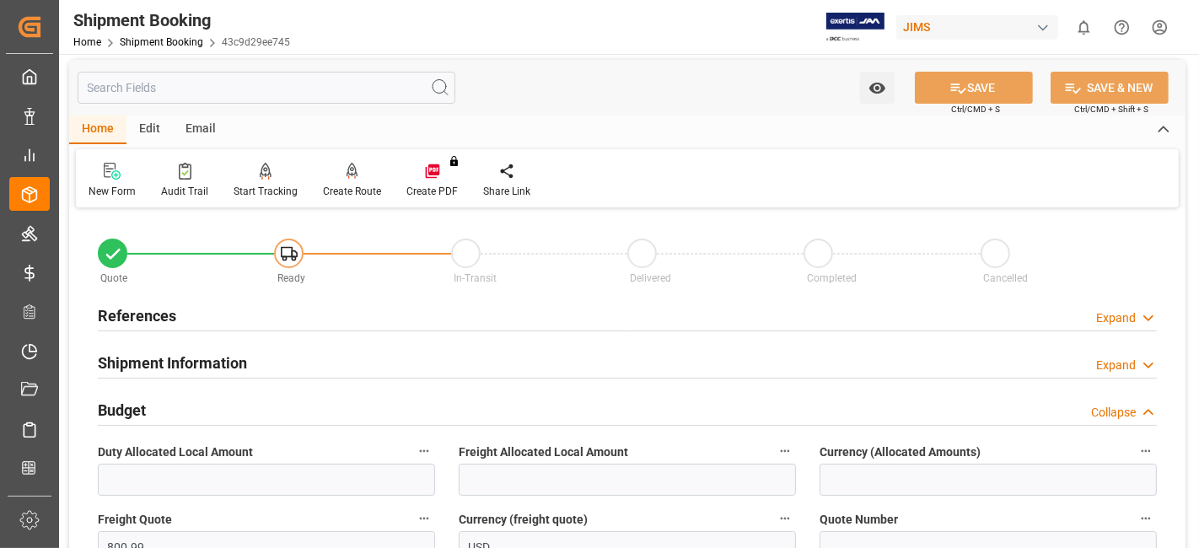
scroll to position [0, 0]
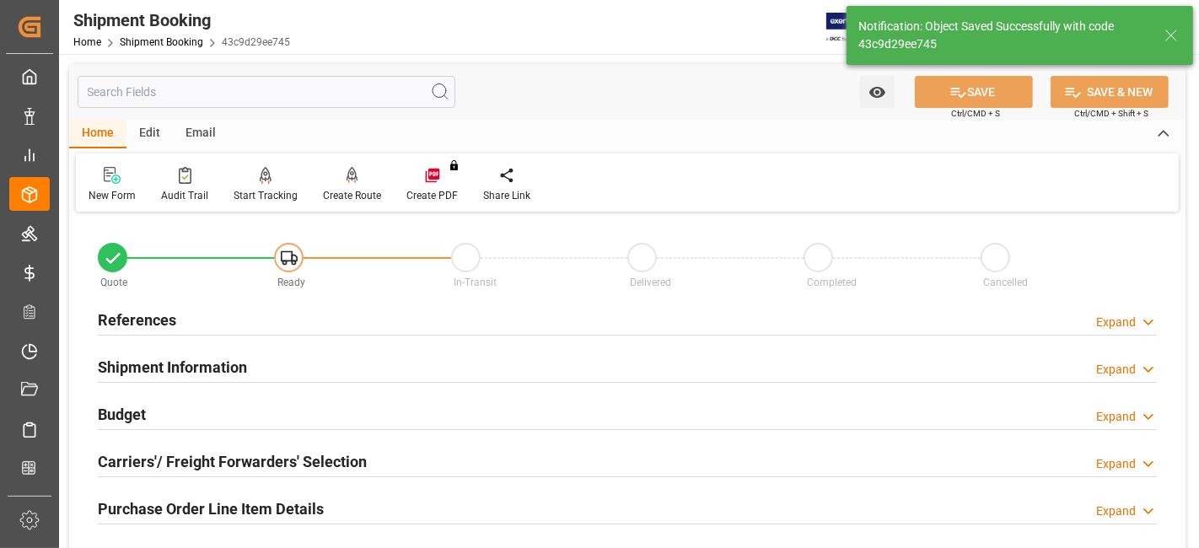
click at [180, 468] on h2 "Carriers'/ Freight Forwarders' Selection" at bounding box center [232, 461] width 269 height 23
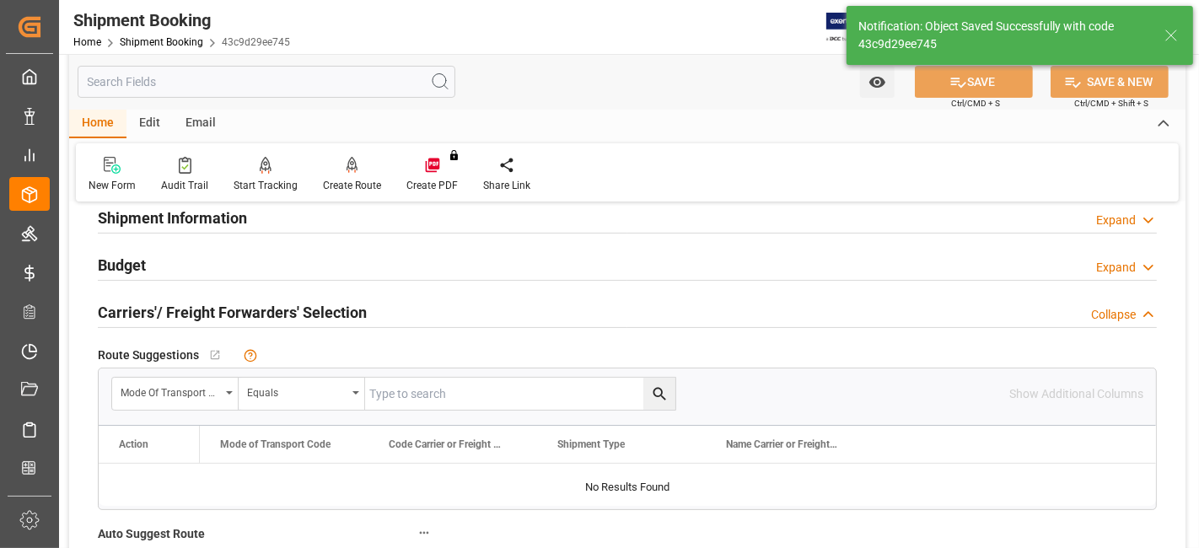
scroll to position [187, 0]
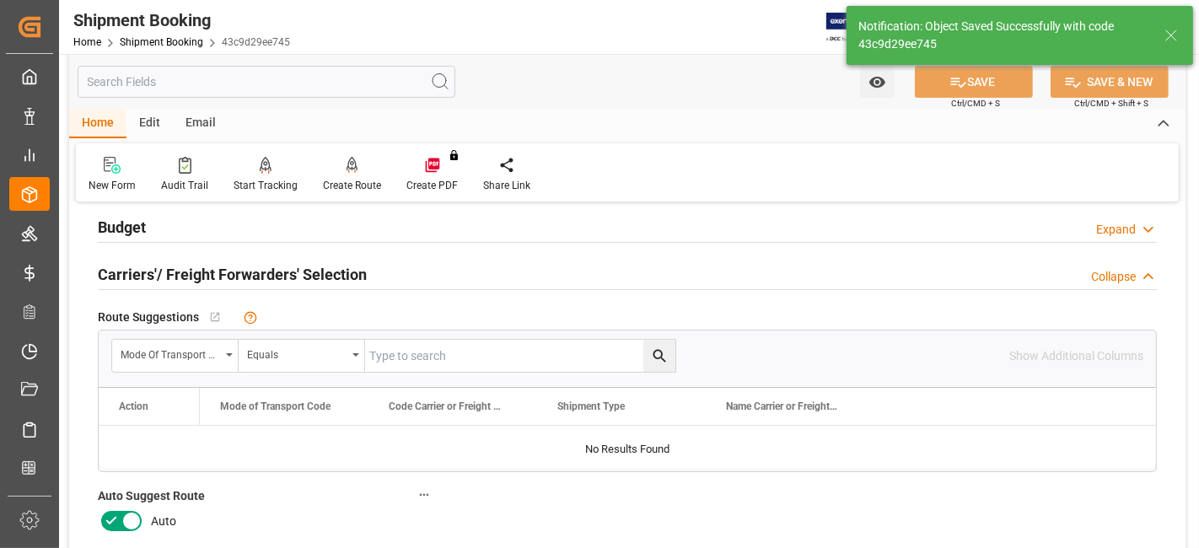
click at [113, 518] on icon at bounding box center [111, 521] width 20 height 20
click at [0, 0] on input "checkbox" at bounding box center [0, 0] width 0 height 0
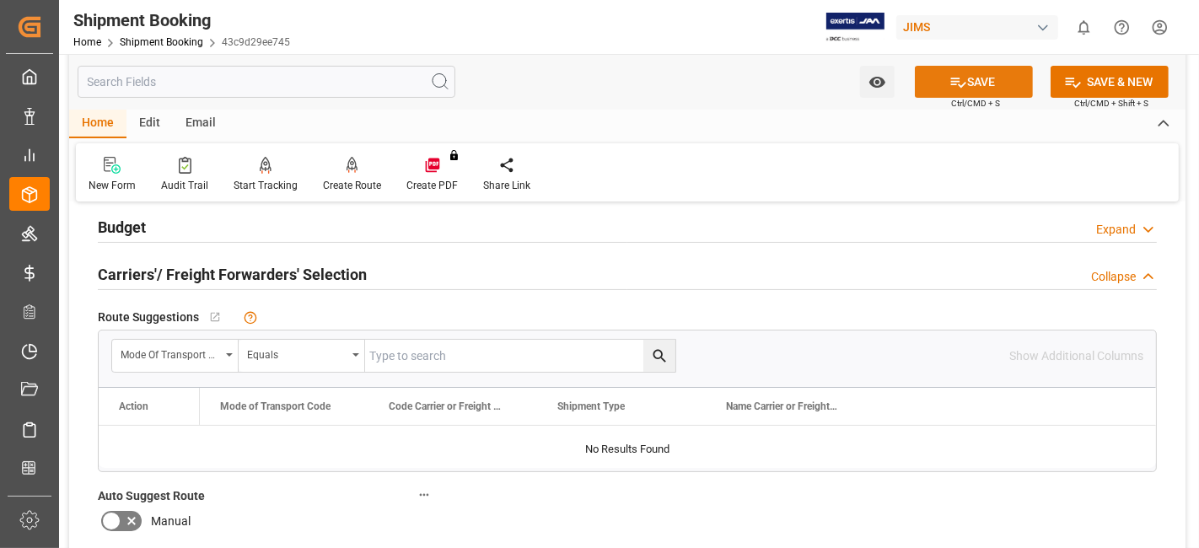
click at [967, 82] on button "SAVE" at bounding box center [974, 82] width 118 height 32
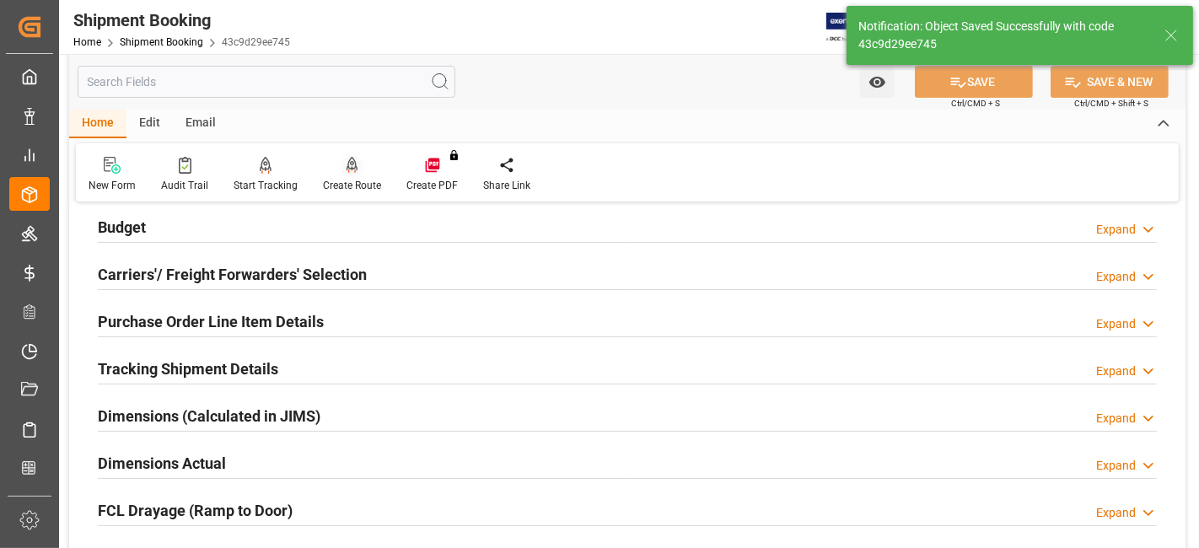
click at [347, 182] on div "Create Route" at bounding box center [352, 185] width 58 height 15
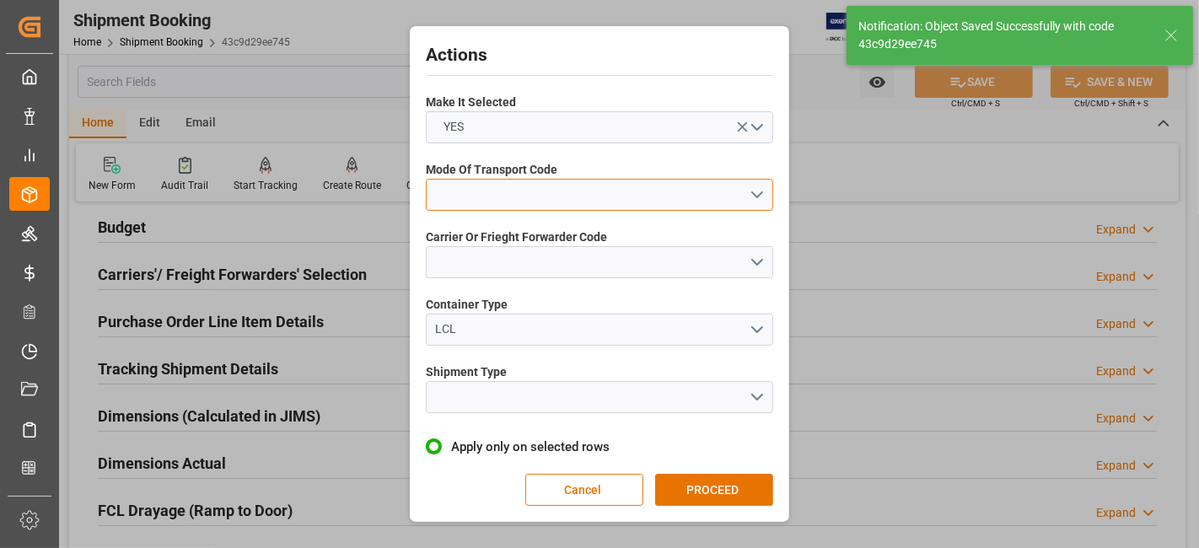
click at [759, 198] on button "open menu" at bounding box center [599, 195] width 347 height 32
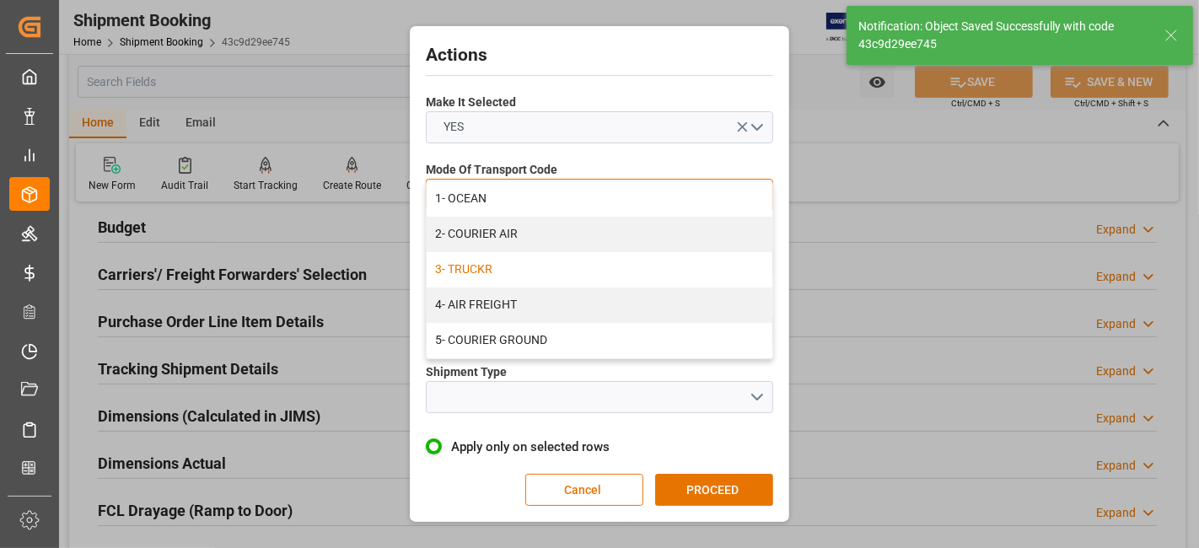
click at [707, 268] on div "3- TRUCKR" at bounding box center [600, 269] width 346 height 35
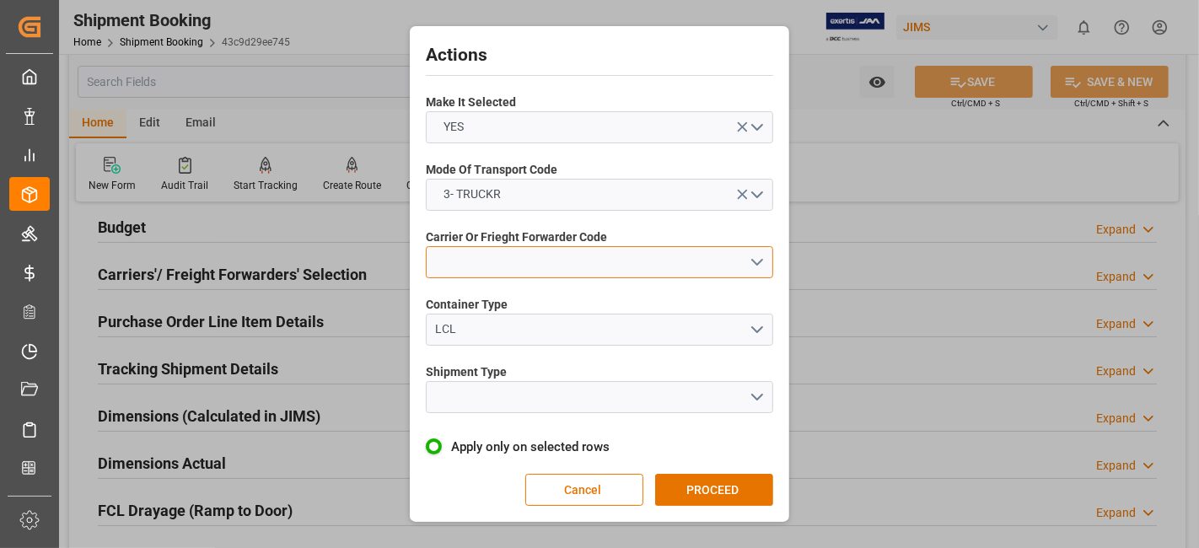
click at [756, 273] on button "open menu" at bounding box center [599, 262] width 347 height 32
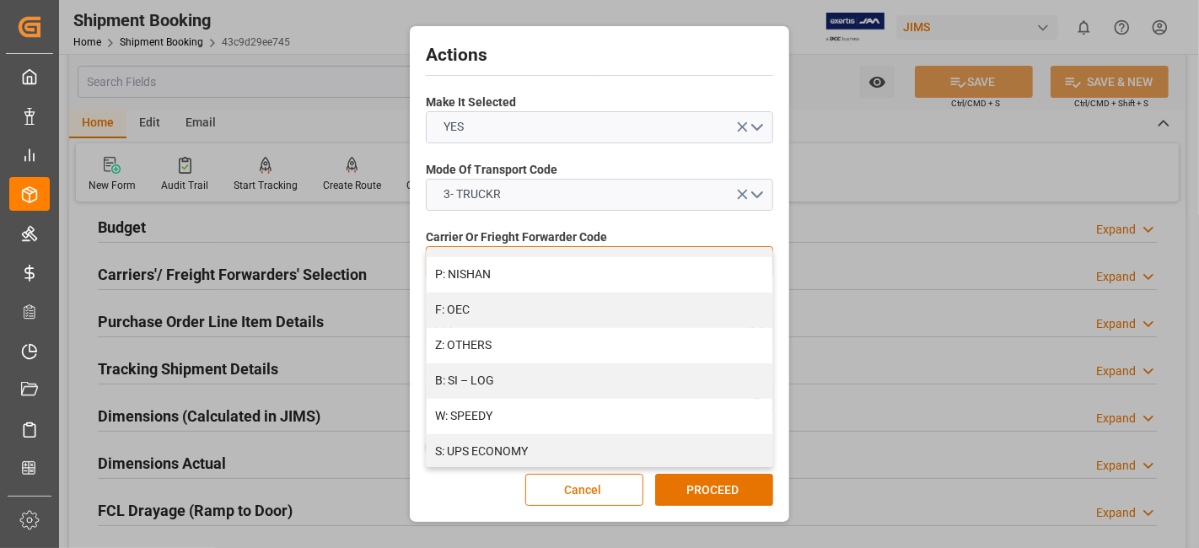
scroll to position [926, 0]
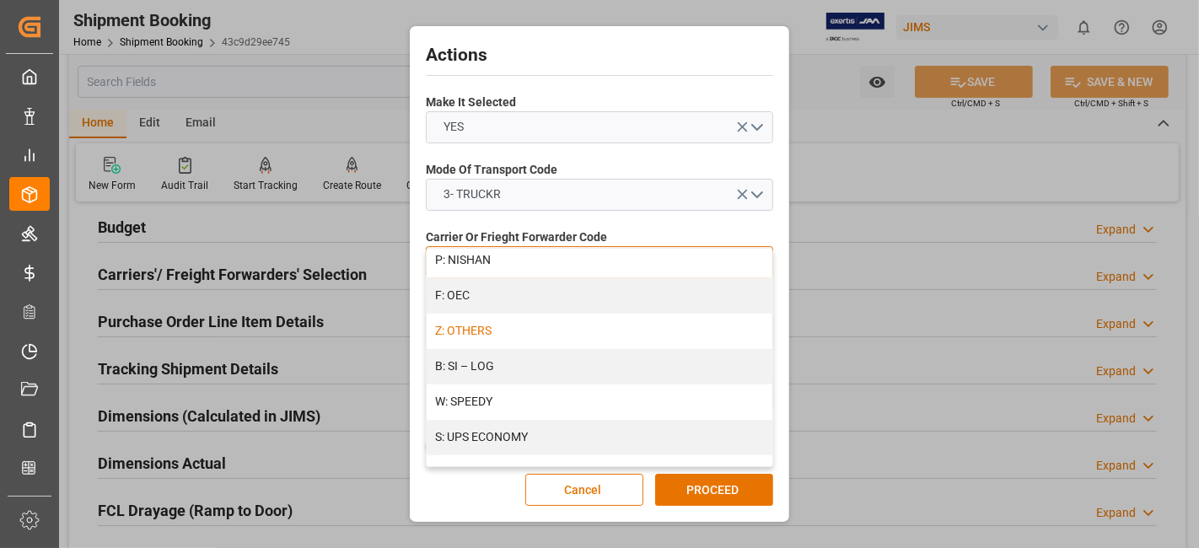
click at [493, 330] on div "Z: OTHERS" at bounding box center [600, 331] width 346 height 35
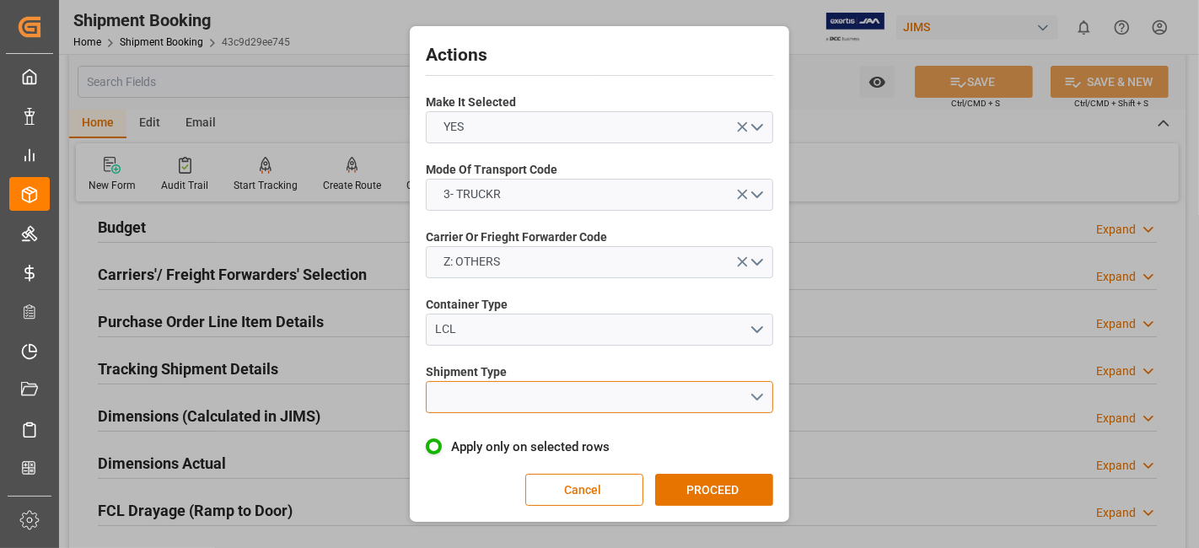
click at [760, 400] on button "open menu" at bounding box center [599, 397] width 347 height 32
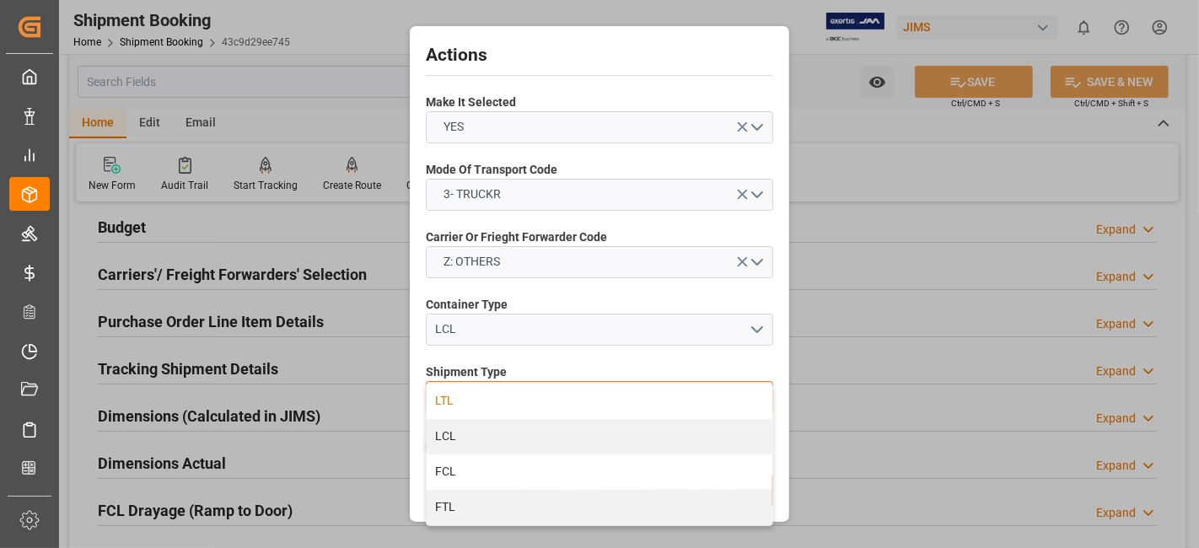
click at [651, 396] on div "LTL" at bounding box center [600, 401] width 346 height 35
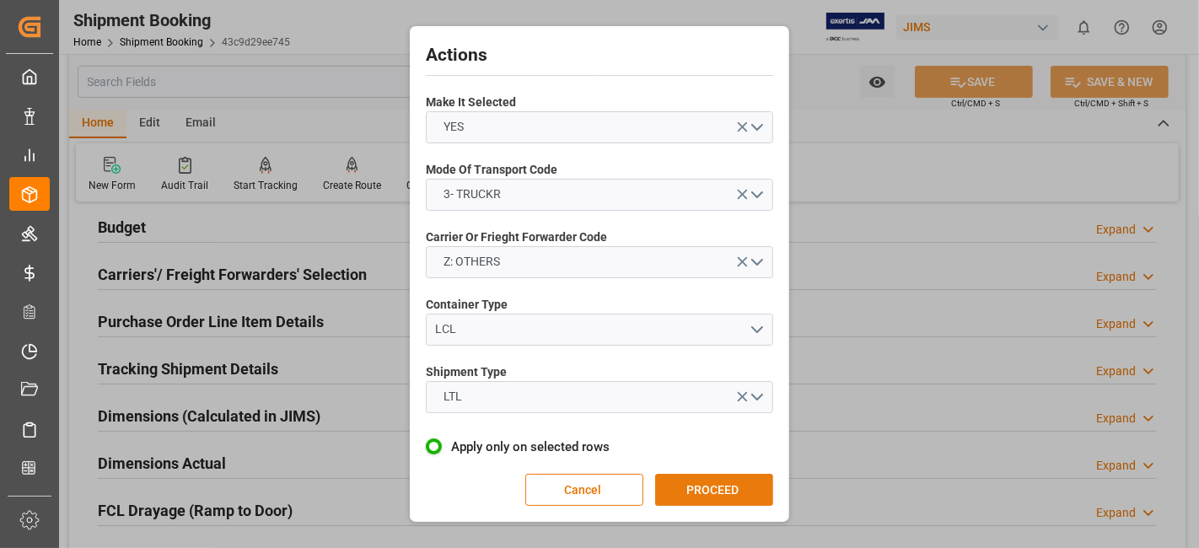
click at [697, 482] on button "PROCEED" at bounding box center [714, 490] width 118 height 32
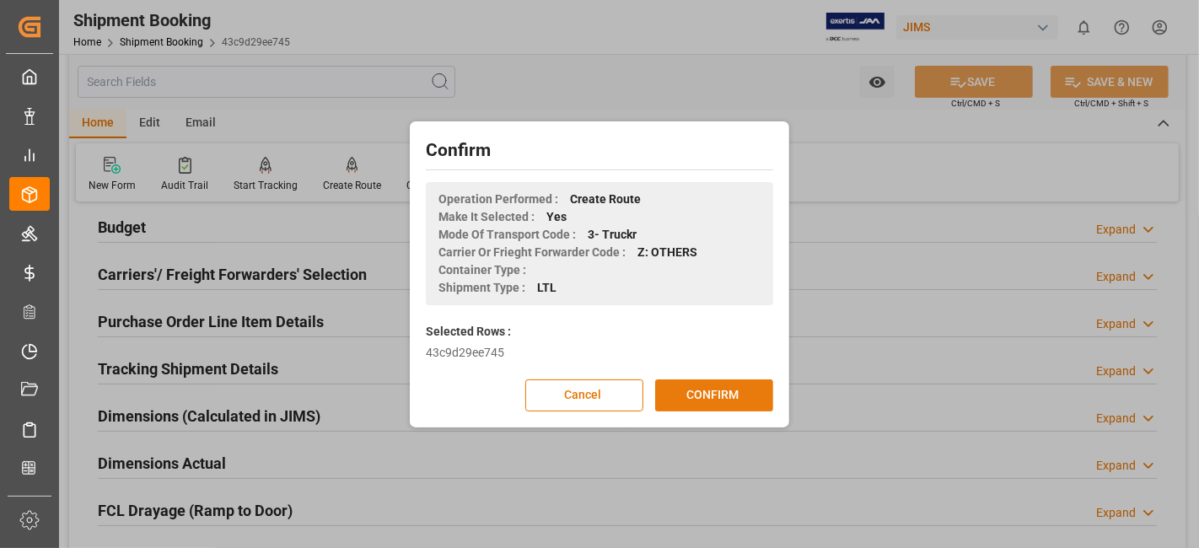
click at [703, 400] on button "CONFIRM" at bounding box center [714, 395] width 118 height 32
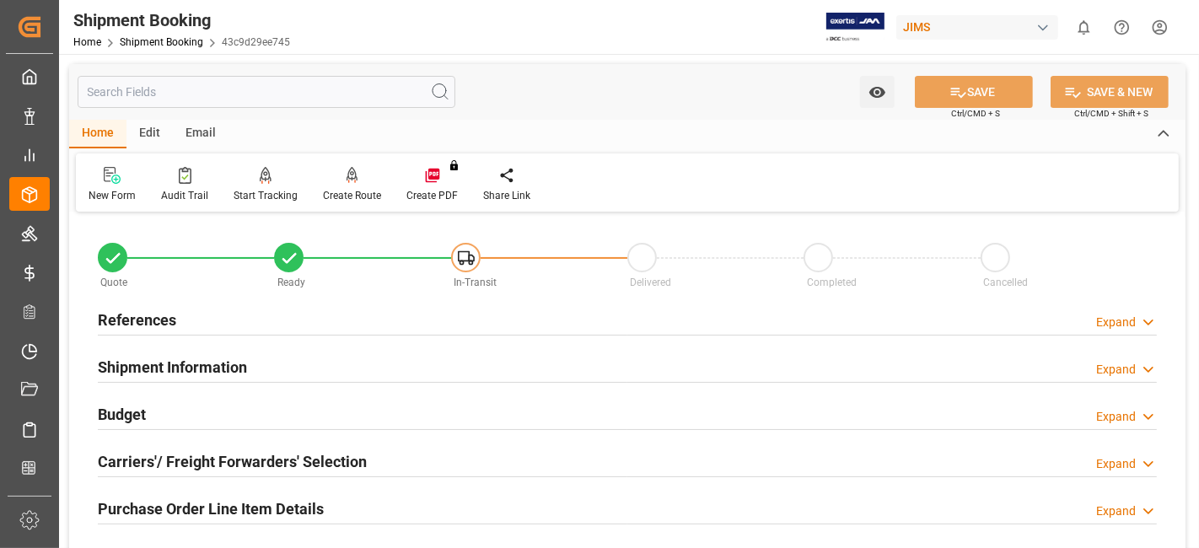
click at [406, 464] on div "Carriers'/ Freight Forwarders' Selection Expand" at bounding box center [627, 460] width 1059 height 32
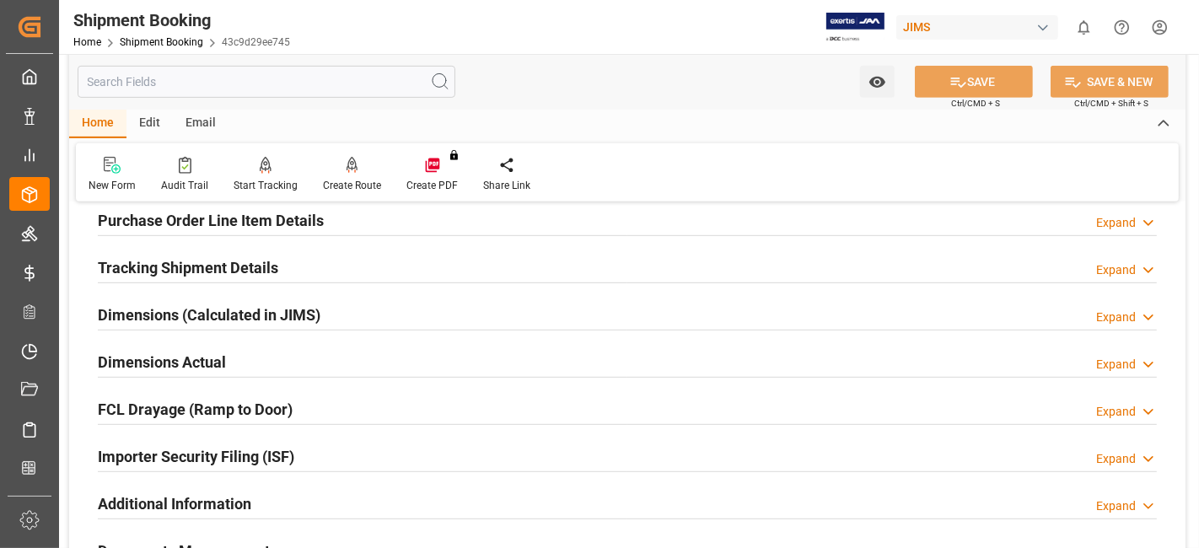
scroll to position [711, 0]
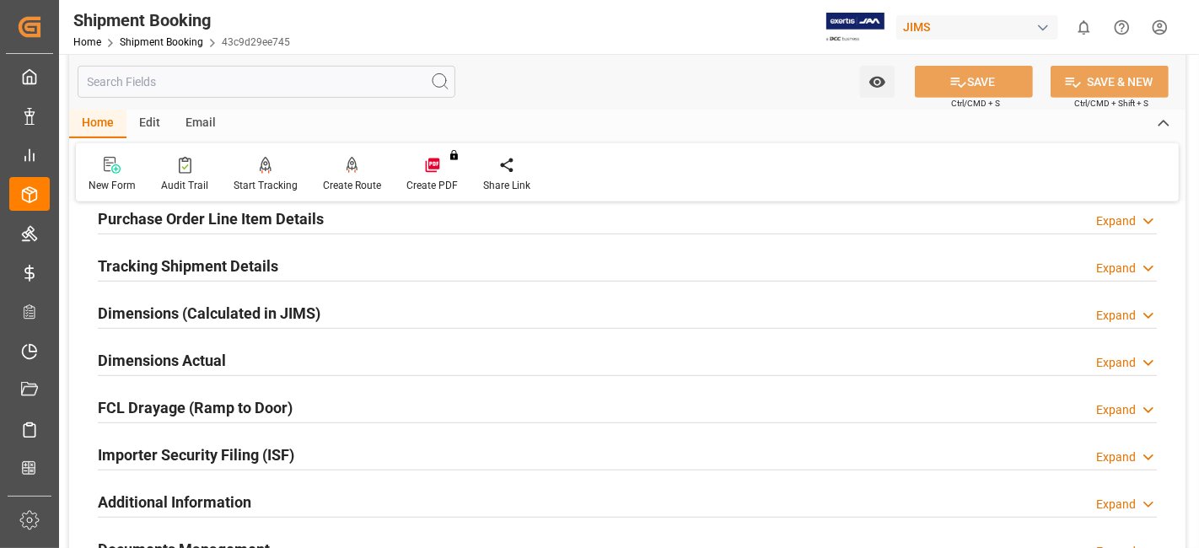
click at [208, 362] on h2 "Dimensions Actual" at bounding box center [162, 360] width 128 height 23
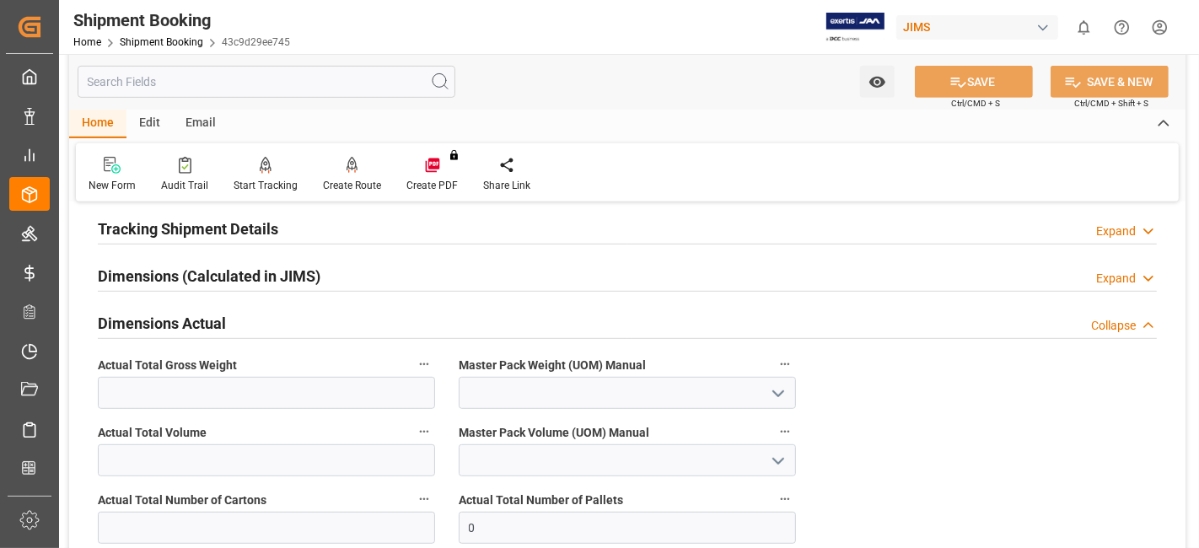
scroll to position [786, 0]
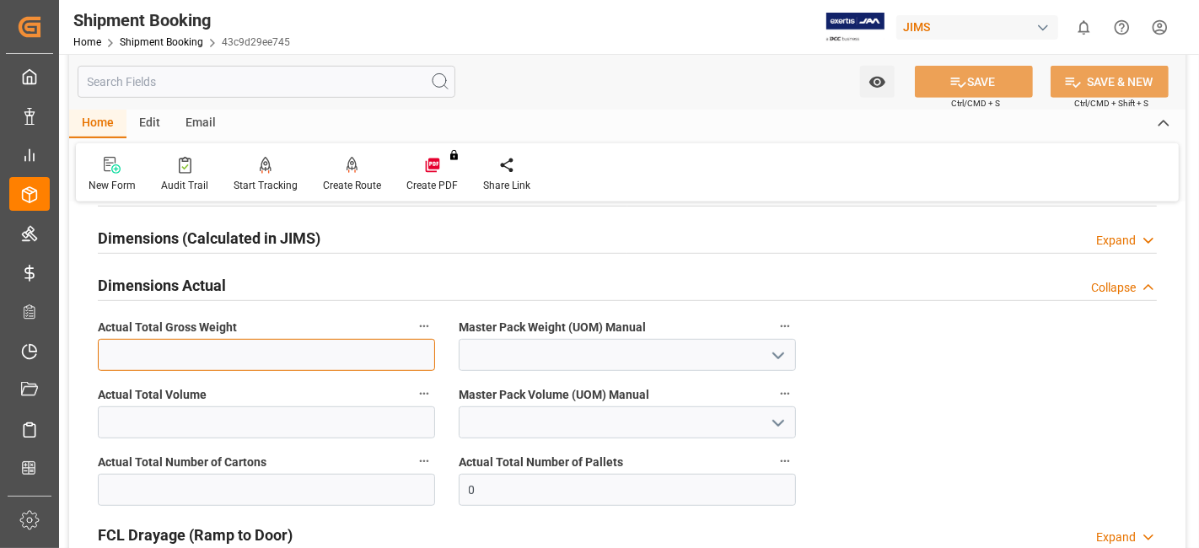
click at [280, 355] on input "text" at bounding box center [266, 355] width 337 height 32
type input "1014"
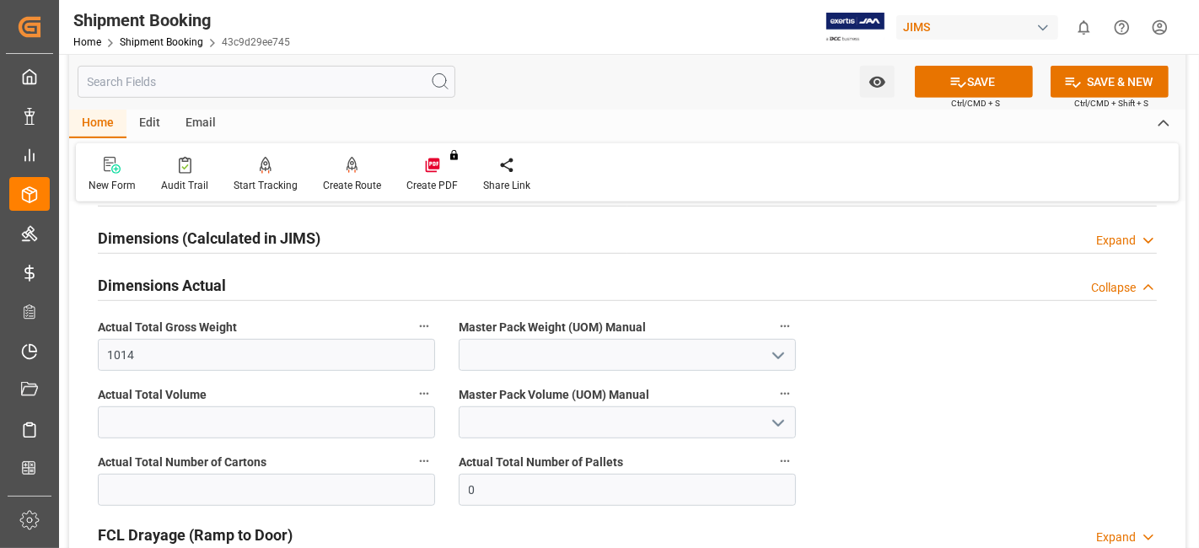
click at [776, 347] on icon "open menu" at bounding box center [778, 356] width 20 height 20
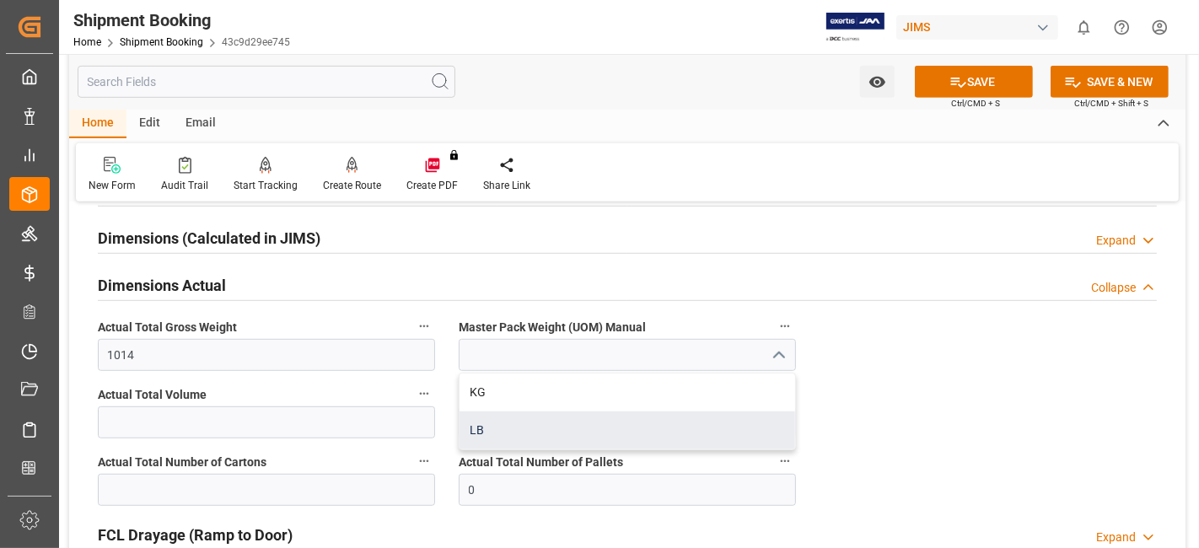
click at [607, 412] on div "LB" at bounding box center [626, 430] width 335 height 38
type input "LB"
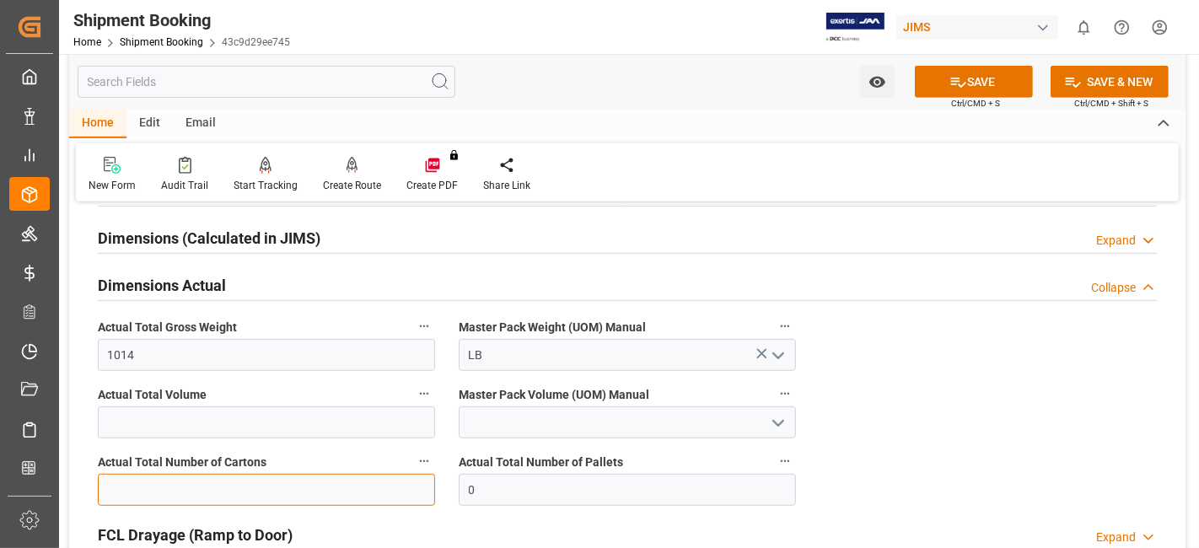
click at [180, 475] on input "text" at bounding box center [266, 490] width 337 height 32
type input "28"
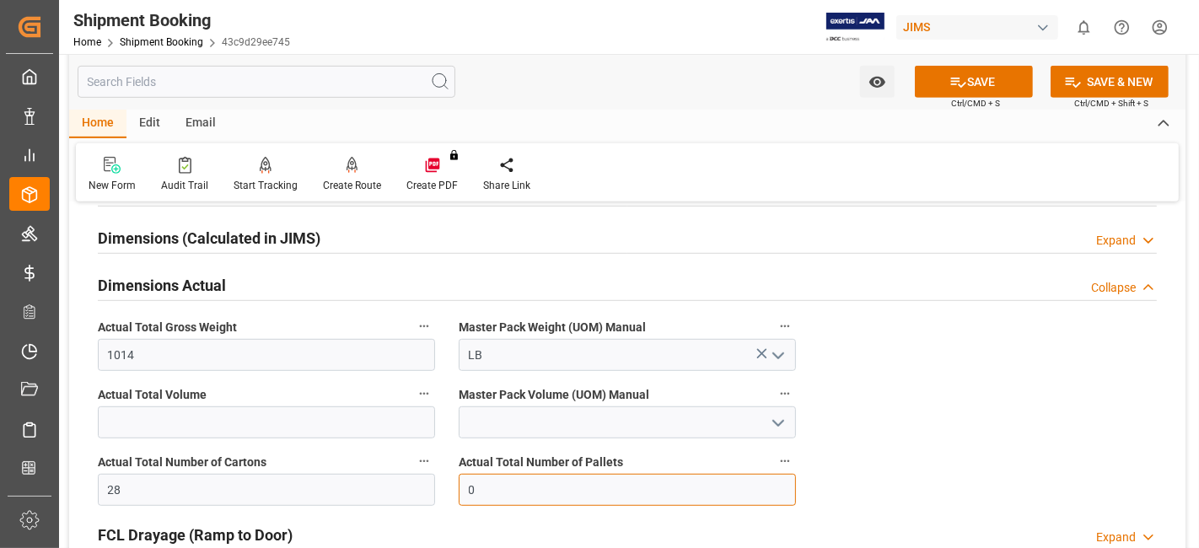
drag, startPoint x: 536, startPoint y: 490, endPoint x: 381, endPoint y: 490, distance: 155.1
click at [381, 490] on div "Quote Ready In-Transit Delivered Completed Cancelled References Expand JAM Refe…" at bounding box center [627, 97] width 1116 height 1334
type input "2"
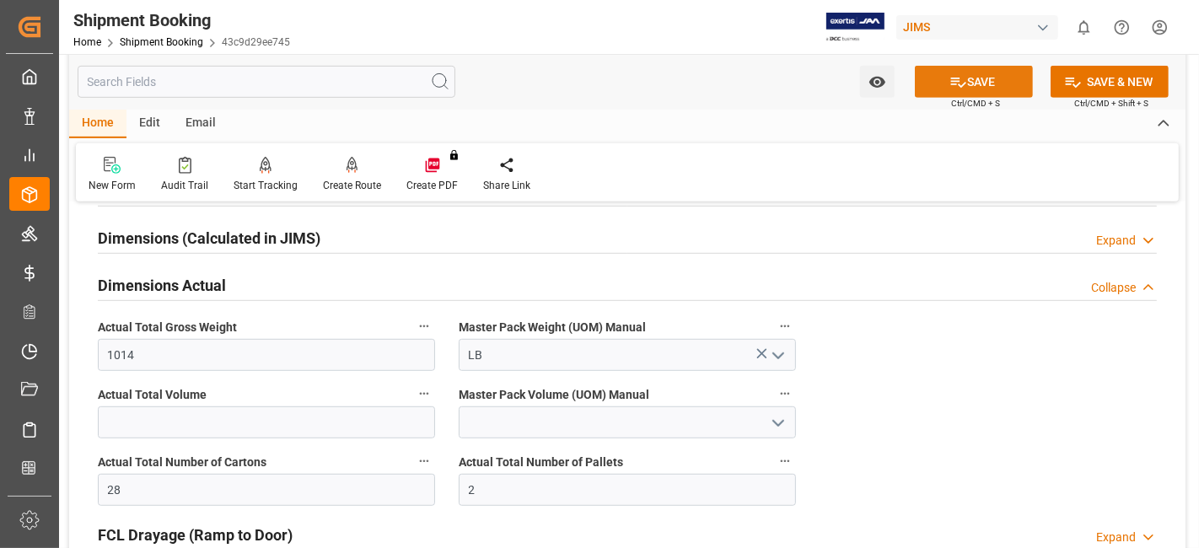
click at [942, 78] on button "SAVE" at bounding box center [974, 82] width 118 height 32
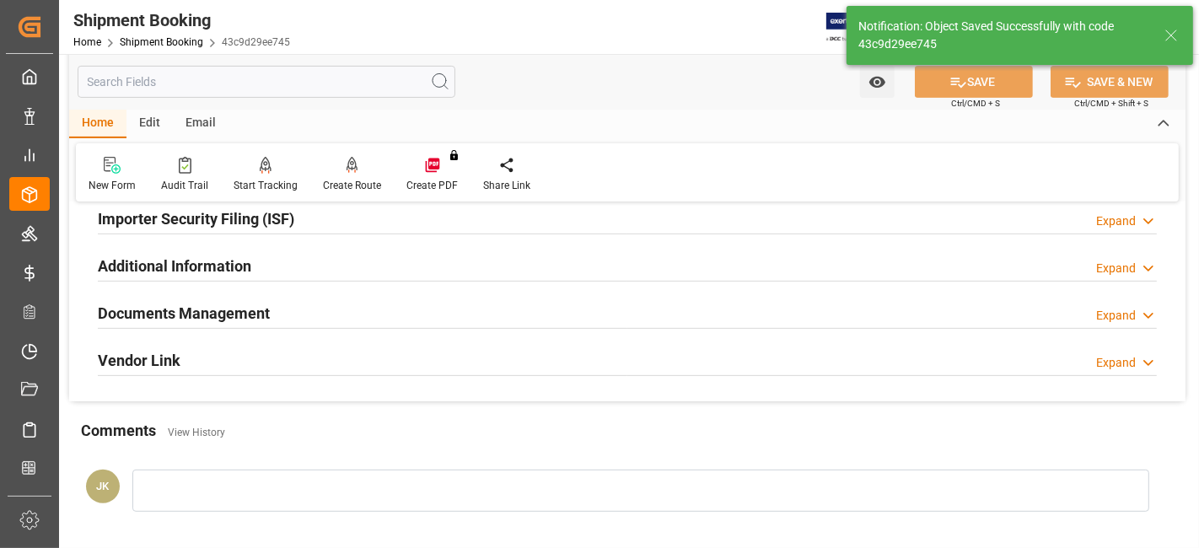
scroll to position [555, 0]
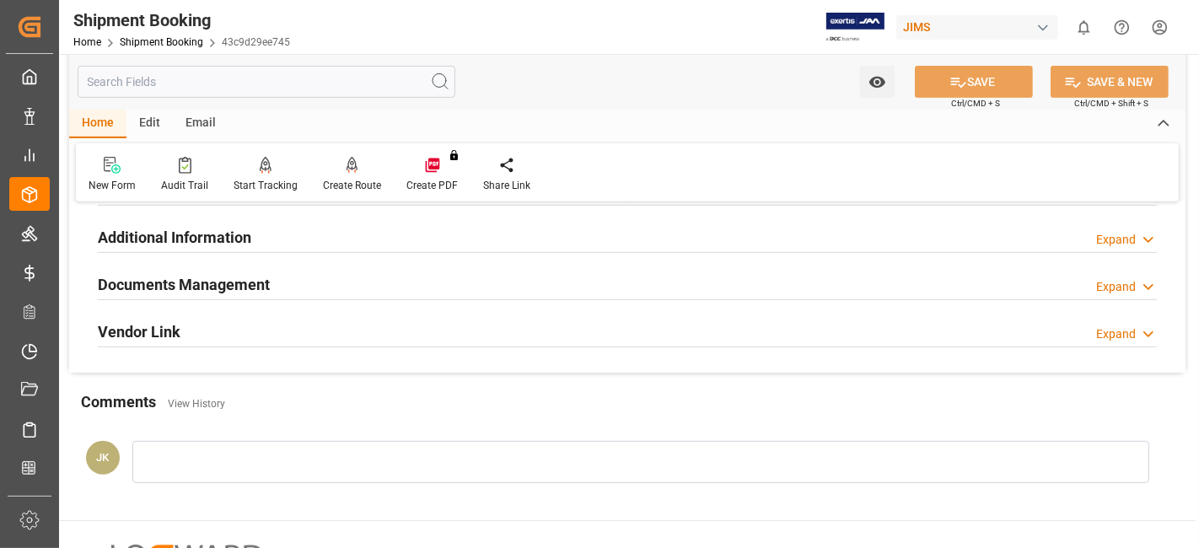
click at [319, 280] on div "Documents Management Expand" at bounding box center [627, 283] width 1059 height 32
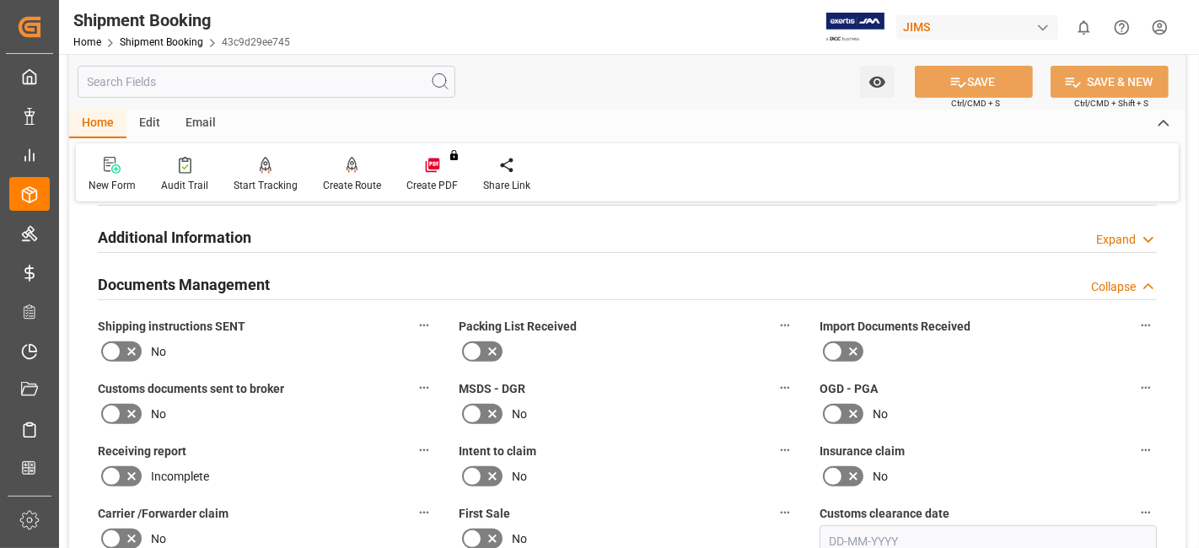
scroll to position [742, 0]
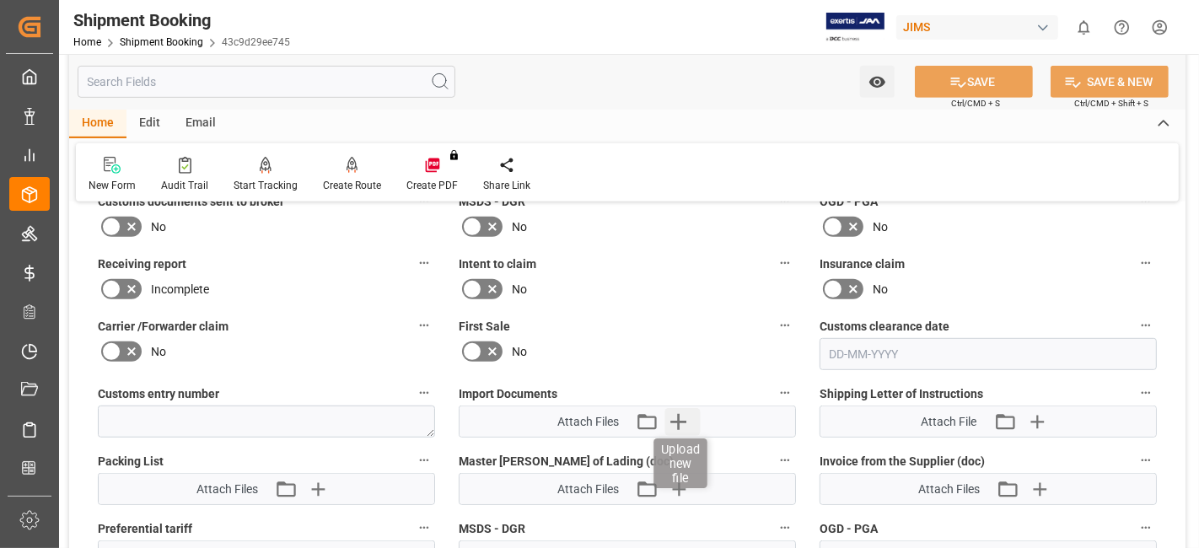
click at [680, 421] on icon "button" at bounding box center [678, 421] width 27 height 27
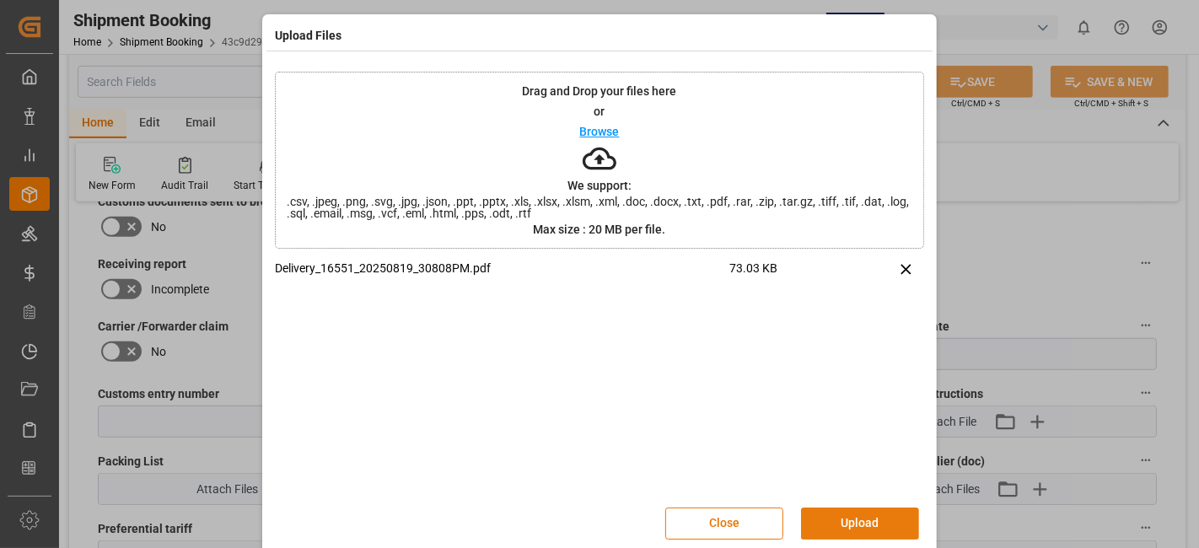
click at [833, 523] on button "Upload" at bounding box center [860, 523] width 118 height 32
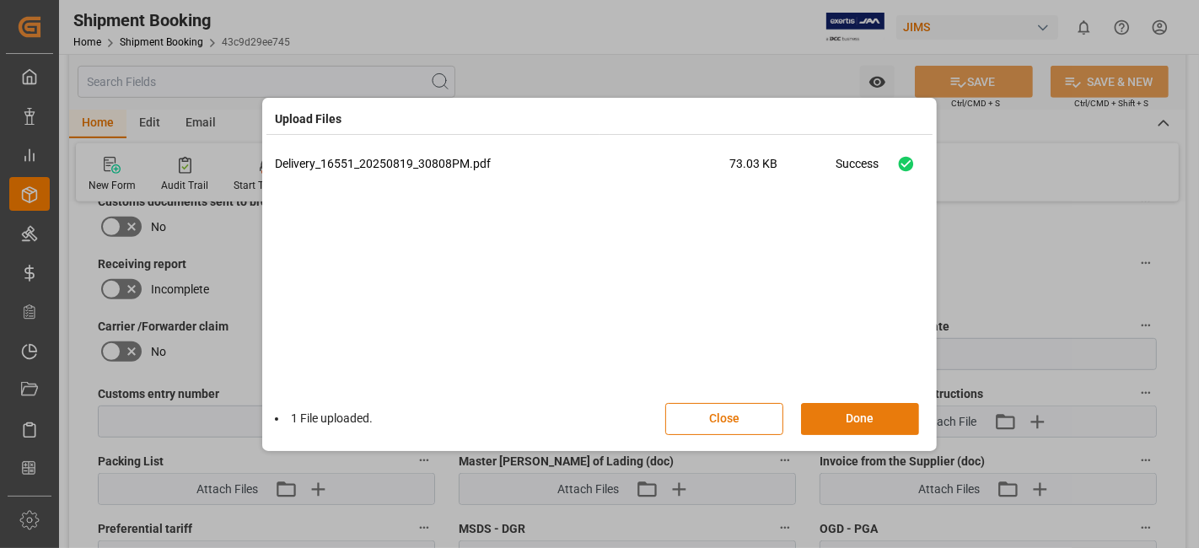
click at [840, 427] on button "Done" at bounding box center [860, 419] width 118 height 32
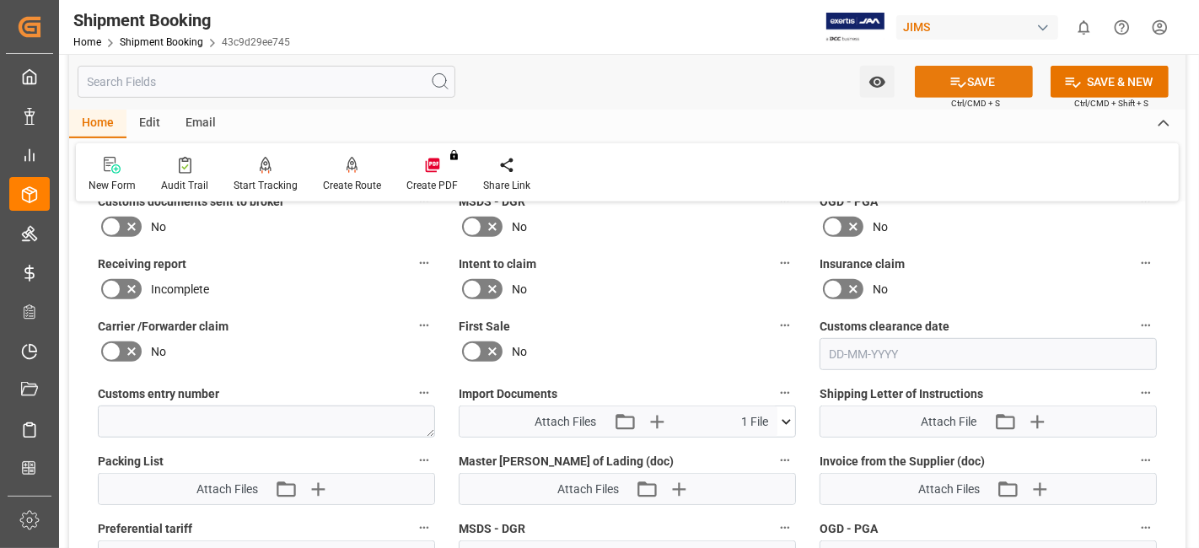
click at [951, 80] on icon at bounding box center [958, 83] width 15 height 10
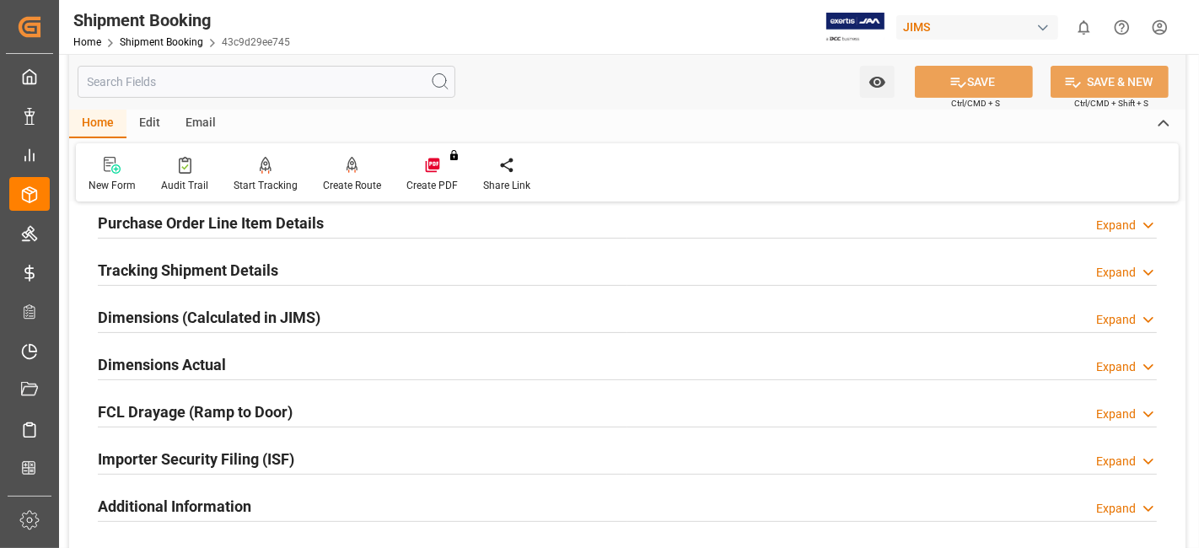
scroll to position [282, 0]
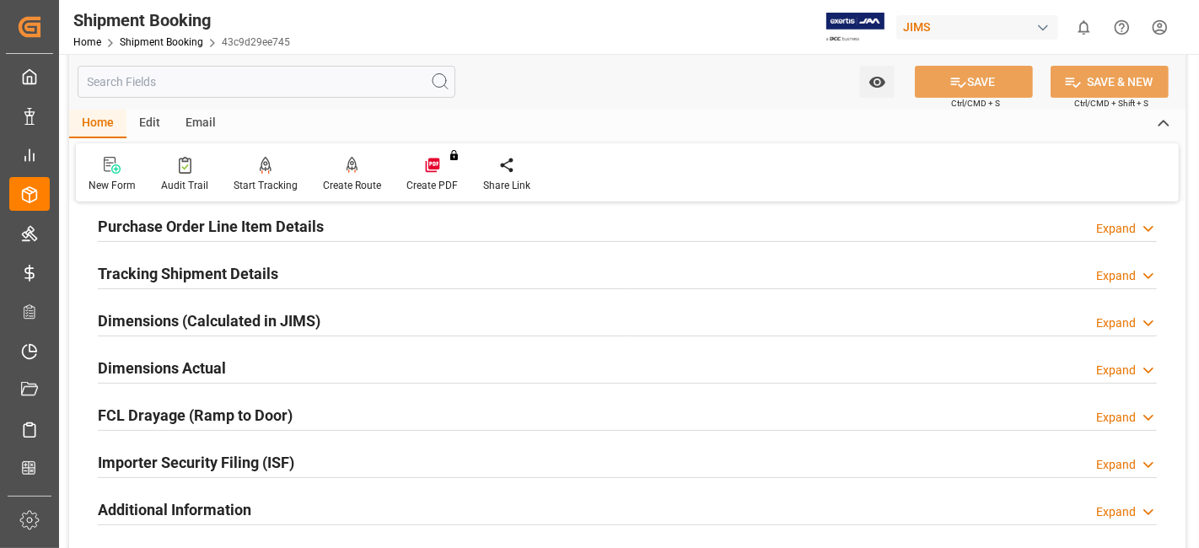
click at [201, 266] on h2 "Tracking Shipment Details" at bounding box center [188, 273] width 180 height 23
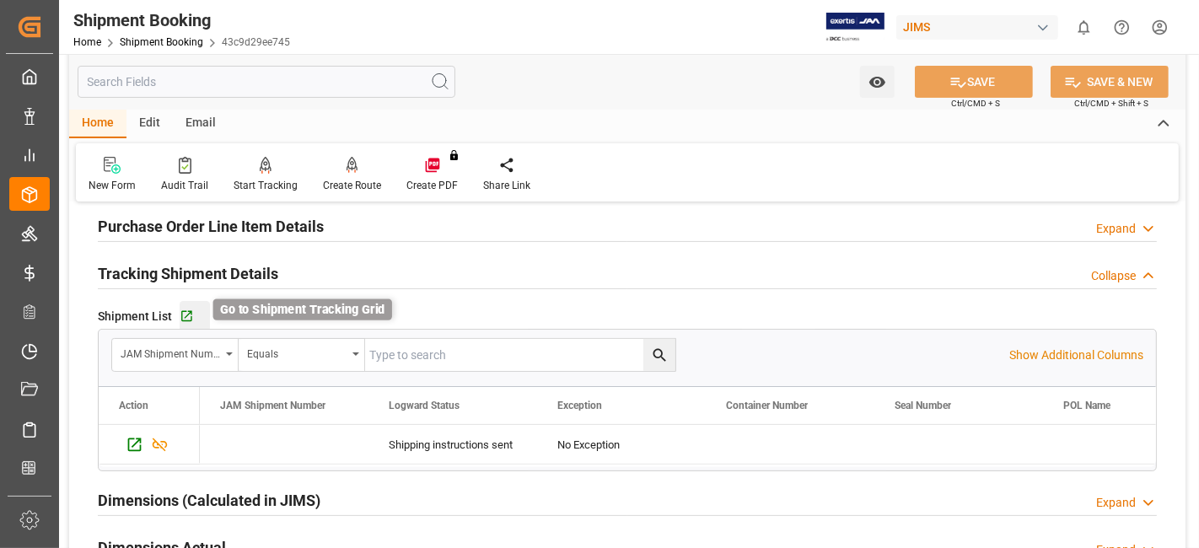
click at [188, 312] on icon "button" at bounding box center [187, 316] width 14 height 14
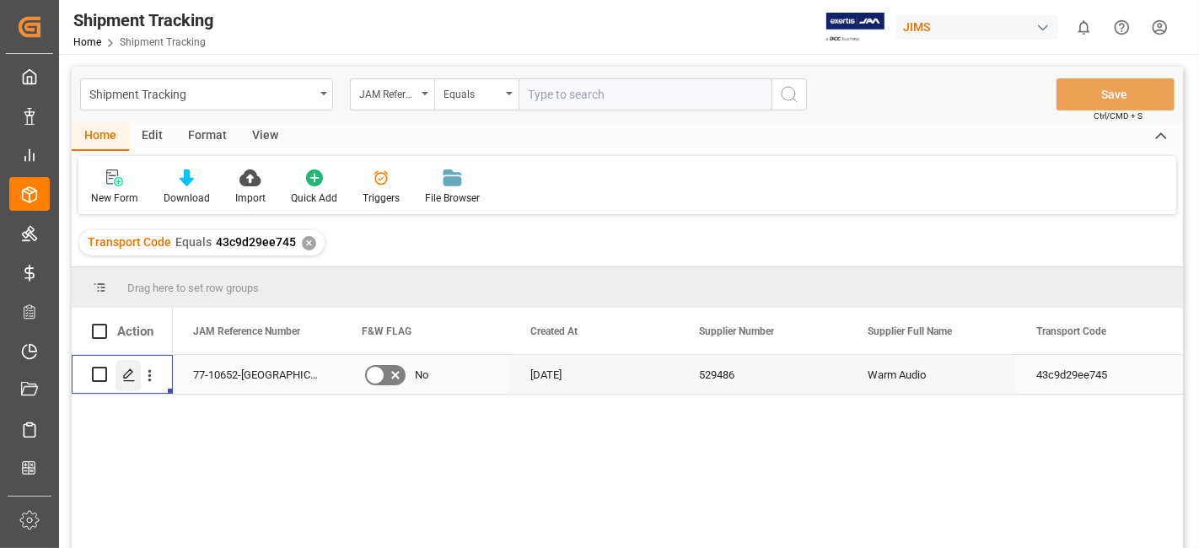
click at [132, 373] on icon "Press SPACE to select this row." at bounding box center [128, 374] width 13 height 13
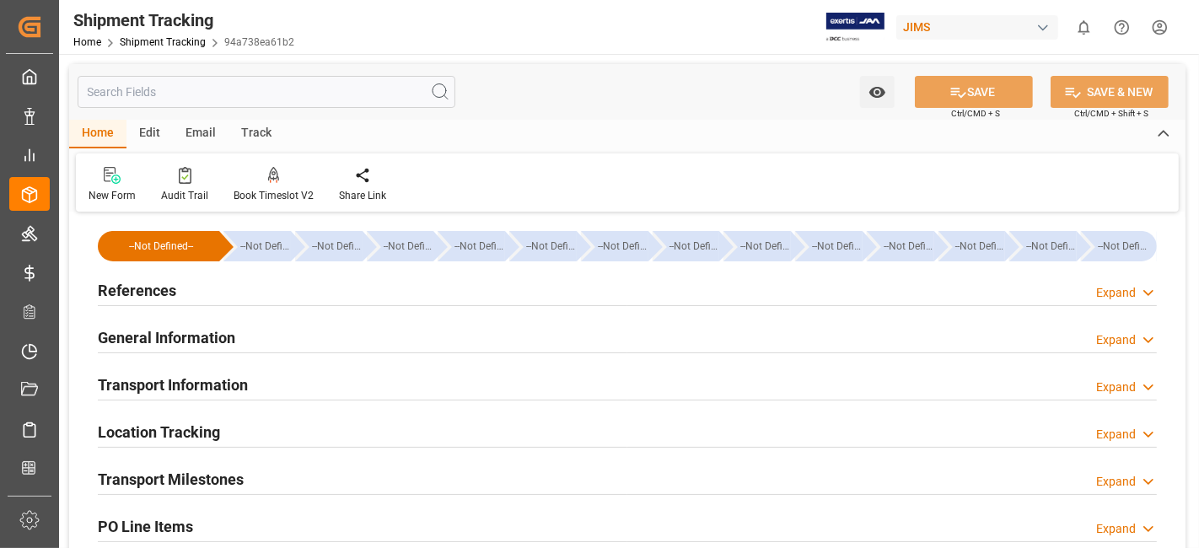
click at [233, 377] on h2 "Transport Information" at bounding box center [173, 384] width 150 height 23
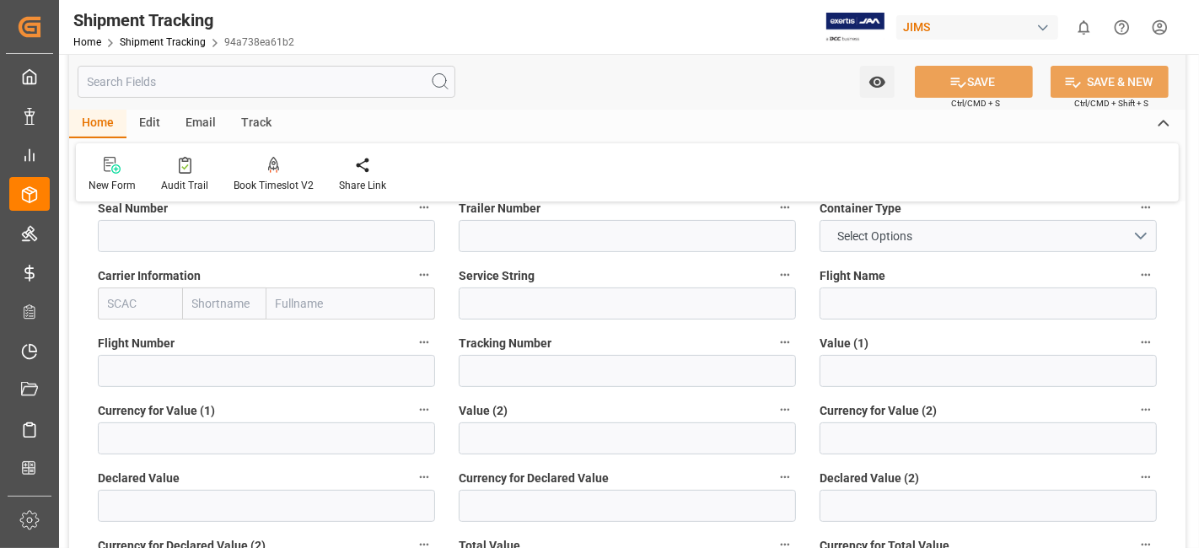
scroll to position [356, 0]
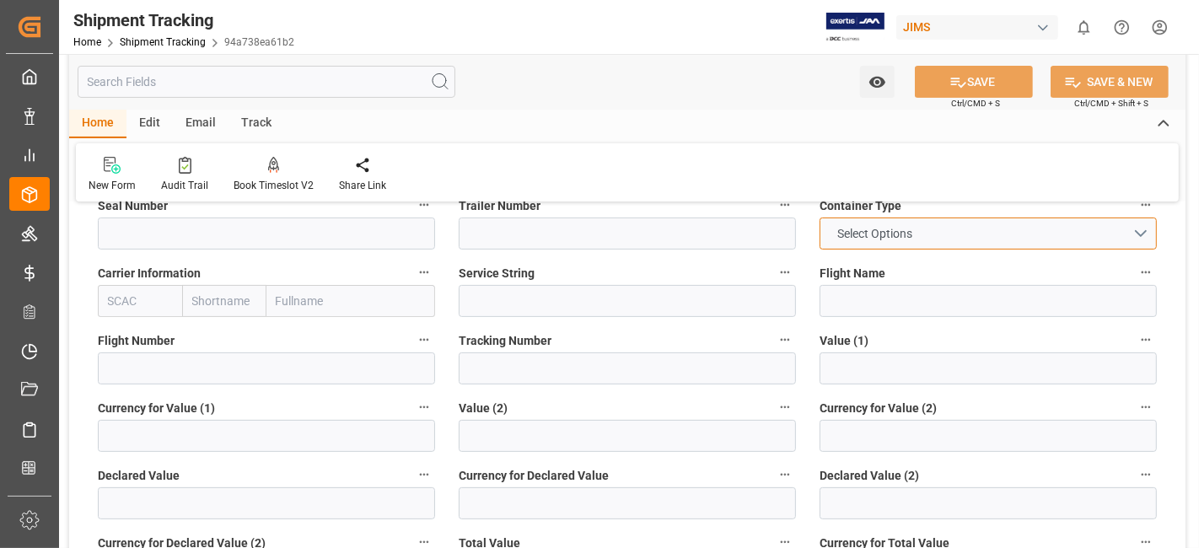
click at [1135, 235] on button "Select Options" at bounding box center [987, 233] width 337 height 32
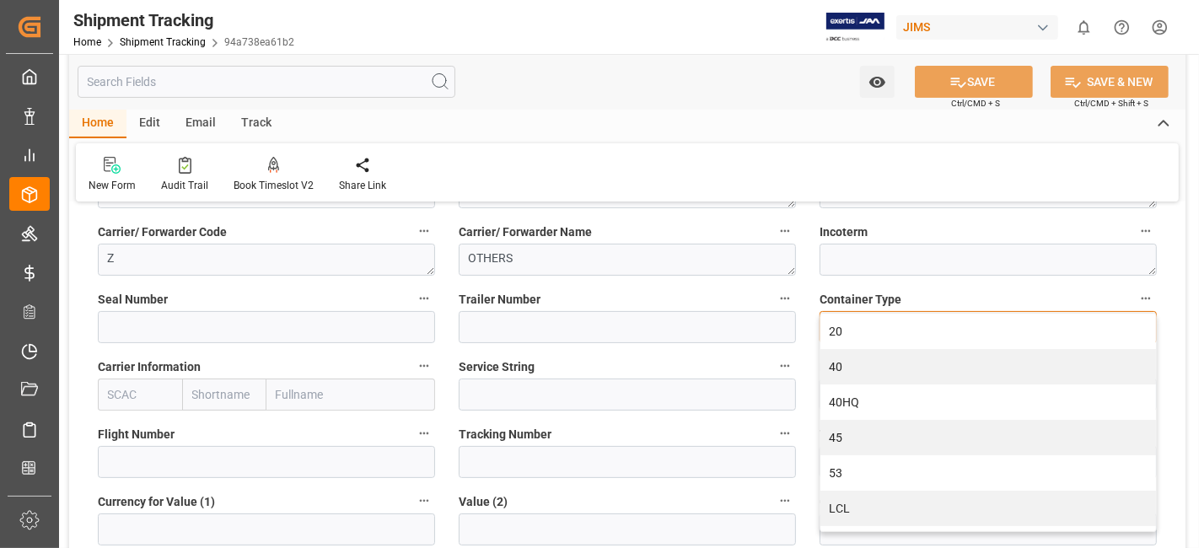
scroll to position [30, 0]
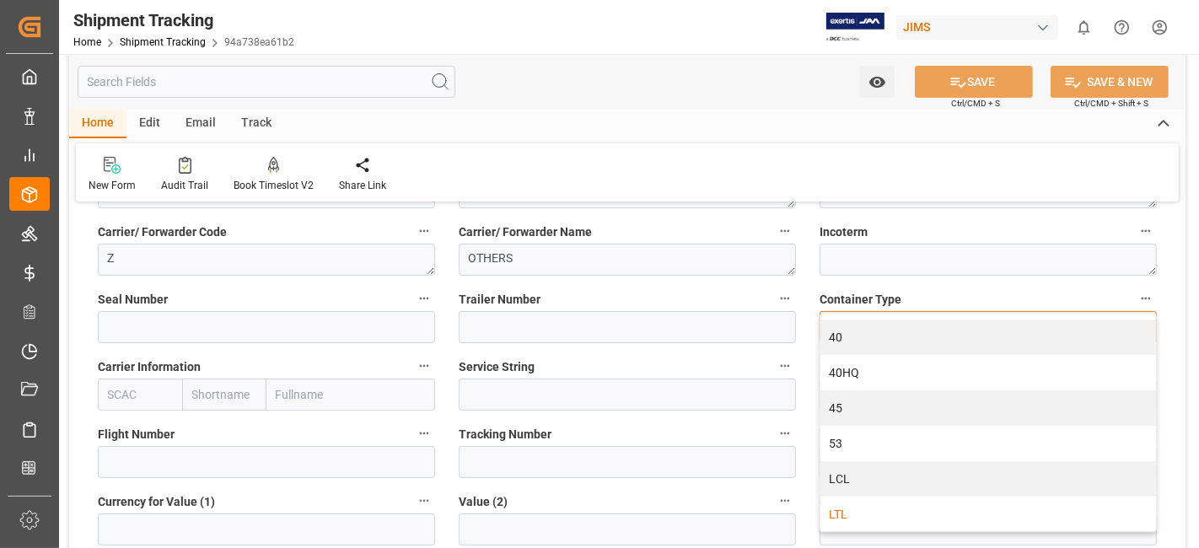
click at [933, 511] on div "LTL" at bounding box center [987, 514] width 335 height 35
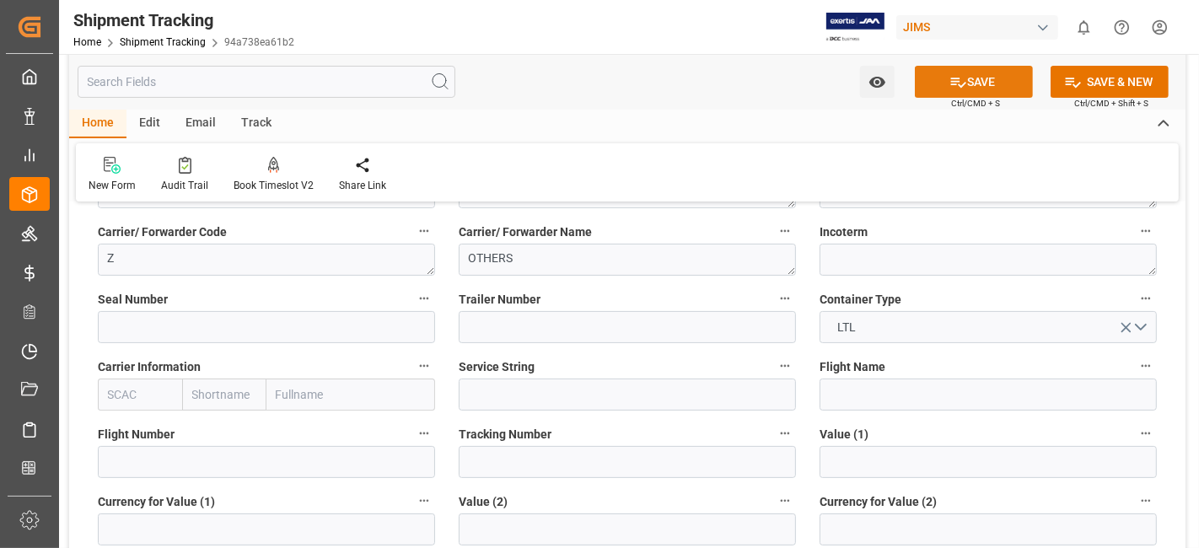
click at [945, 78] on button "SAVE" at bounding box center [974, 82] width 118 height 32
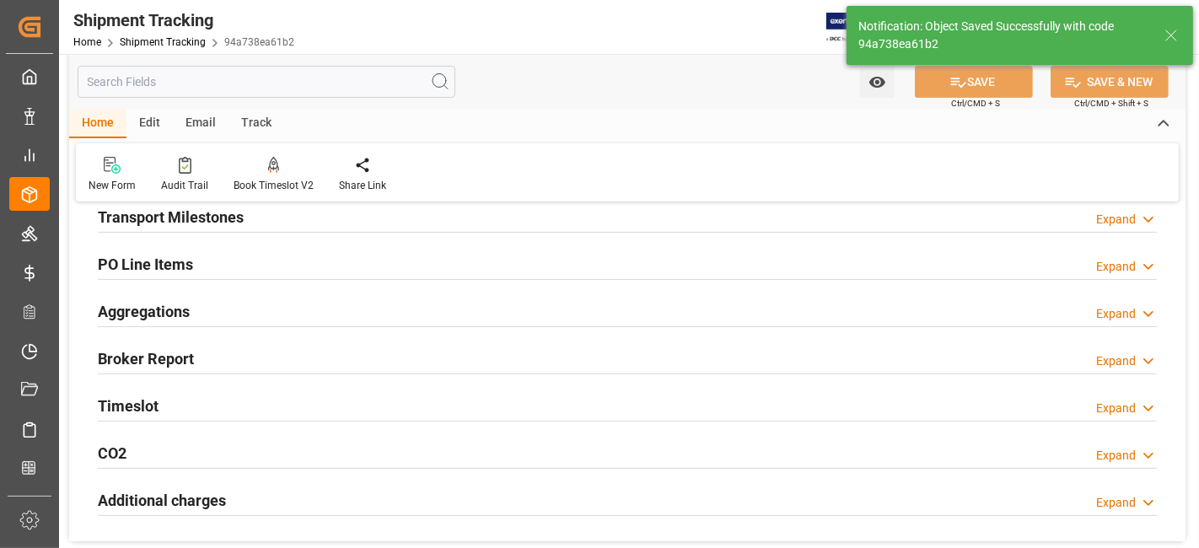
click at [233, 304] on div "Aggregations Expand" at bounding box center [627, 310] width 1059 height 32
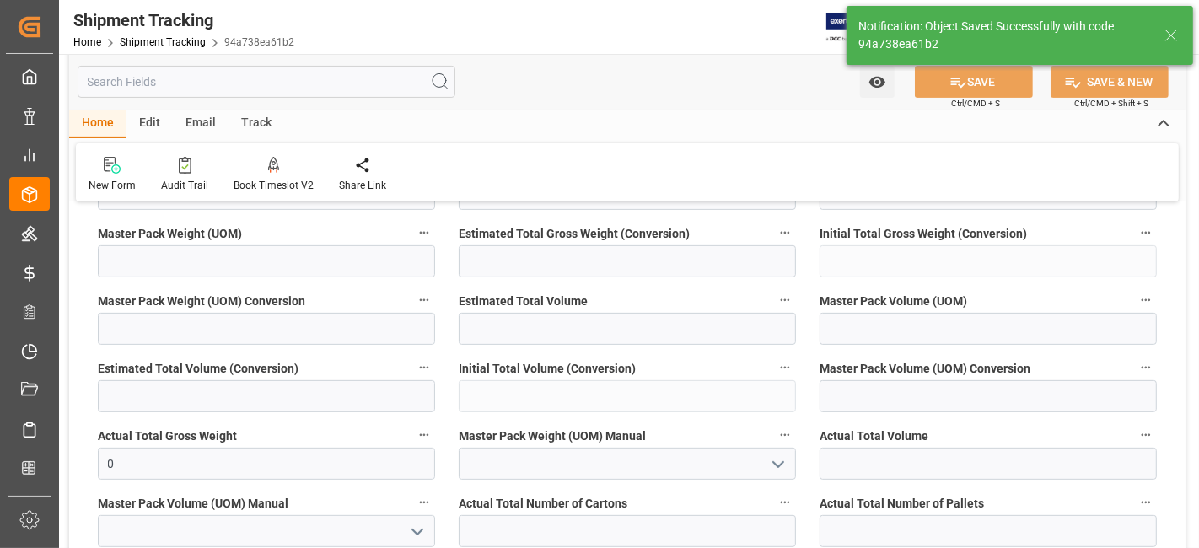
scroll to position [486, 0]
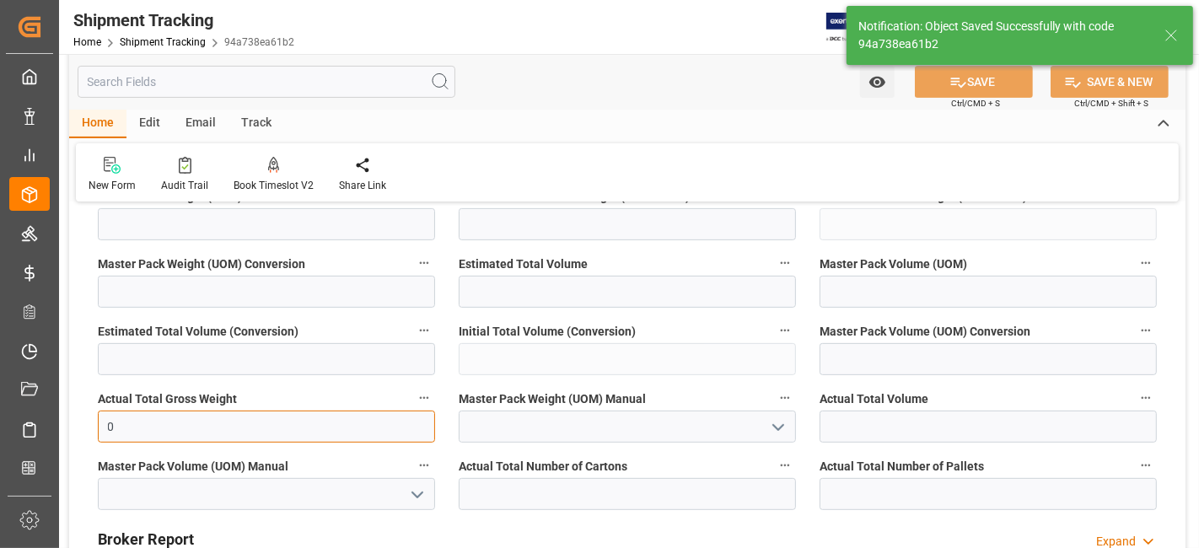
drag, startPoint x: 108, startPoint y: 413, endPoint x: 60, endPoint y: 405, distance: 48.6
click at [61, 405] on div "Watch Option SAVE Ctrl/CMD + S SAVE & NEW Ctrl/CMD + Shift + S Home Edit Email …" at bounding box center [627, 219] width 1136 height 1302
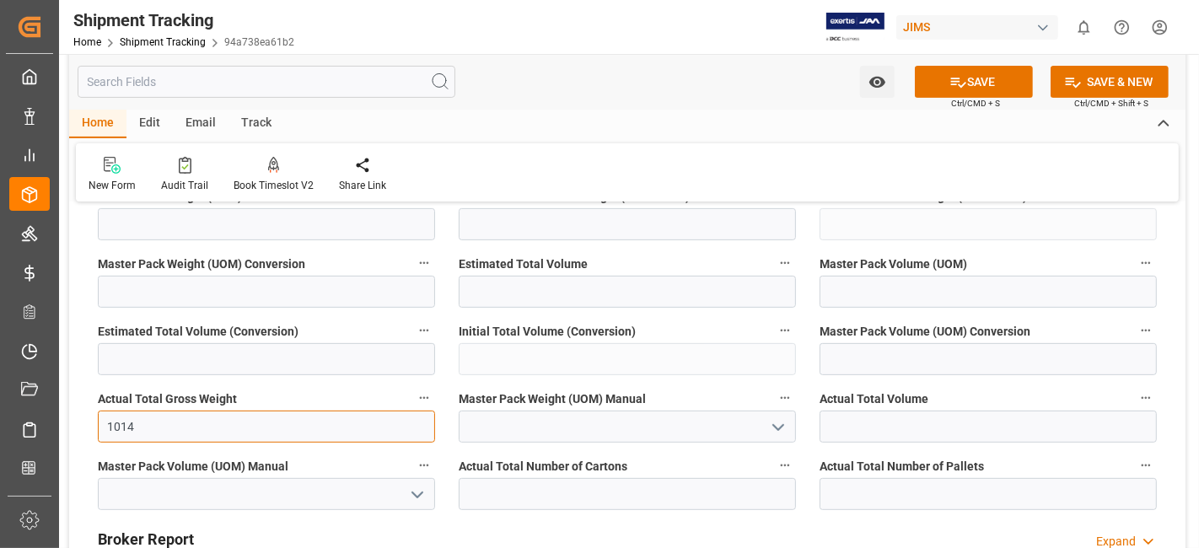
type input "1014"
click at [784, 422] on icon "open menu" at bounding box center [778, 427] width 20 height 20
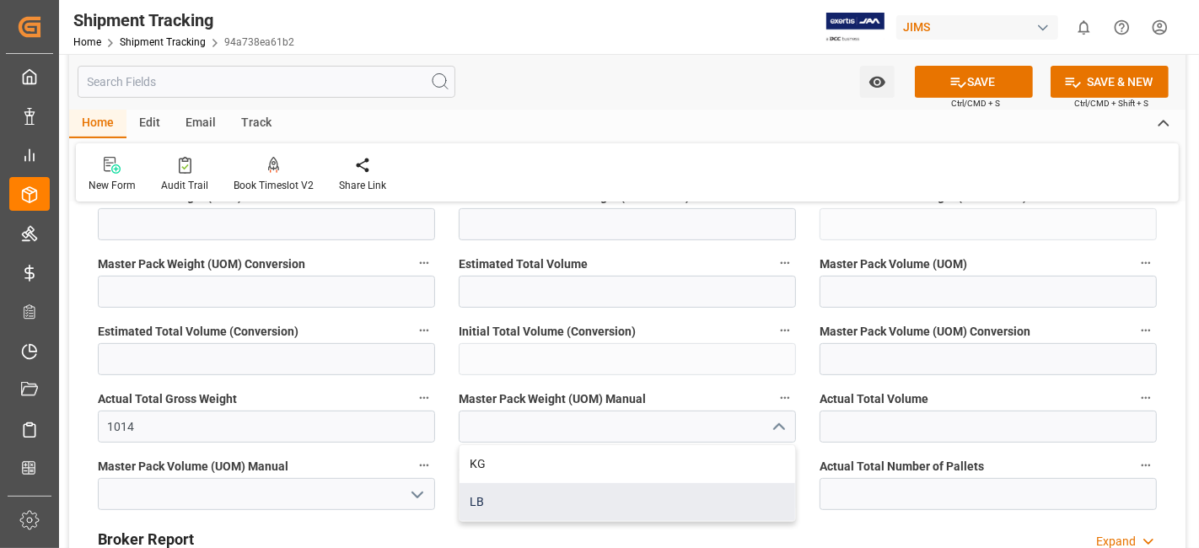
click at [632, 497] on div "LB" at bounding box center [626, 502] width 335 height 38
type input "LB"
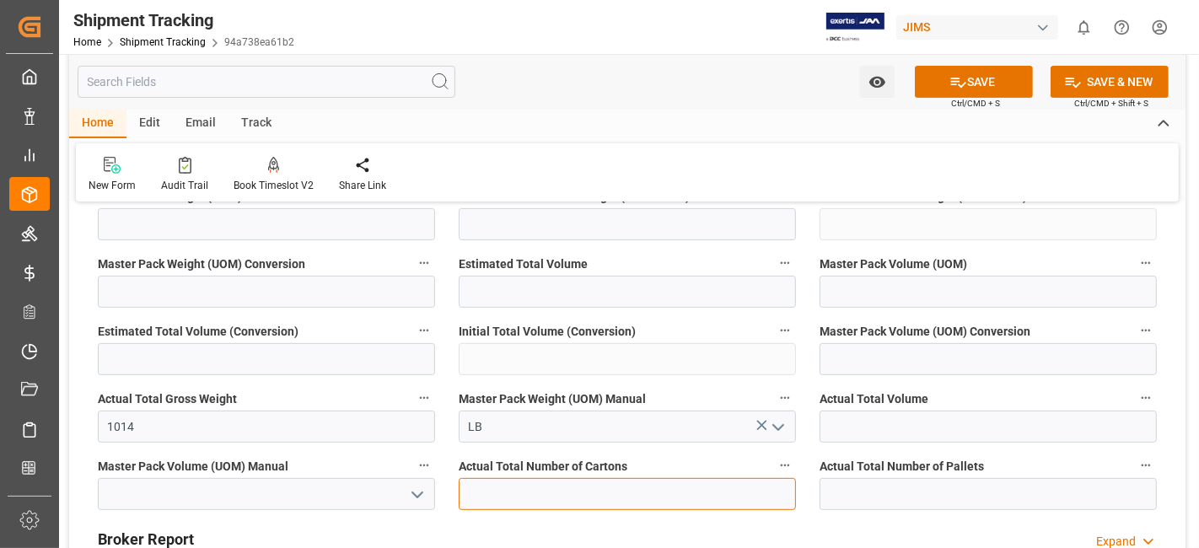
click at [656, 485] on input "text" at bounding box center [627, 494] width 337 height 32
type input "28"
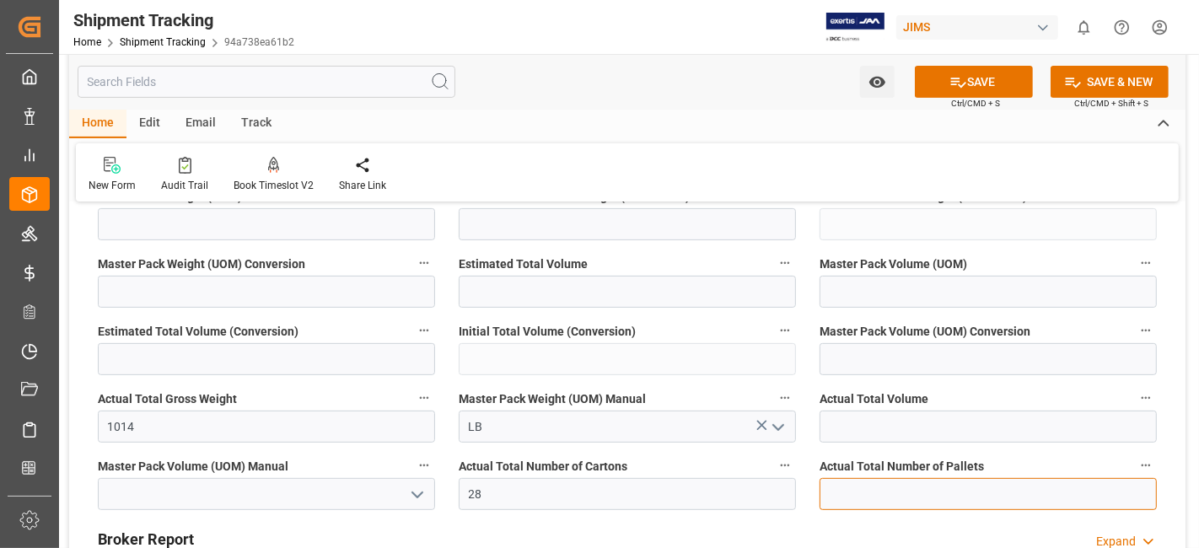
click at [965, 489] on input "text" at bounding box center [987, 494] width 337 height 32
type input "2"
click at [942, 85] on button "SAVE" at bounding box center [974, 82] width 118 height 32
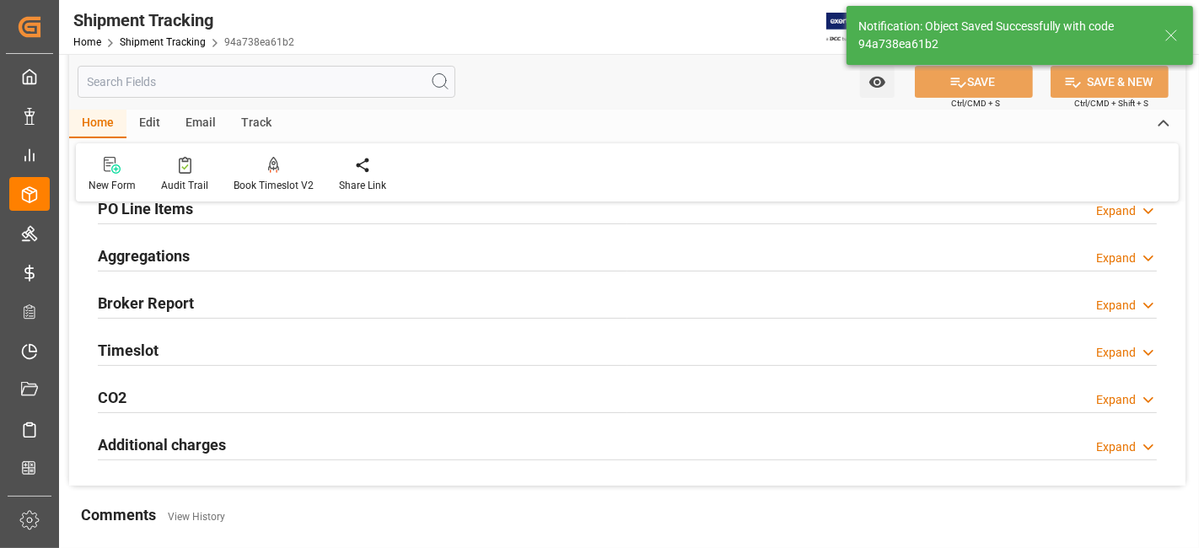
scroll to position [281, 0]
